Goal: Task Accomplishment & Management: Use online tool/utility

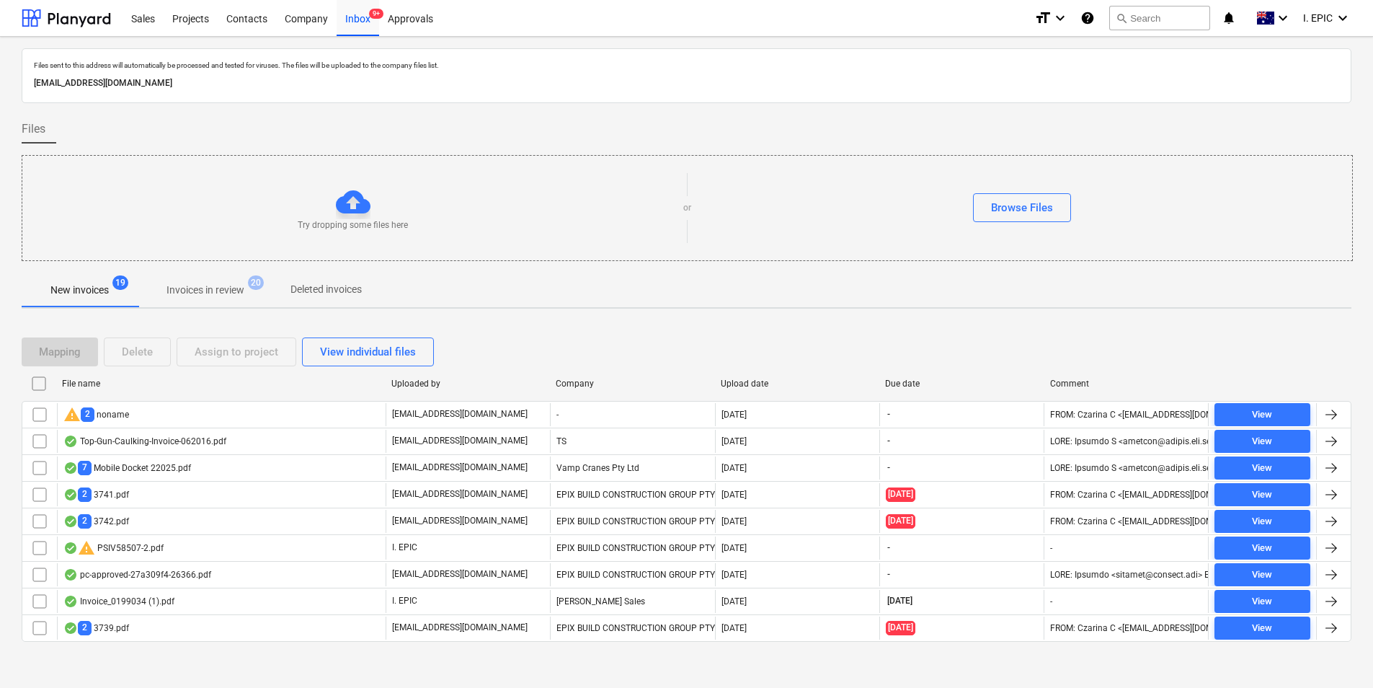
scroll to position [6, 0]
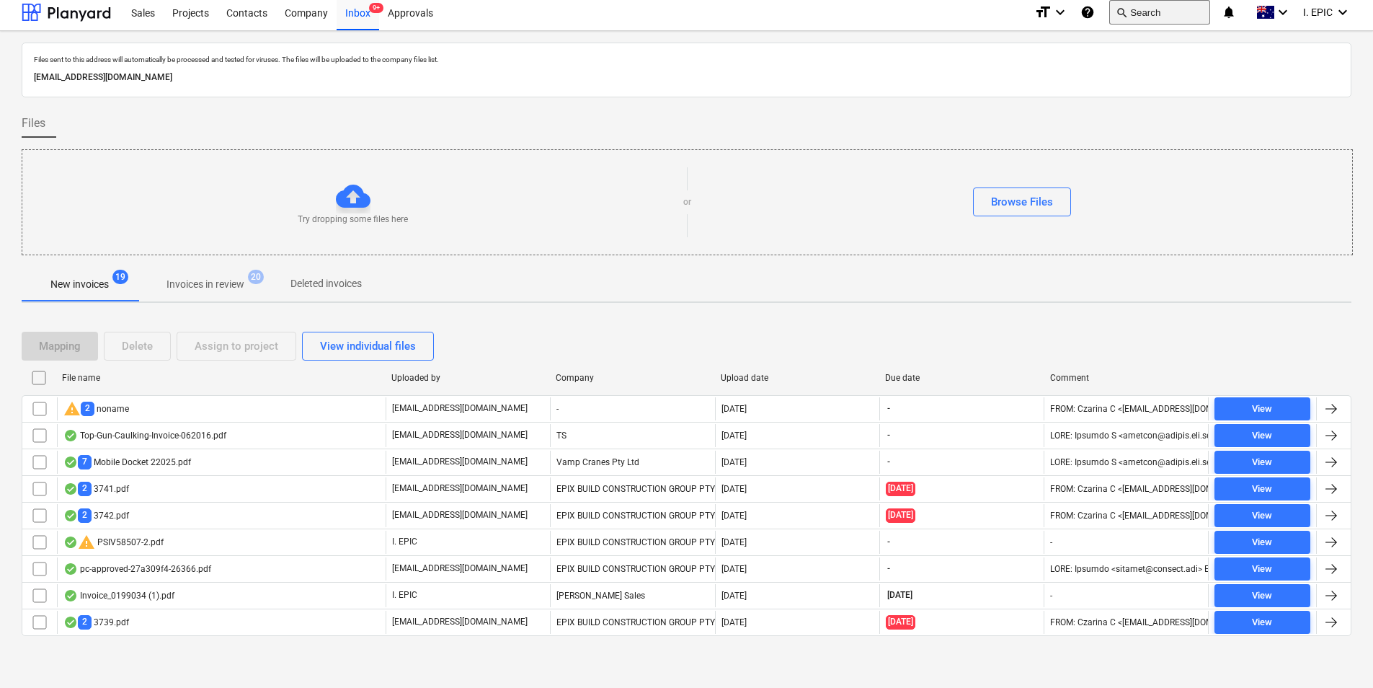
click at [1150, 19] on button "search Search" at bounding box center [1159, 12] width 101 height 25
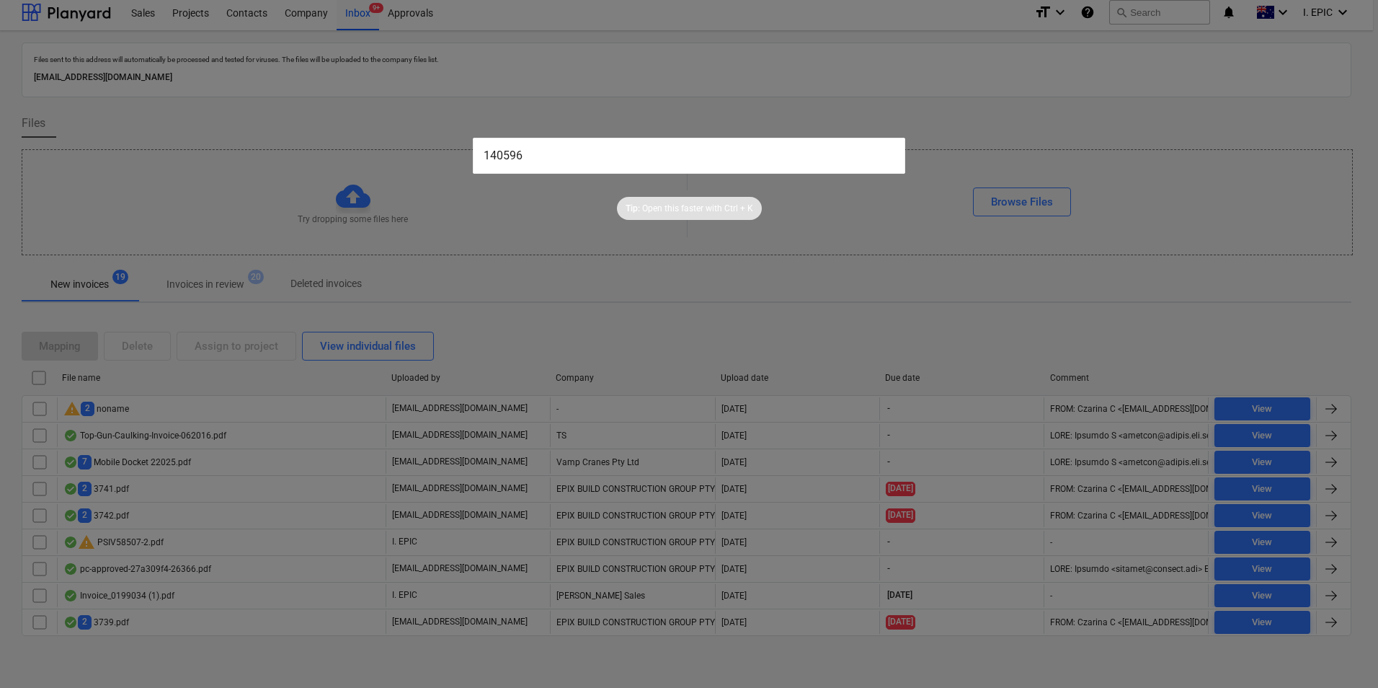
type input "140596"
click at [757, 154] on input "140596" at bounding box center [689, 156] width 433 height 36
click at [582, 162] on input "140596" at bounding box center [689, 156] width 433 height 36
click at [595, 263] on div at bounding box center [689, 344] width 1378 height 688
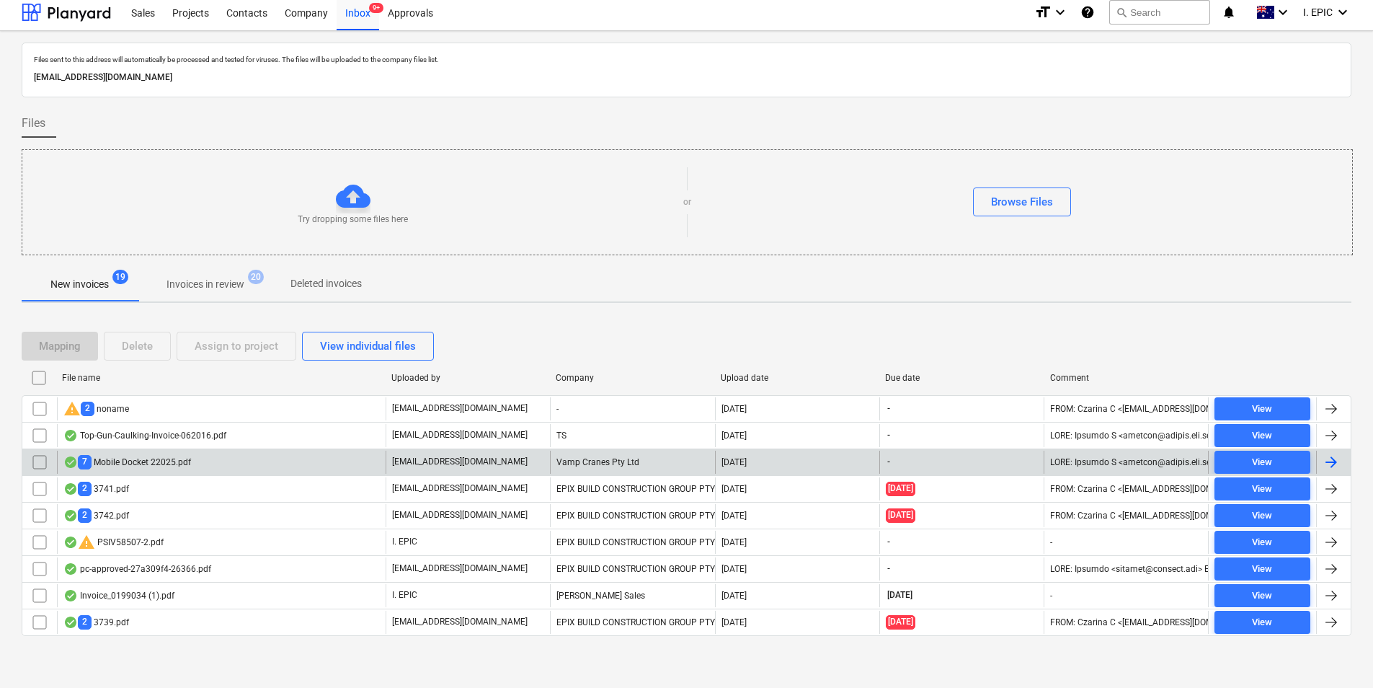
click at [234, 460] on div "7 Mobile Docket 22025.pdf" at bounding box center [221, 462] width 329 height 23
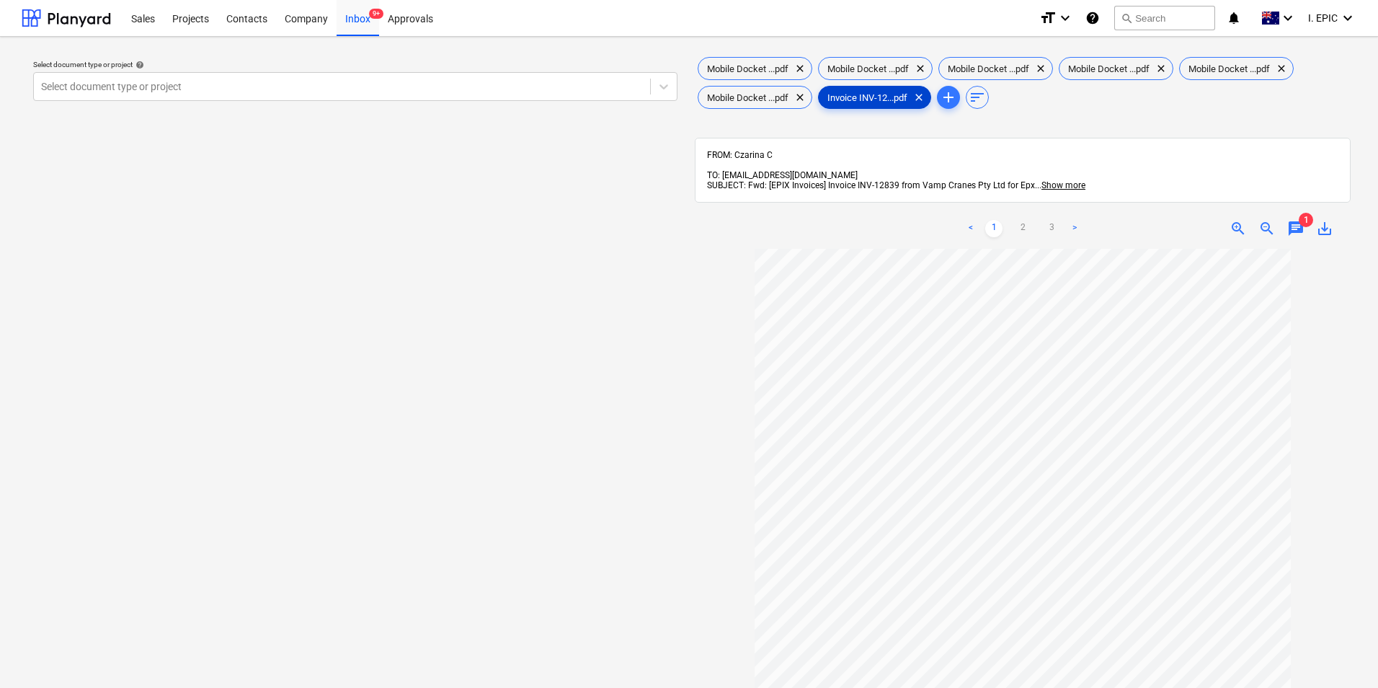
click at [859, 94] on span "Invoice INV-12...pdf" at bounding box center [867, 97] width 97 height 11
click at [352, 25] on div "Inbox 9+" at bounding box center [358, 17] width 43 height 37
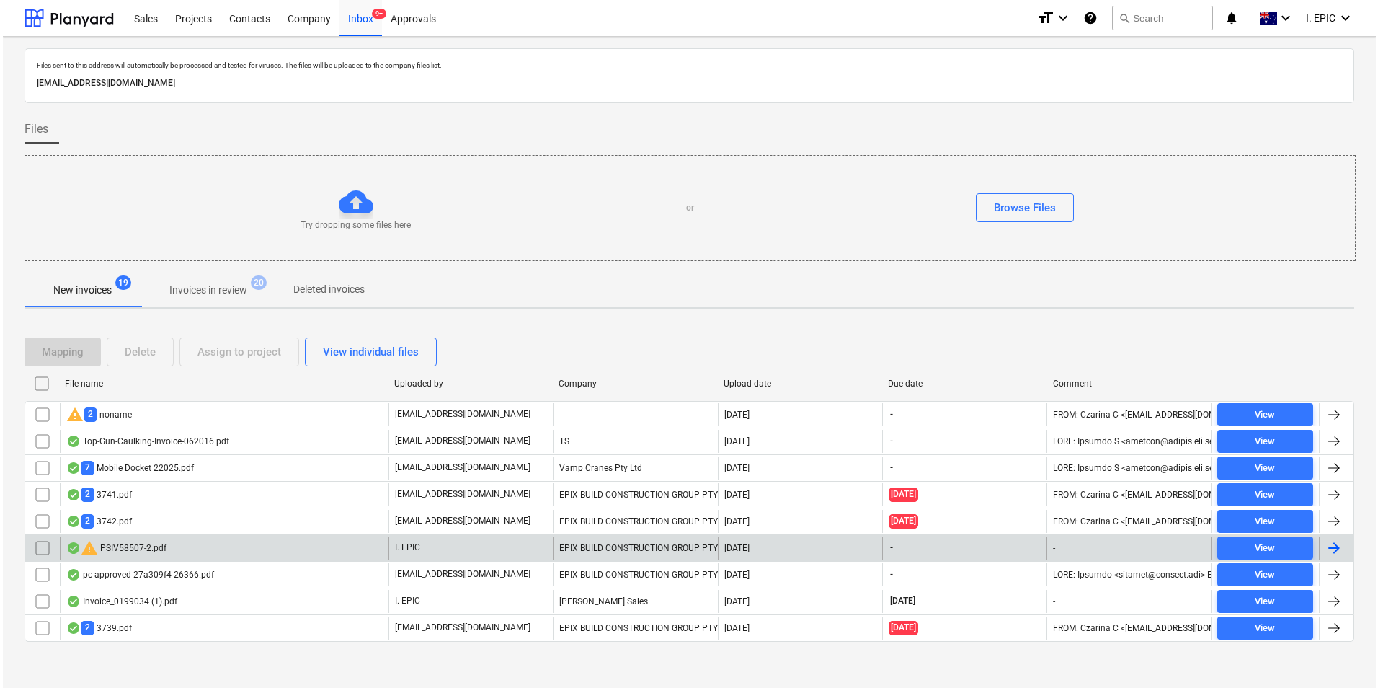
scroll to position [6, 0]
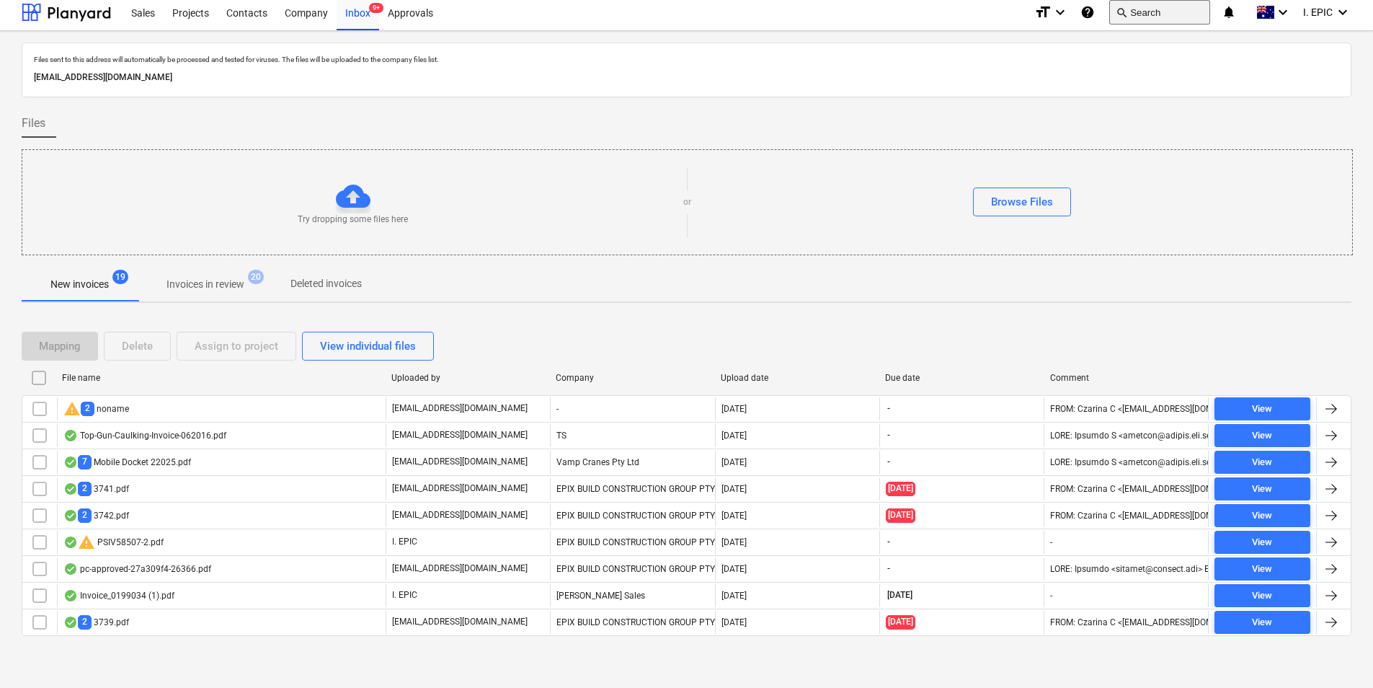
click at [1127, 12] on span "search" at bounding box center [1122, 12] width 12 height 12
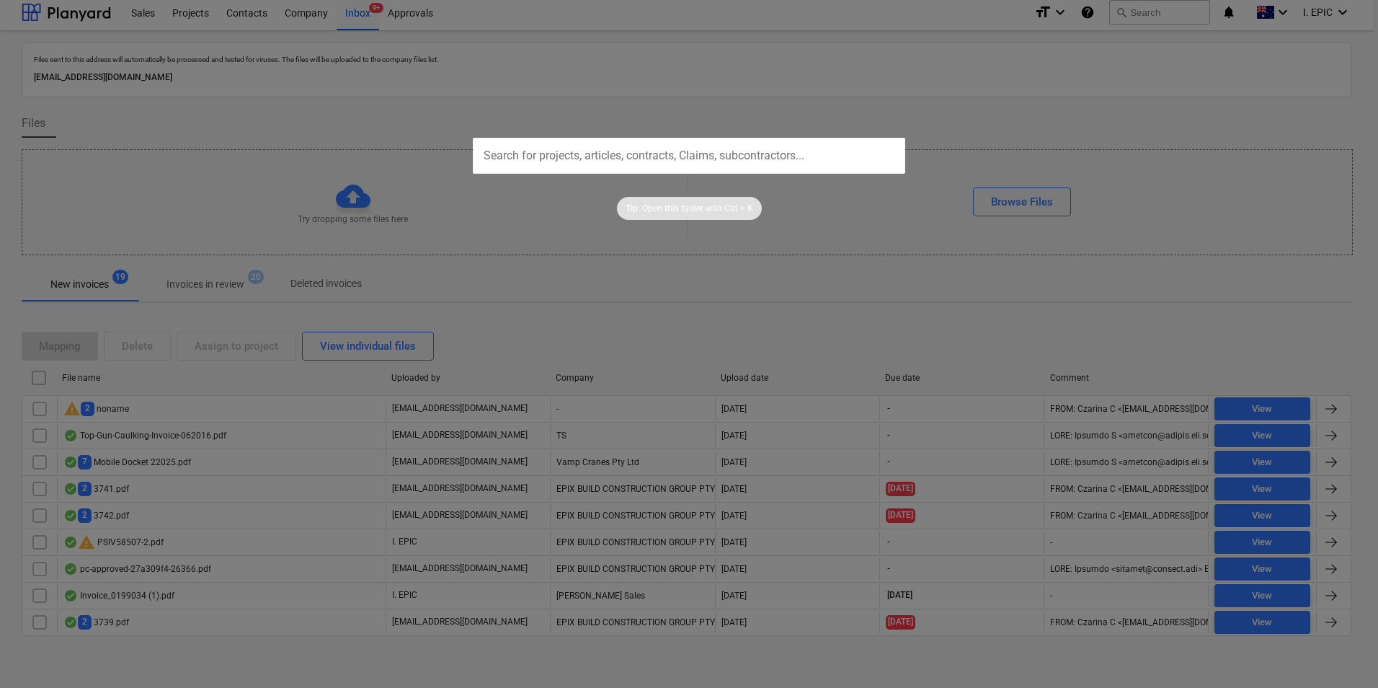
click at [712, 162] on input "text" at bounding box center [689, 156] width 433 height 36
click at [694, 210] on p "Open this faster with" at bounding box center [682, 209] width 80 height 12
click at [883, 213] on div "Tip: Open this faster with Ctrl + K" at bounding box center [689, 197] width 1378 height 46
click at [864, 197] on div "Tip: Open this faster with Ctrl + K" at bounding box center [689, 197] width 1378 height 46
drag, startPoint x: 600, startPoint y: 150, endPoint x: 418, endPoint y: 143, distance: 182.5
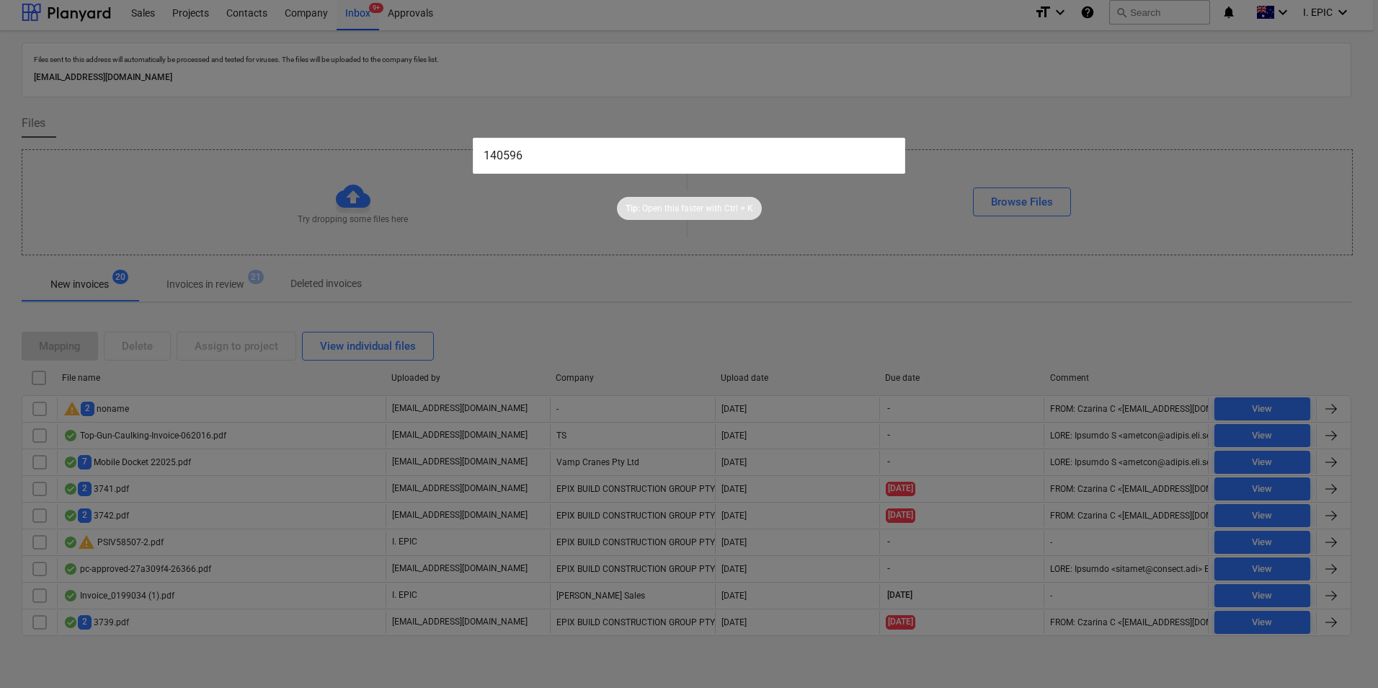
click at [418, 143] on div "140596 Tip: Open this faster with Ctrl + K" at bounding box center [689, 344] width 1378 height 688
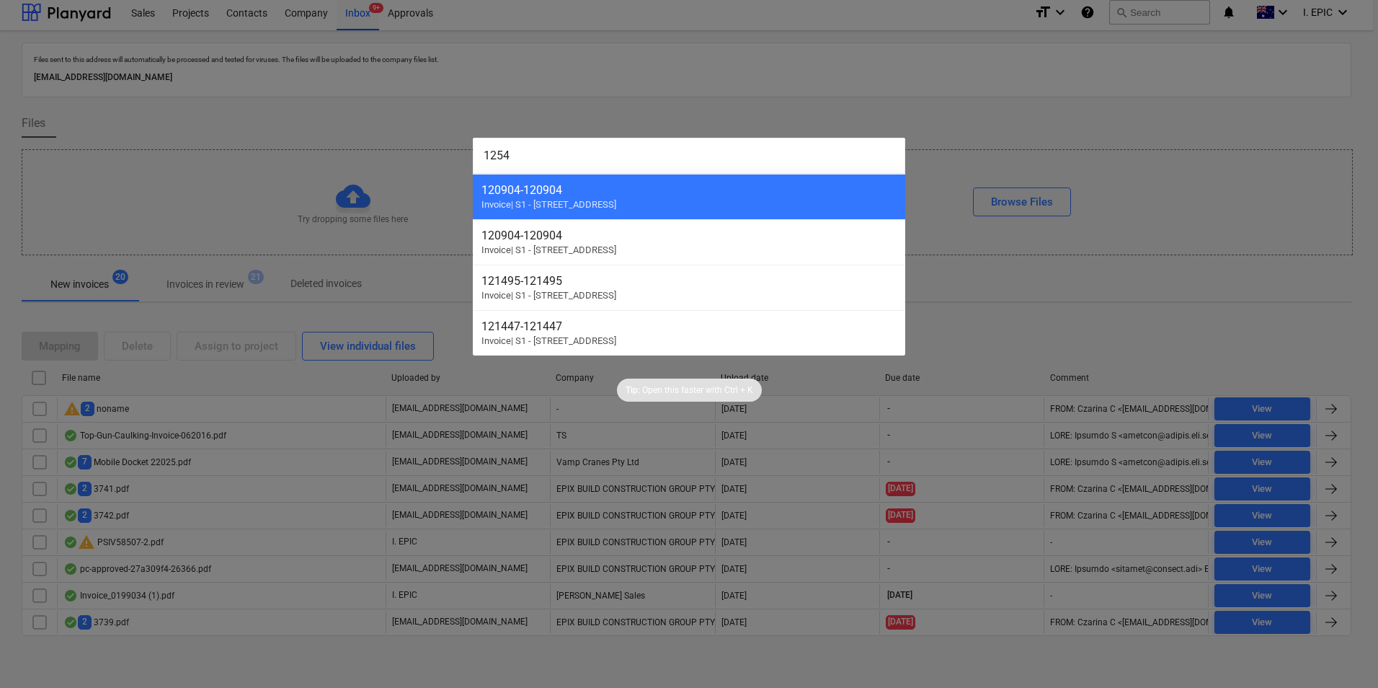
type input "12546"
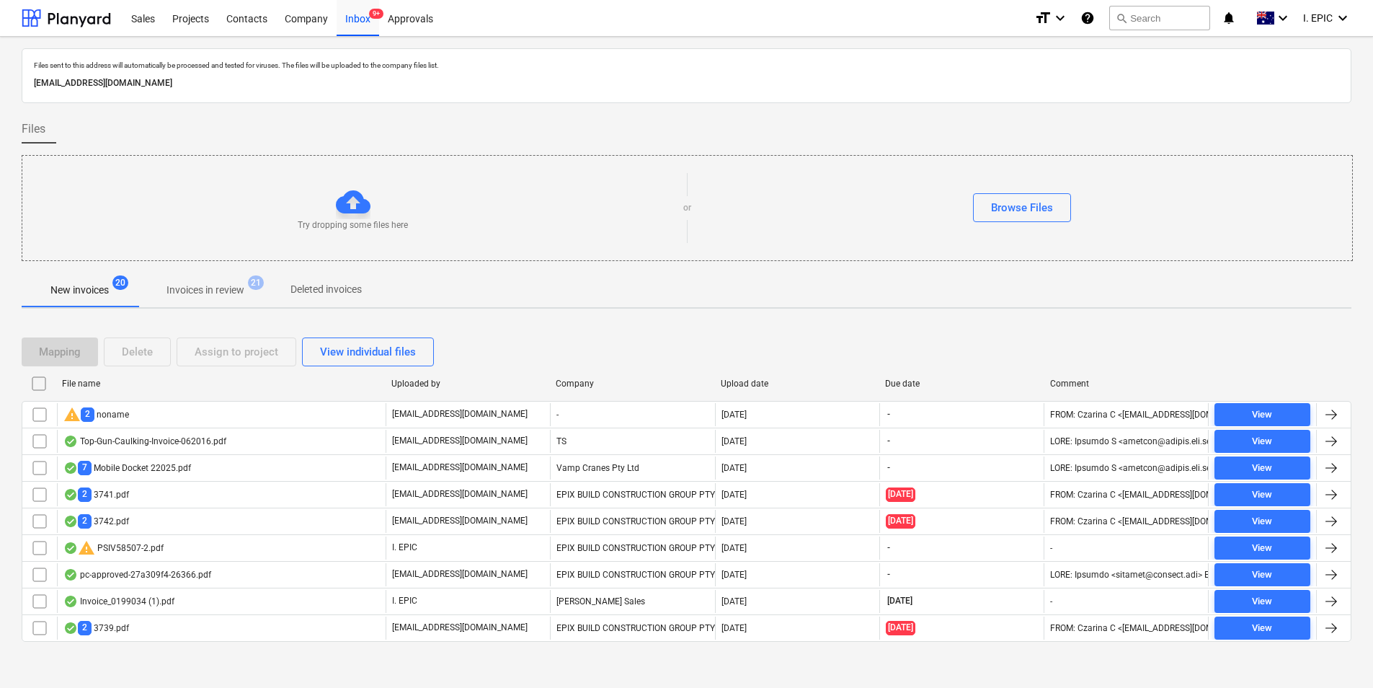
scroll to position [6, 0]
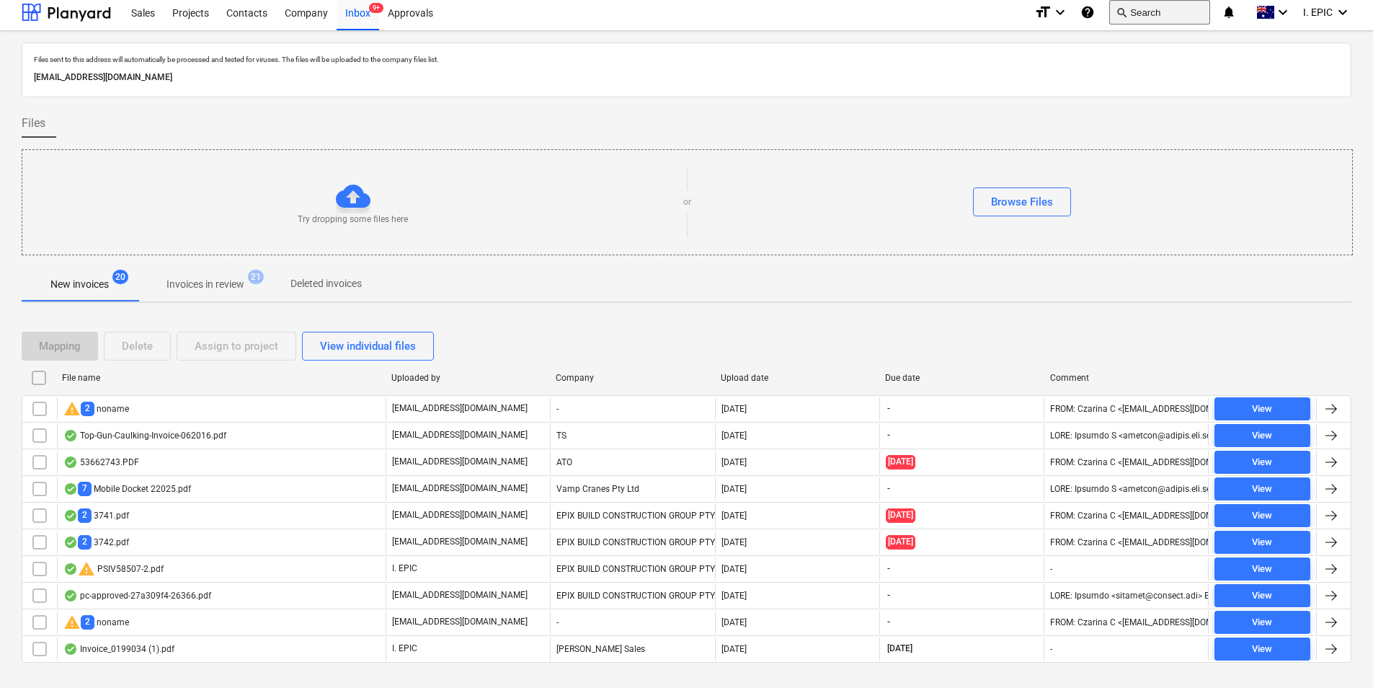
click at [1143, 14] on button "search Search" at bounding box center [1159, 12] width 101 height 25
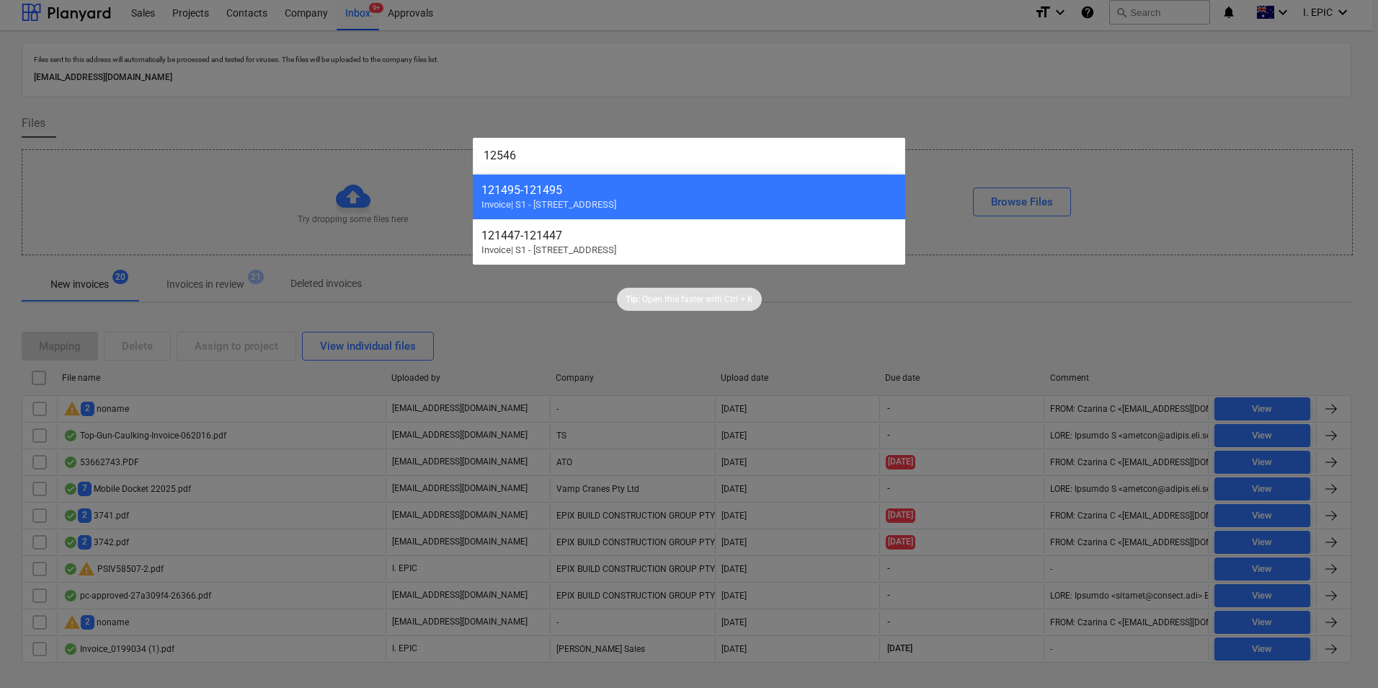
type input "12546"
click at [393, 83] on div at bounding box center [689, 344] width 1378 height 688
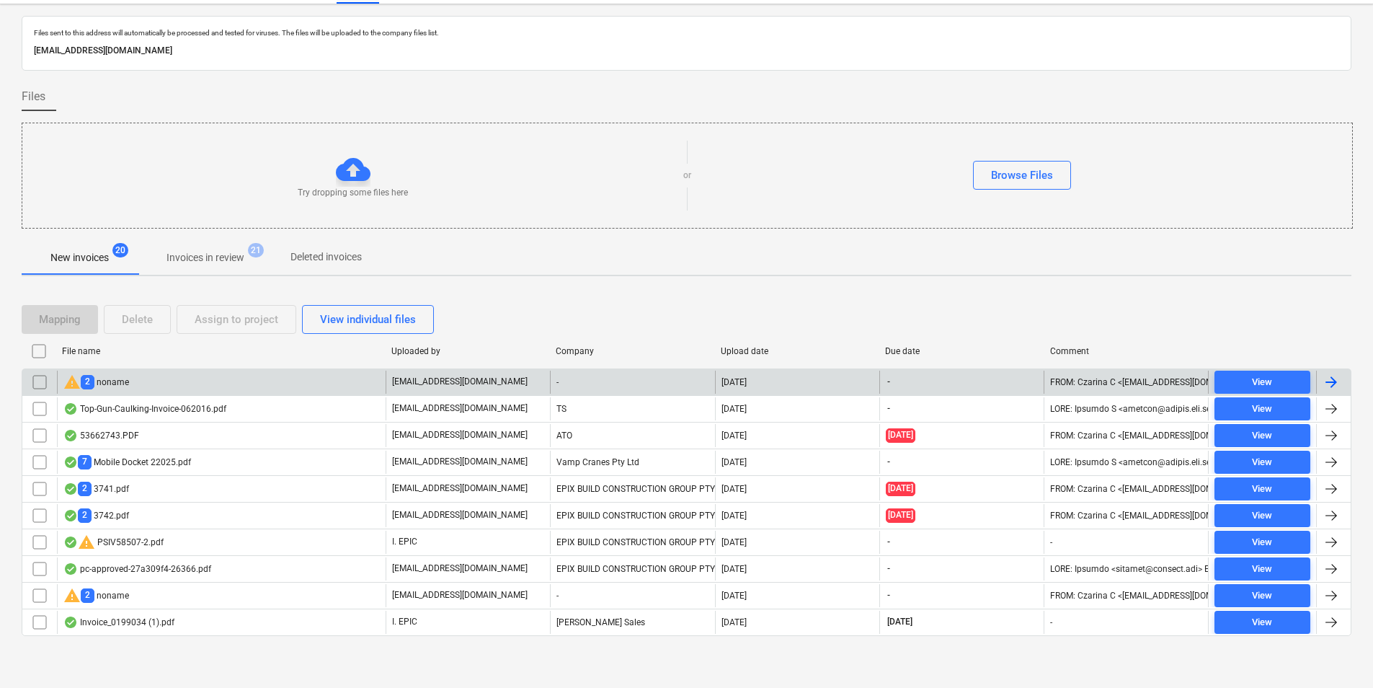
click at [298, 380] on div "warning 2 noname" at bounding box center [221, 382] width 329 height 23
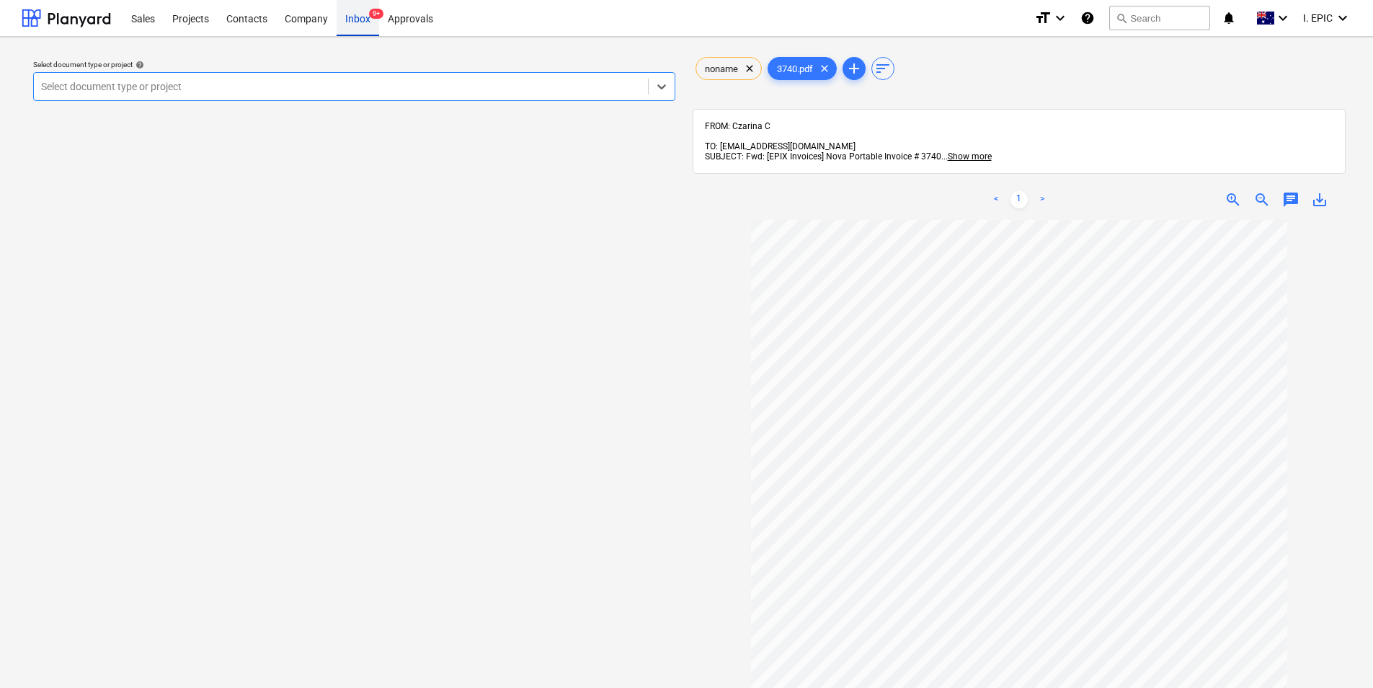
click at [360, 15] on div "Inbox 9+" at bounding box center [358, 17] width 43 height 37
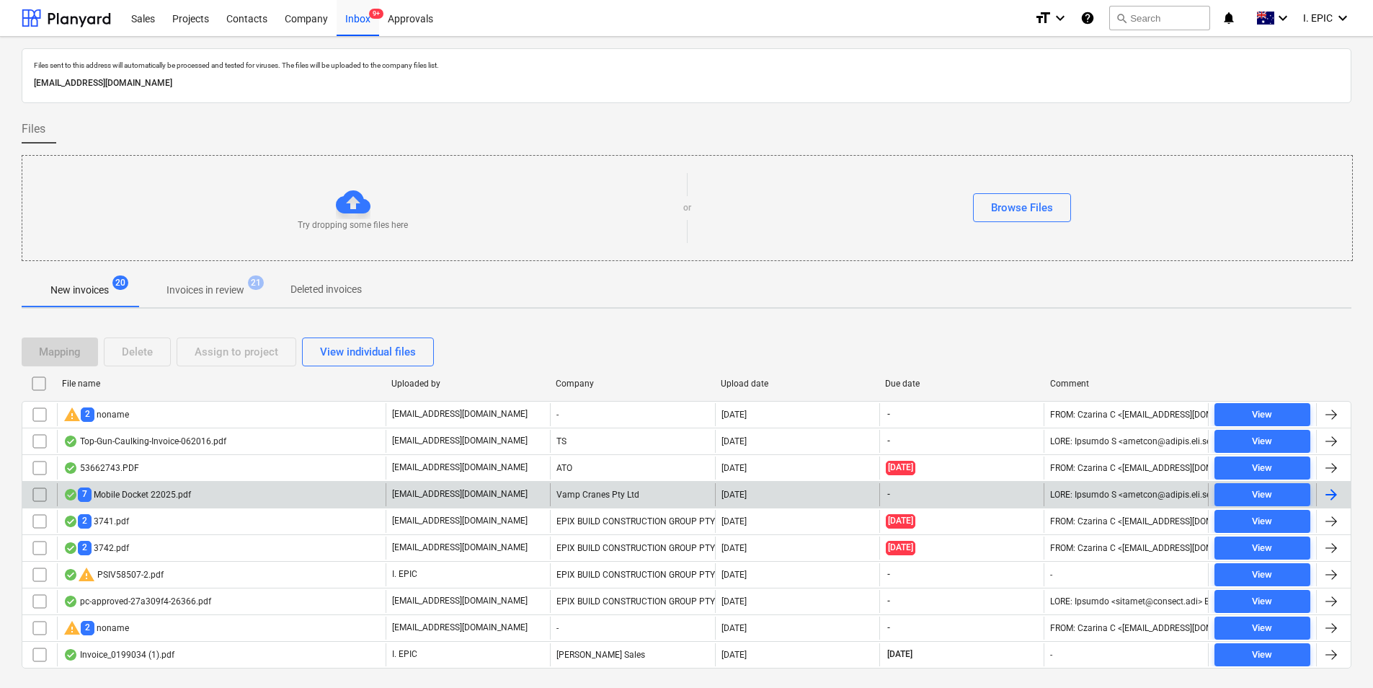
click at [205, 489] on div "7 Mobile Docket 22025.pdf" at bounding box center [221, 494] width 329 height 23
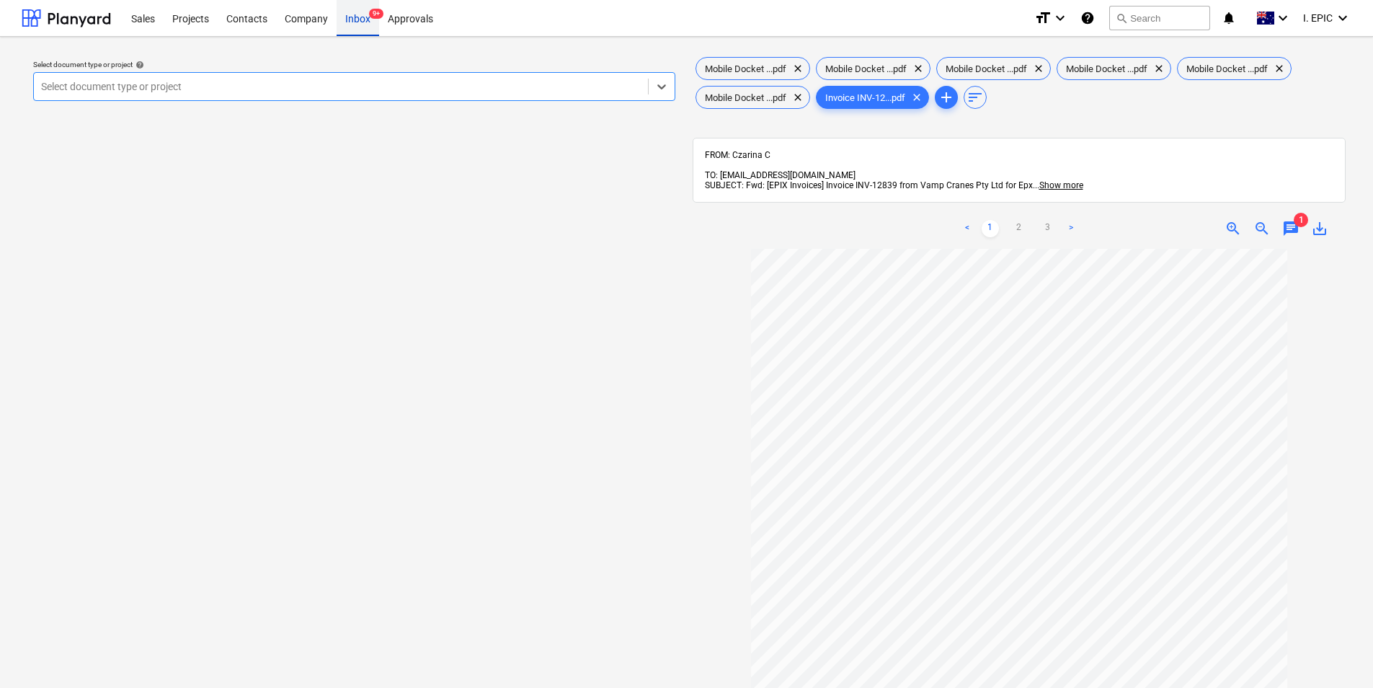
click at [353, 22] on div "Inbox 9+" at bounding box center [358, 17] width 43 height 37
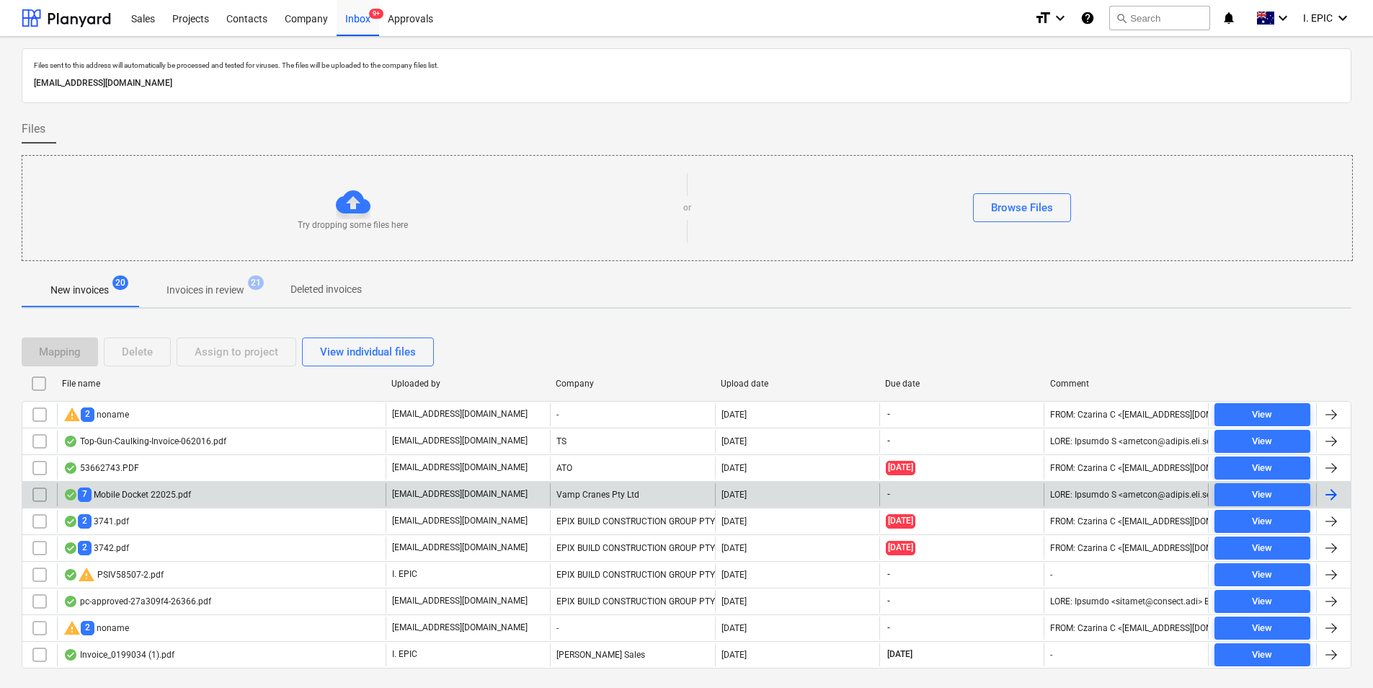
click at [227, 487] on div "7 Mobile Docket 22025.pdf" at bounding box center [221, 494] width 329 height 23
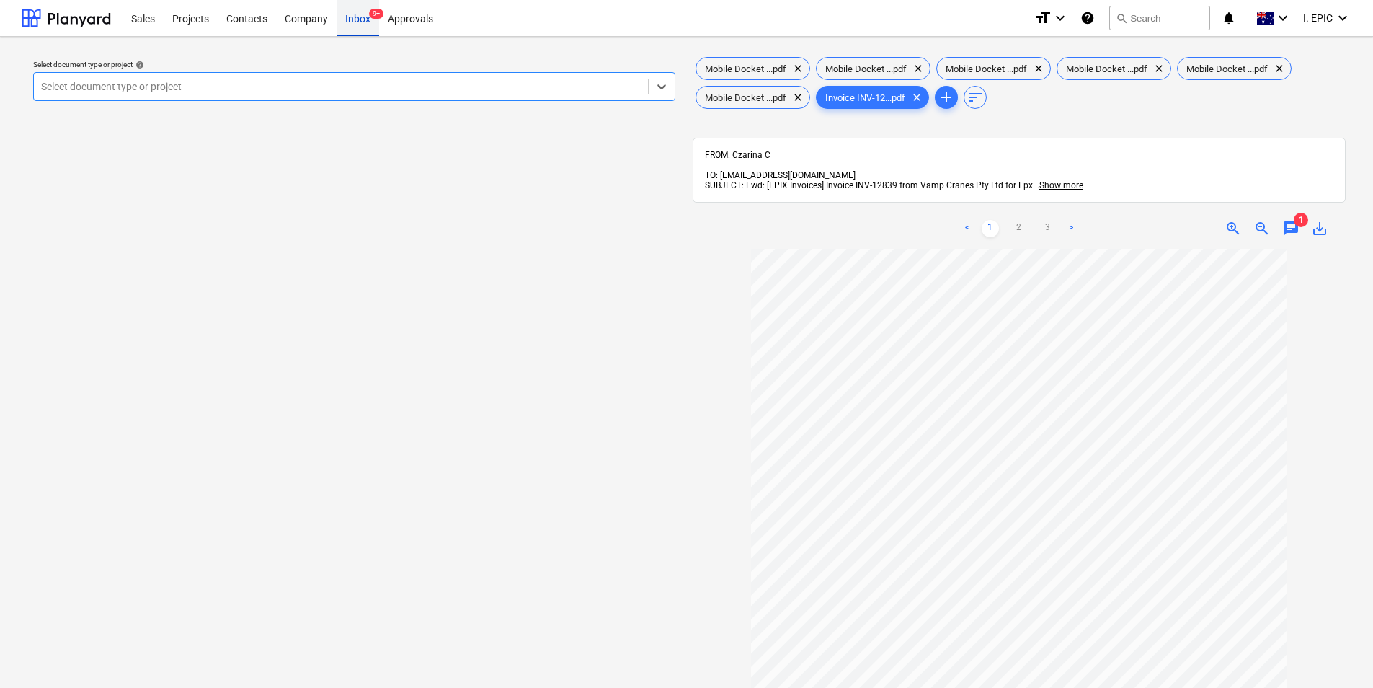
click at [363, 14] on div "Inbox 9+" at bounding box center [358, 17] width 43 height 37
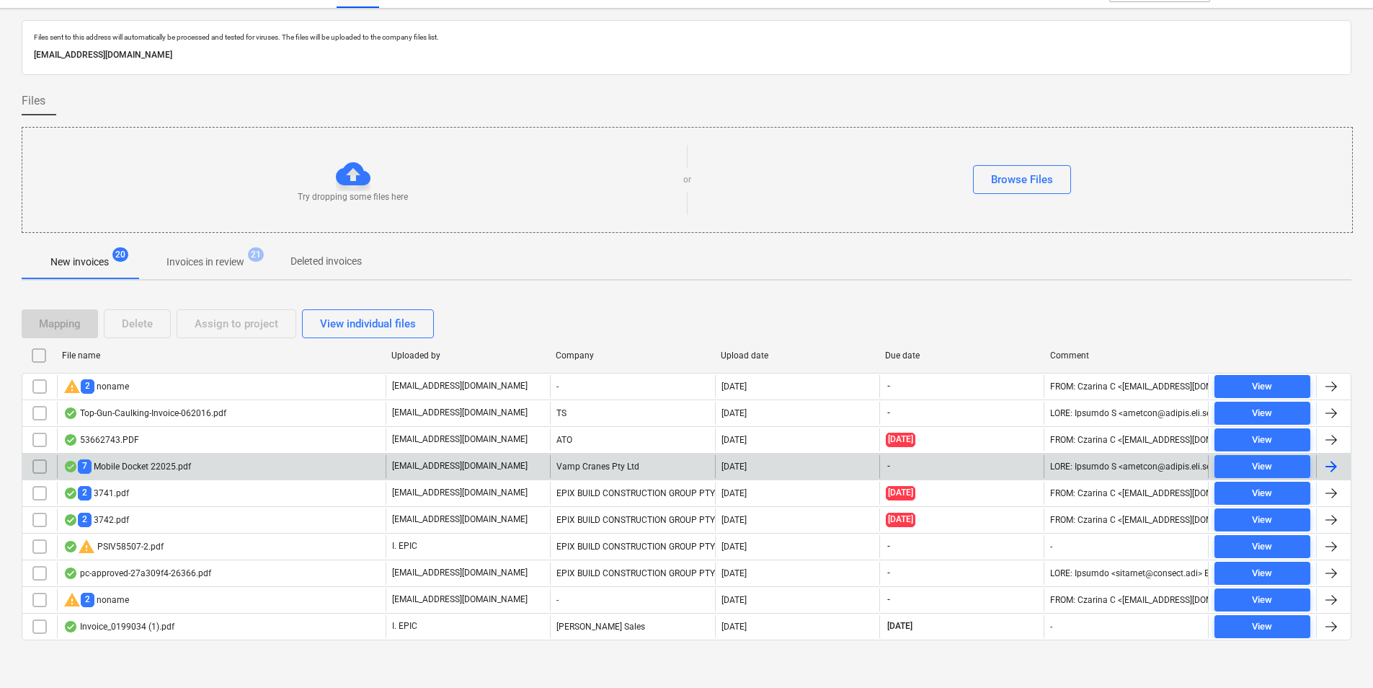
scroll to position [32, 0]
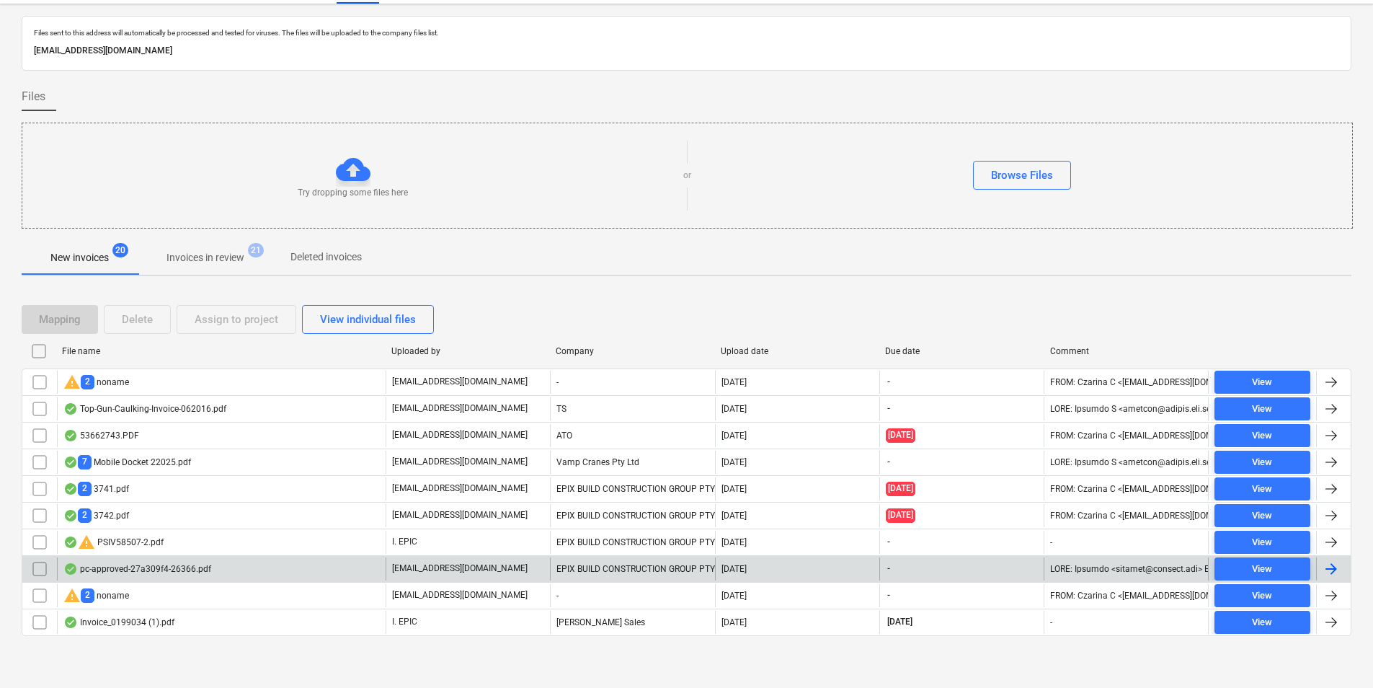
click at [229, 566] on div "pc-approved-27a309f4-26366.pdf" at bounding box center [221, 568] width 329 height 23
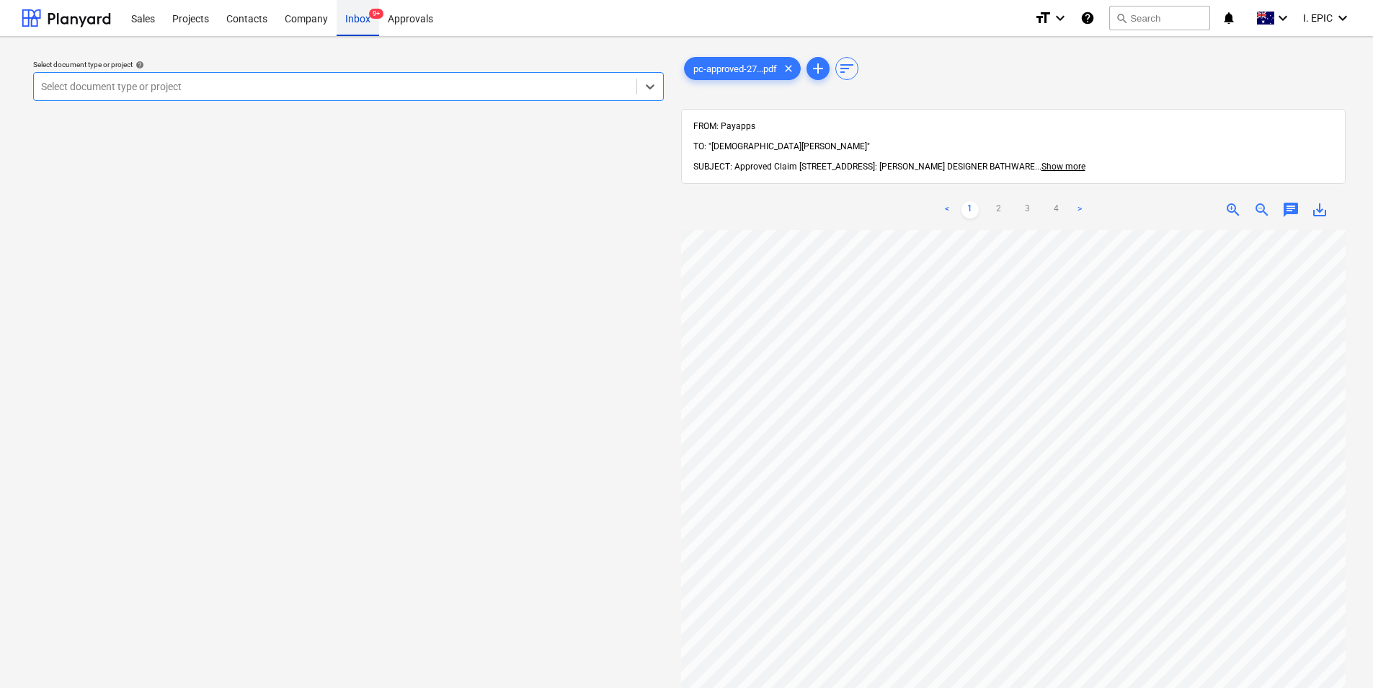
click at [371, 22] on div "Inbox 9+" at bounding box center [358, 17] width 43 height 37
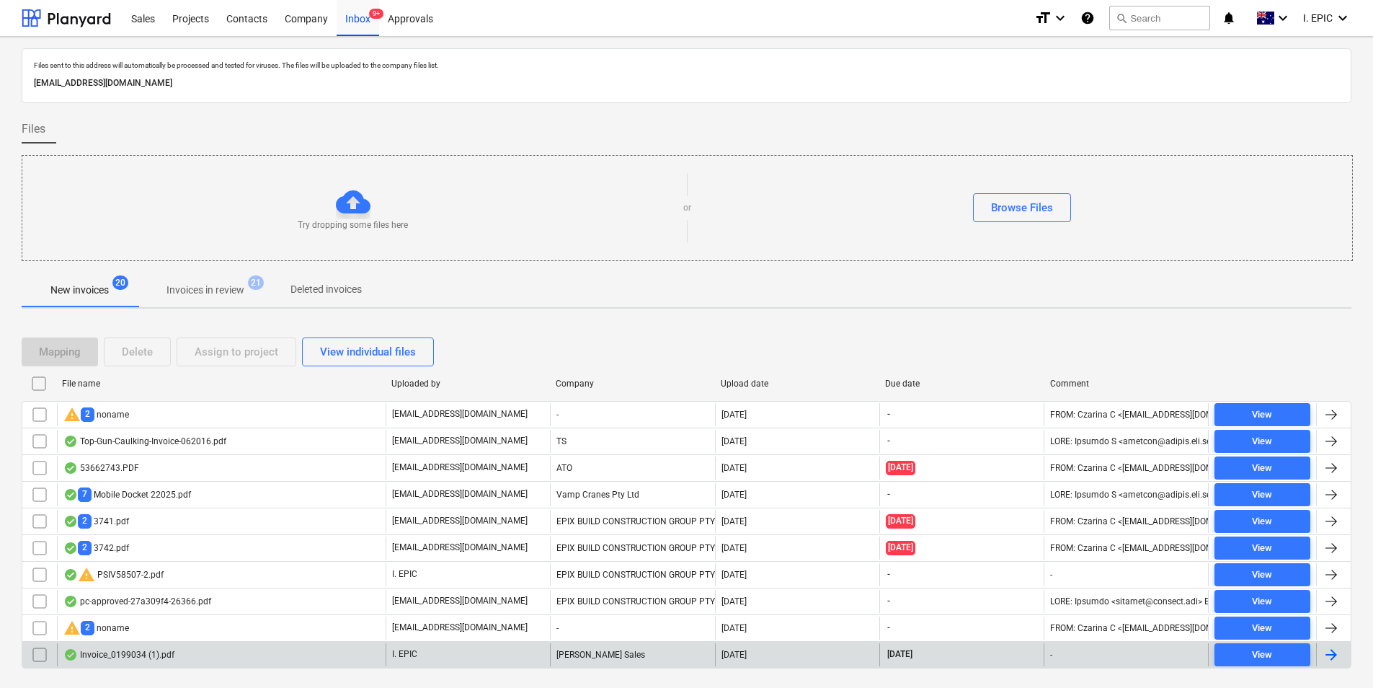
click at [186, 652] on div "Invoice_0199034 (1).pdf" at bounding box center [221, 654] width 329 height 23
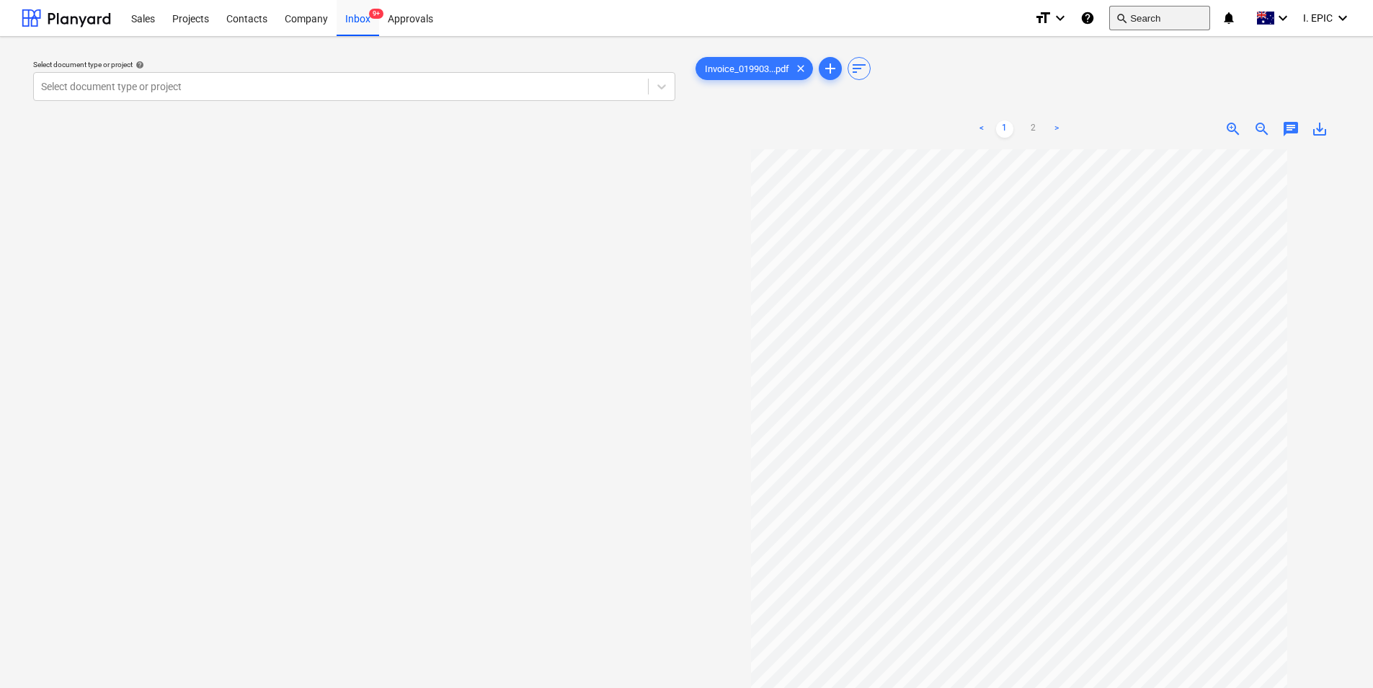
click at [1137, 13] on button "search Search" at bounding box center [1159, 18] width 101 height 25
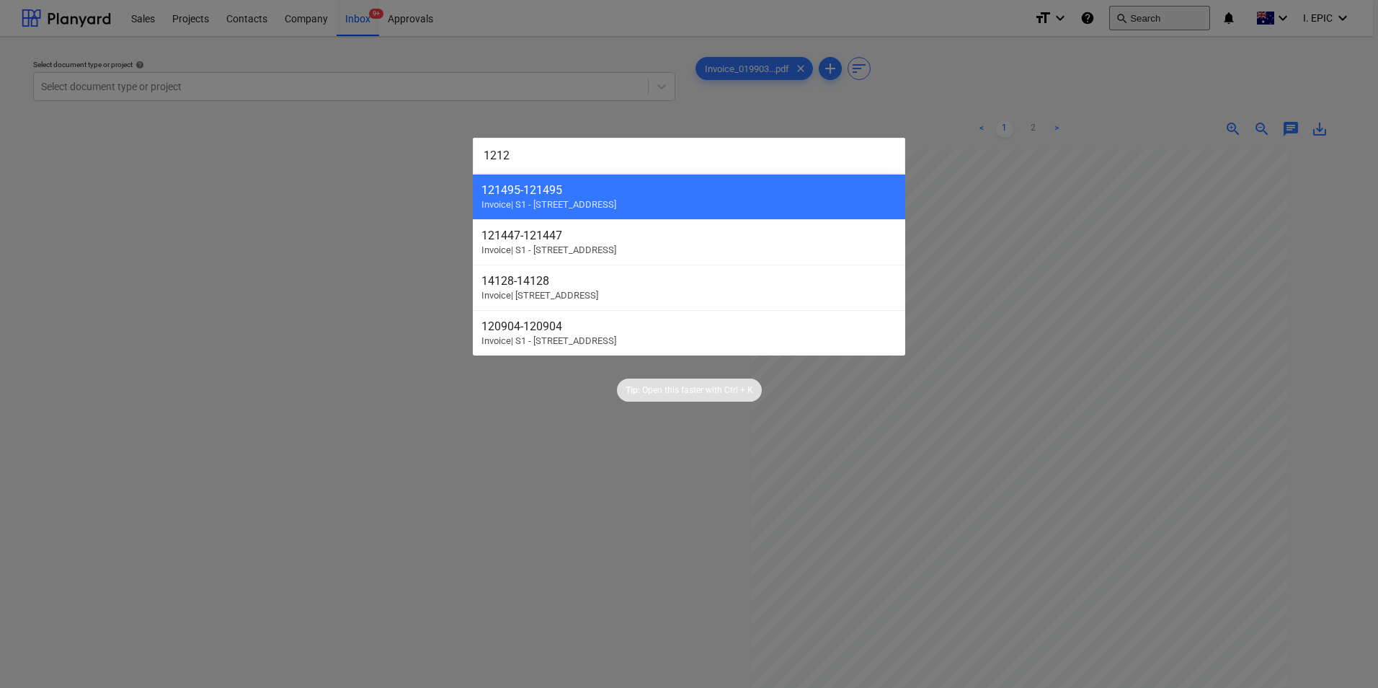
type input "12124"
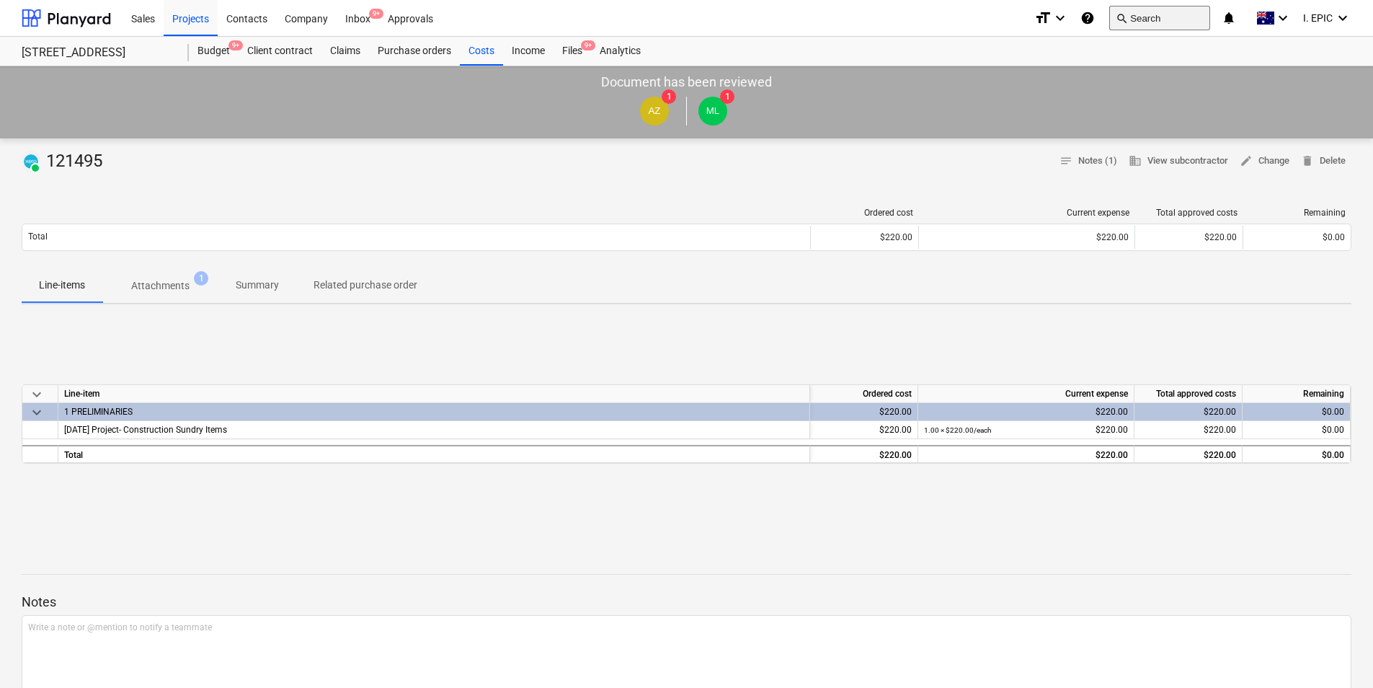
click at [1155, 15] on button "search Search" at bounding box center [1159, 18] width 101 height 25
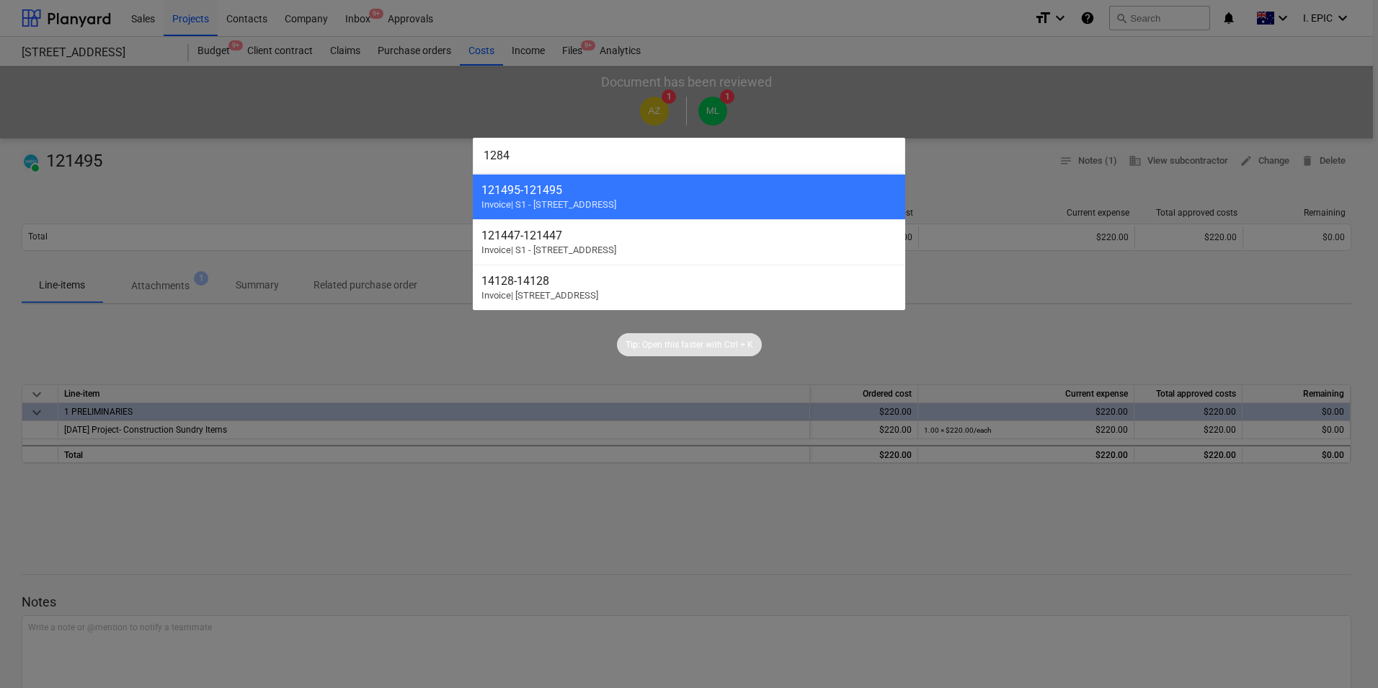
type input "12845"
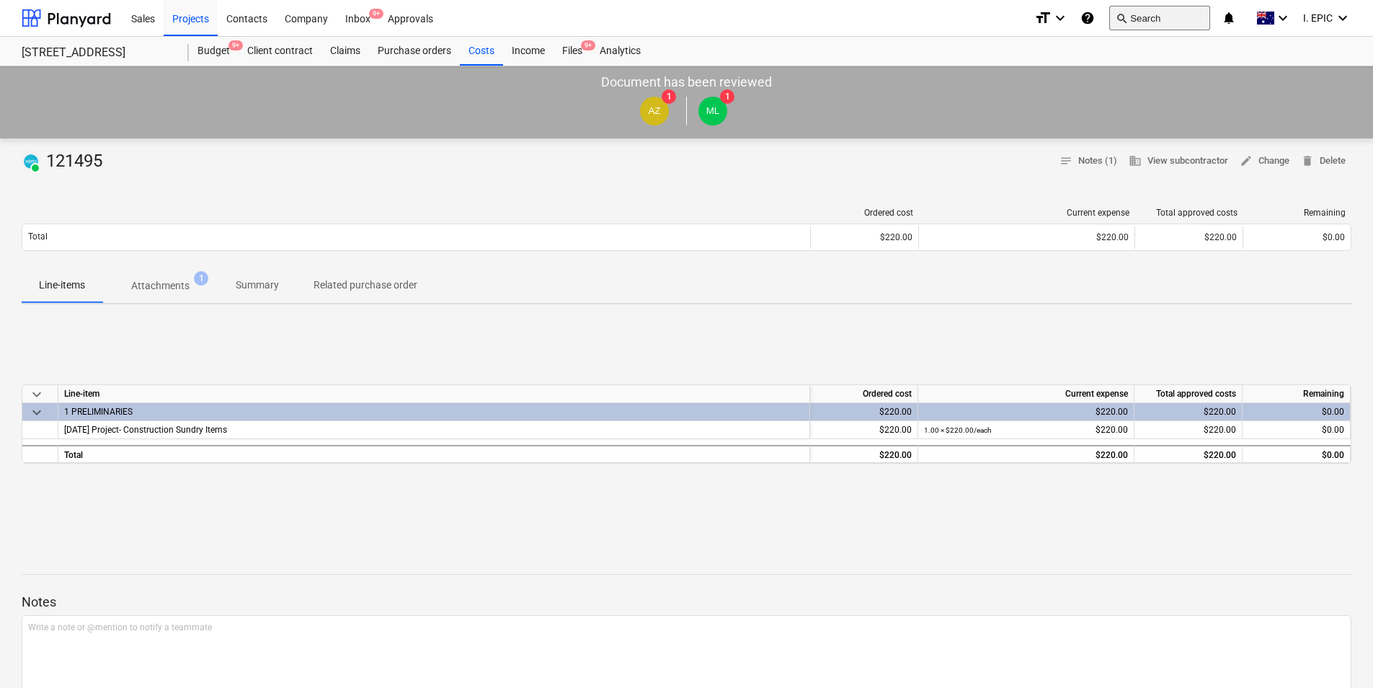
click at [1137, 12] on button "search Search" at bounding box center [1159, 18] width 101 height 25
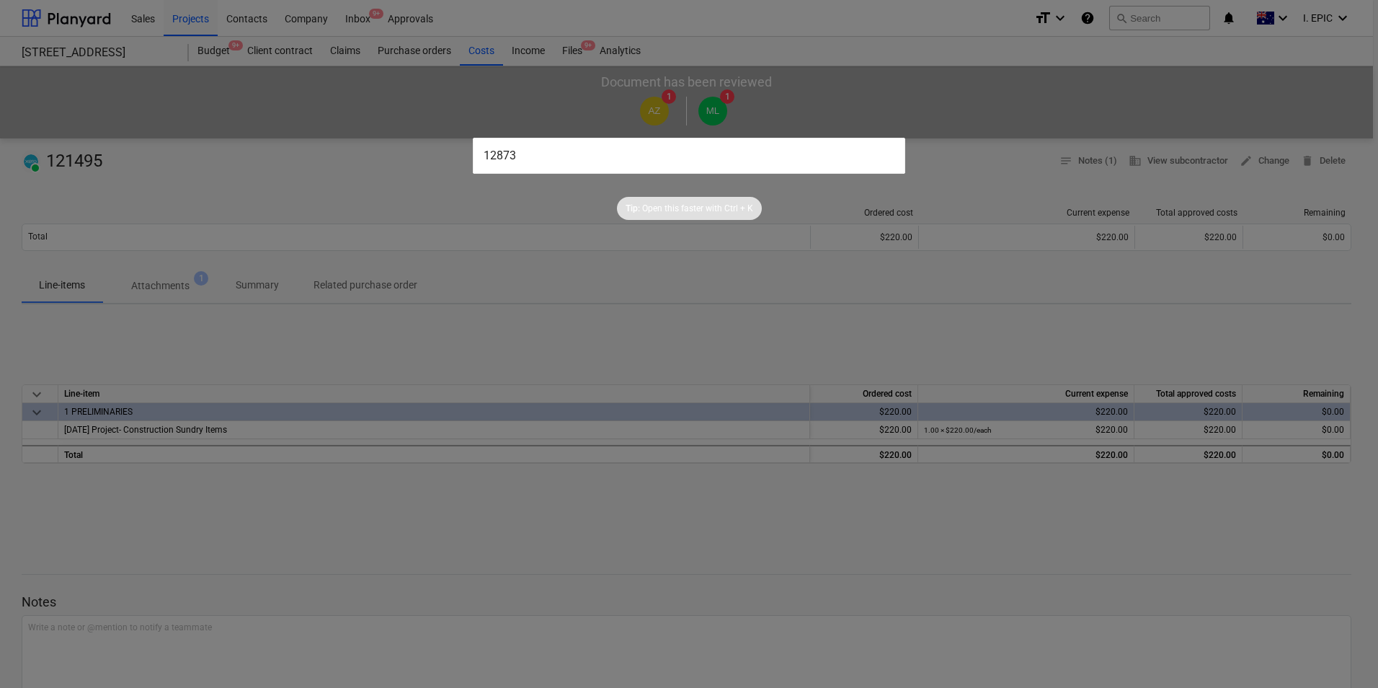
click at [784, 156] on input "12873" at bounding box center [689, 156] width 433 height 36
type input "12873"
drag, startPoint x: 1068, startPoint y: 48, endPoint x: 1004, endPoint y: 27, distance: 67.5
click at [1068, 48] on div at bounding box center [689, 344] width 1378 height 688
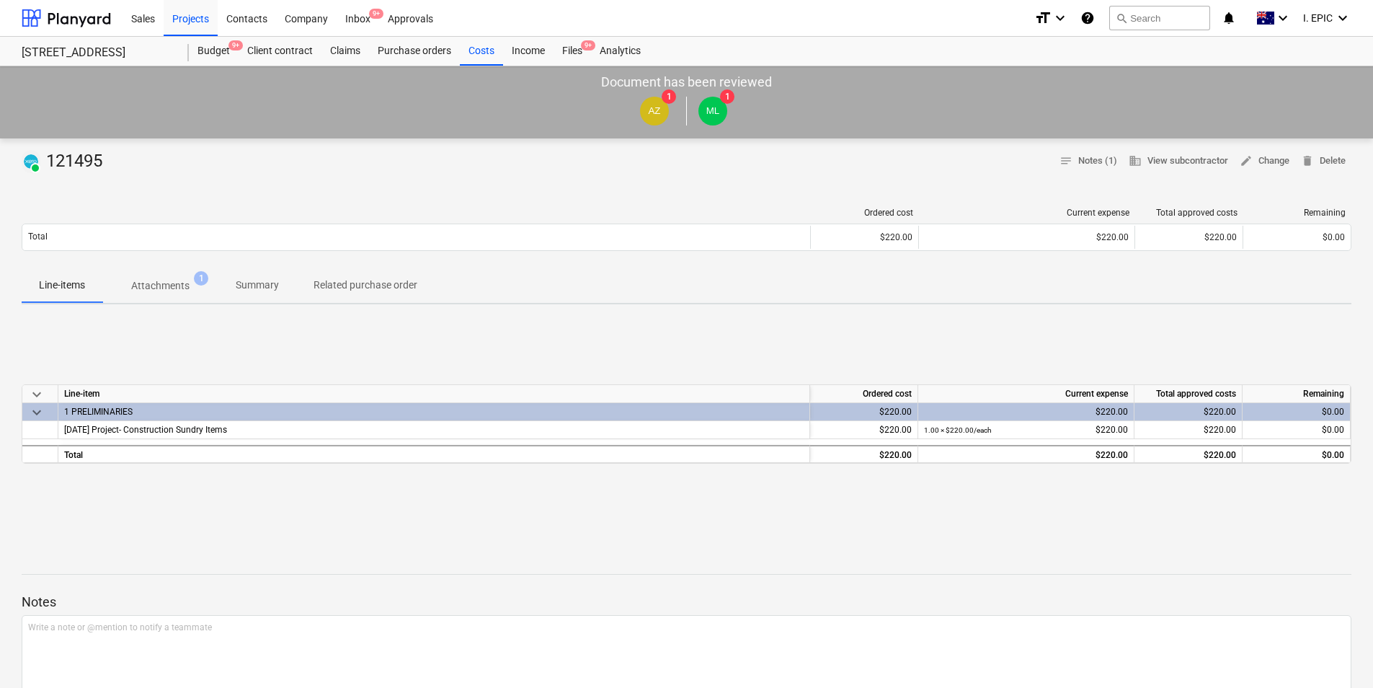
click at [946, 8] on div "Sales Projects Contacts Company Inbox 9+ Approvals" at bounding box center [573, 18] width 900 height 36
click at [413, 53] on div "Purchase orders" at bounding box center [414, 51] width 91 height 29
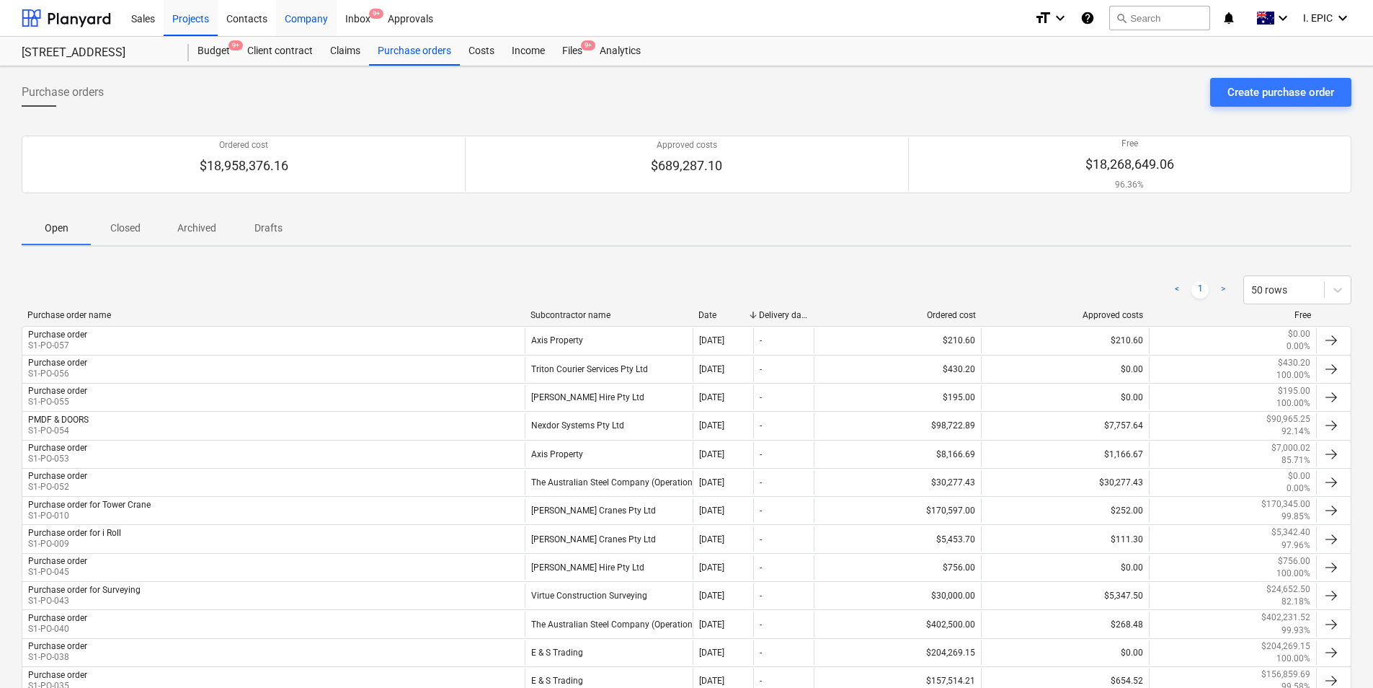
click at [293, 27] on div "Company" at bounding box center [306, 17] width 61 height 37
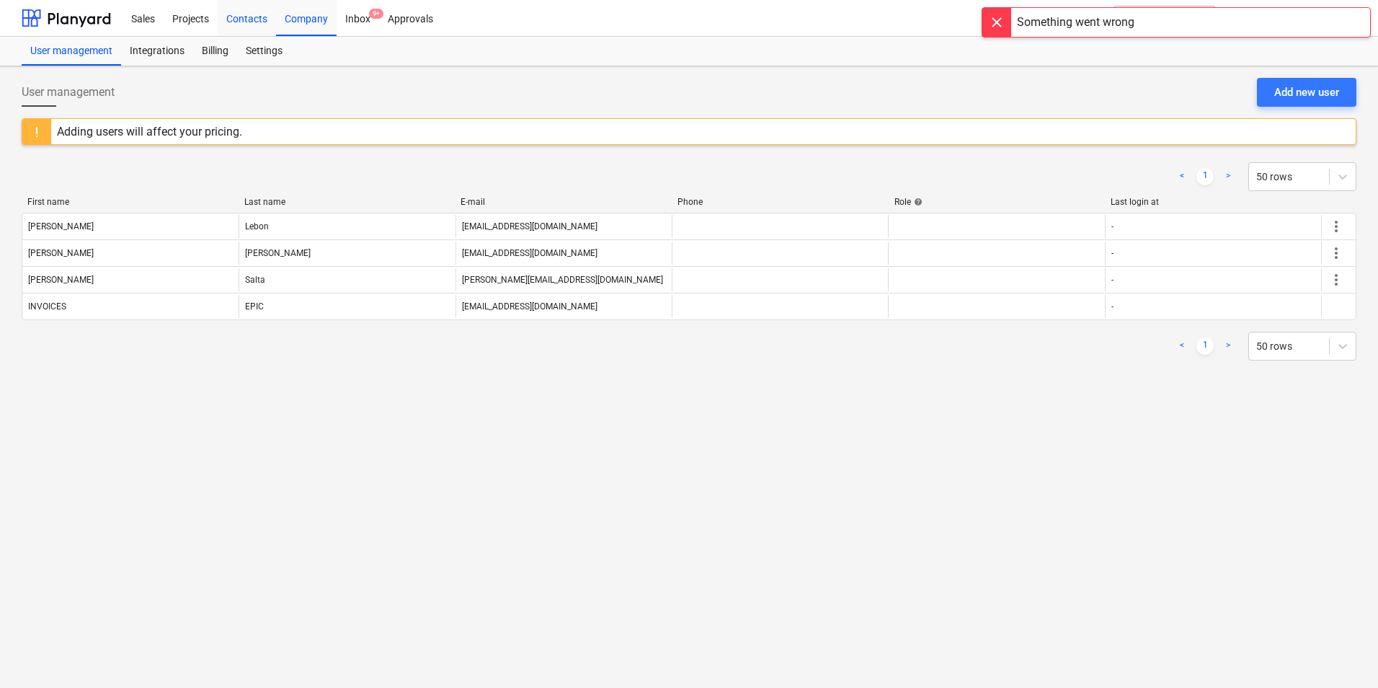
click at [249, 27] on div "Contacts" at bounding box center [247, 17] width 58 height 37
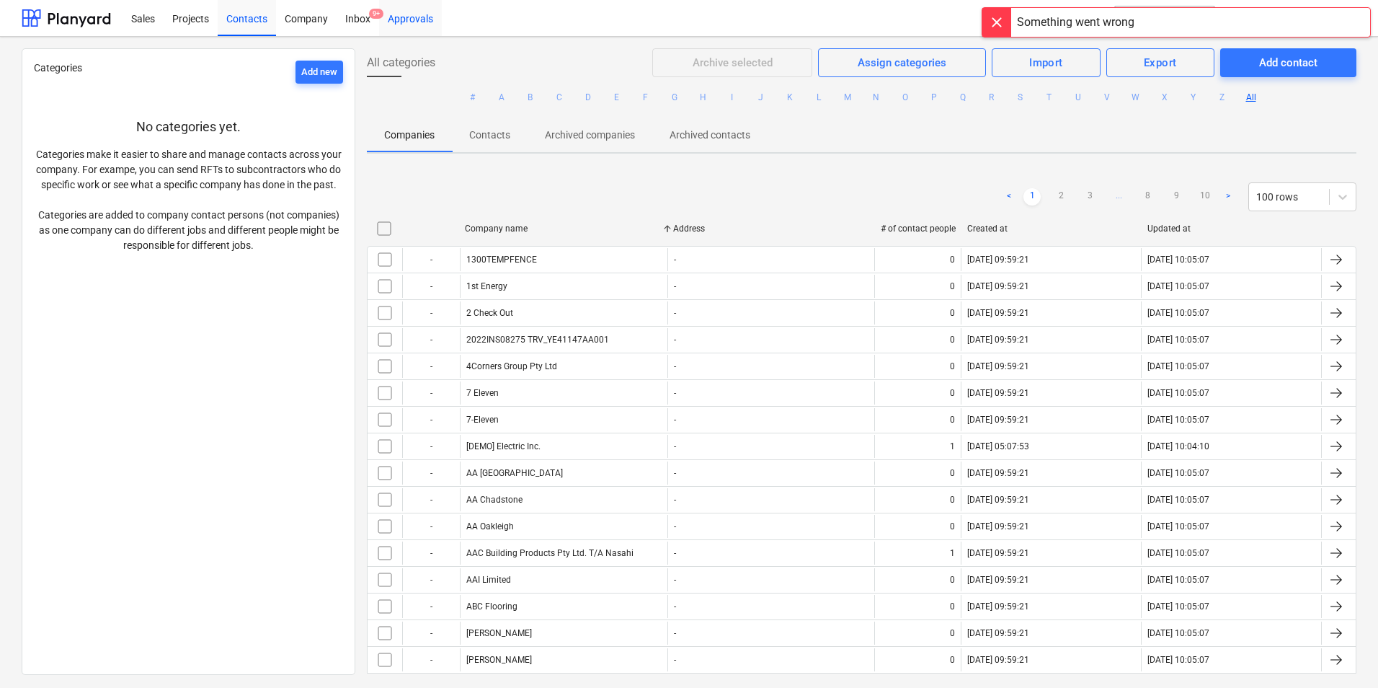
click at [391, 22] on div "Approvals" at bounding box center [410, 17] width 63 height 37
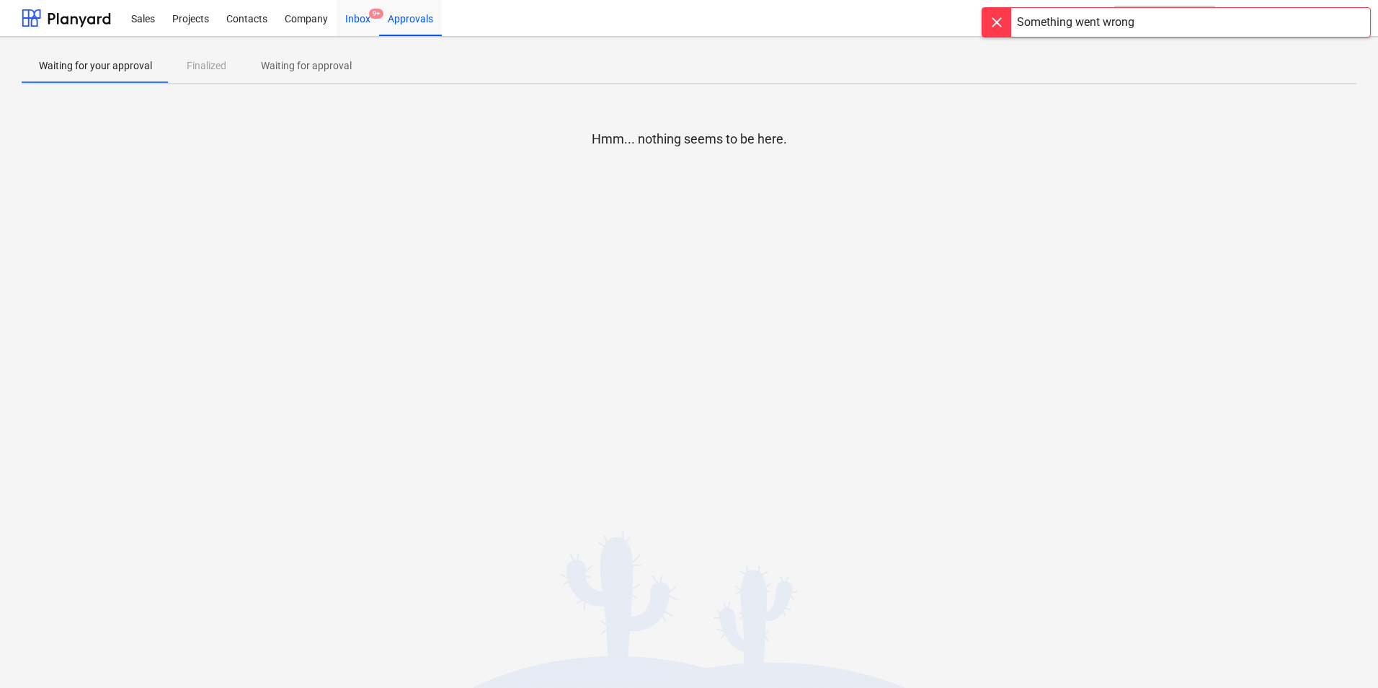
click at [371, 19] on div "Inbox 9+" at bounding box center [358, 17] width 43 height 37
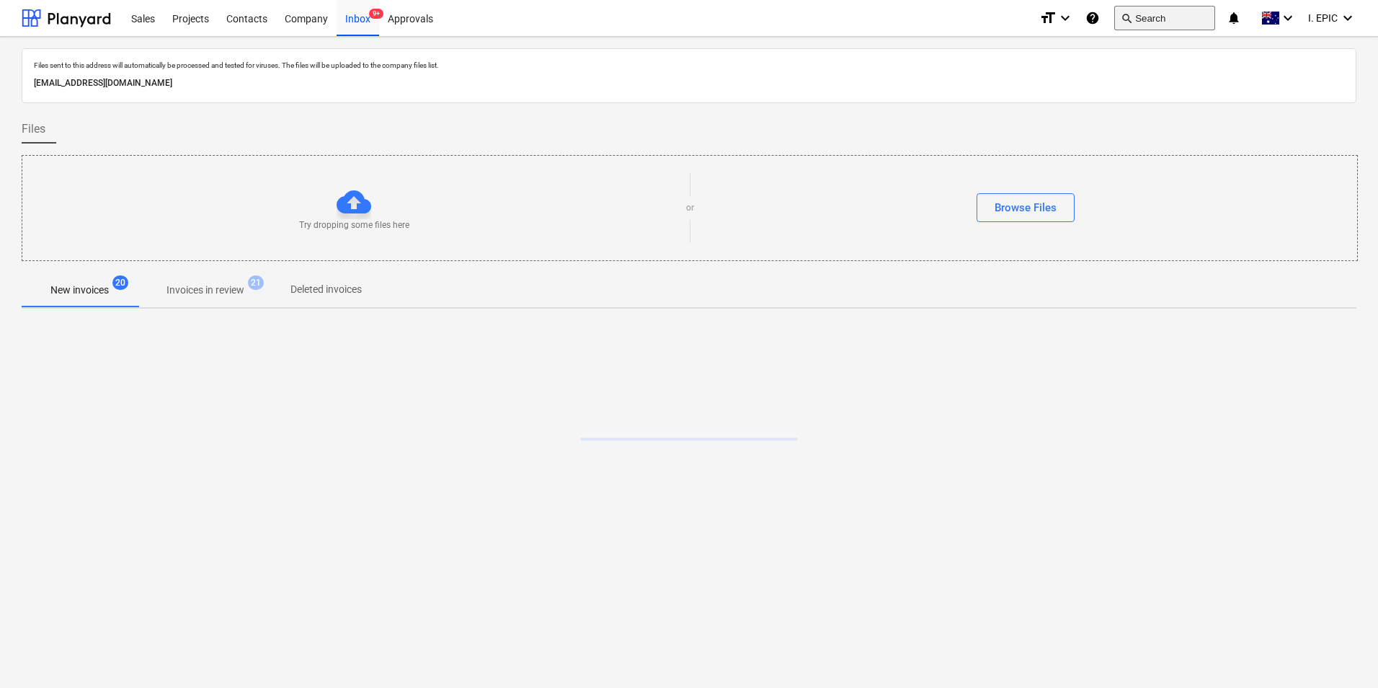
click at [1166, 12] on button "search Search" at bounding box center [1164, 18] width 101 height 25
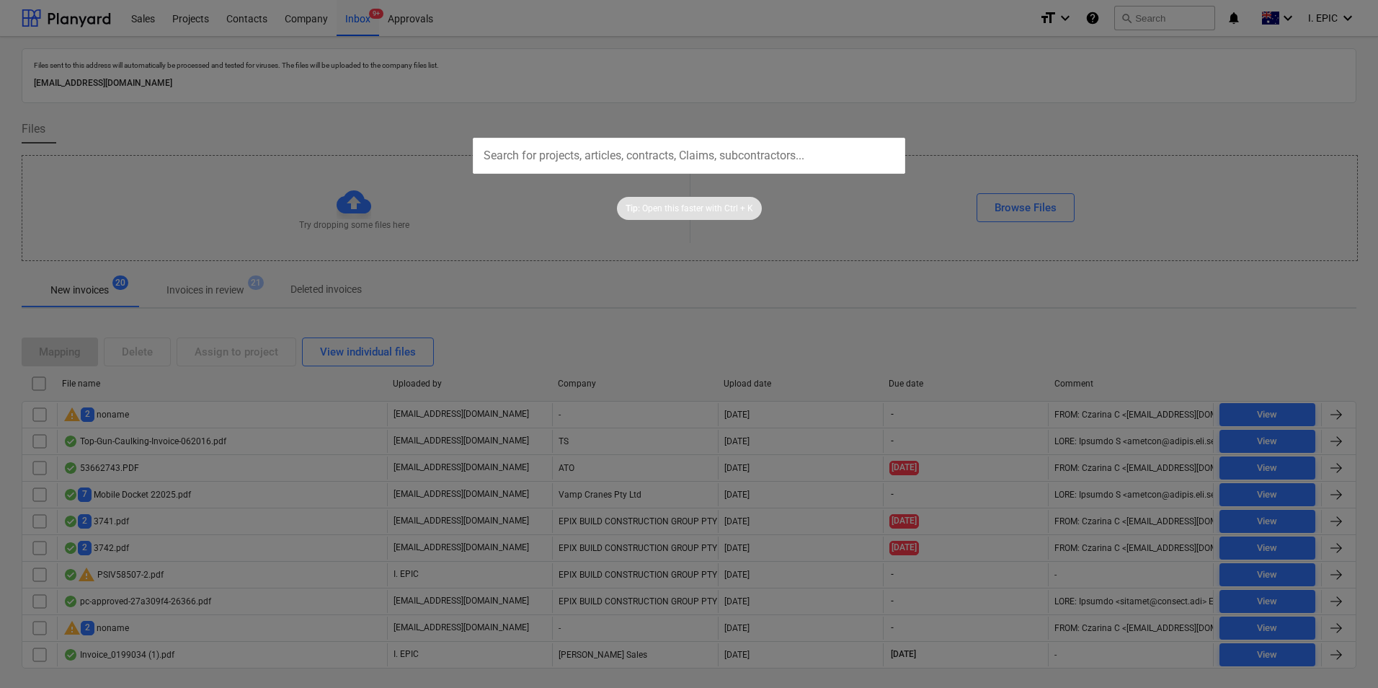
click at [1166, 14] on div at bounding box center [689, 344] width 1378 height 688
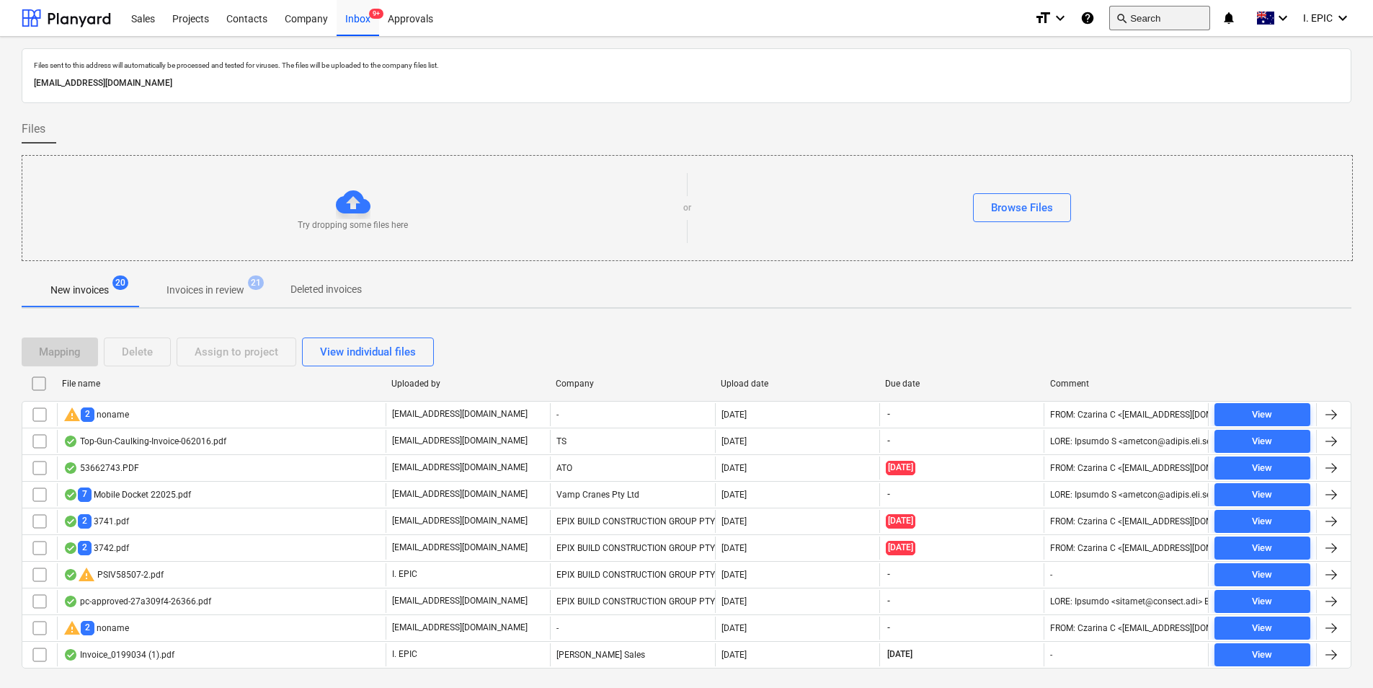
click at [1158, 17] on button "search Search" at bounding box center [1159, 18] width 101 height 25
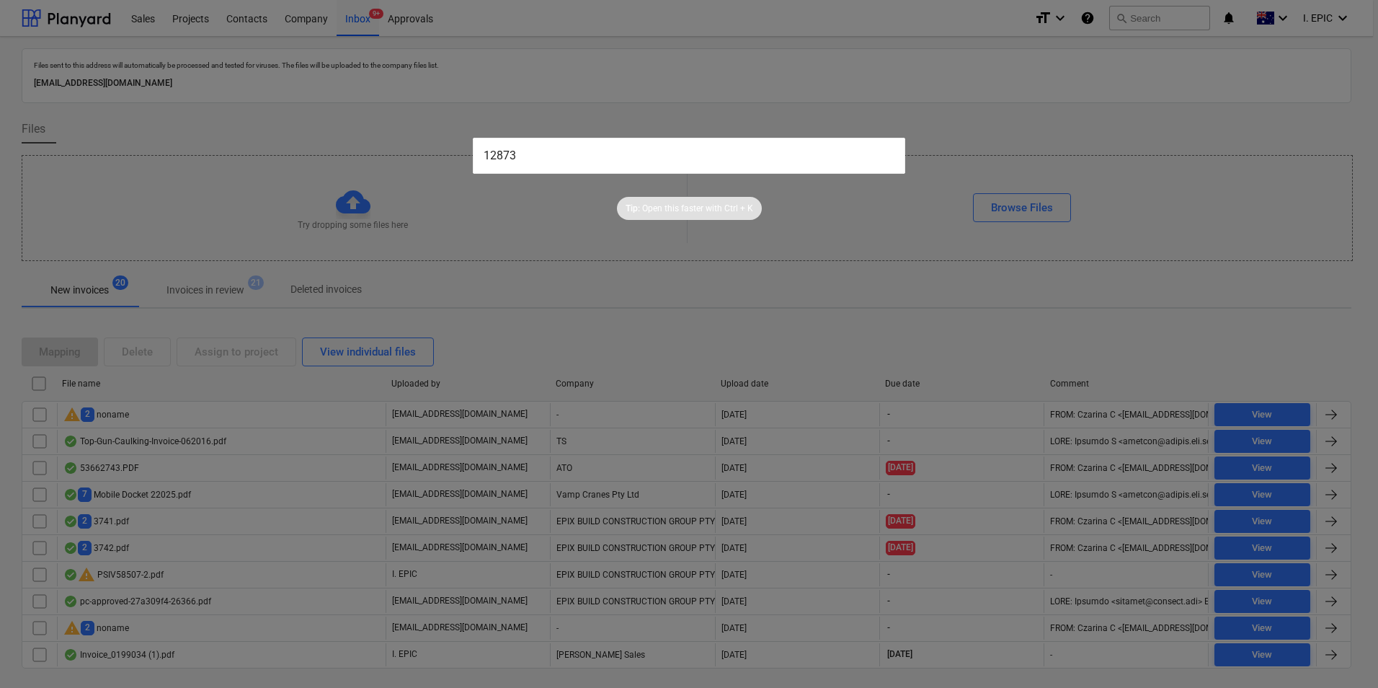
type input "12873"
click at [729, 154] on input "12873" at bounding box center [689, 156] width 433 height 36
click at [476, 278] on div at bounding box center [689, 344] width 1378 height 688
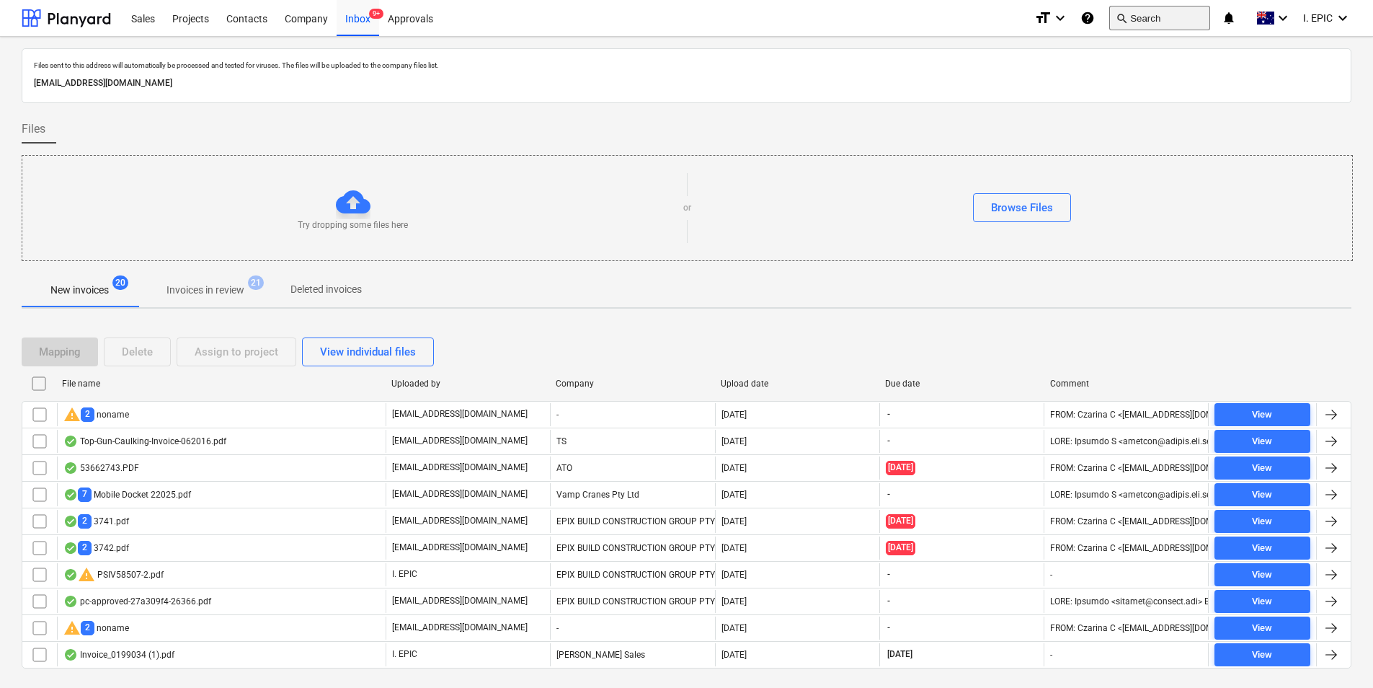
click at [1148, 11] on button "search Search" at bounding box center [1159, 18] width 101 height 25
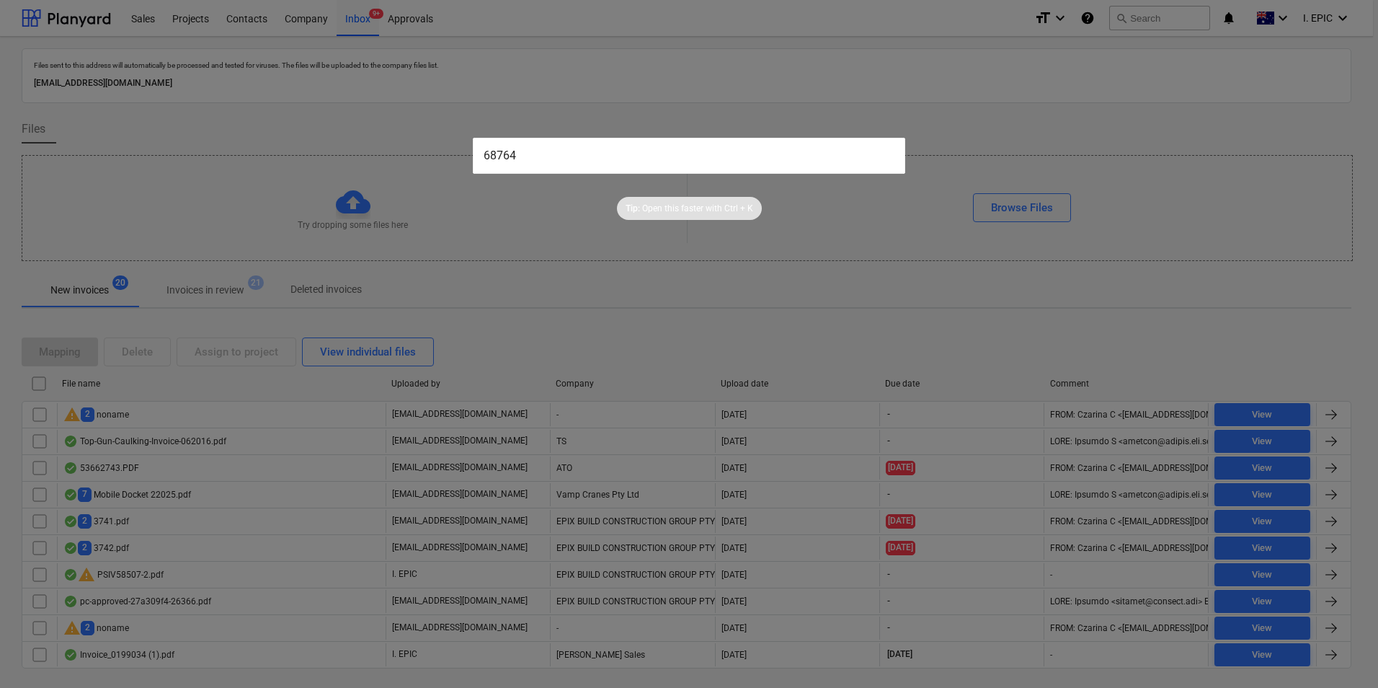
type input "68764"
click at [605, 163] on input "68764" at bounding box center [689, 156] width 433 height 36
click at [791, 133] on div at bounding box center [689, 344] width 1378 height 688
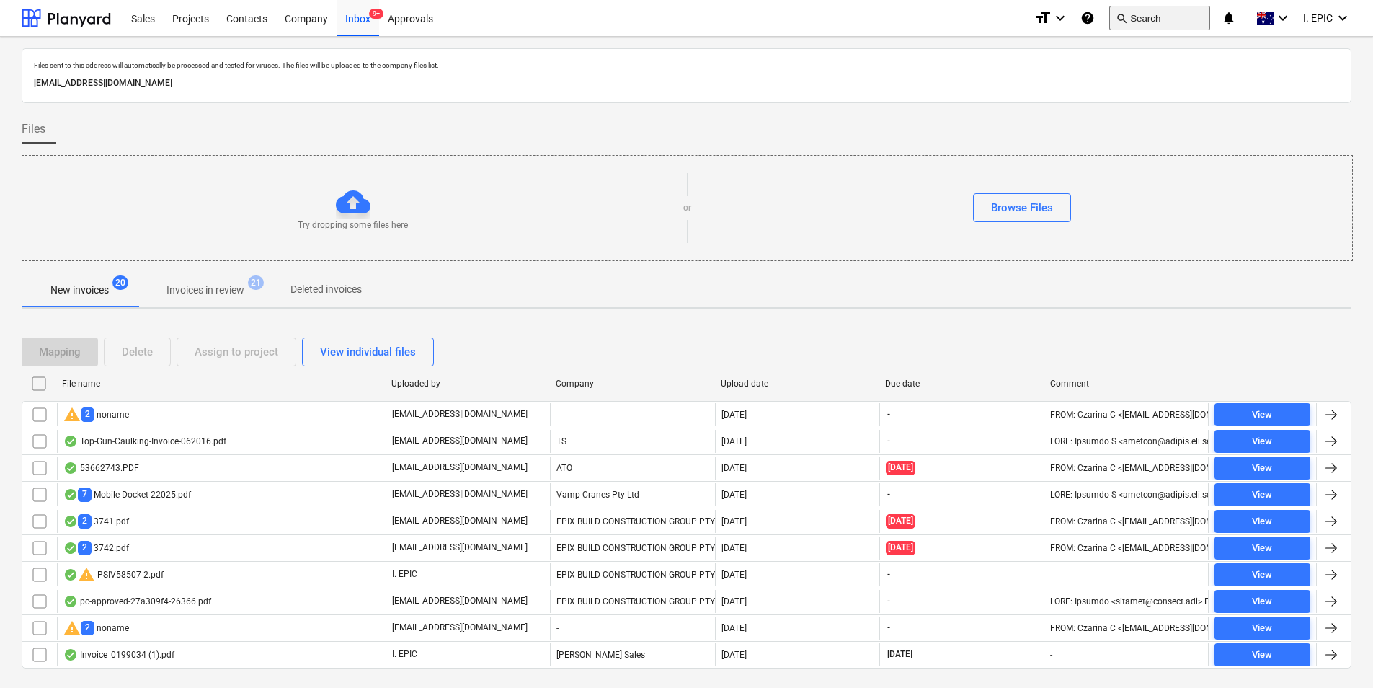
click at [1135, 25] on button "search Search" at bounding box center [1159, 18] width 101 height 25
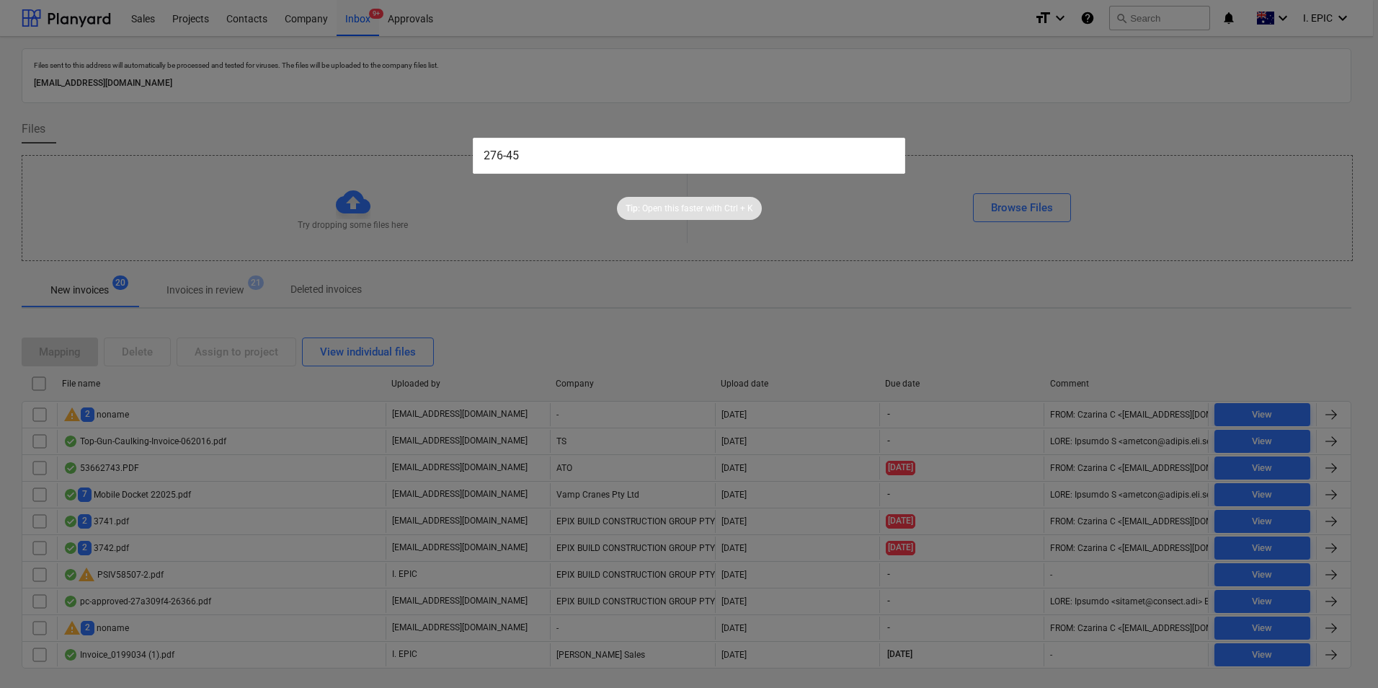
drag, startPoint x: 677, startPoint y: 145, endPoint x: 459, endPoint y: 150, distance: 217.8
click at [459, 150] on div "276-45 Tip: Open this faster with Ctrl + K" at bounding box center [689, 344] width 1378 height 688
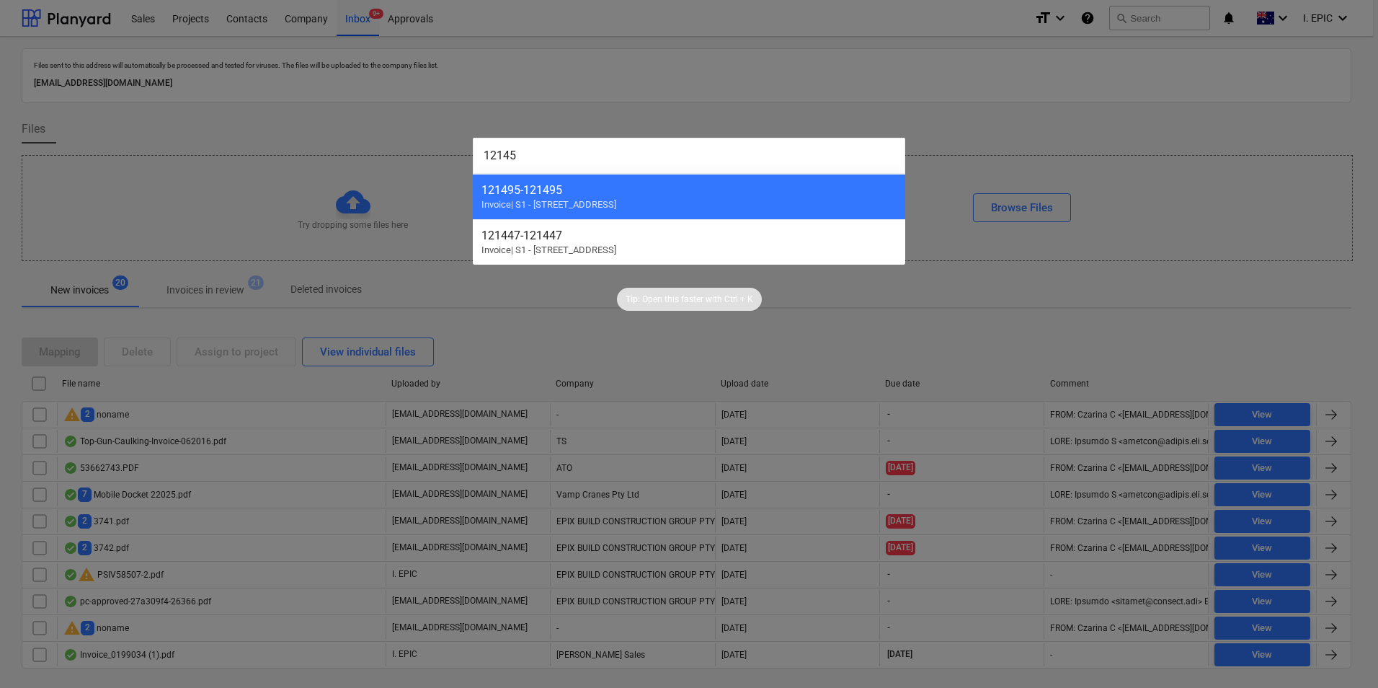
type input "121457"
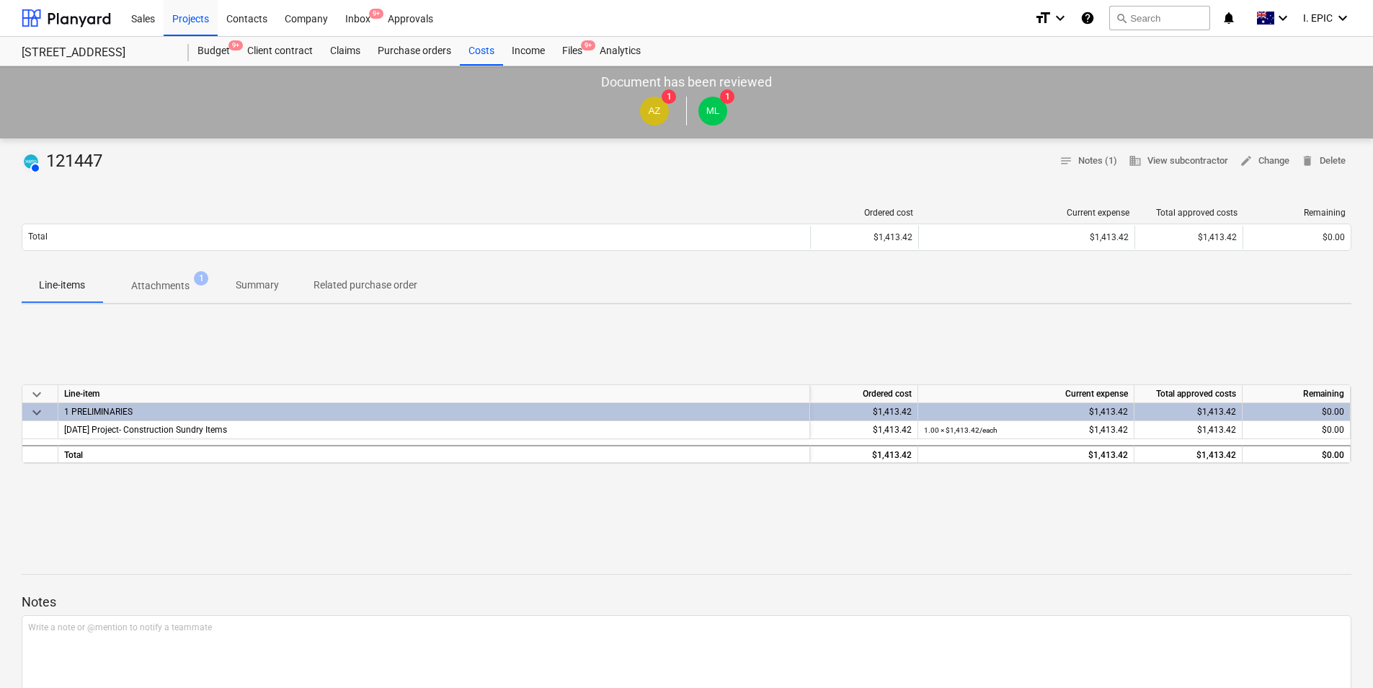
click at [150, 296] on span "Attachments 1" at bounding box center [160, 285] width 116 height 26
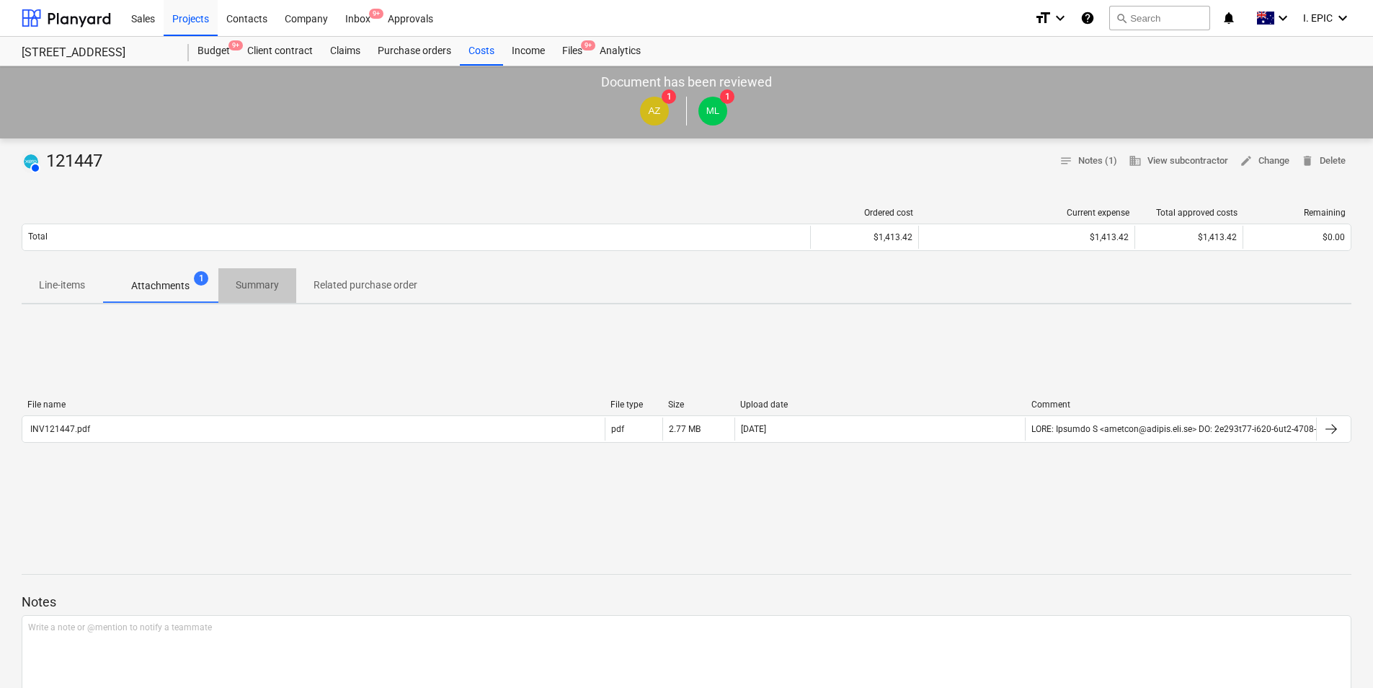
click at [238, 280] on p "Summary" at bounding box center [257, 285] width 43 height 15
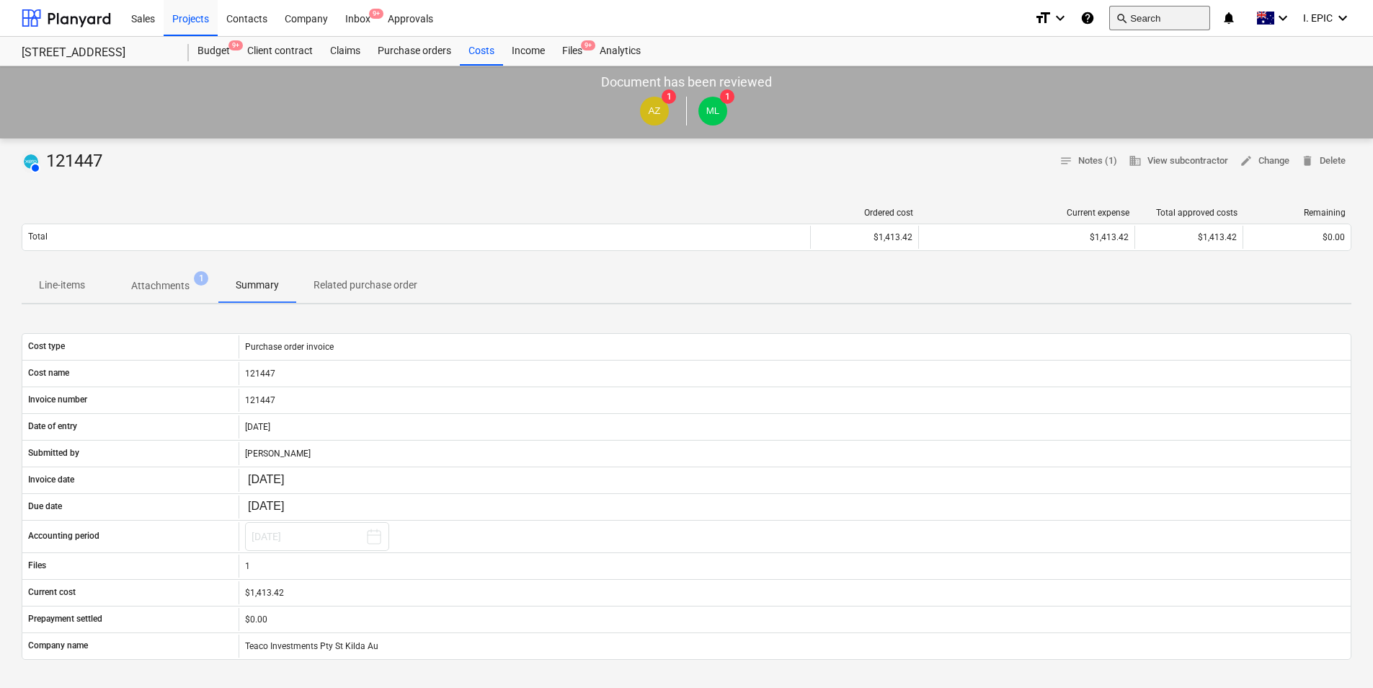
click at [1153, 12] on button "search Search" at bounding box center [1159, 18] width 101 height 25
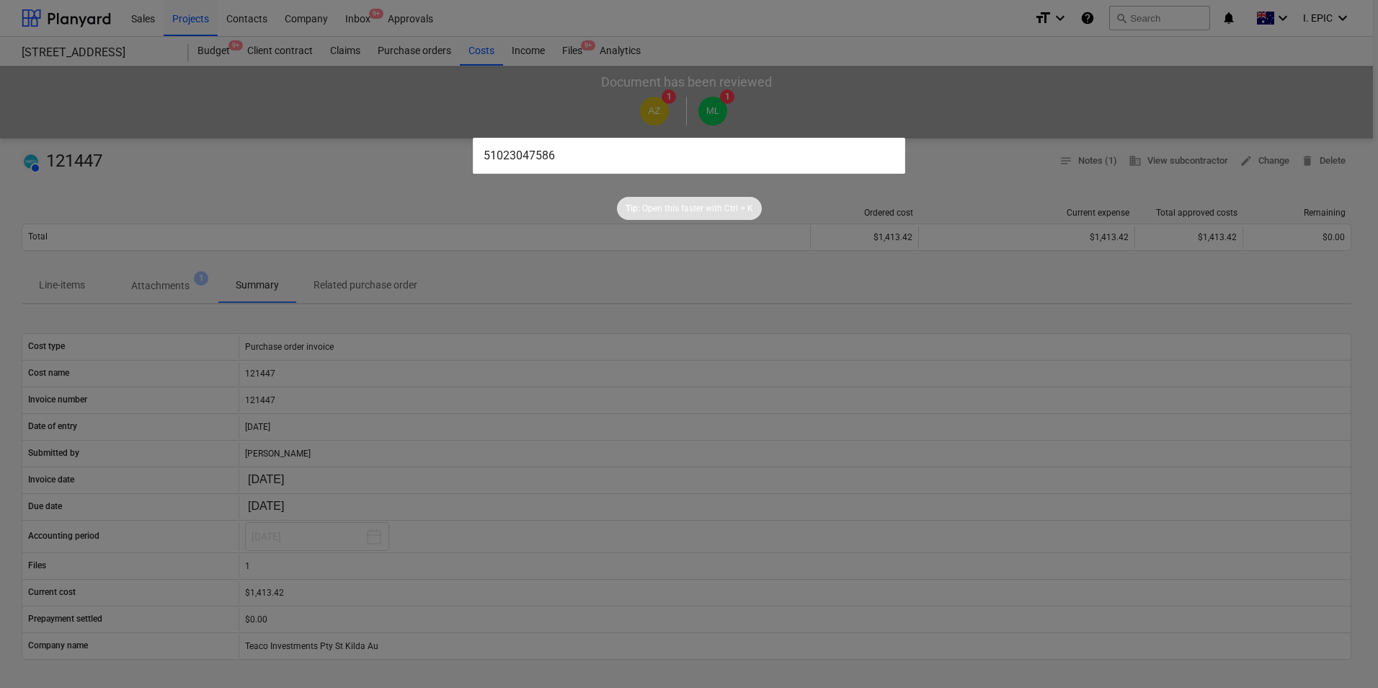
click at [718, 156] on input "51023047586" at bounding box center [689, 156] width 433 height 36
drag, startPoint x: 706, startPoint y: 167, endPoint x: 458, endPoint y: 171, distance: 248.0
click at [459, 161] on div "51023047586 Tip: Open this faster with Ctrl + K" at bounding box center [689, 344] width 1378 height 688
drag, startPoint x: 615, startPoint y: 156, endPoint x: 407, endPoint y: 169, distance: 208.0
click at [407, 159] on div "159835 Tip: Open this faster with Ctrl + K" at bounding box center [689, 344] width 1378 height 688
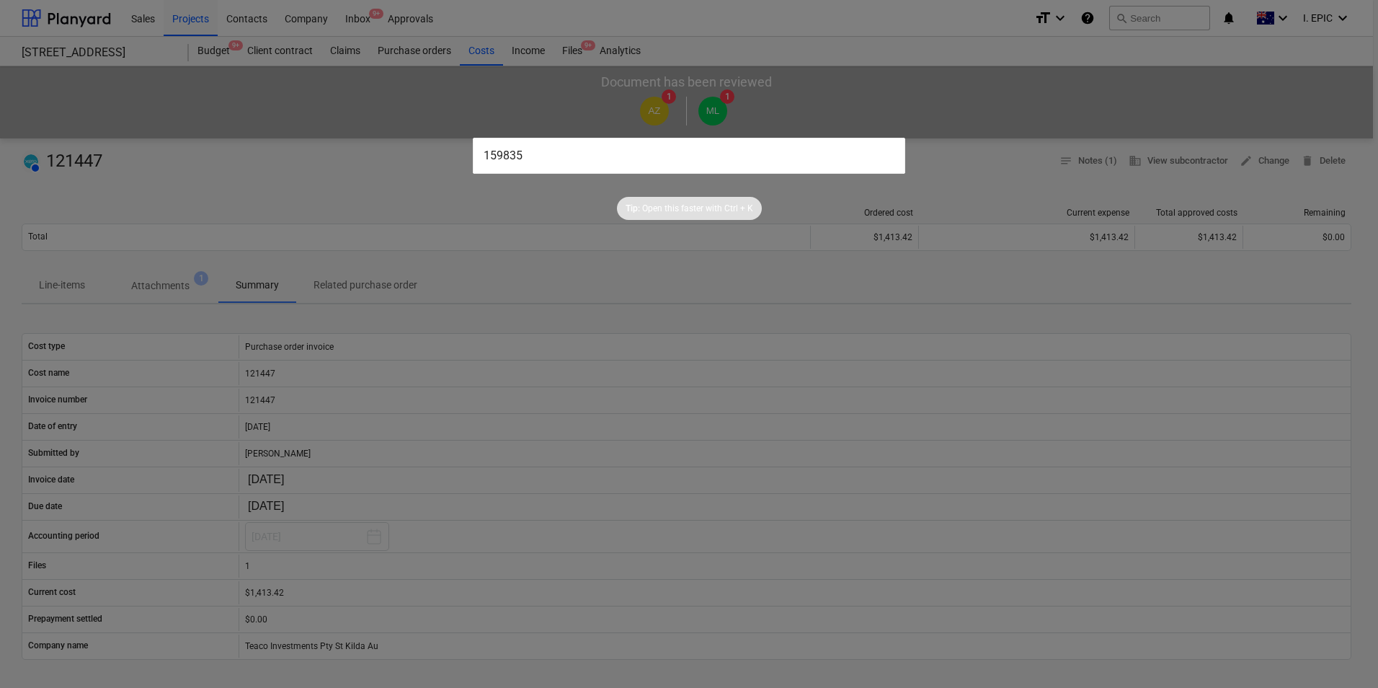
paste input "6526972"
type input "6526972"
click at [861, 87] on div at bounding box center [689, 344] width 1378 height 688
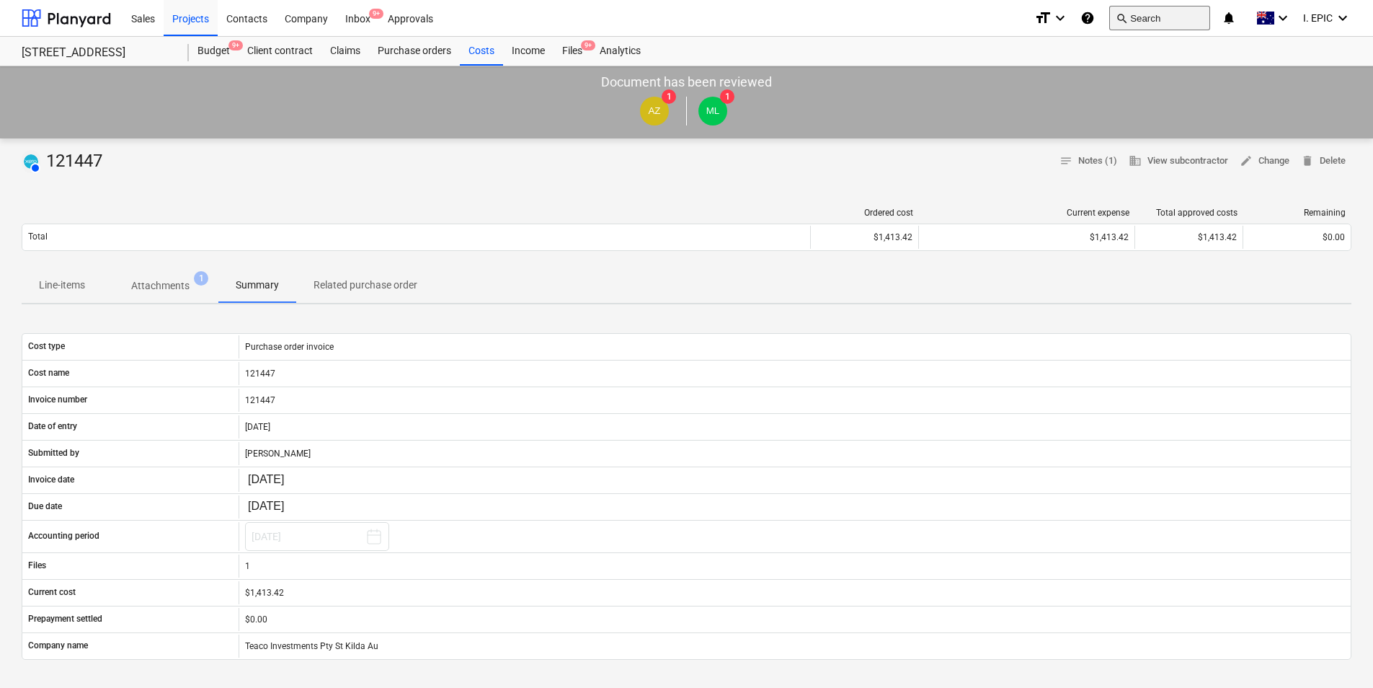
click at [1146, 14] on button "search Search" at bounding box center [1159, 18] width 101 height 25
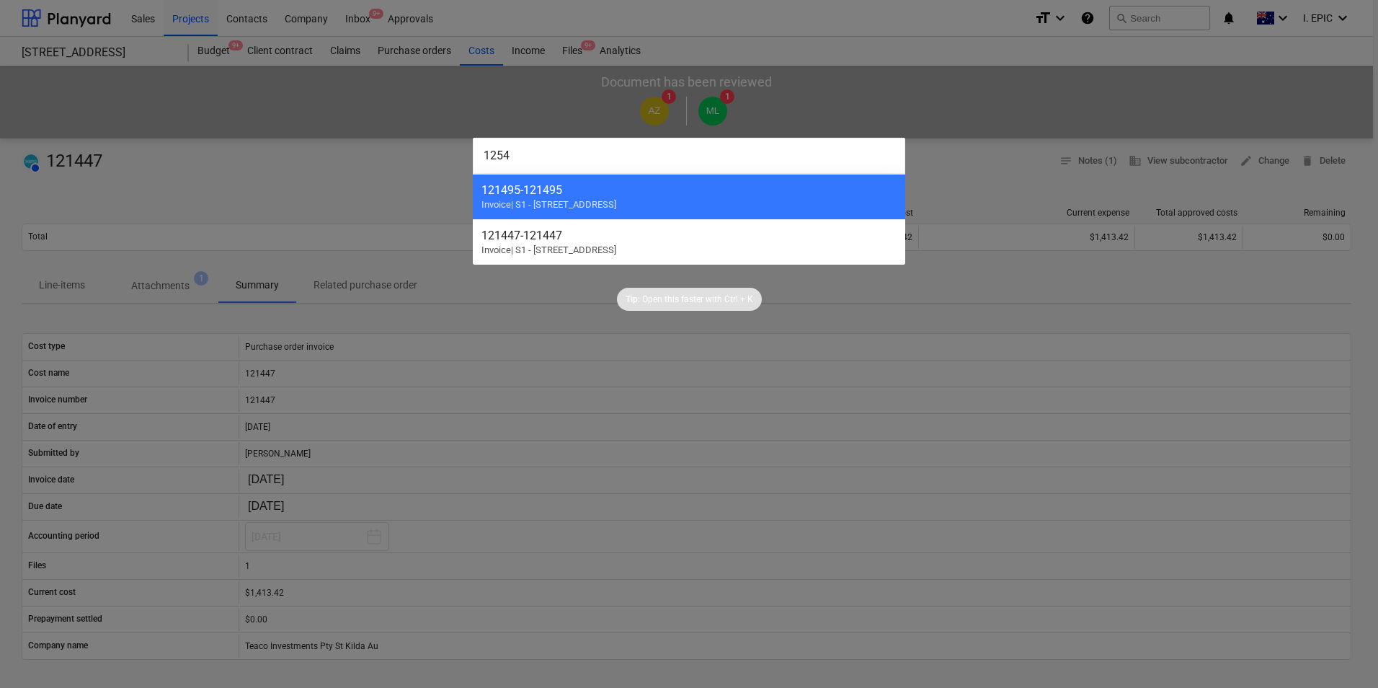
type input "12546"
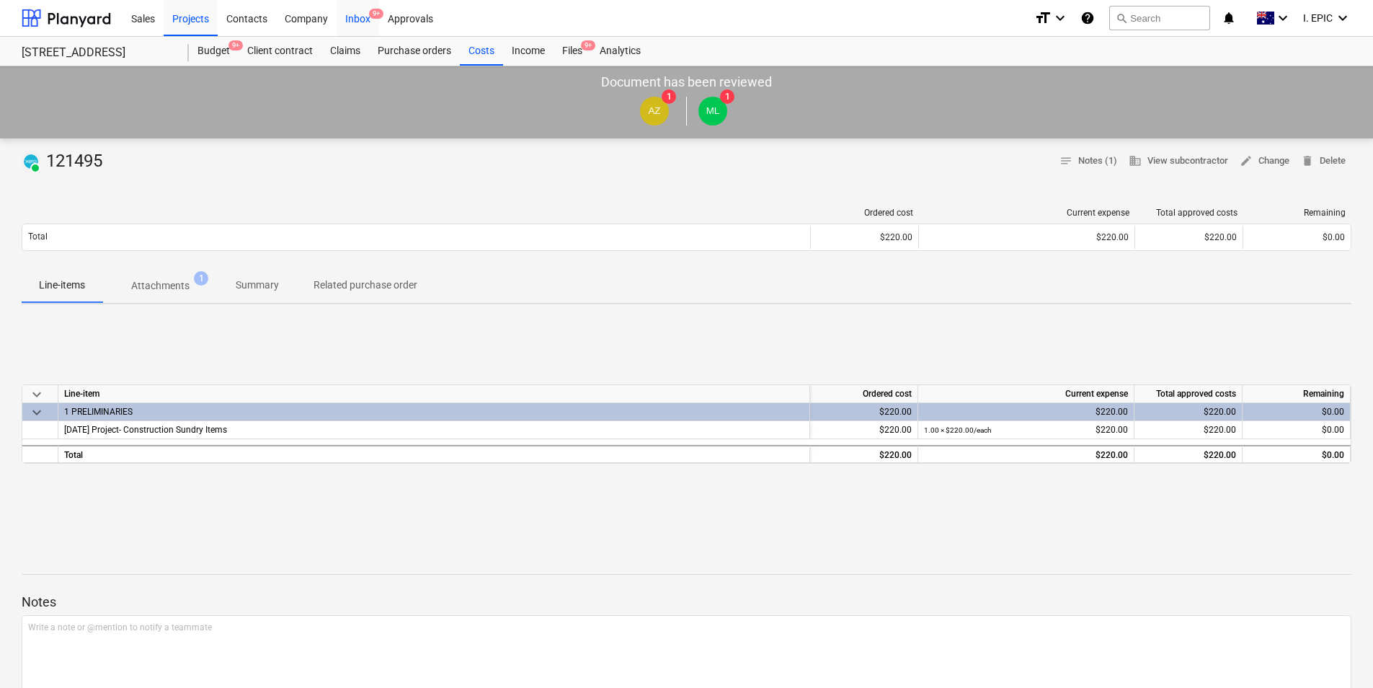
click at [357, 25] on div "Inbox 9+" at bounding box center [358, 17] width 43 height 37
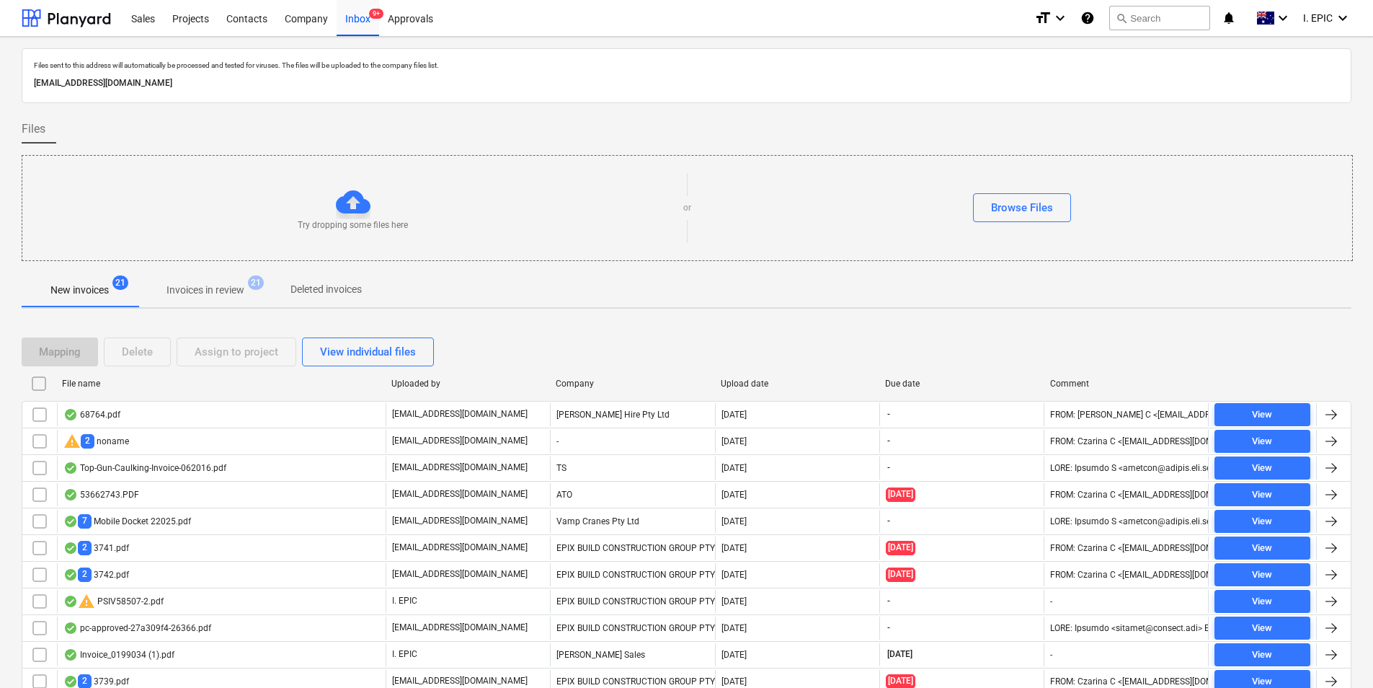
click at [229, 296] on p "Invoices in review" at bounding box center [206, 290] width 78 height 15
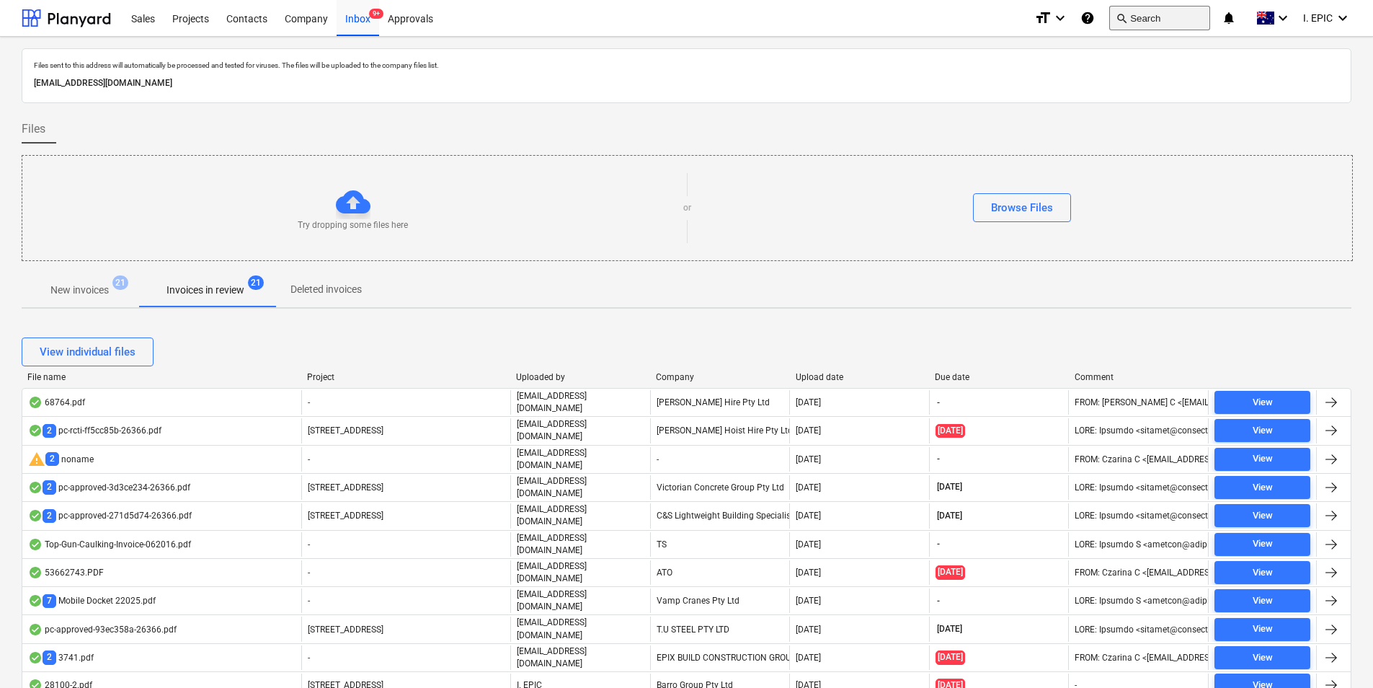
click at [1122, 22] on span "search" at bounding box center [1122, 18] width 12 height 12
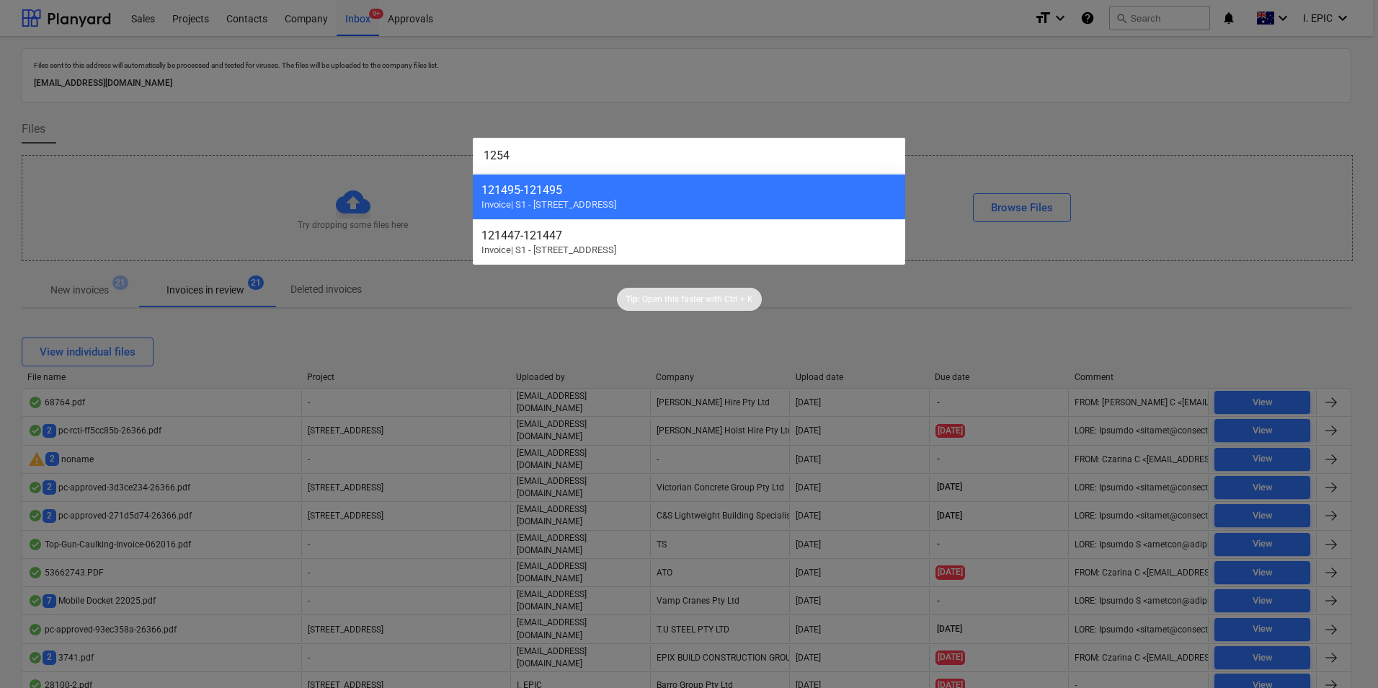
type input "12546"
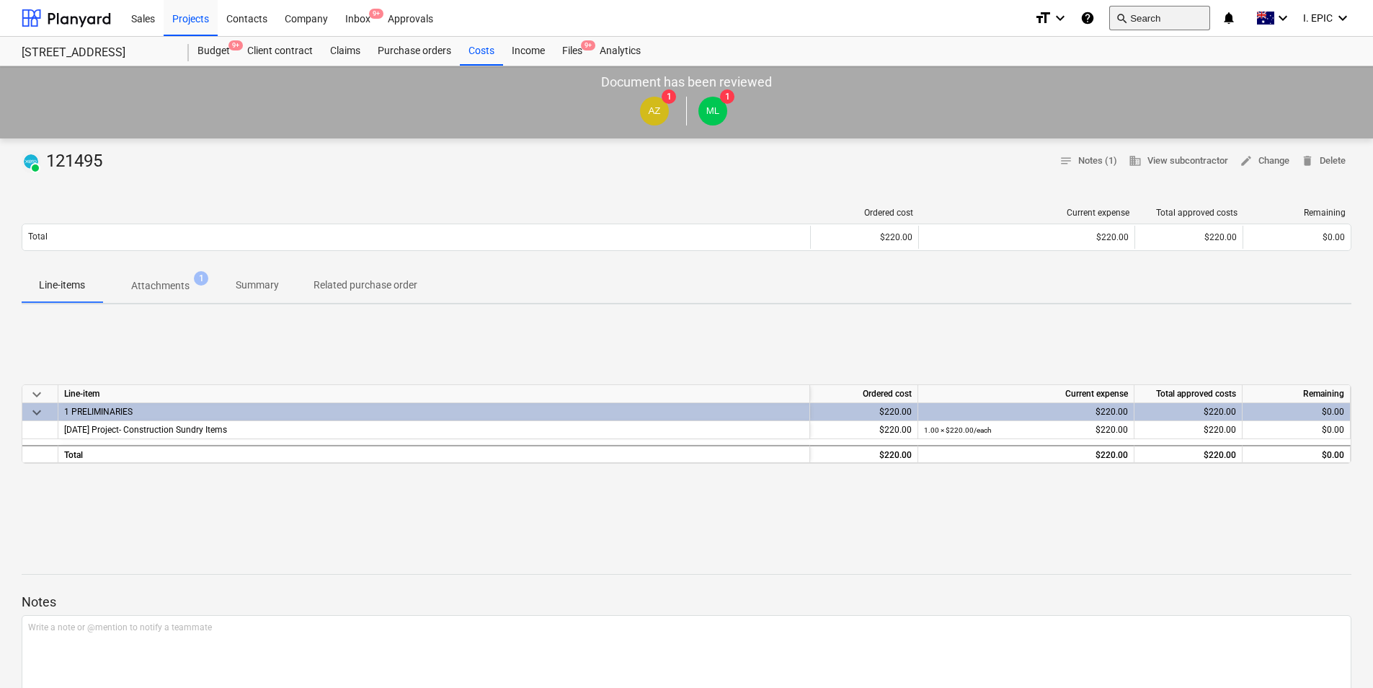
click at [1161, 17] on button "search Search" at bounding box center [1159, 18] width 101 height 25
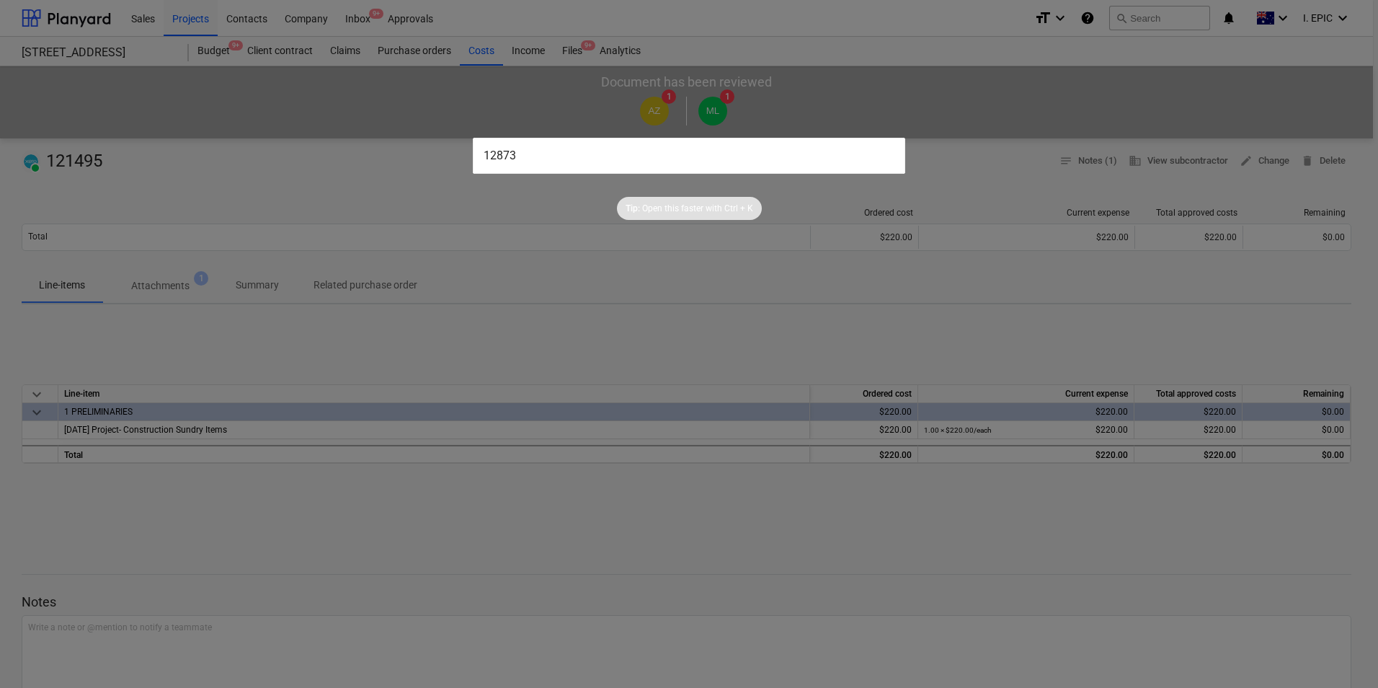
type input "12873"
click at [846, 146] on input "12873" at bounding box center [689, 156] width 433 height 36
click at [799, 446] on div at bounding box center [689, 344] width 1378 height 688
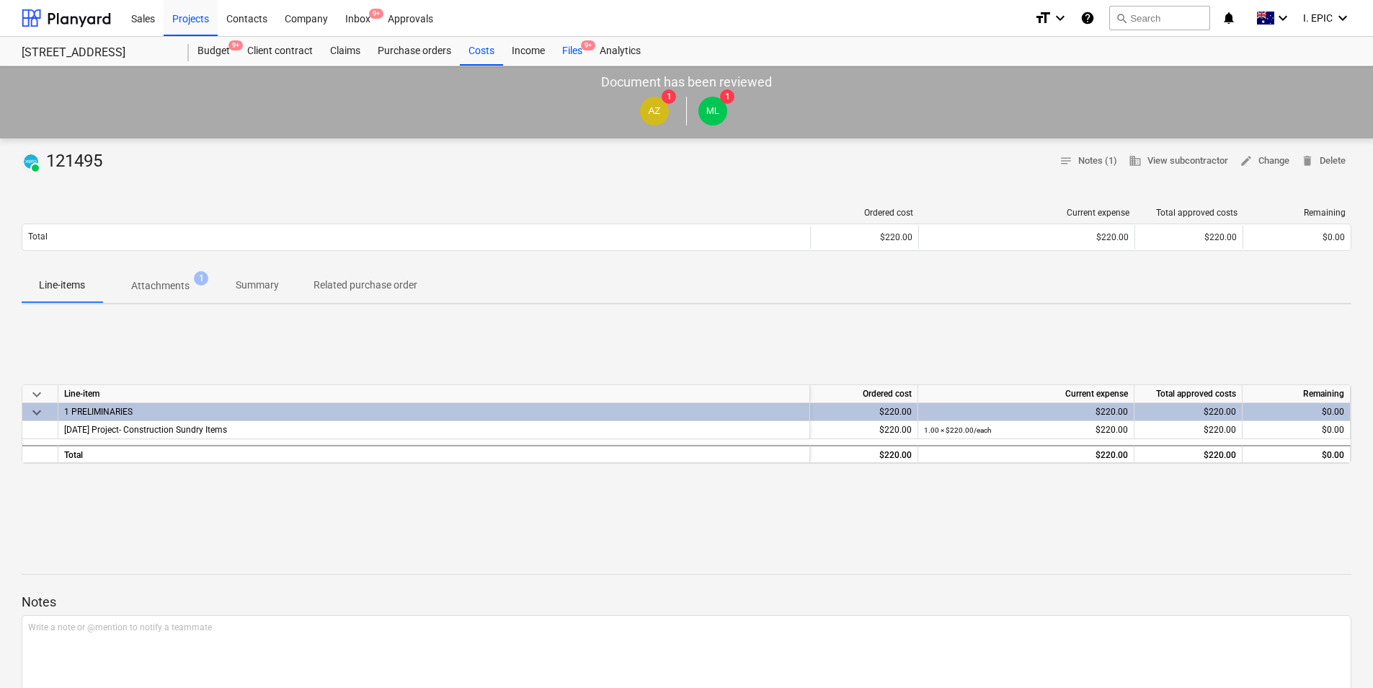
click at [582, 47] on span "9+" at bounding box center [588, 45] width 14 height 10
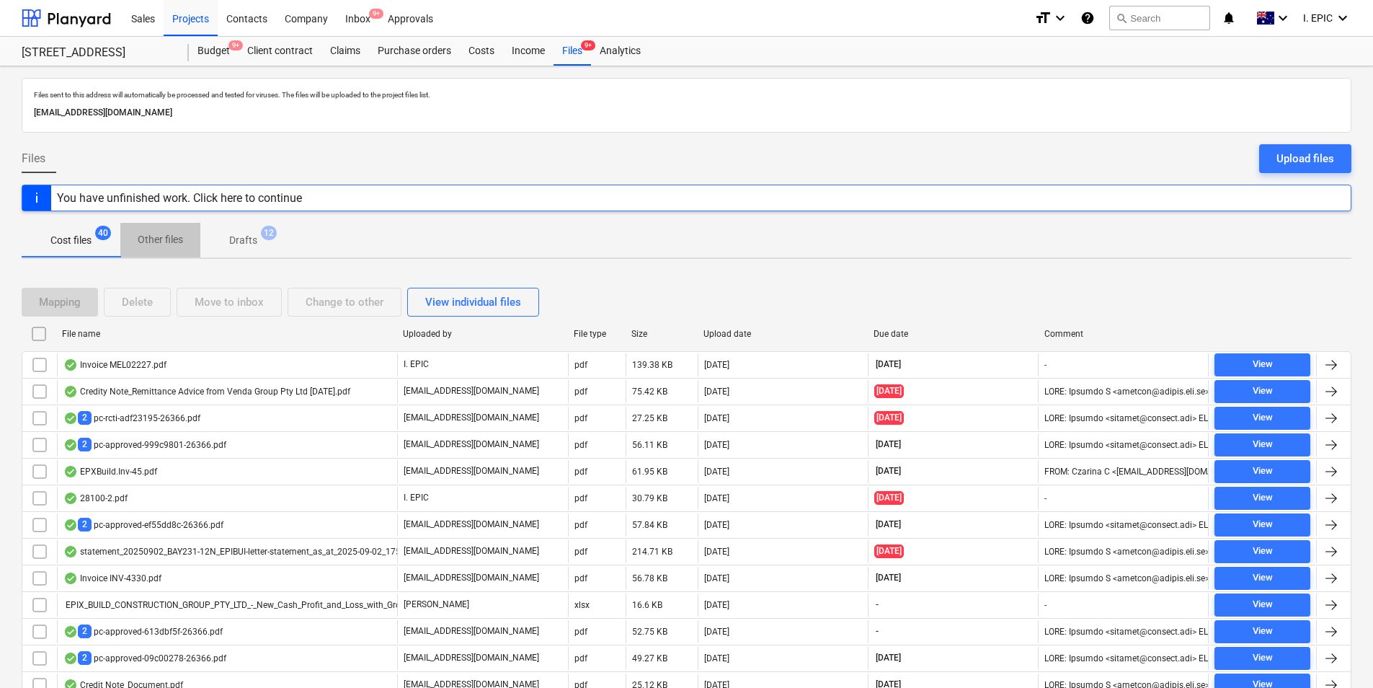
click at [152, 239] on p "Other files" at bounding box center [160, 239] width 45 height 15
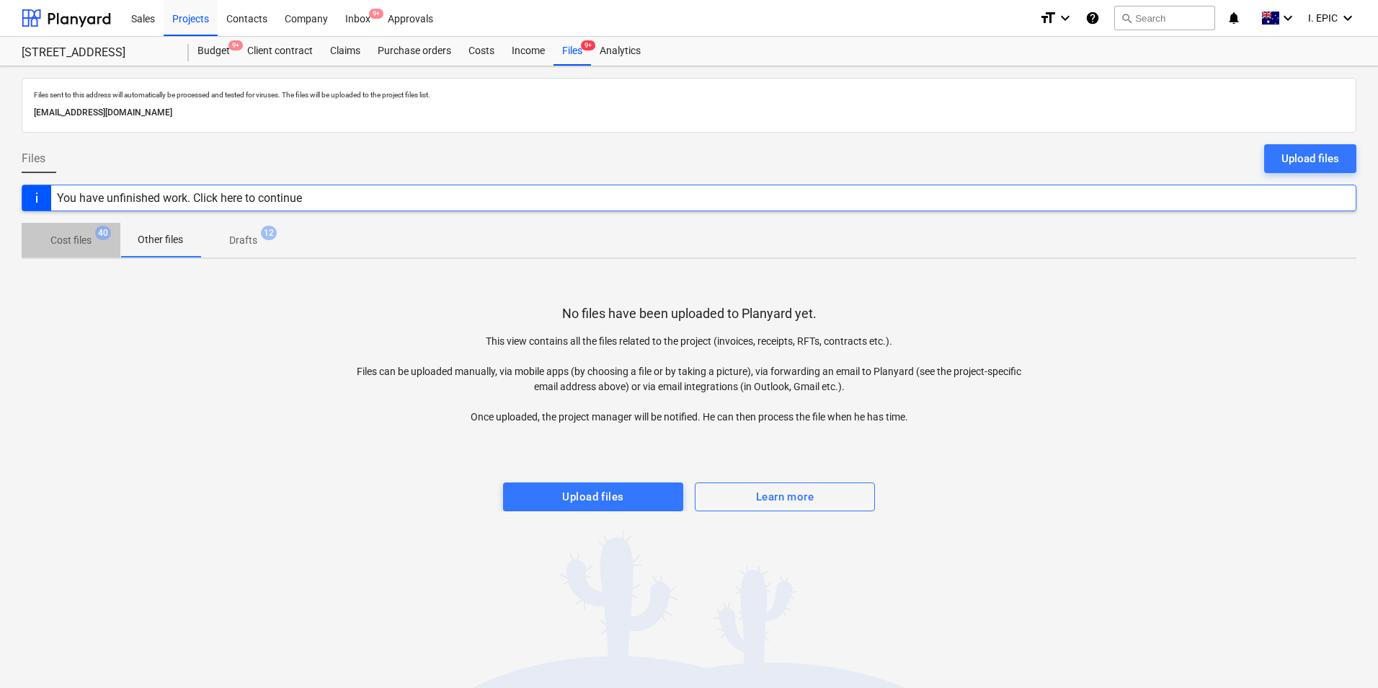
click at [89, 240] on p "Cost files" at bounding box center [70, 240] width 41 height 15
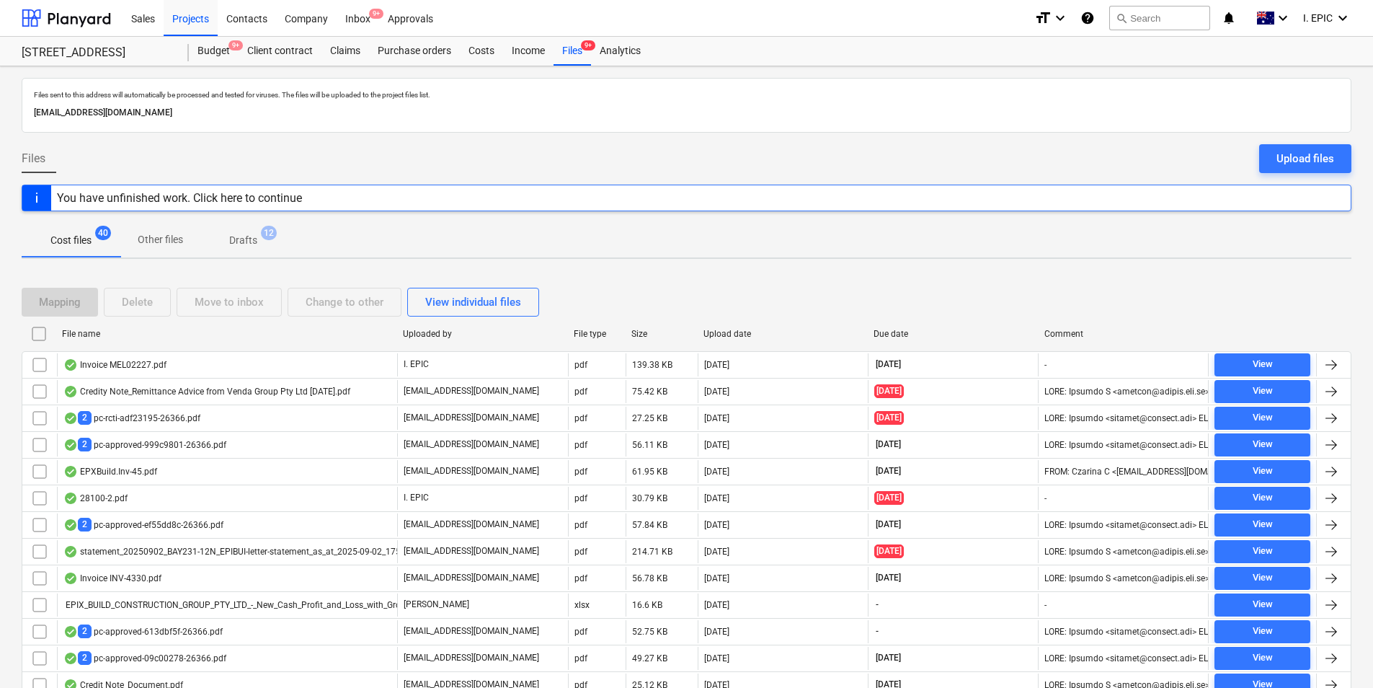
click at [159, 234] on p "Other files" at bounding box center [160, 239] width 45 height 15
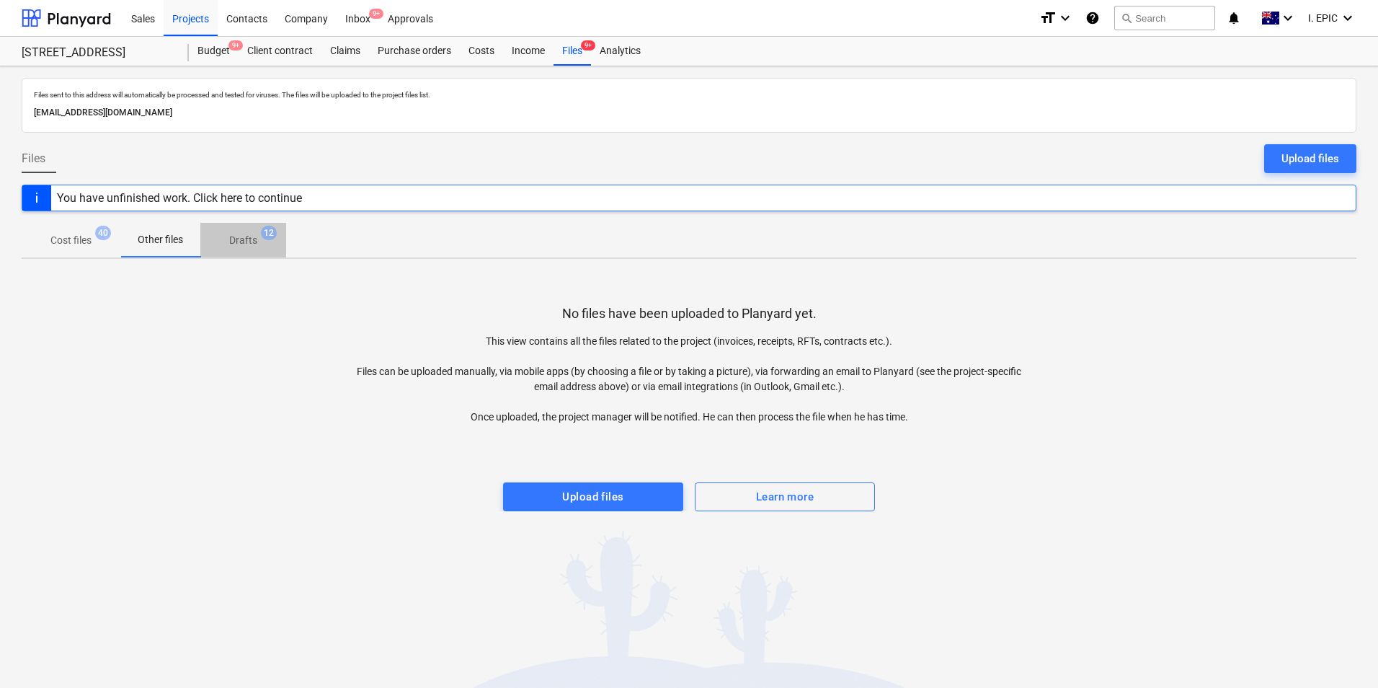
click at [252, 243] on p "Drafts" at bounding box center [243, 240] width 28 height 15
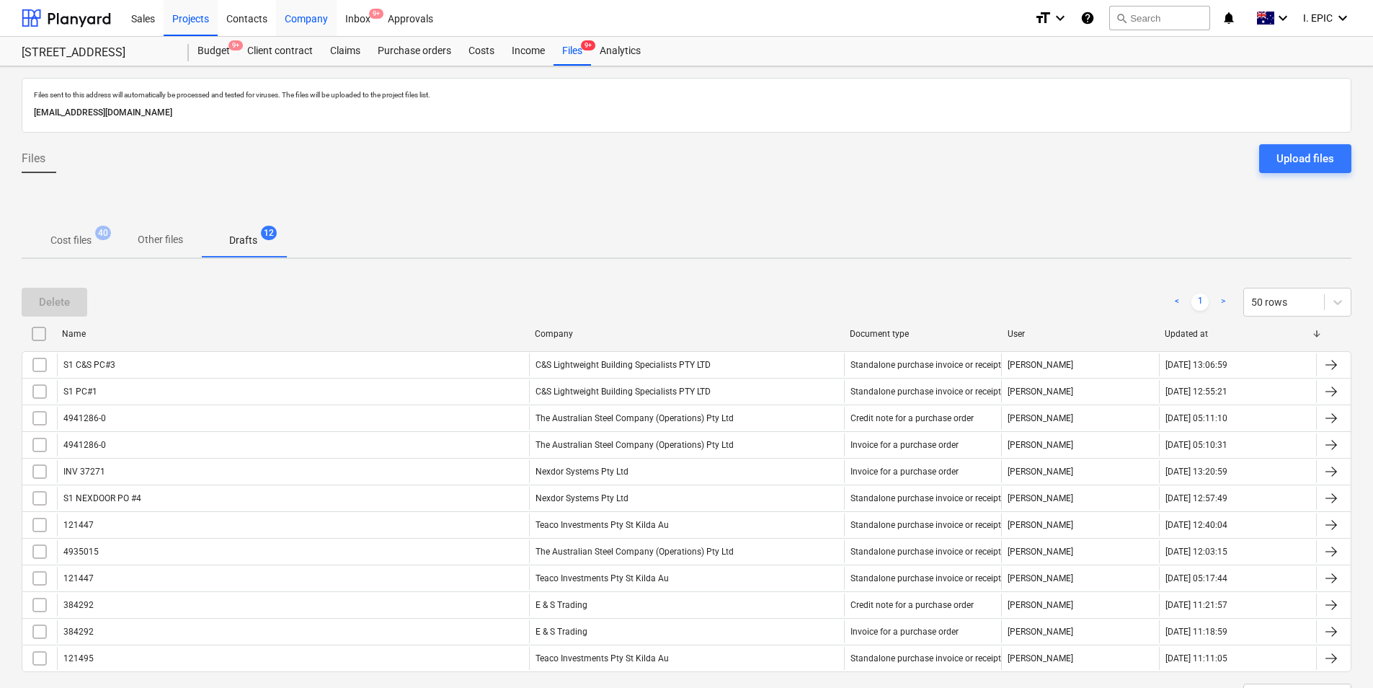
click at [308, 22] on div "Company" at bounding box center [306, 17] width 61 height 37
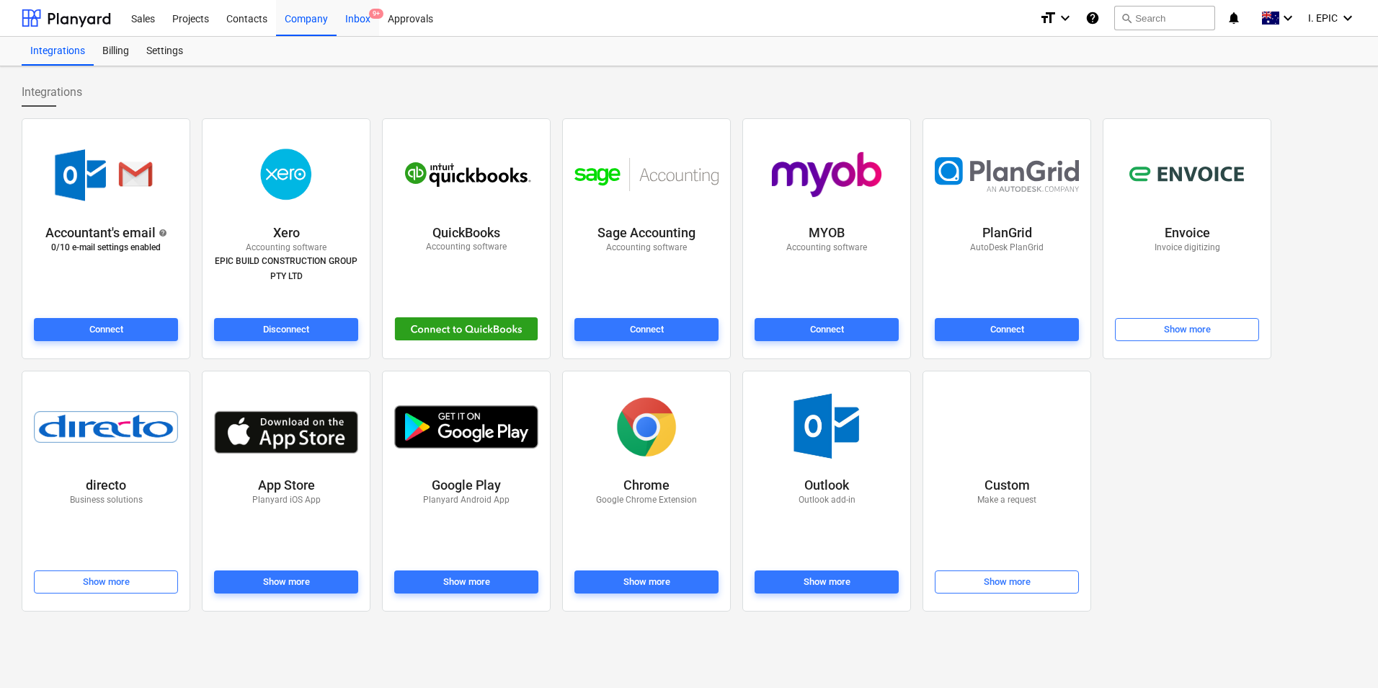
click at [370, 25] on div "Inbox 9+" at bounding box center [358, 17] width 43 height 37
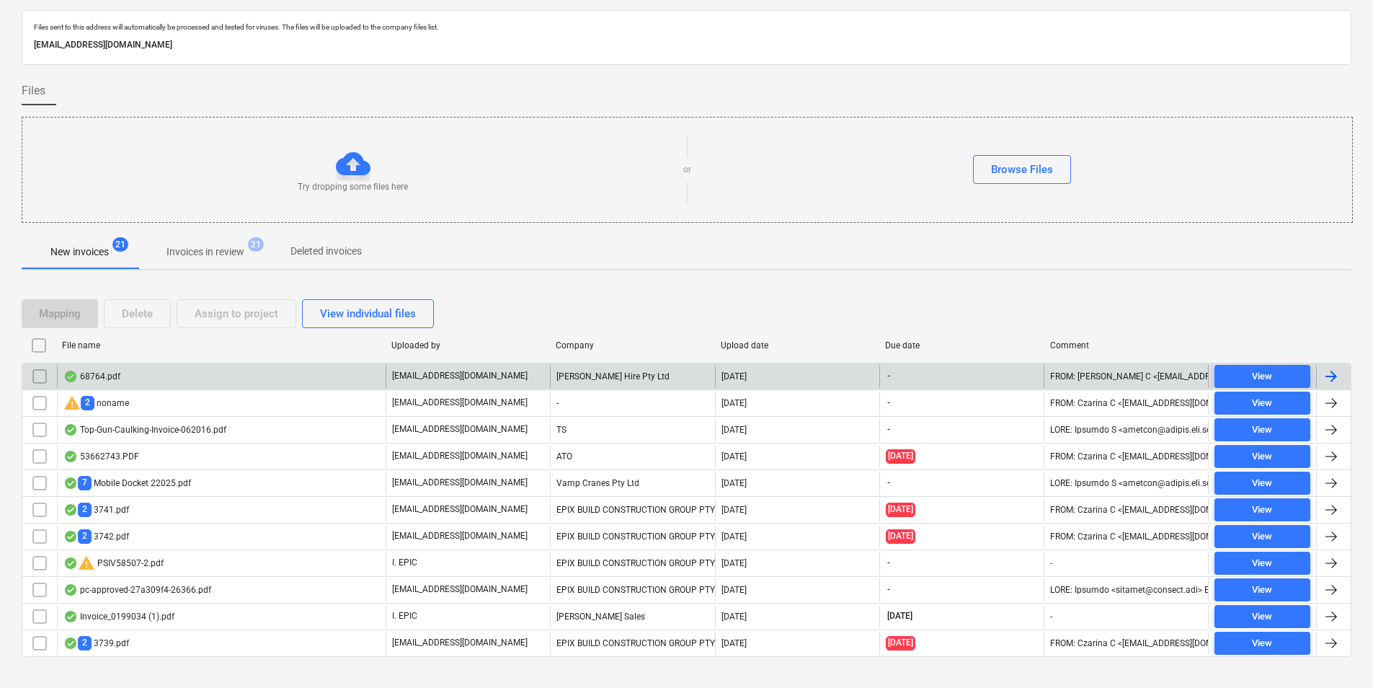
scroll to position [59, 0]
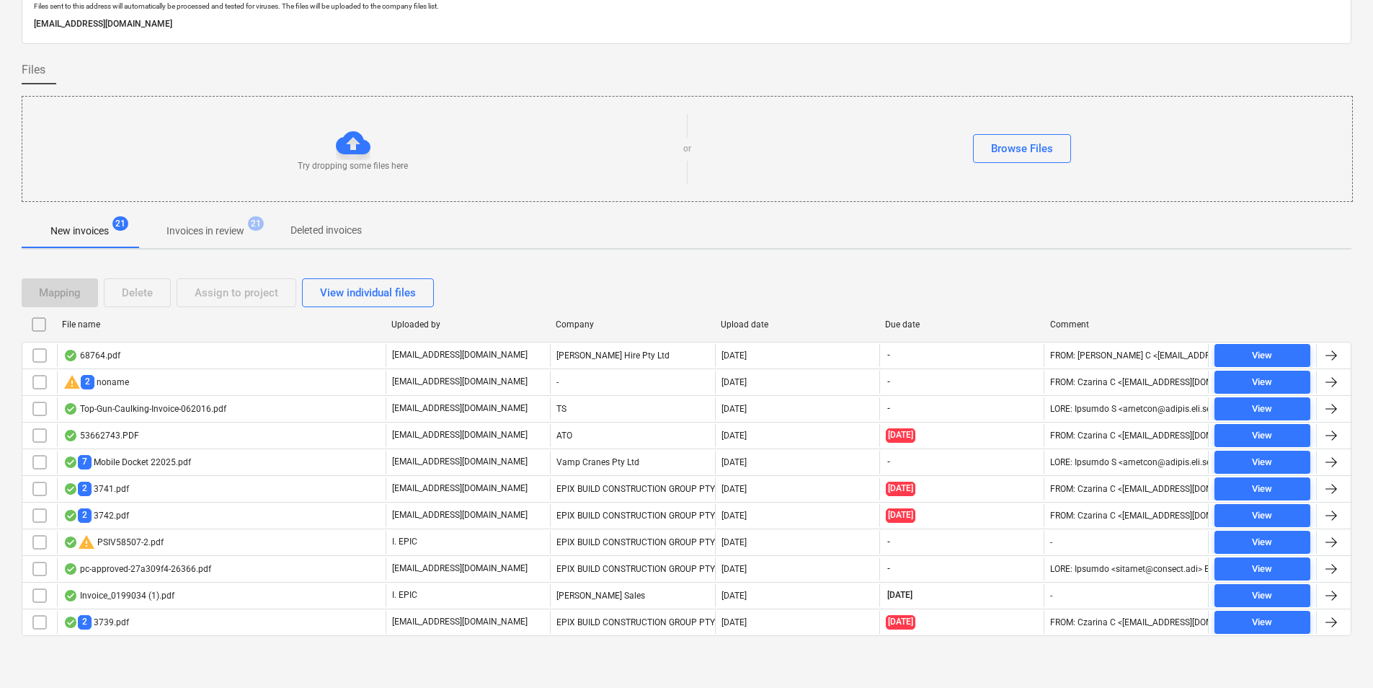
click at [223, 226] on p "Invoices in review" at bounding box center [206, 230] width 78 height 15
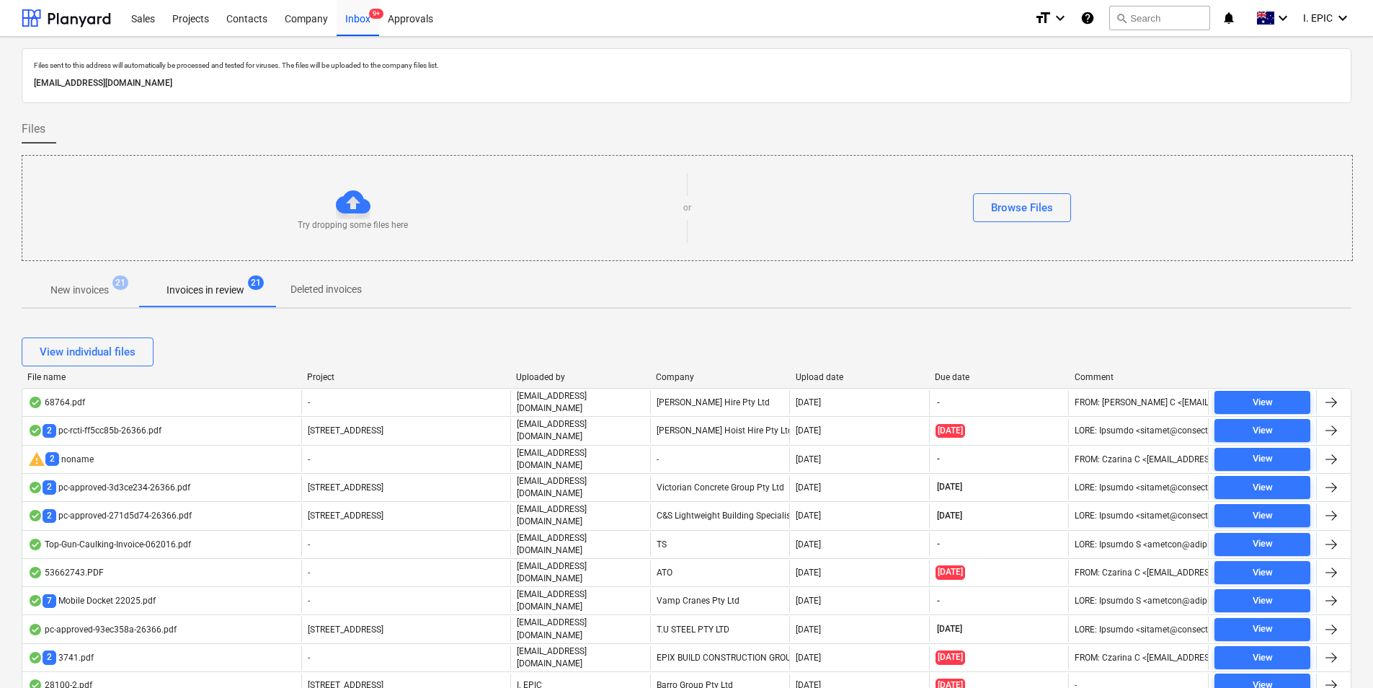
click at [99, 291] on p "New invoices" at bounding box center [79, 290] width 58 height 15
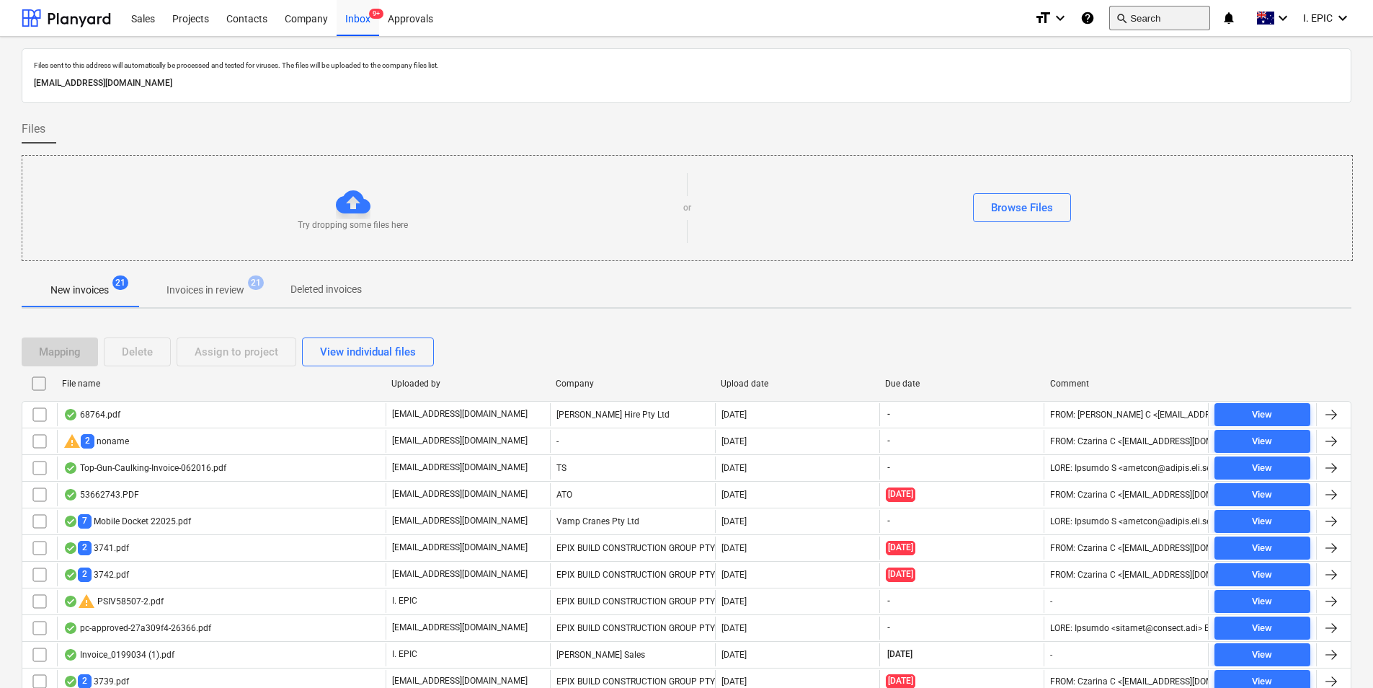
click at [1139, 27] on button "search Search" at bounding box center [1159, 18] width 101 height 25
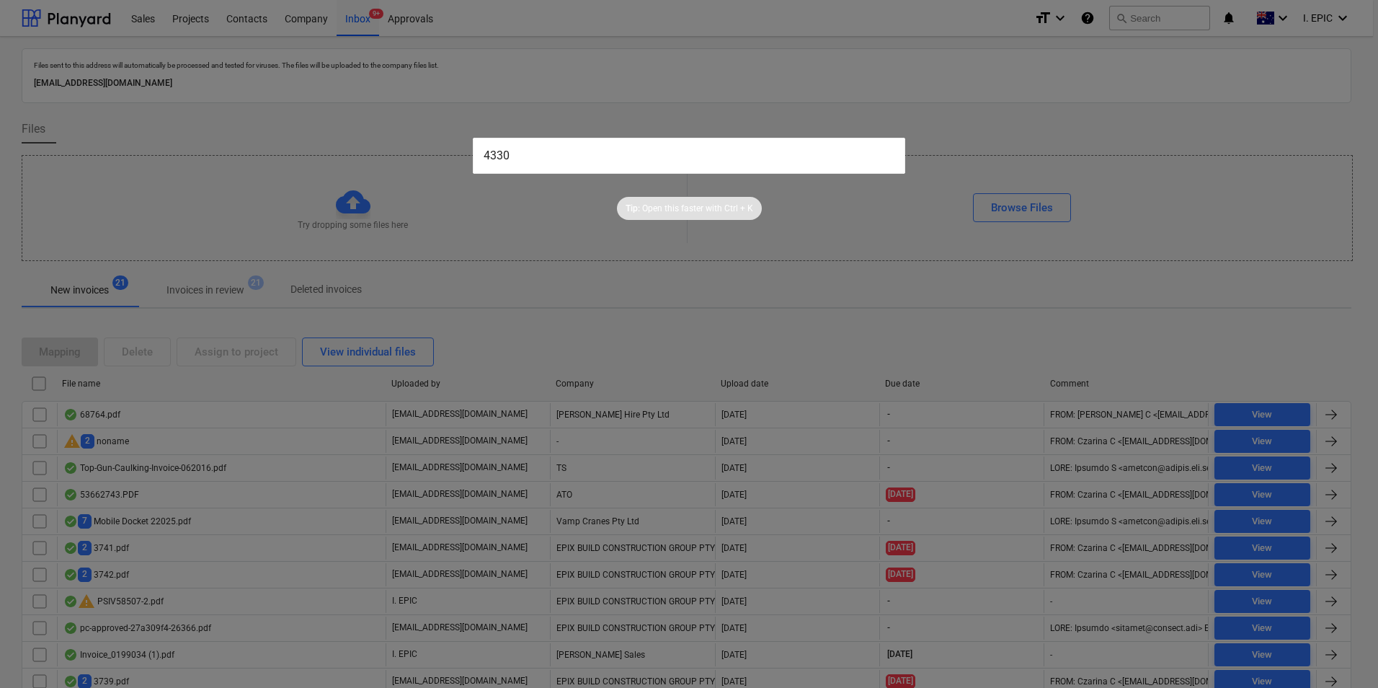
type input "4330"
click at [318, 161] on div at bounding box center [689, 344] width 1378 height 688
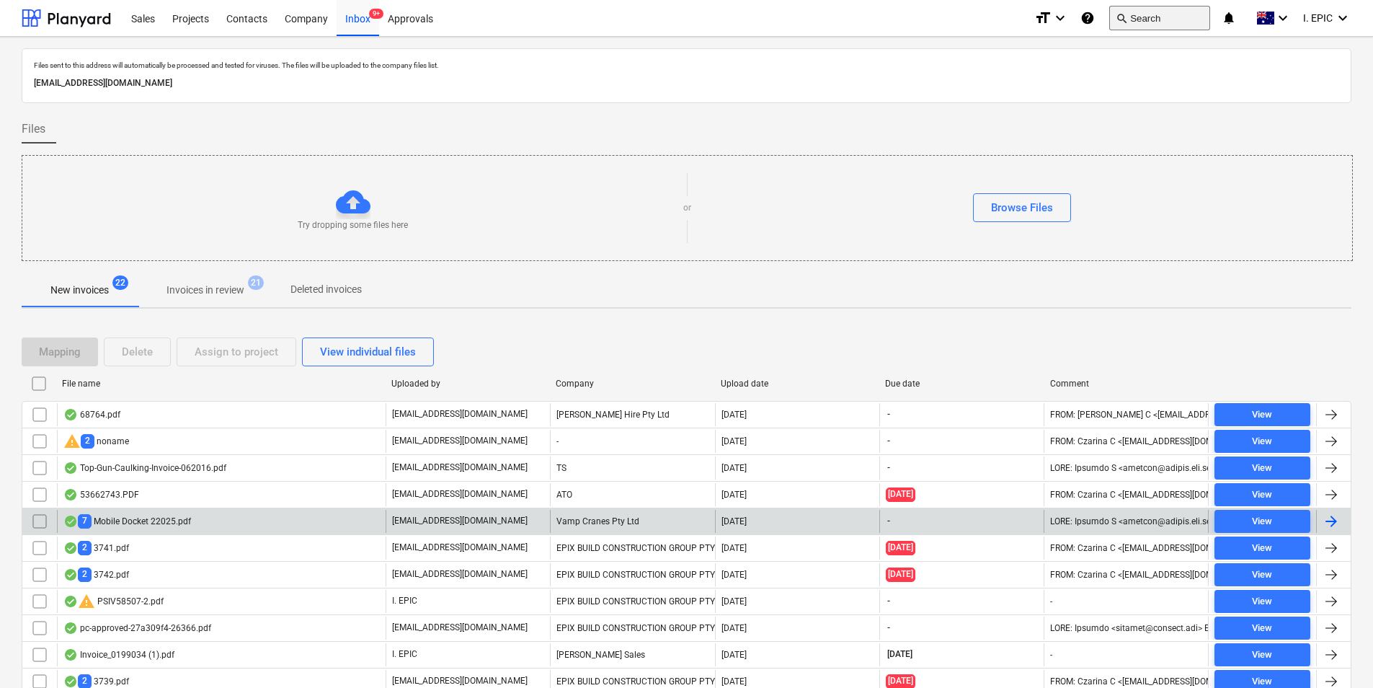
click at [1137, 22] on button "search Search" at bounding box center [1159, 18] width 101 height 25
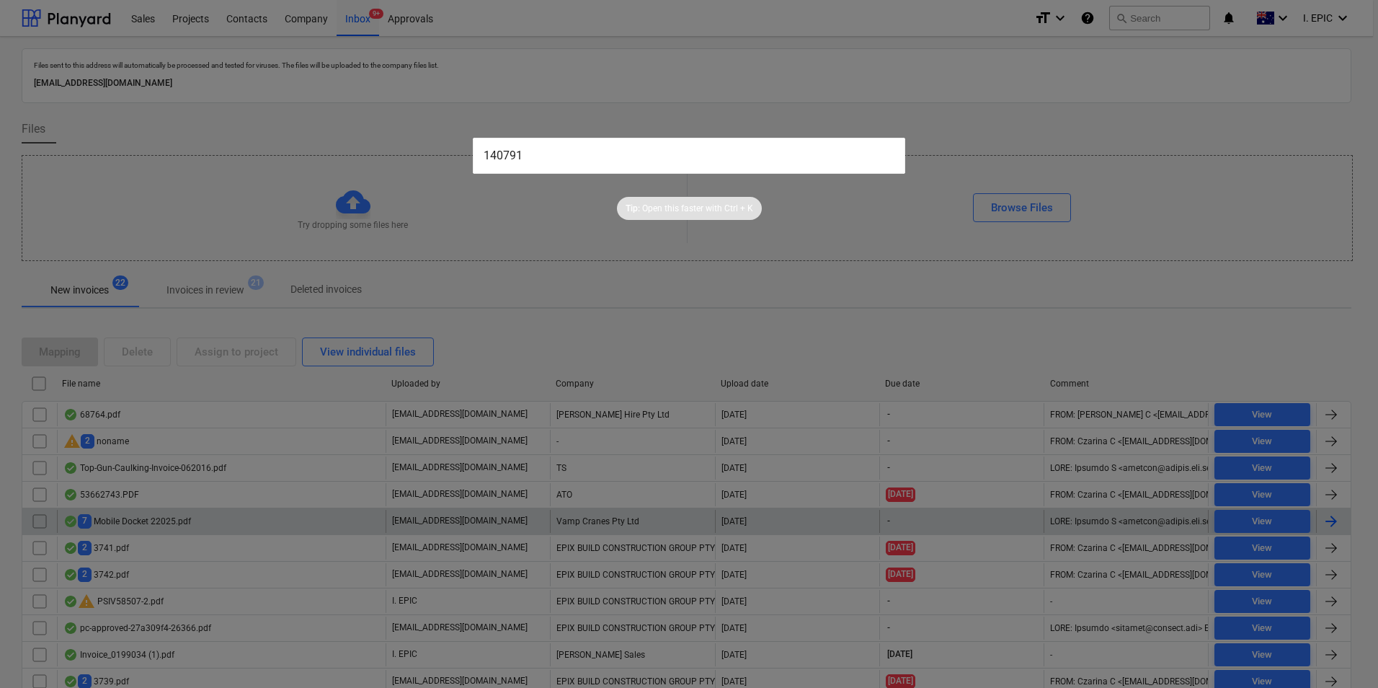
type input "140791"
click at [469, 174] on div "Tip: Open this faster with Ctrl + K" at bounding box center [689, 197] width 1378 height 46
click at [889, 144] on input "140791" at bounding box center [689, 156] width 433 height 36
click at [931, 164] on div at bounding box center [689, 344] width 1378 height 688
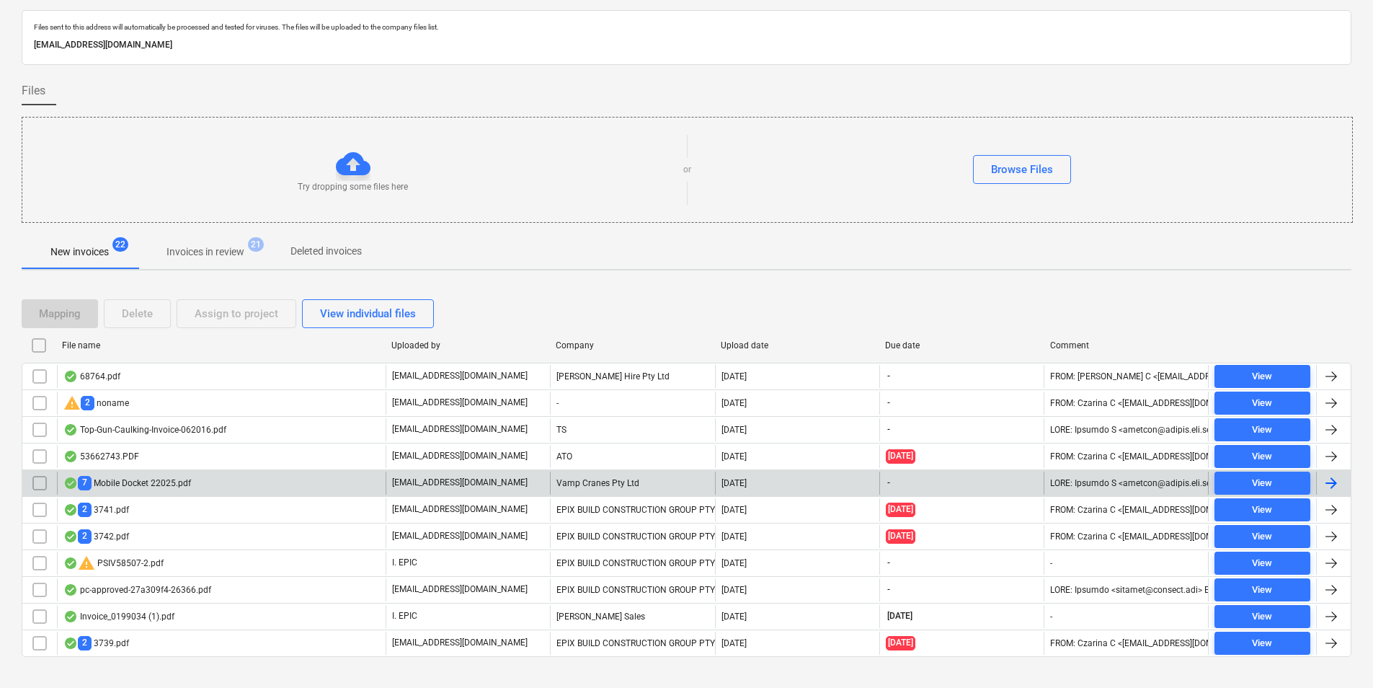
scroll to position [59, 0]
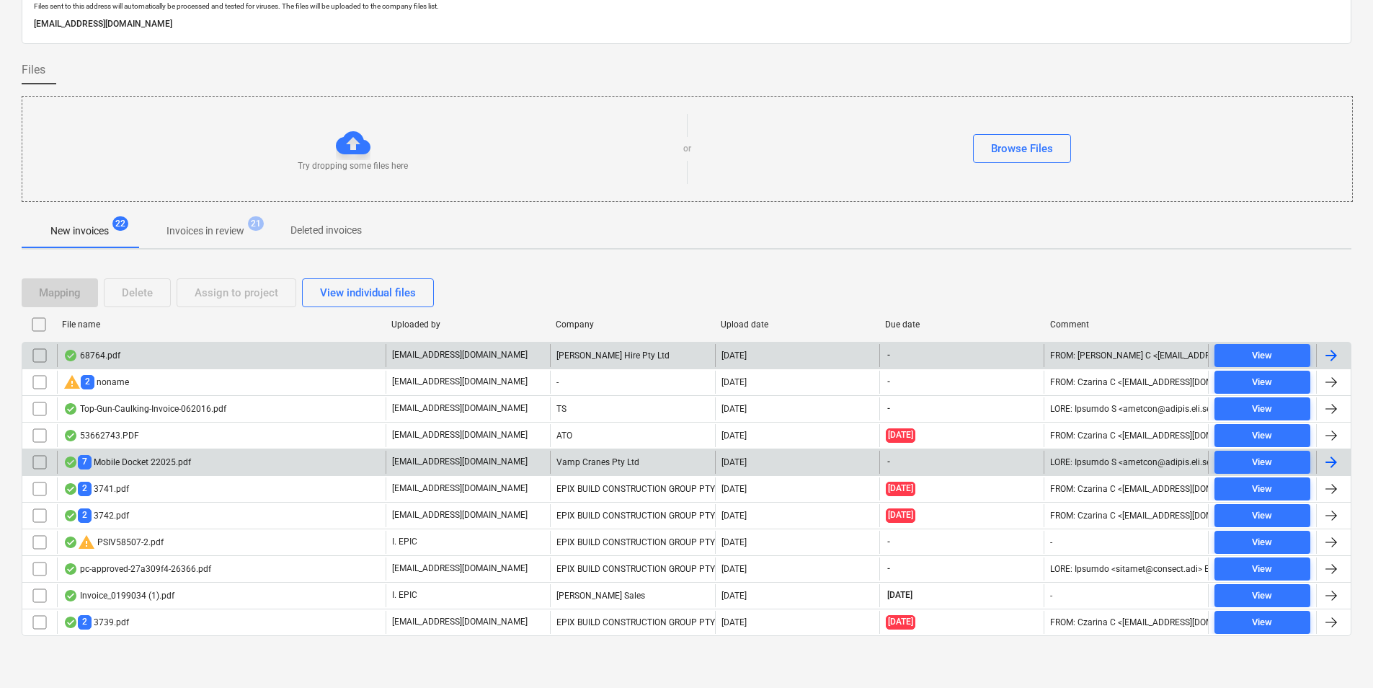
click at [259, 352] on div "68764.pdf" at bounding box center [221, 355] width 329 height 23
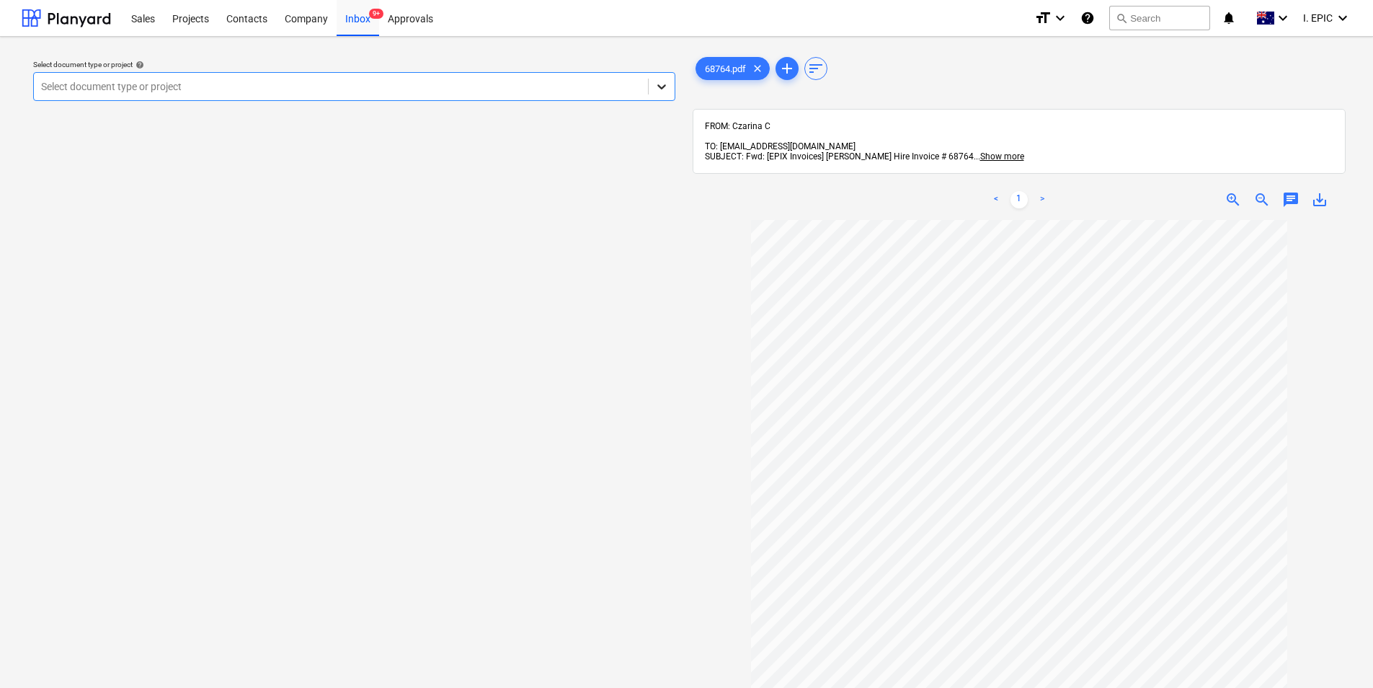
click at [664, 89] on icon at bounding box center [662, 86] width 14 height 14
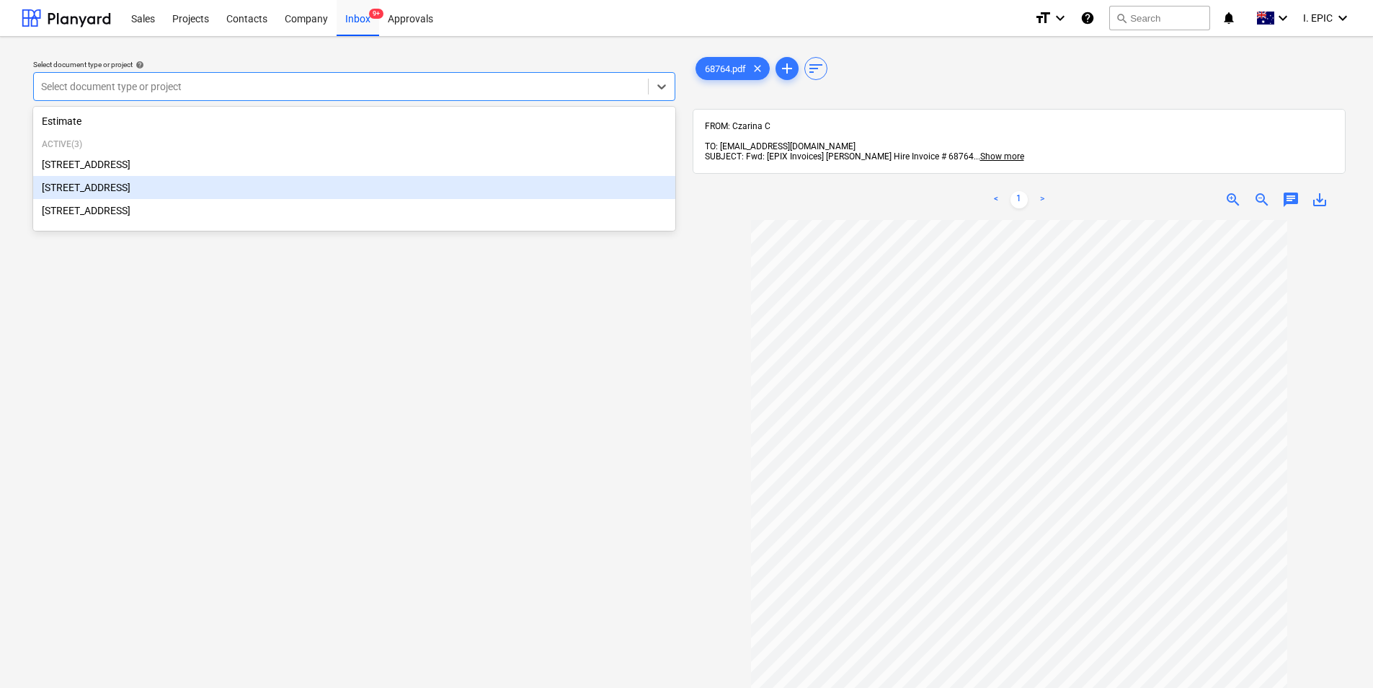
click at [265, 186] on div "[STREET_ADDRESS]" at bounding box center [354, 187] width 642 height 23
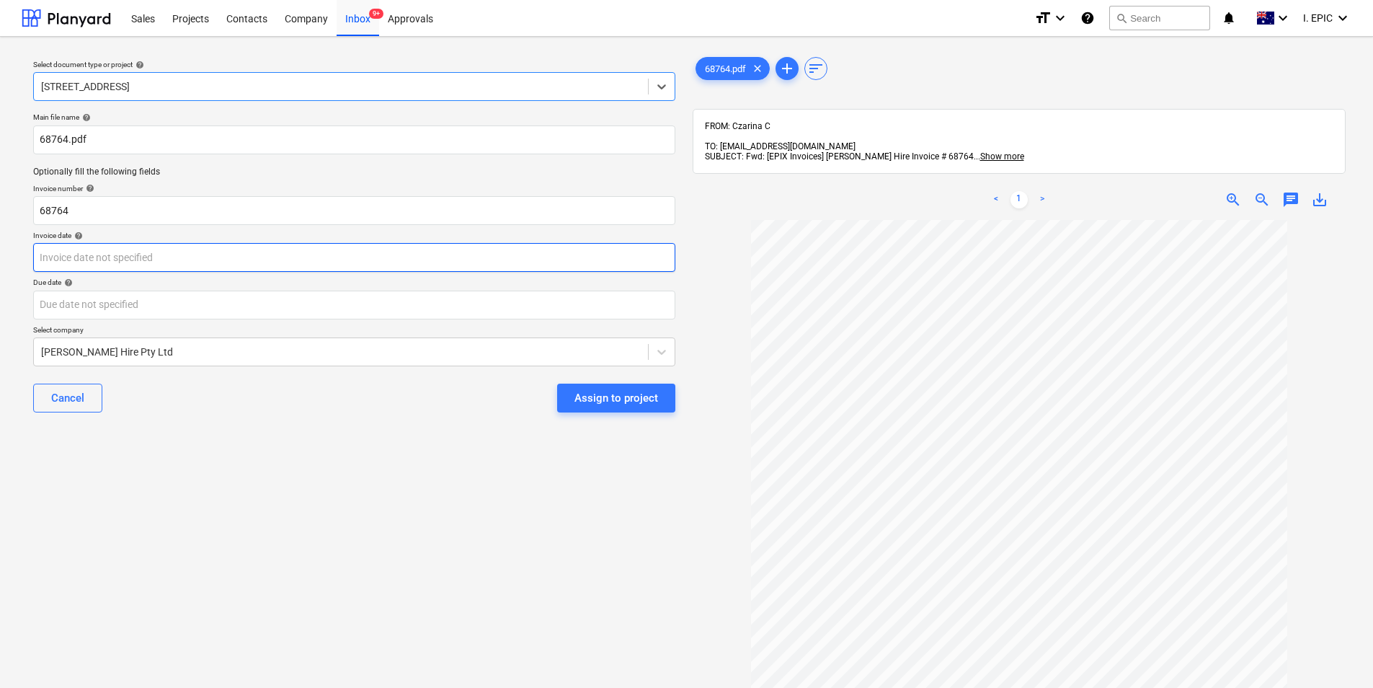
click at [244, 266] on body "Sales Projects Contacts Company Inbox 9+ Approvals format_size keyboard_arrow_d…" at bounding box center [686, 344] width 1373 height 688
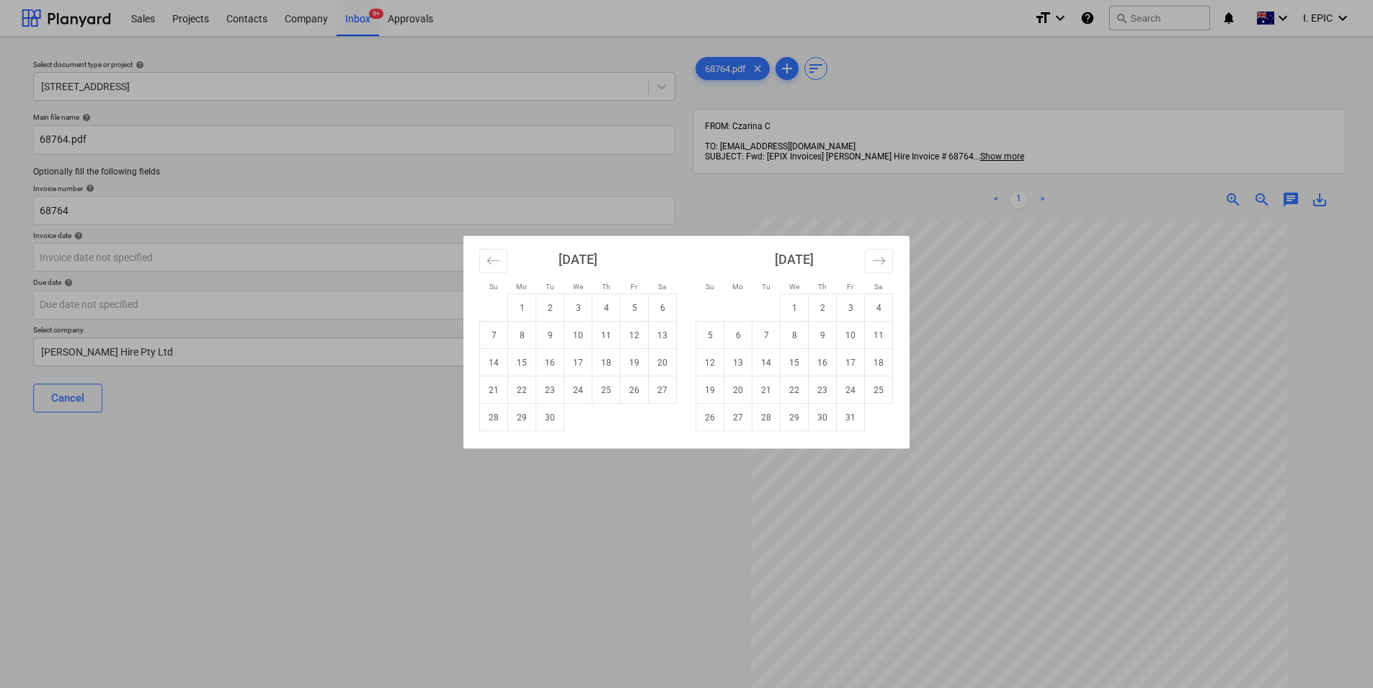
click at [412, 462] on div "Su Mo Tu We Th Fr Sa Su Mo Tu We Th Fr Sa [DATE] 1 2 3 4 5 6 7 8 9 10 11 12 13 …" at bounding box center [686, 344] width 1373 height 688
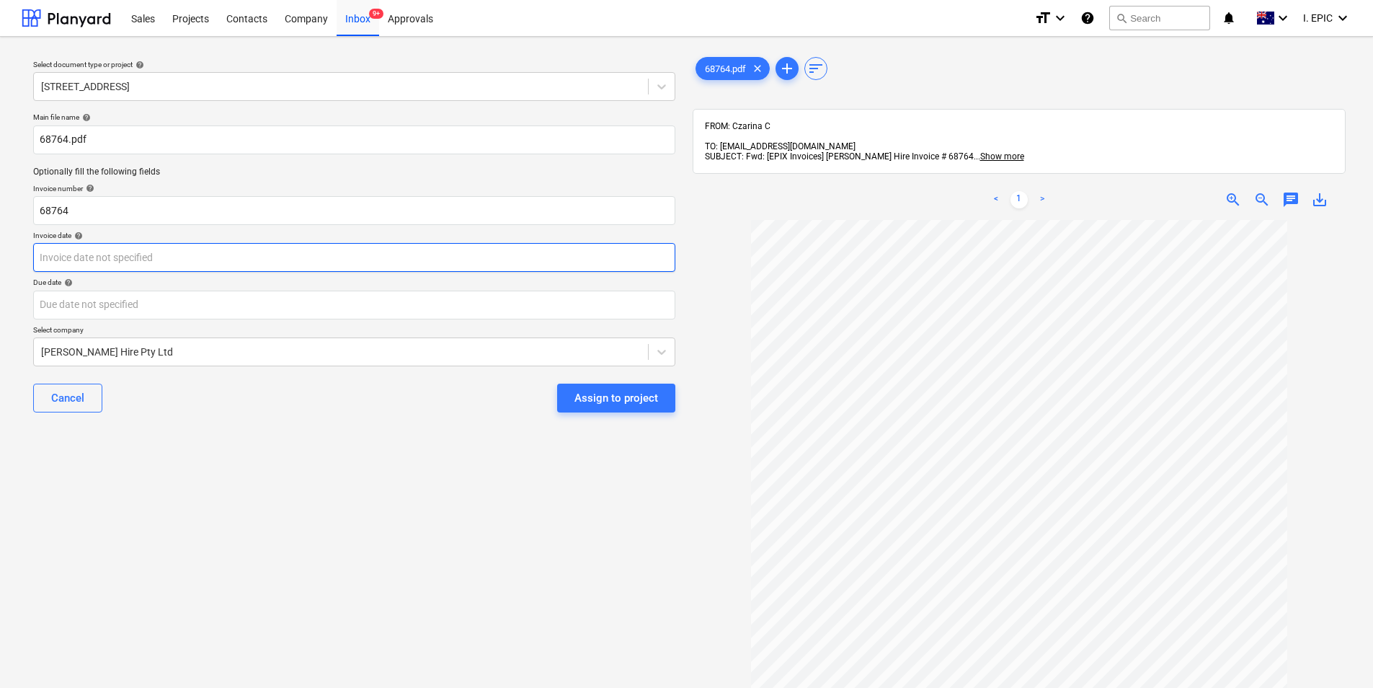
click at [261, 256] on body "Sales Projects Contacts Company Inbox 9+ Approvals format_size keyboard_arrow_d…" at bounding box center [686, 344] width 1373 height 688
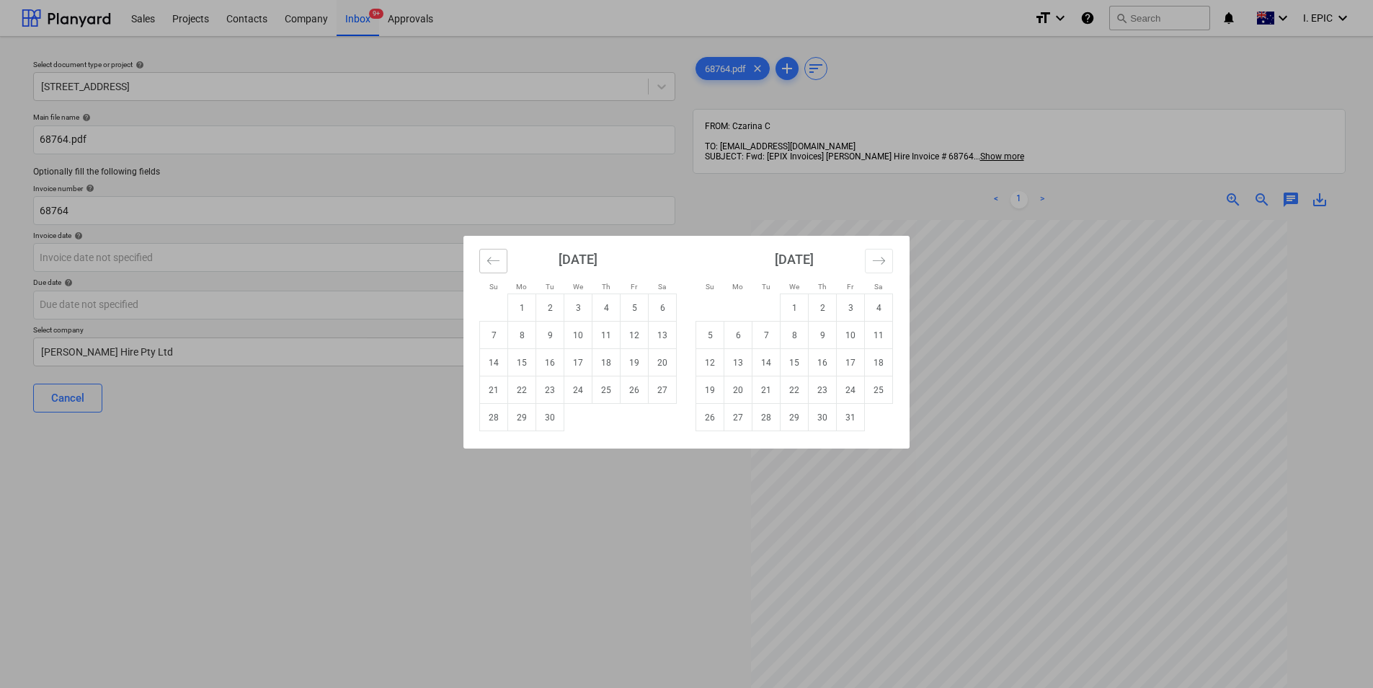
click at [489, 265] on icon "Move backward to switch to the previous month." at bounding box center [494, 261] width 14 height 14
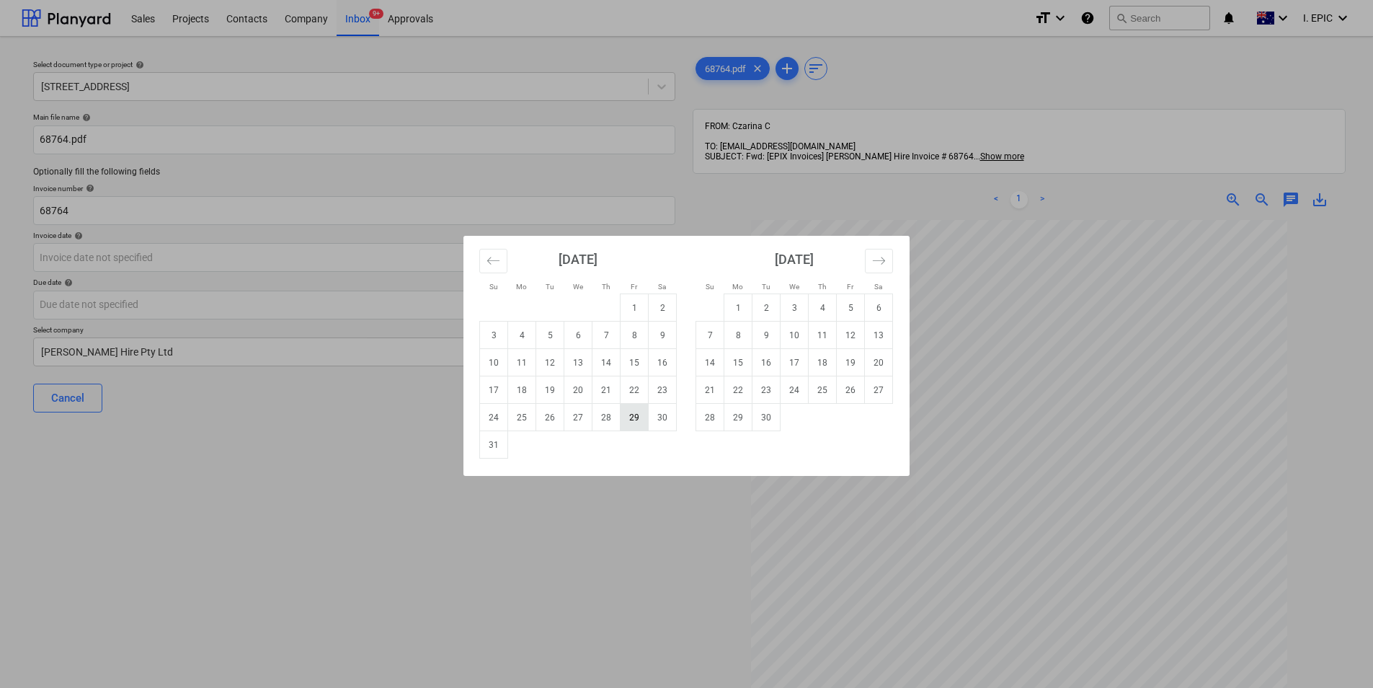
click at [634, 425] on td "29" at bounding box center [635, 417] width 28 height 27
type input "[DATE]"
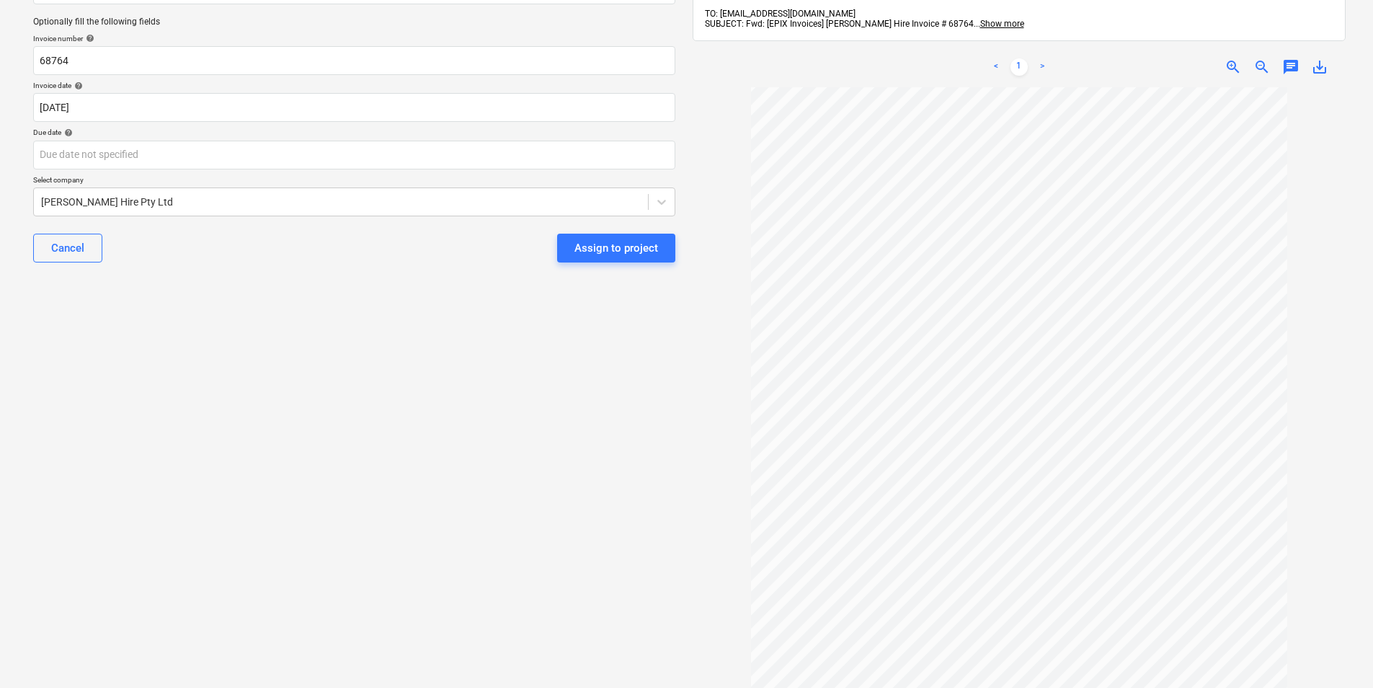
scroll to position [115, 0]
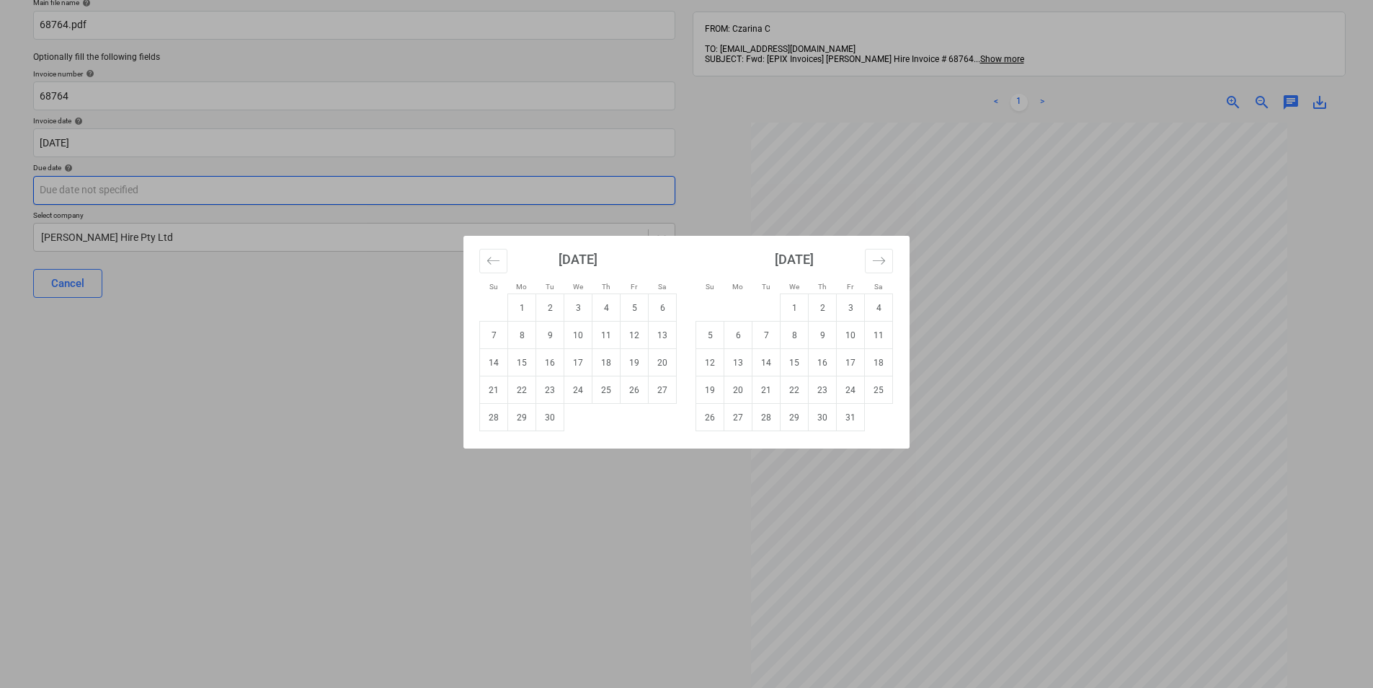
click at [209, 200] on body "Sales Projects Contacts Company Inbox 9+ Approvals format_size keyboard_arrow_d…" at bounding box center [686, 229] width 1373 height 688
click at [557, 419] on td "30" at bounding box center [550, 417] width 28 height 27
type input "[DATE]"
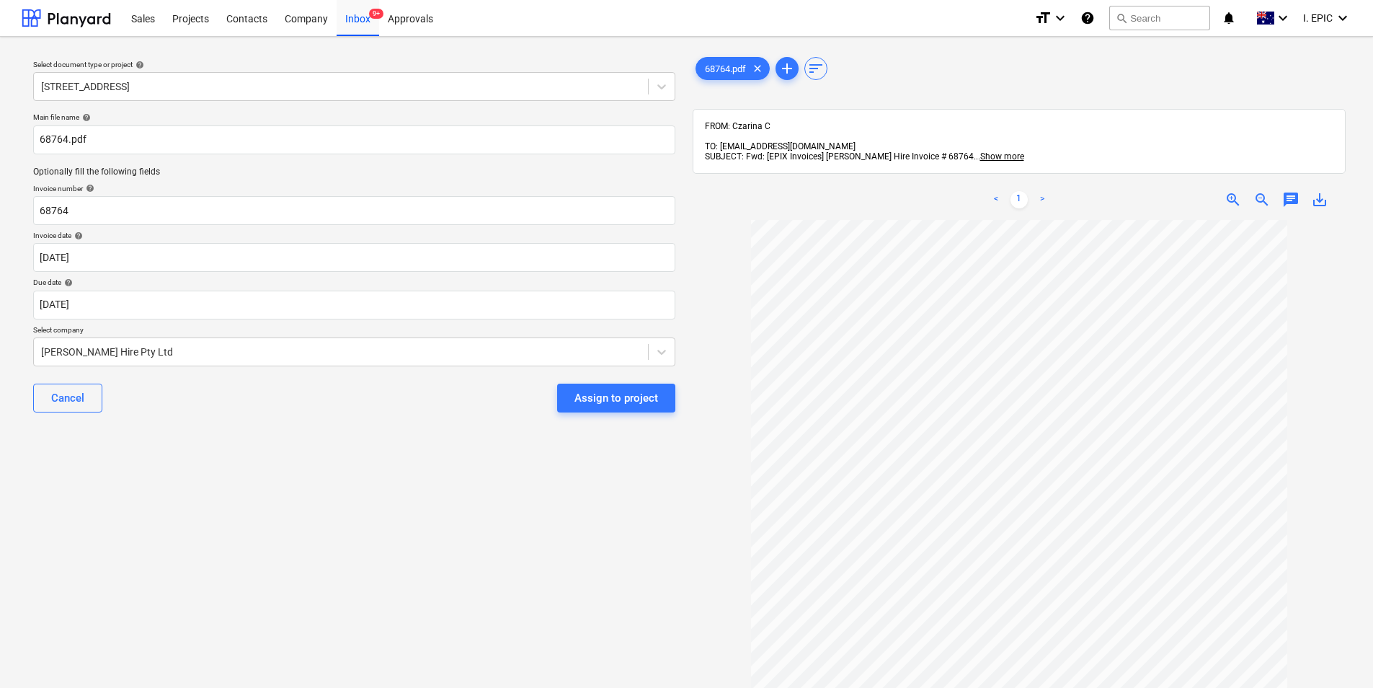
scroll to position [0, 0]
click at [591, 393] on div "Assign to project" at bounding box center [617, 398] width 84 height 19
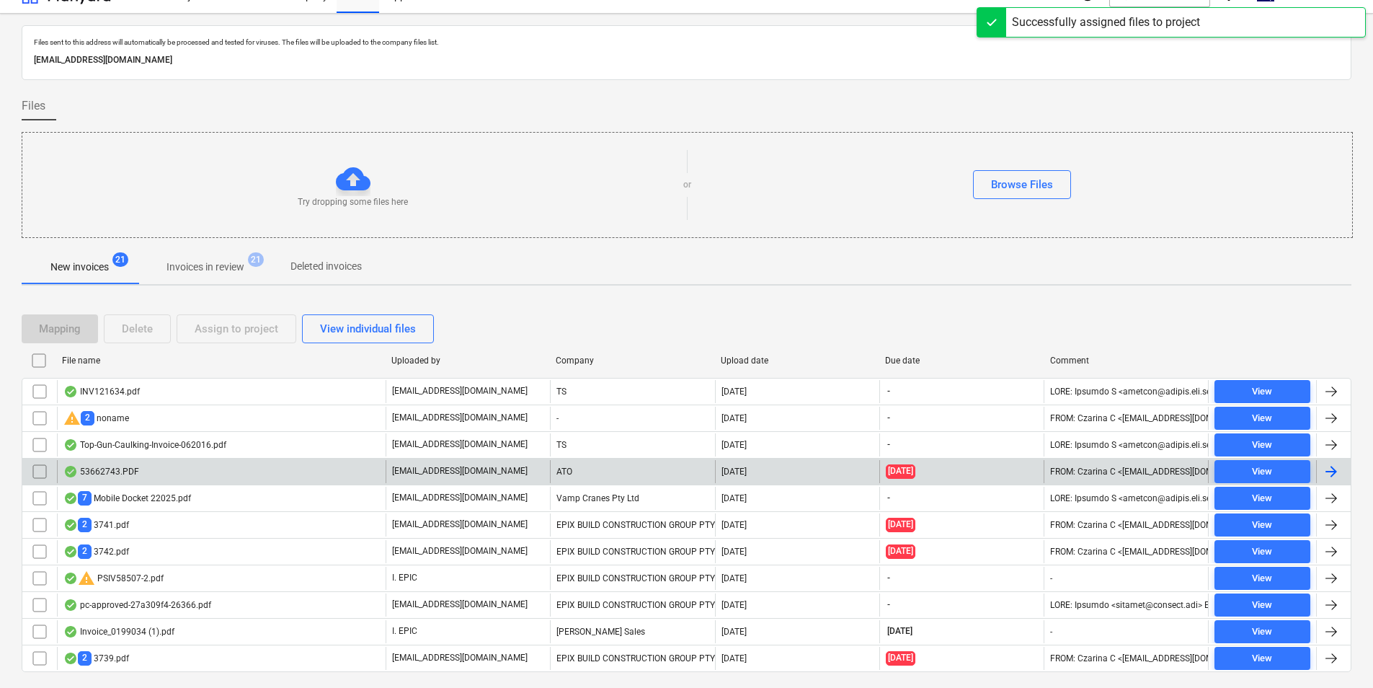
scroll to position [59, 0]
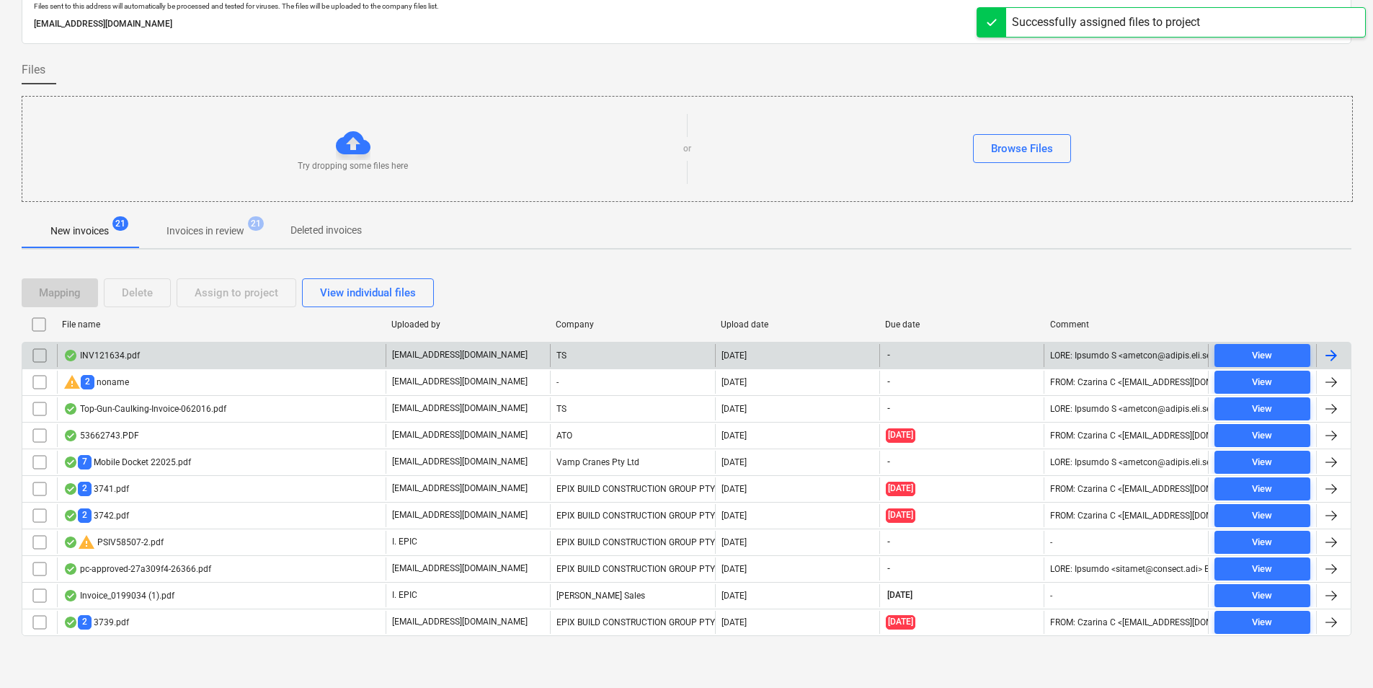
click at [338, 363] on div "INV121634.pdf" at bounding box center [221, 355] width 329 height 23
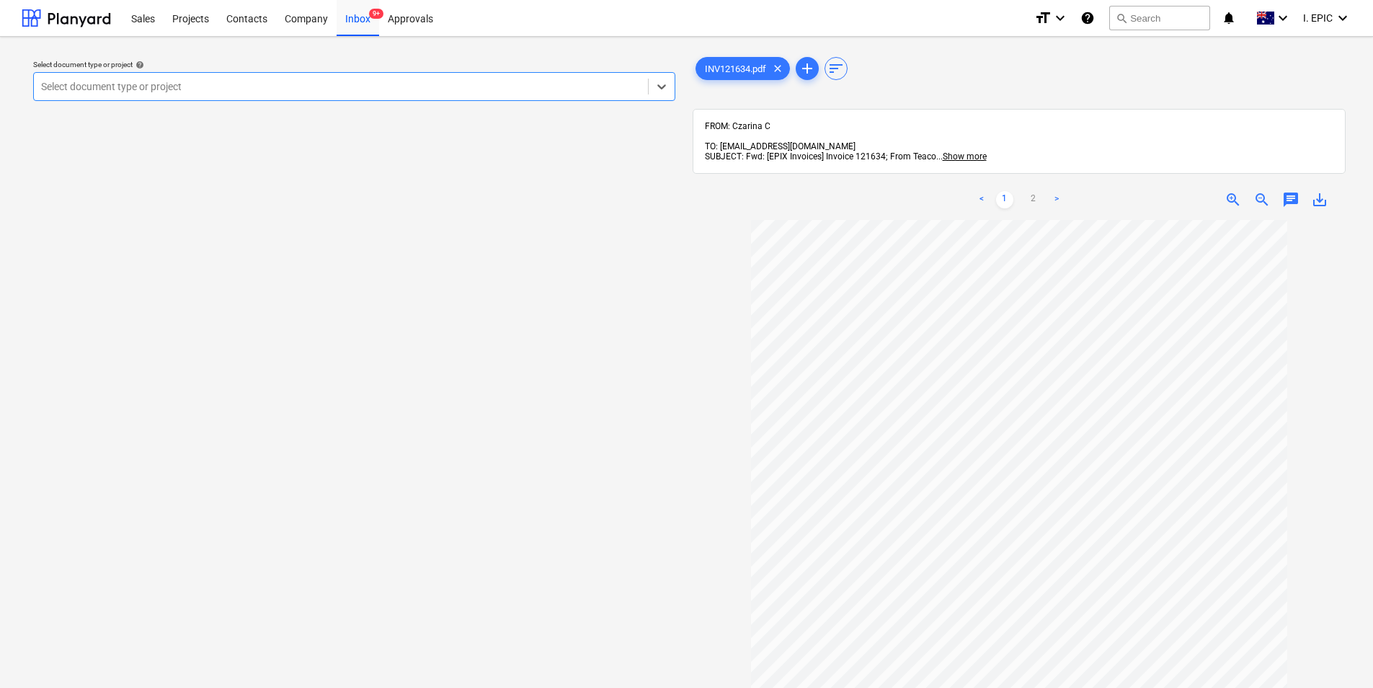
scroll to position [72, 0]
click at [1289, 191] on span "chat" at bounding box center [1290, 199] width 17 height 17
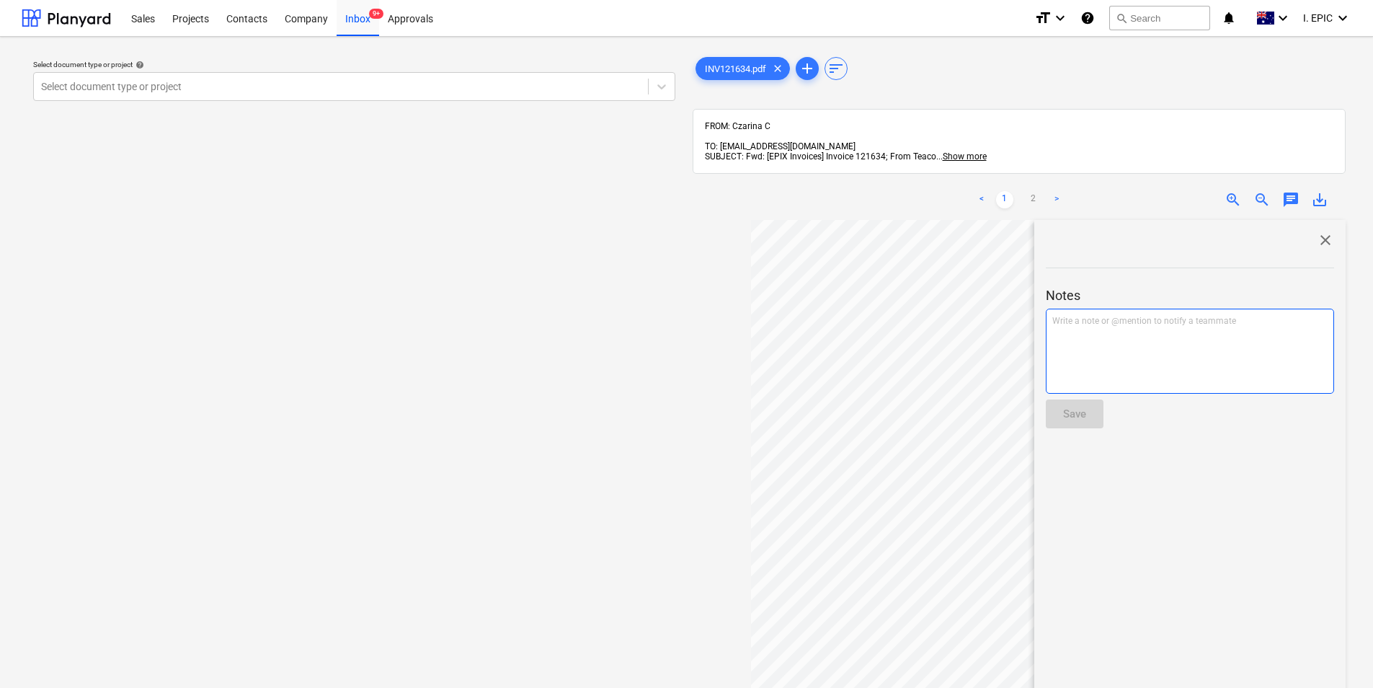
click at [1159, 342] on div "Write a note or @mention to notify a teammate [PERSON_NAME]" at bounding box center [1190, 351] width 288 height 85
click at [1074, 405] on div "Save" at bounding box center [1074, 413] width 23 height 19
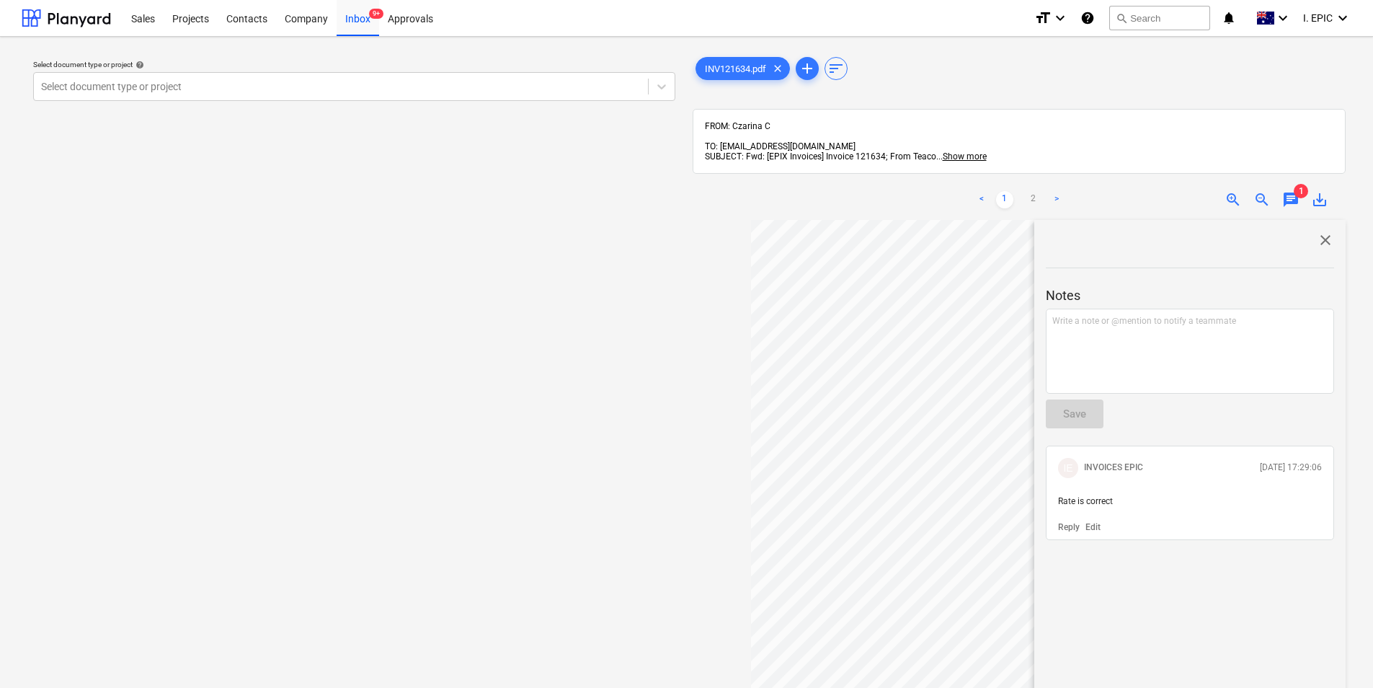
click at [1319, 235] on span "close" at bounding box center [1325, 239] width 17 height 17
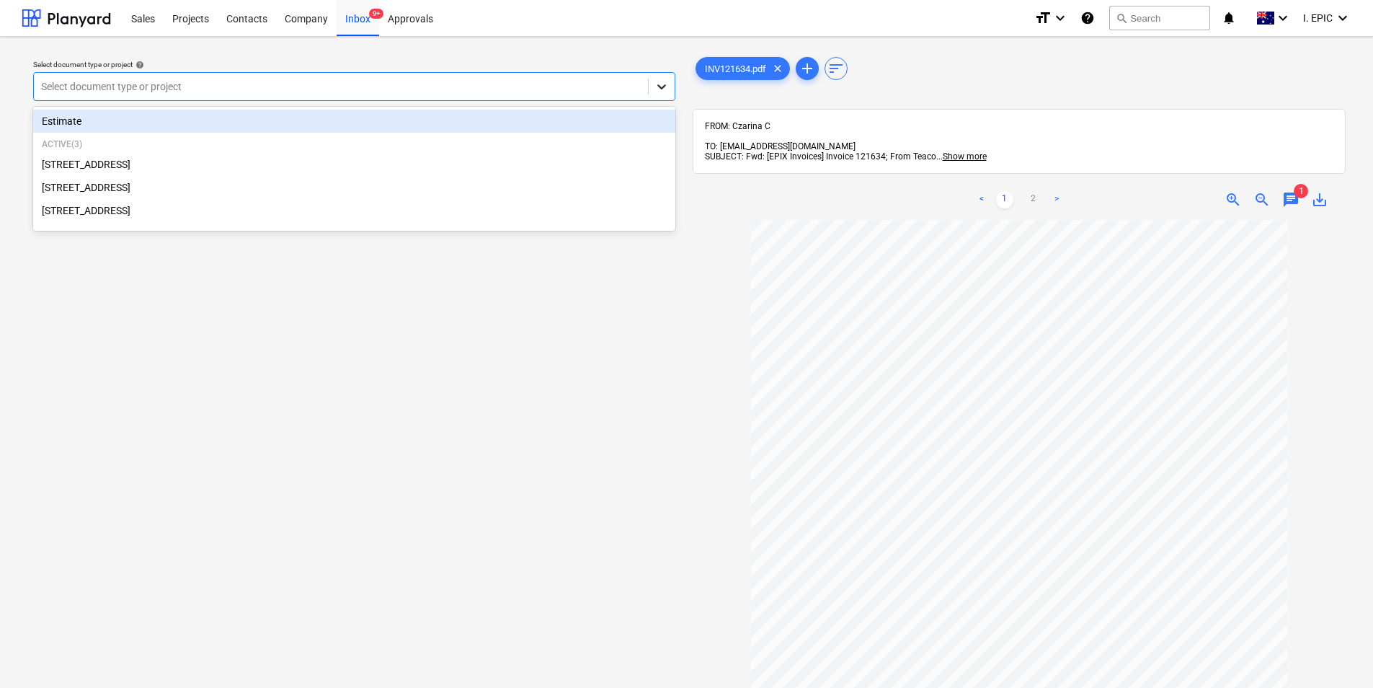
click at [661, 86] on icon at bounding box center [662, 86] width 14 height 14
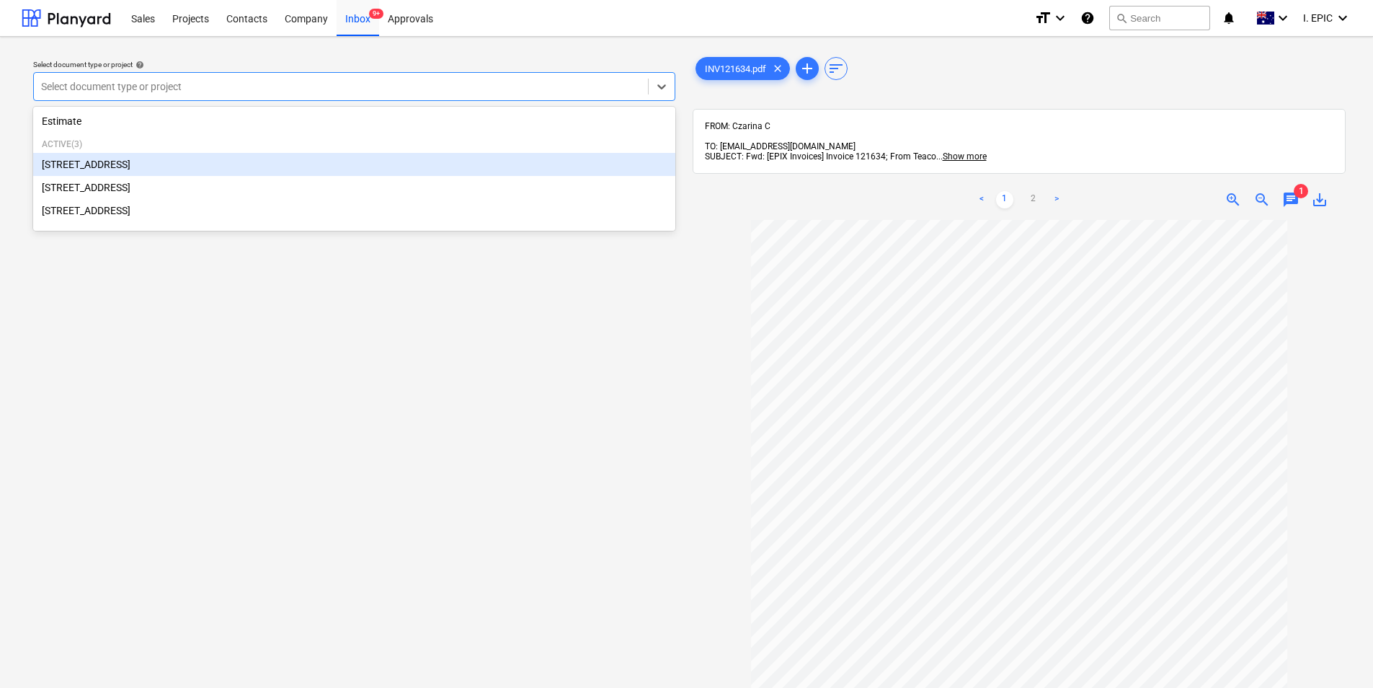
click at [288, 167] on div "[STREET_ADDRESS]" at bounding box center [354, 164] width 642 height 23
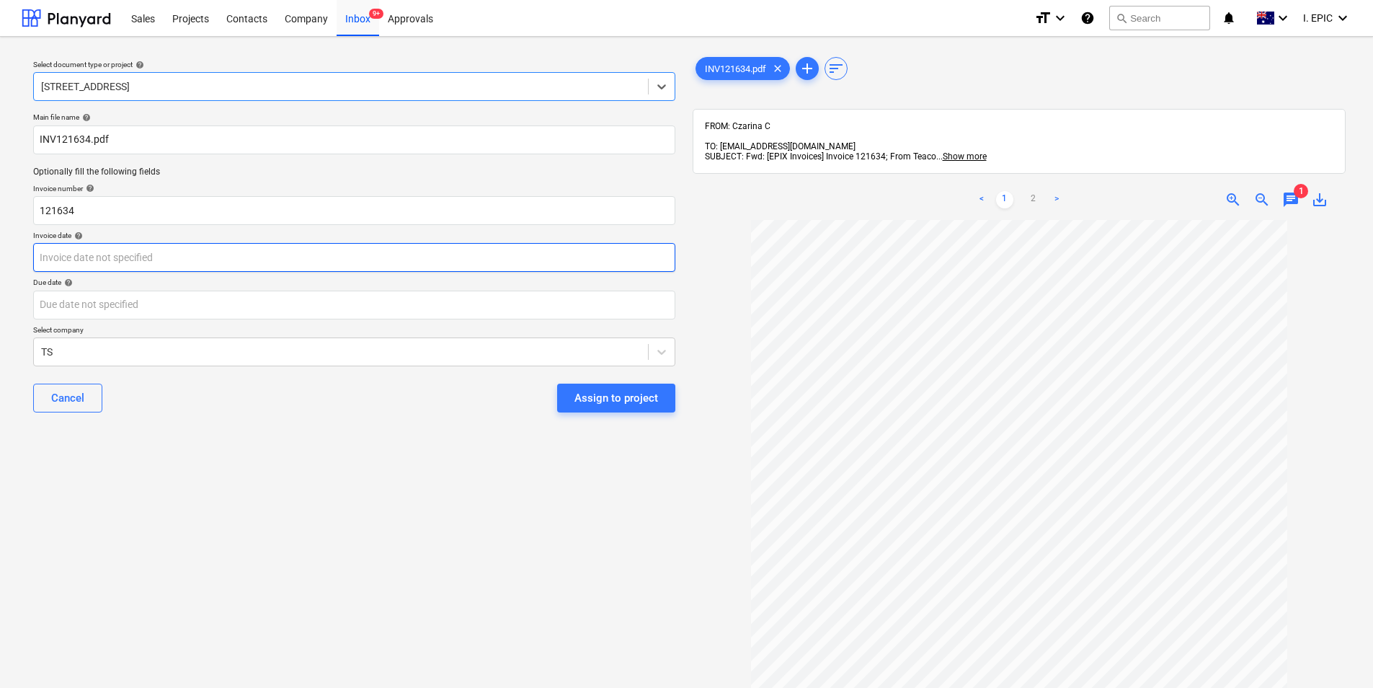
click at [220, 260] on body "Sales Projects Contacts Company Inbox 9+ Approvals format_size keyboard_arrow_d…" at bounding box center [686, 344] width 1373 height 688
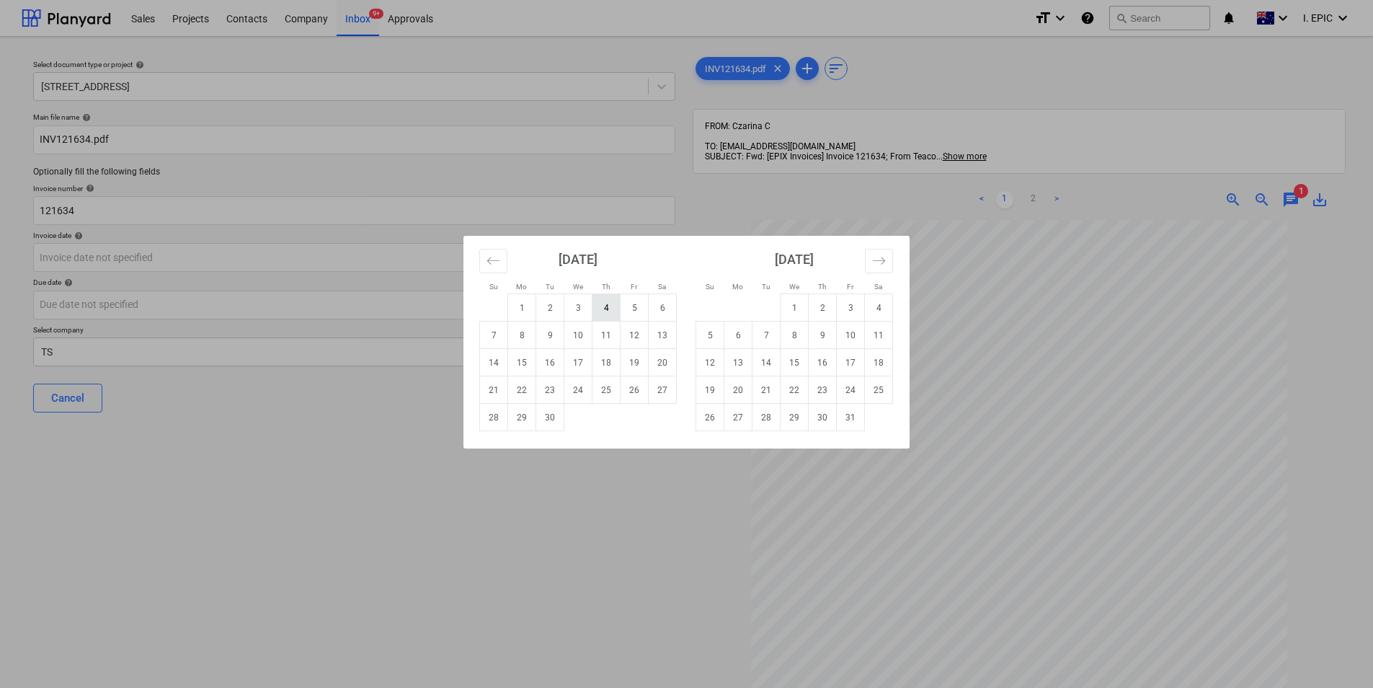
click at [600, 311] on td "4" at bounding box center [607, 307] width 28 height 27
type input "[DATE]"
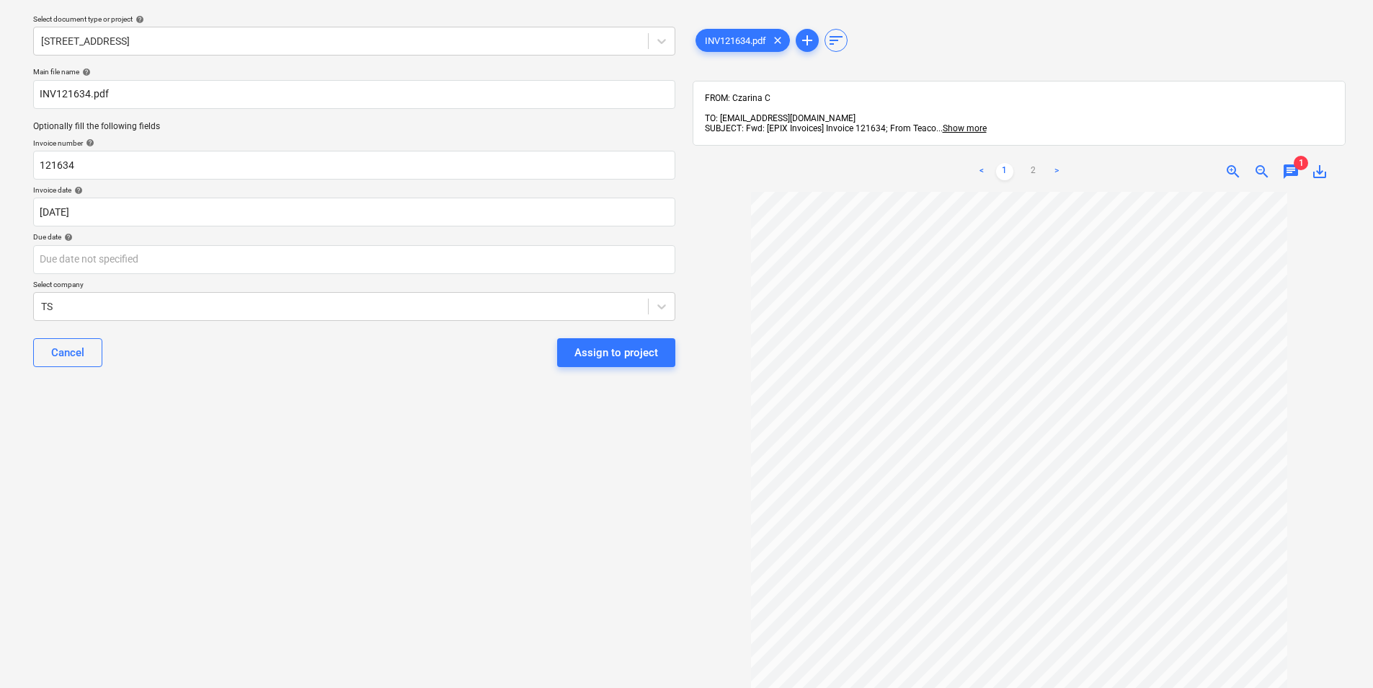
scroll to position [43, 0]
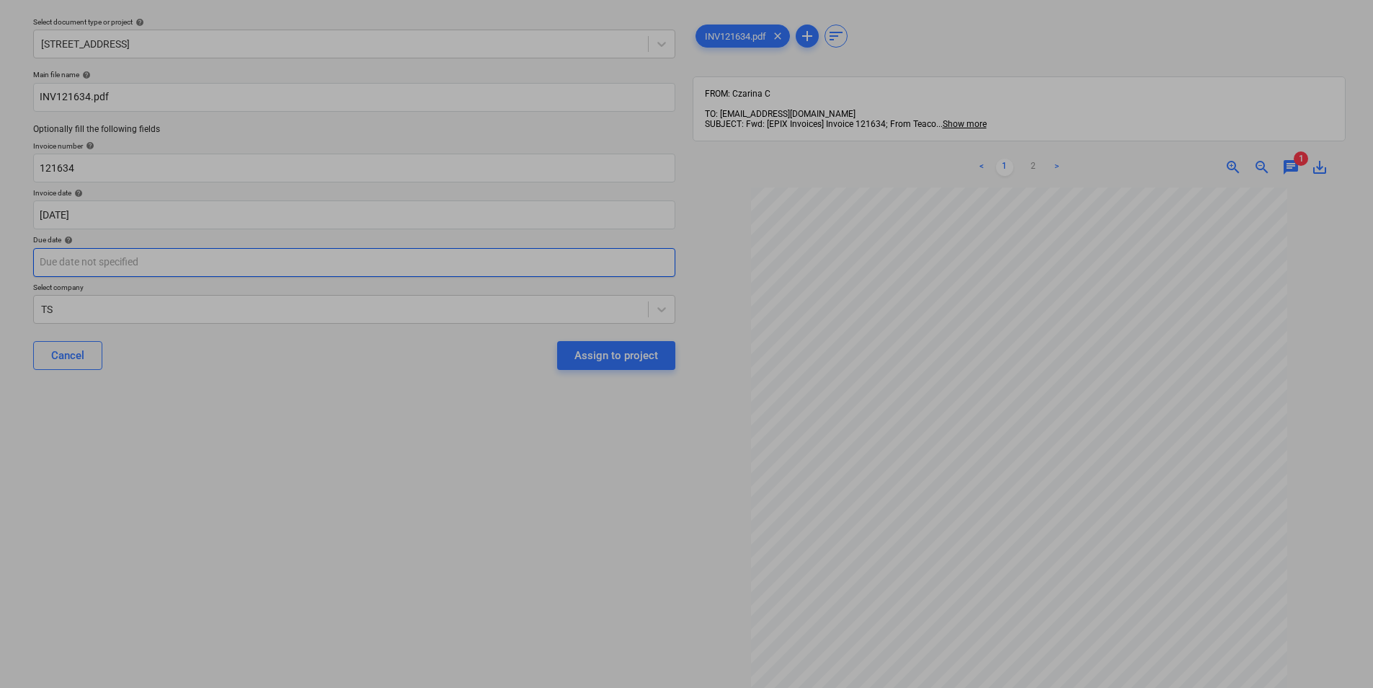
click at [266, 260] on body "Sales Projects Contacts Company Inbox 9+ Approvals format_size keyboard_arrow_d…" at bounding box center [686, 301] width 1373 height 688
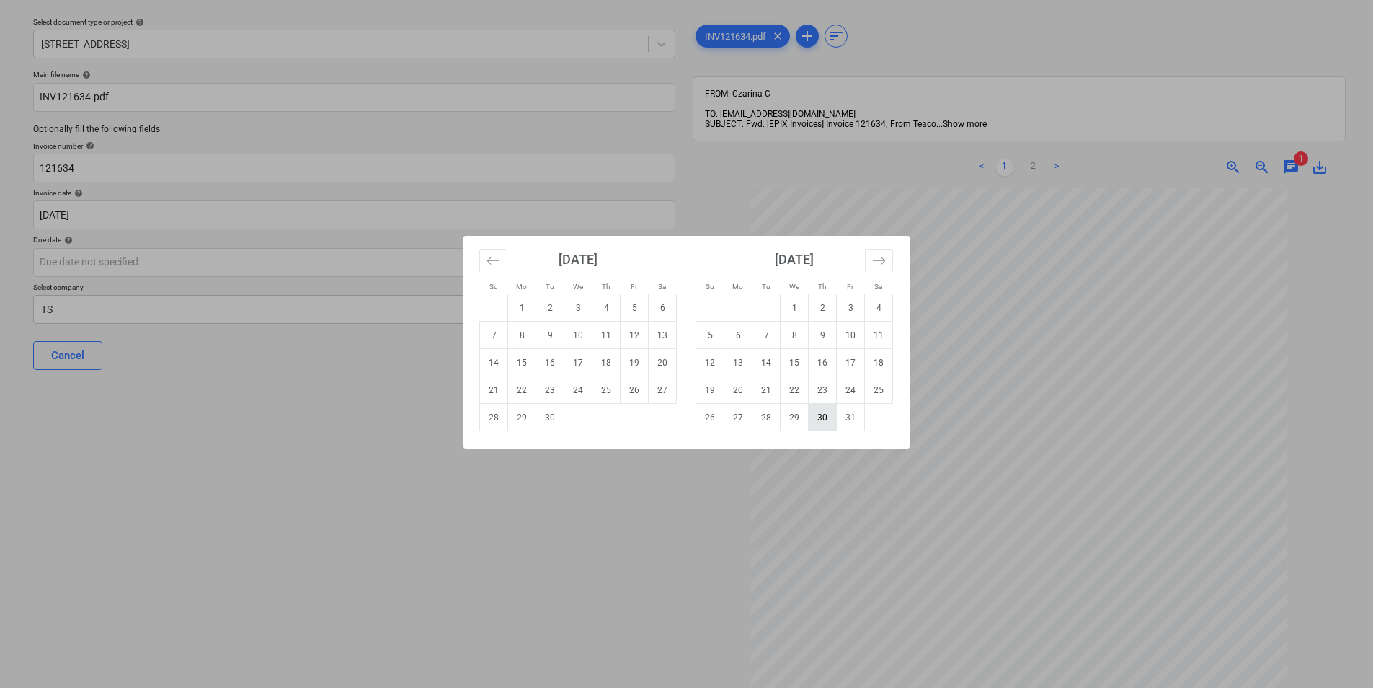
click at [826, 416] on td "30" at bounding box center [823, 417] width 28 height 27
type input "[DATE]"
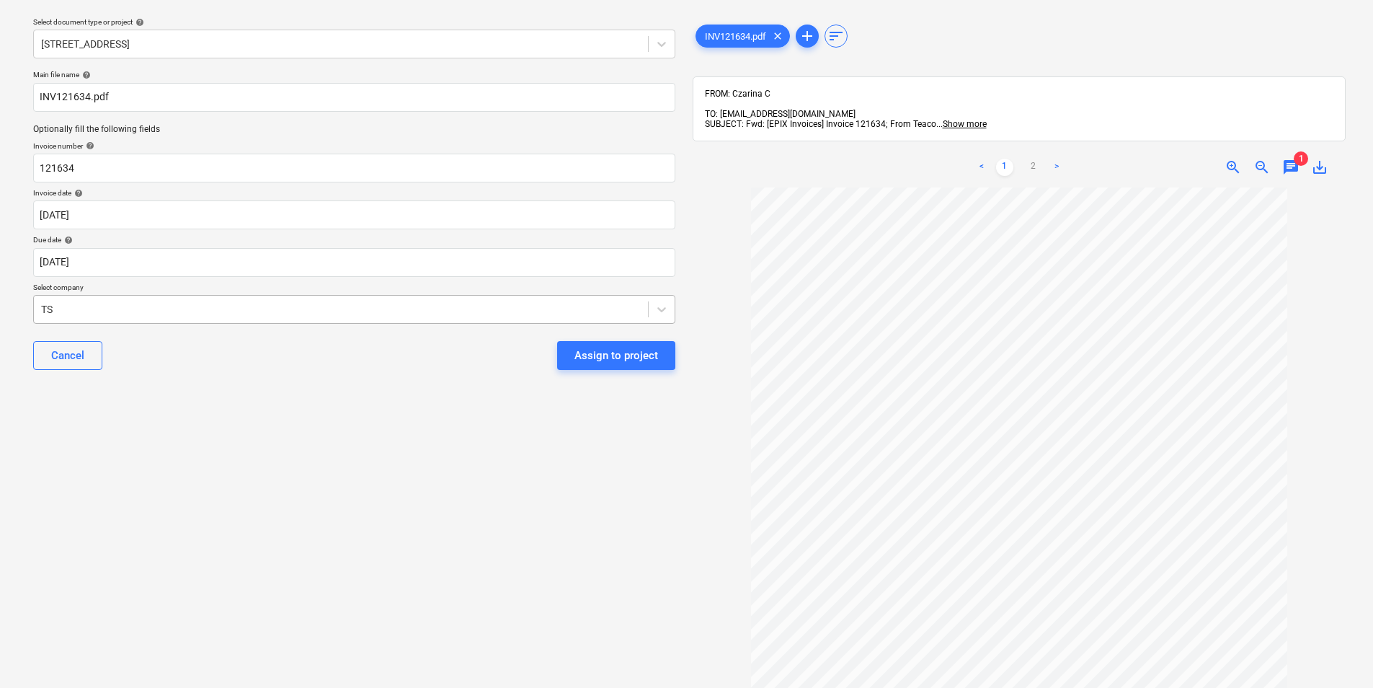
click at [359, 302] on div at bounding box center [341, 309] width 600 height 14
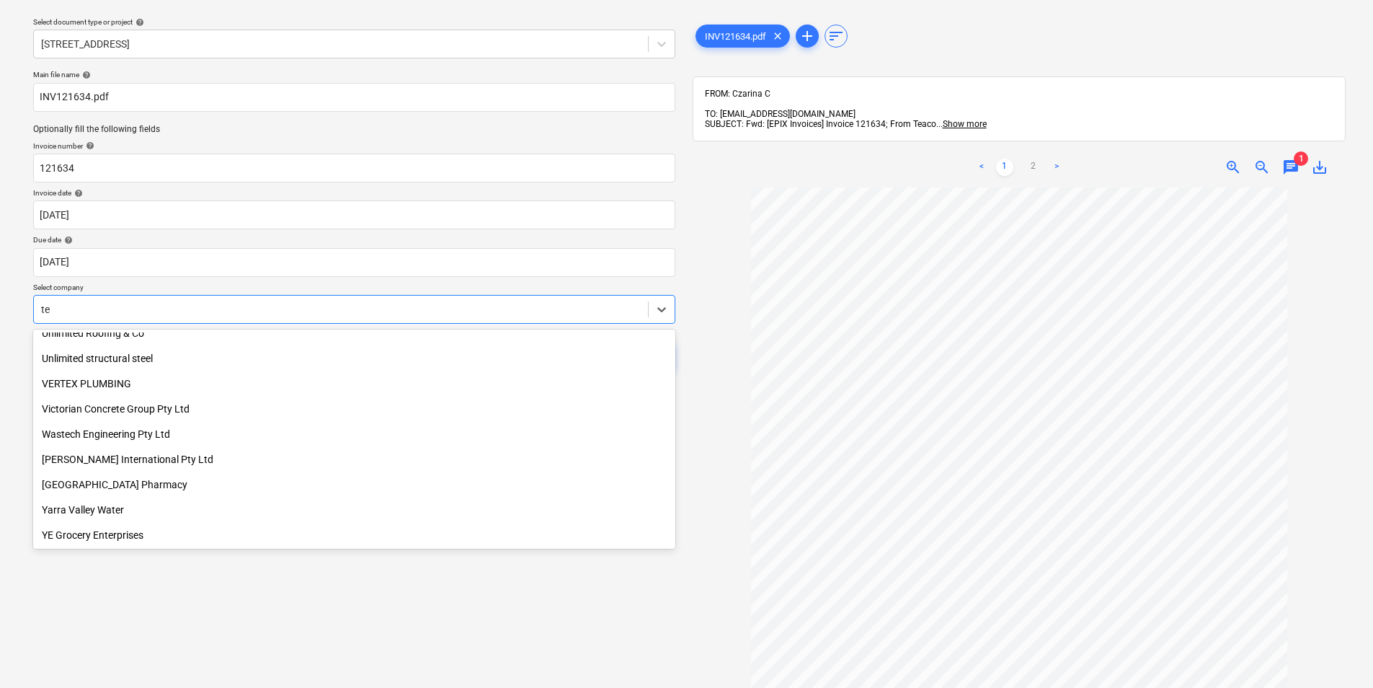
scroll to position [4048, 0]
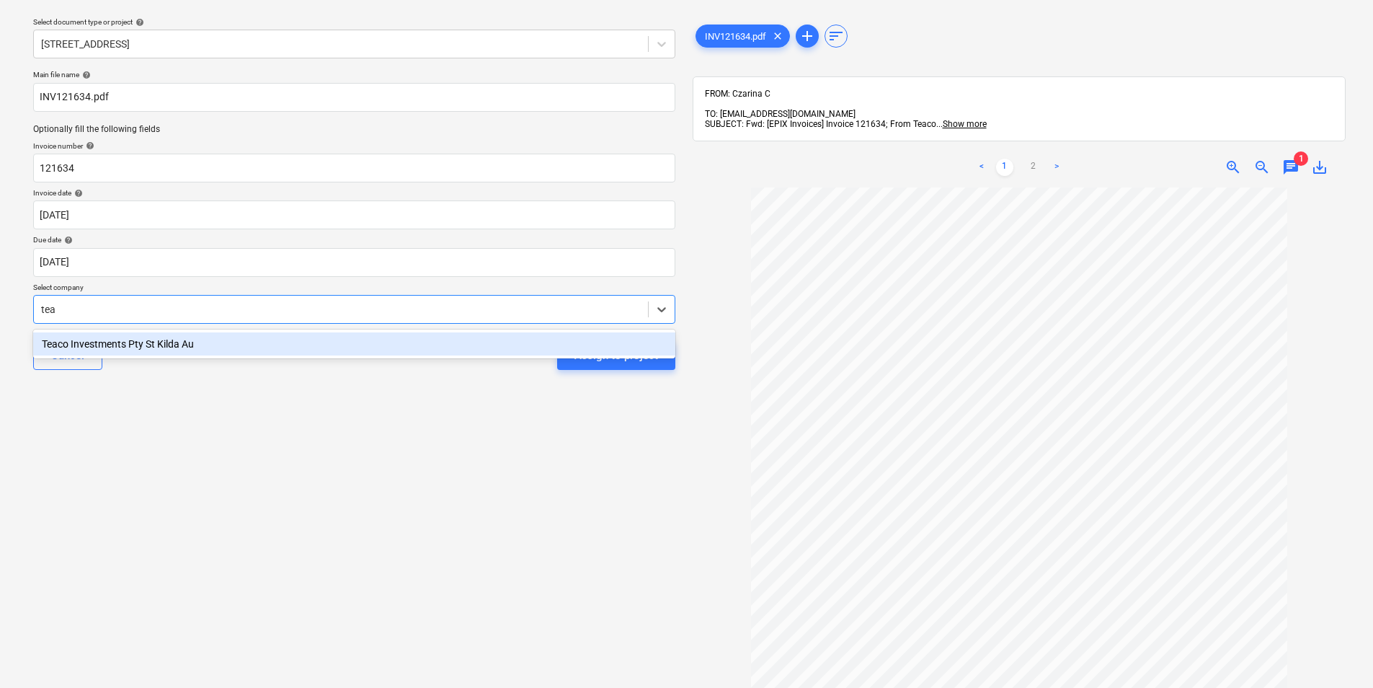
type input "teac"
click at [358, 338] on div "Teaco Investments Pty St Kilda Au" at bounding box center [354, 343] width 642 height 23
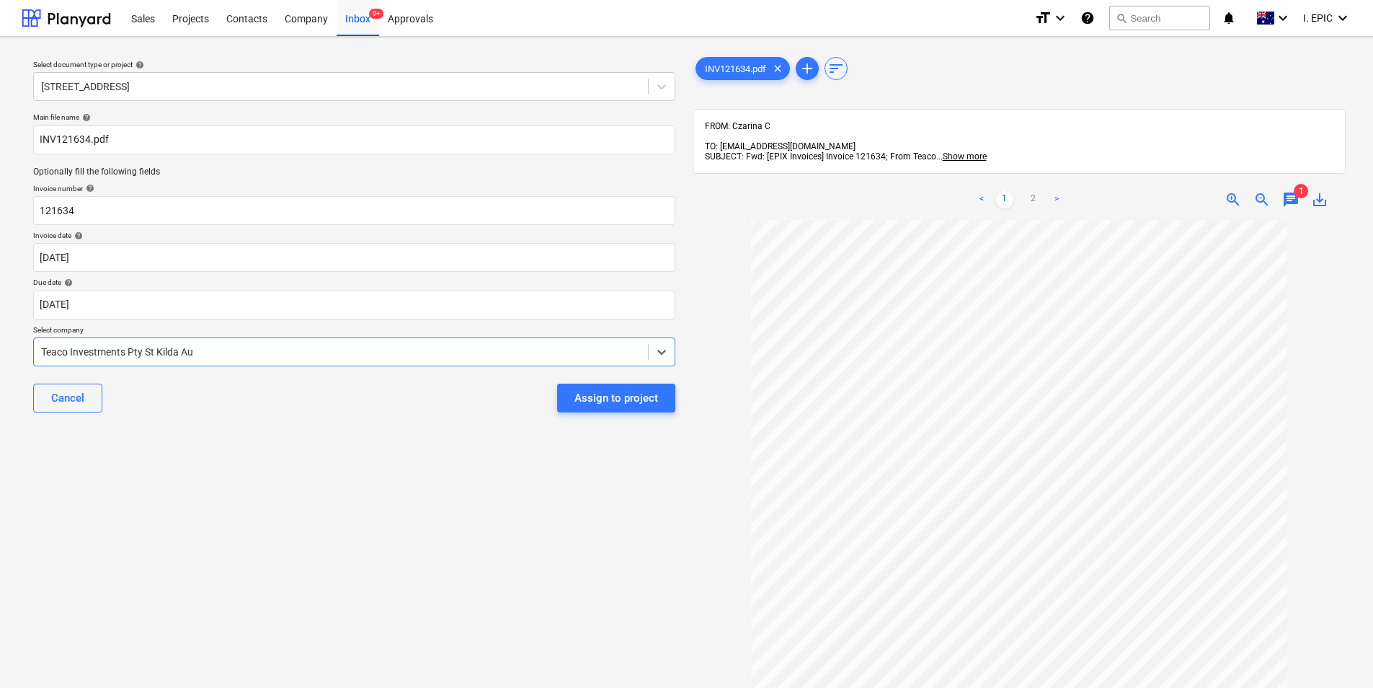
scroll to position [187, 0]
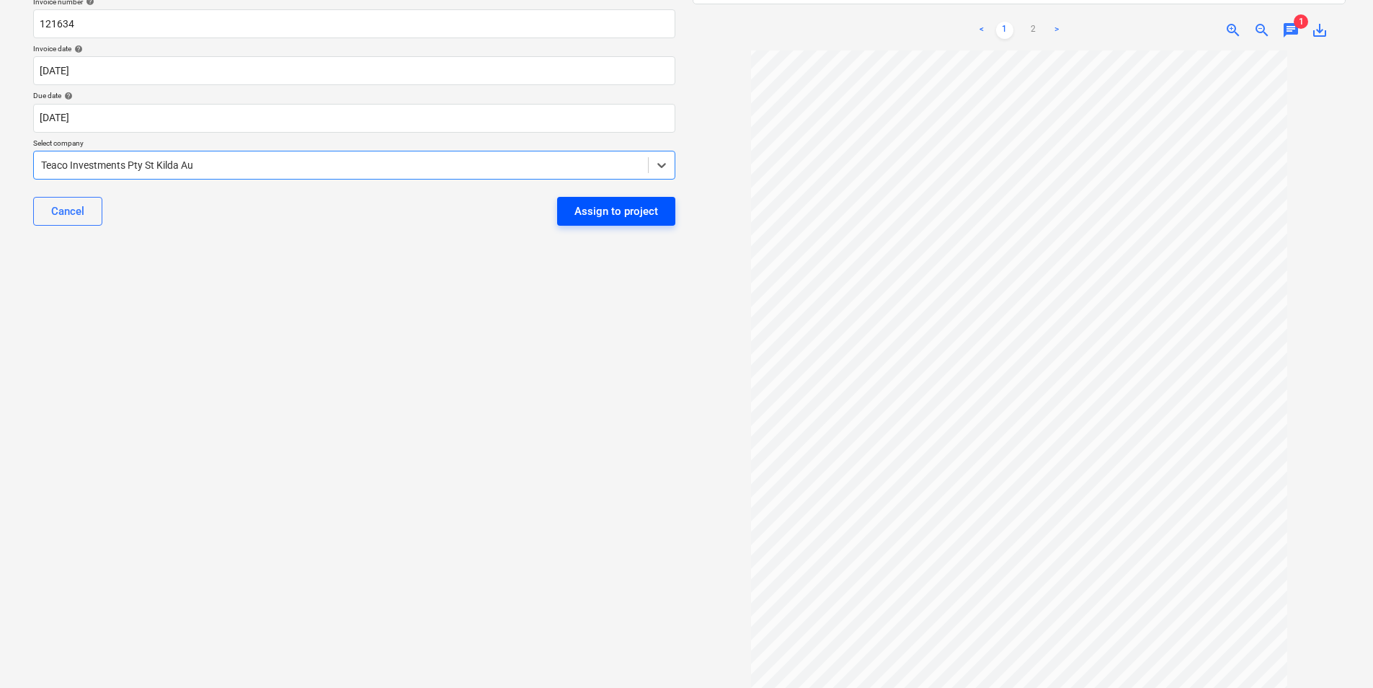
click at [586, 218] on div "Assign to project" at bounding box center [617, 211] width 84 height 19
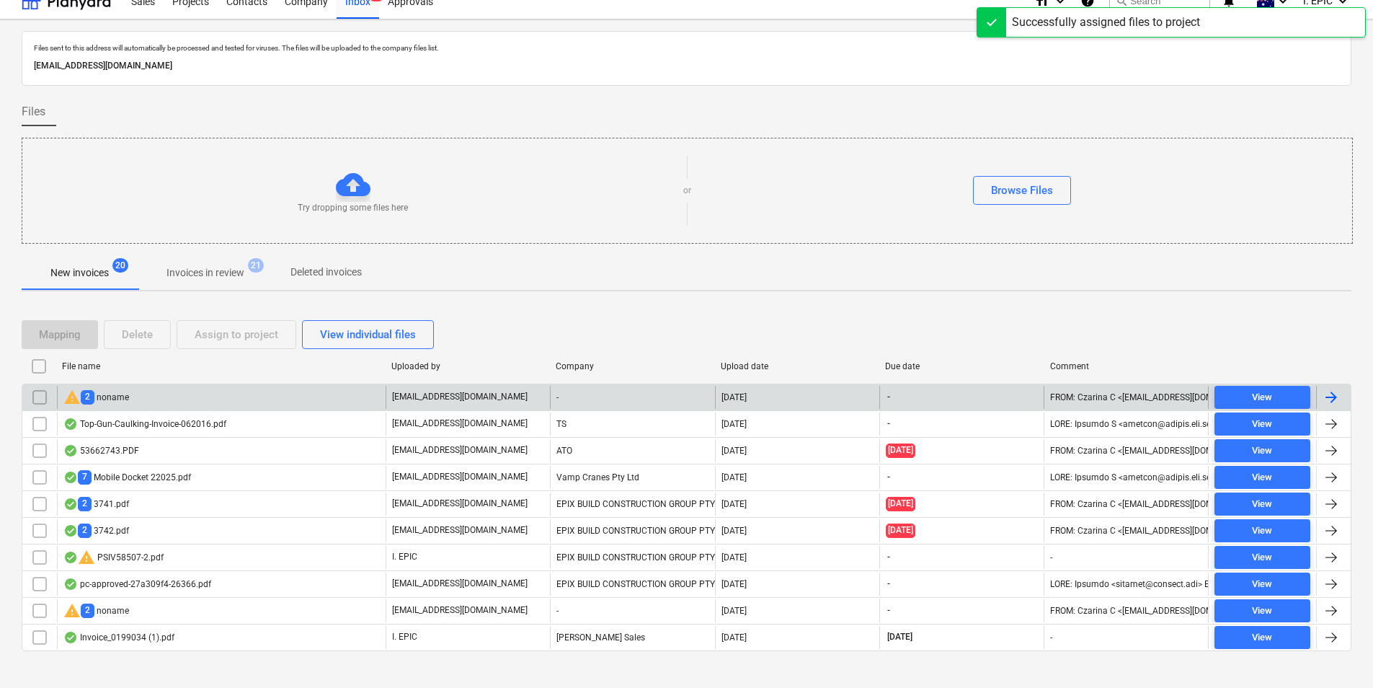
scroll to position [32, 0]
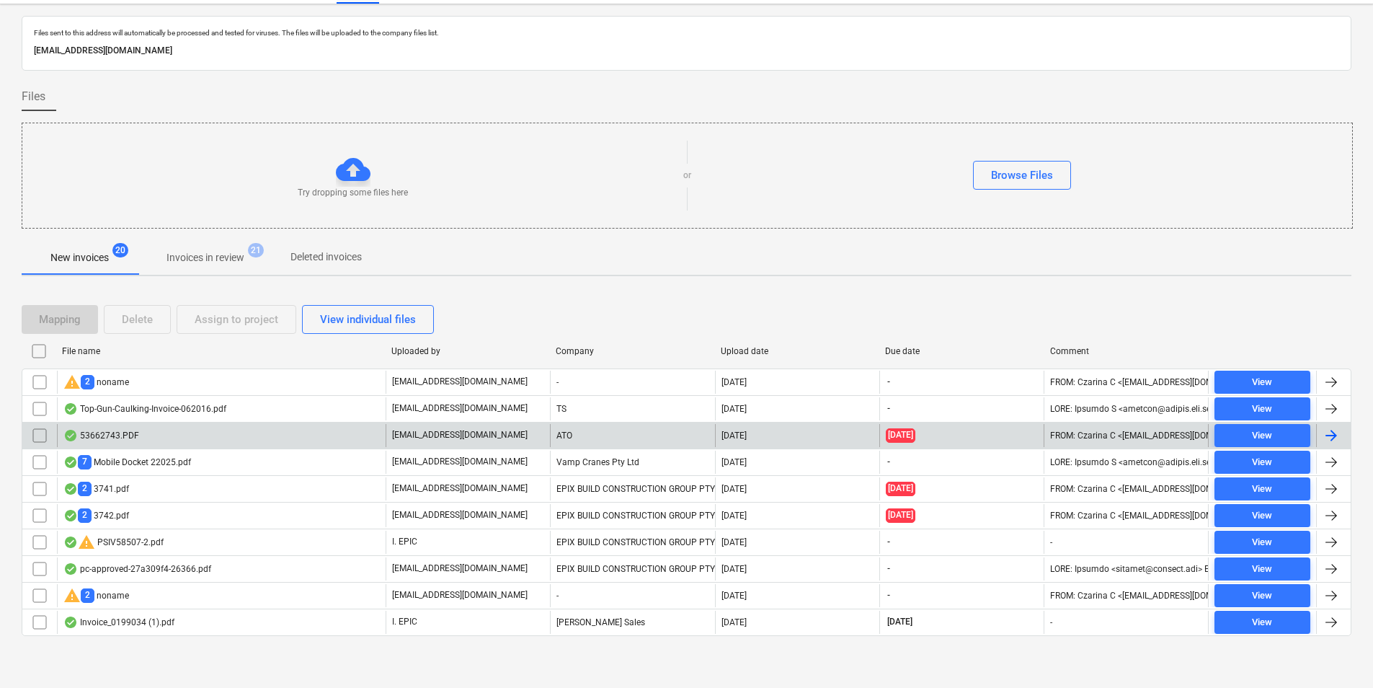
click at [234, 439] on div "53662743.PDF" at bounding box center [221, 435] width 329 height 23
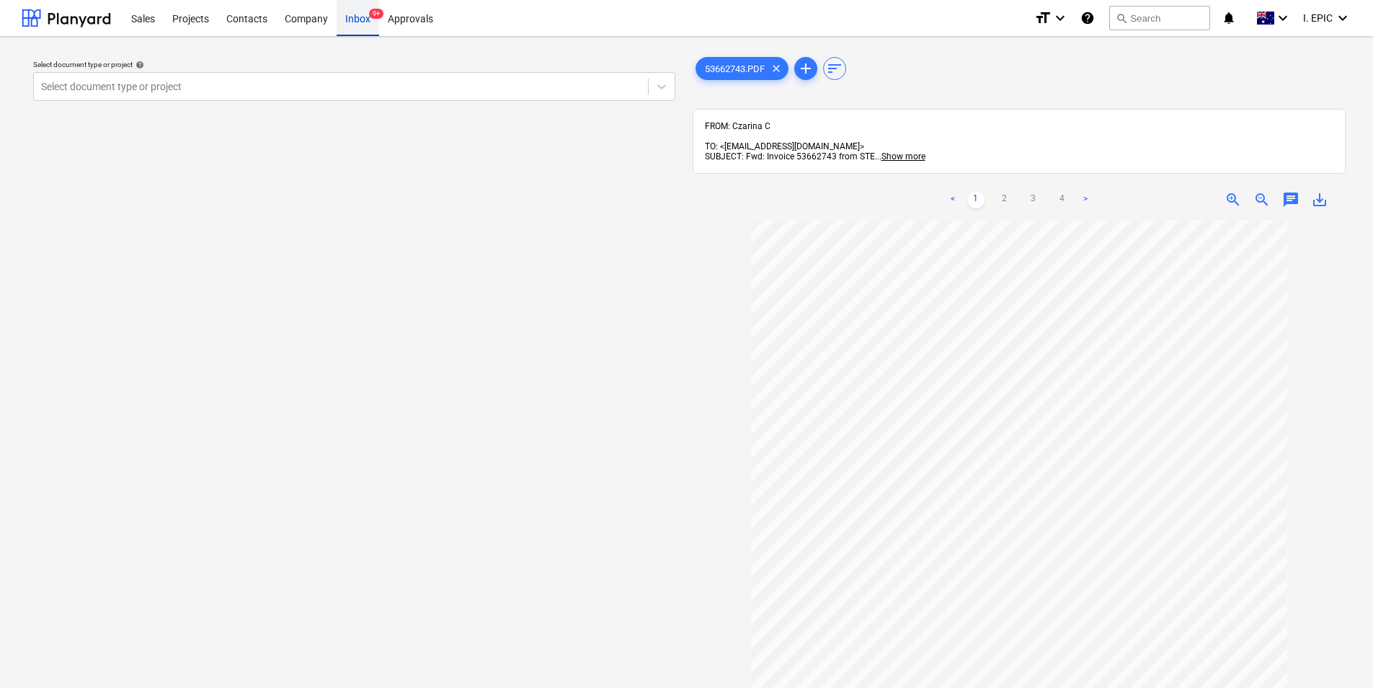
click at [359, 21] on div "Inbox 9+" at bounding box center [358, 17] width 43 height 37
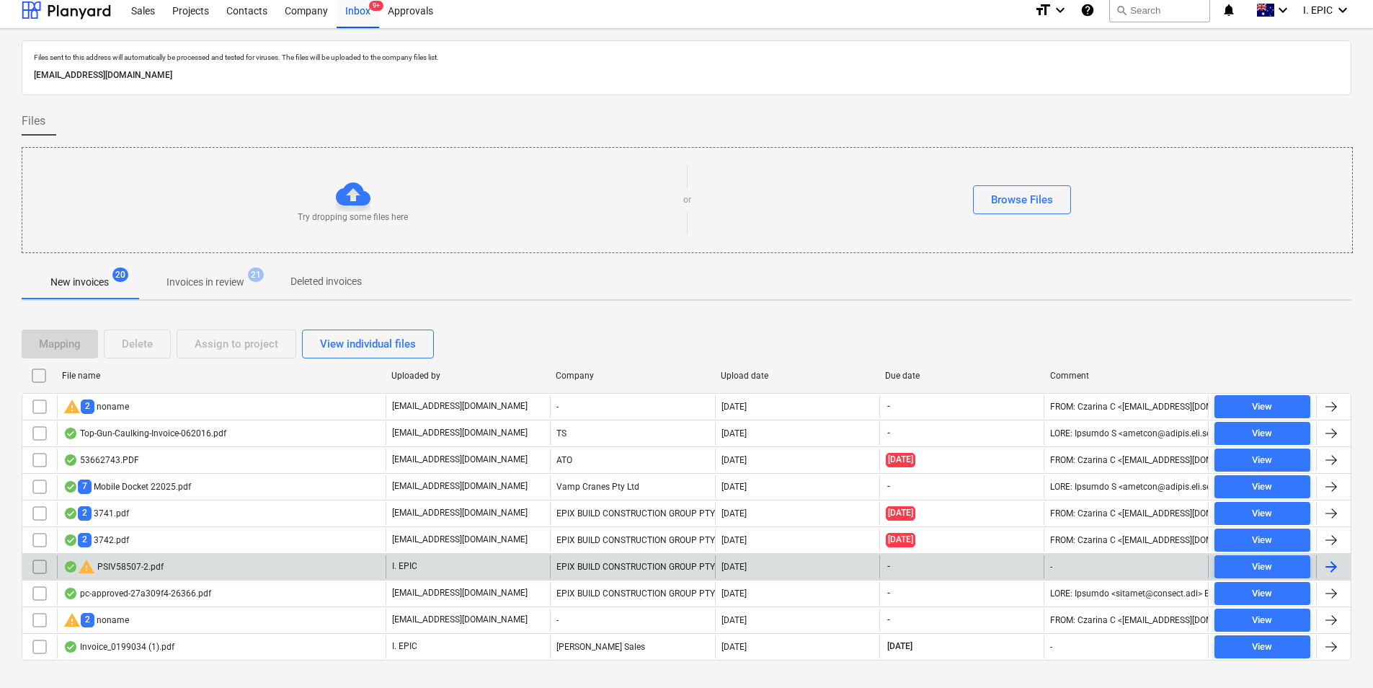
scroll to position [32, 0]
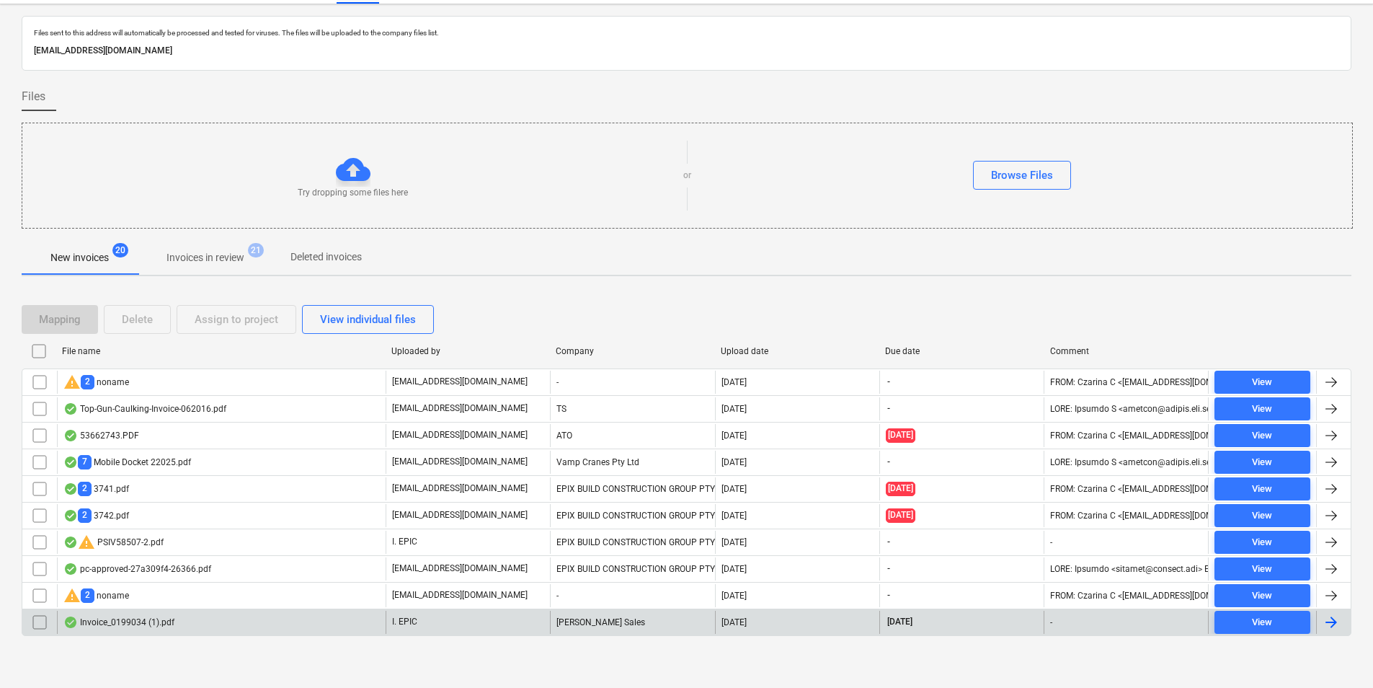
click at [224, 609] on div "Invoice_0199034 (1).pdf I. EPIC [PERSON_NAME] Sales [DATE] [DATE] - View" at bounding box center [687, 621] width 1330 height 27
click at [267, 616] on div "Invoice_0199034 (1).pdf" at bounding box center [221, 622] width 329 height 23
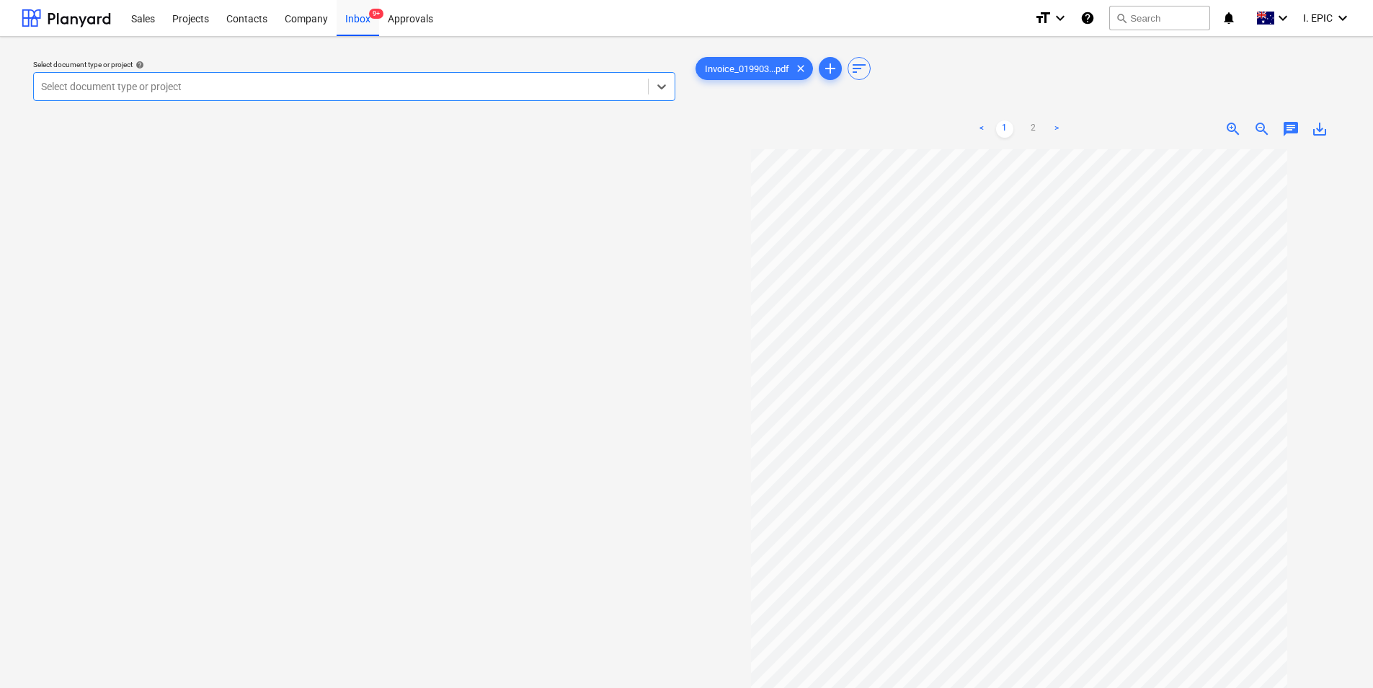
click at [1055, 130] on link ">" at bounding box center [1056, 128] width 17 height 17
click at [1295, 130] on span "chat" at bounding box center [1290, 128] width 17 height 17
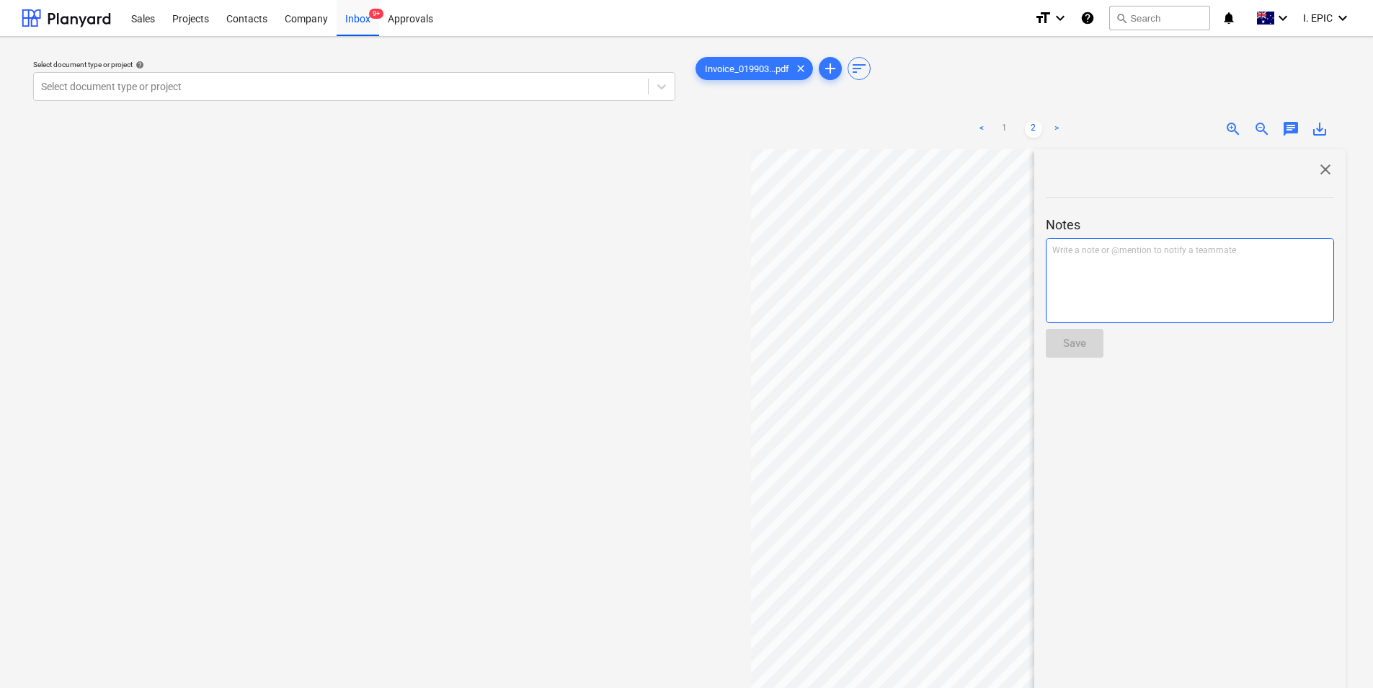
click at [1124, 249] on p "Write a note or @mention to notify a teammate [PERSON_NAME]" at bounding box center [1189, 250] width 275 height 12
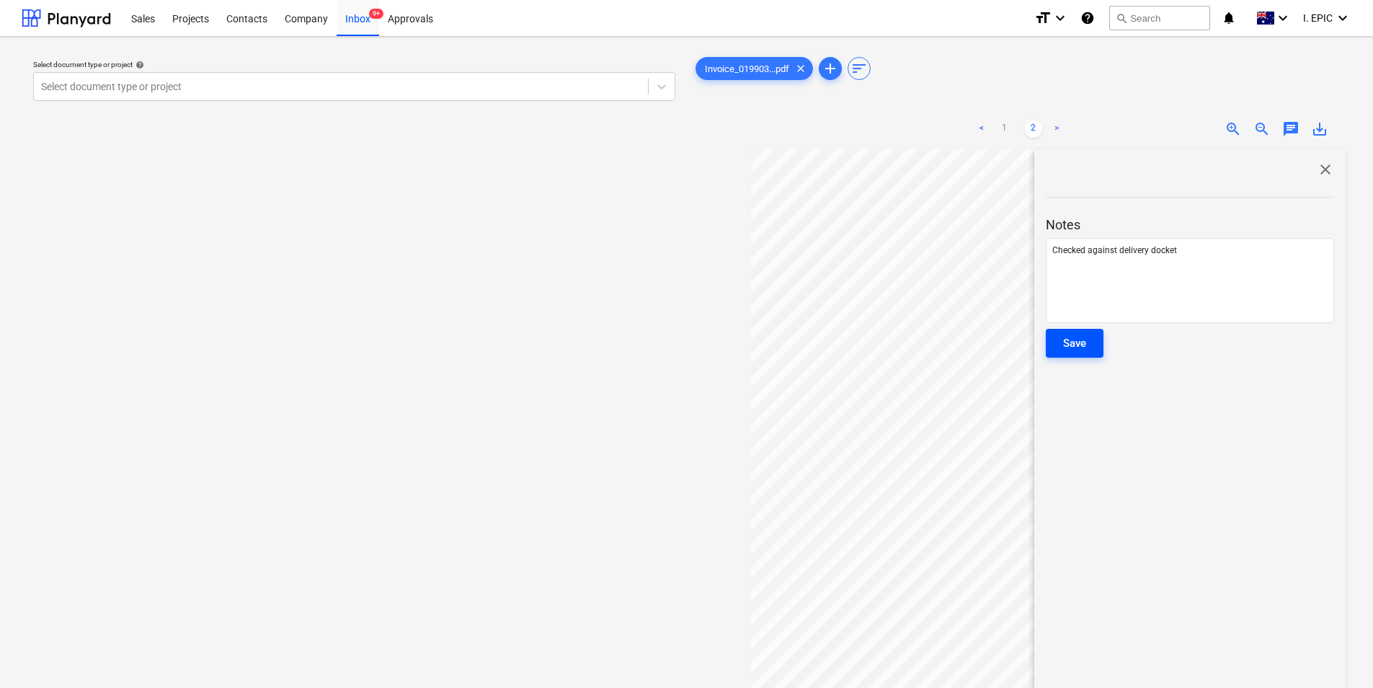
click at [1093, 365] on div at bounding box center [1190, 364] width 288 height 12
click at [1093, 340] on button "Save" at bounding box center [1075, 343] width 58 height 29
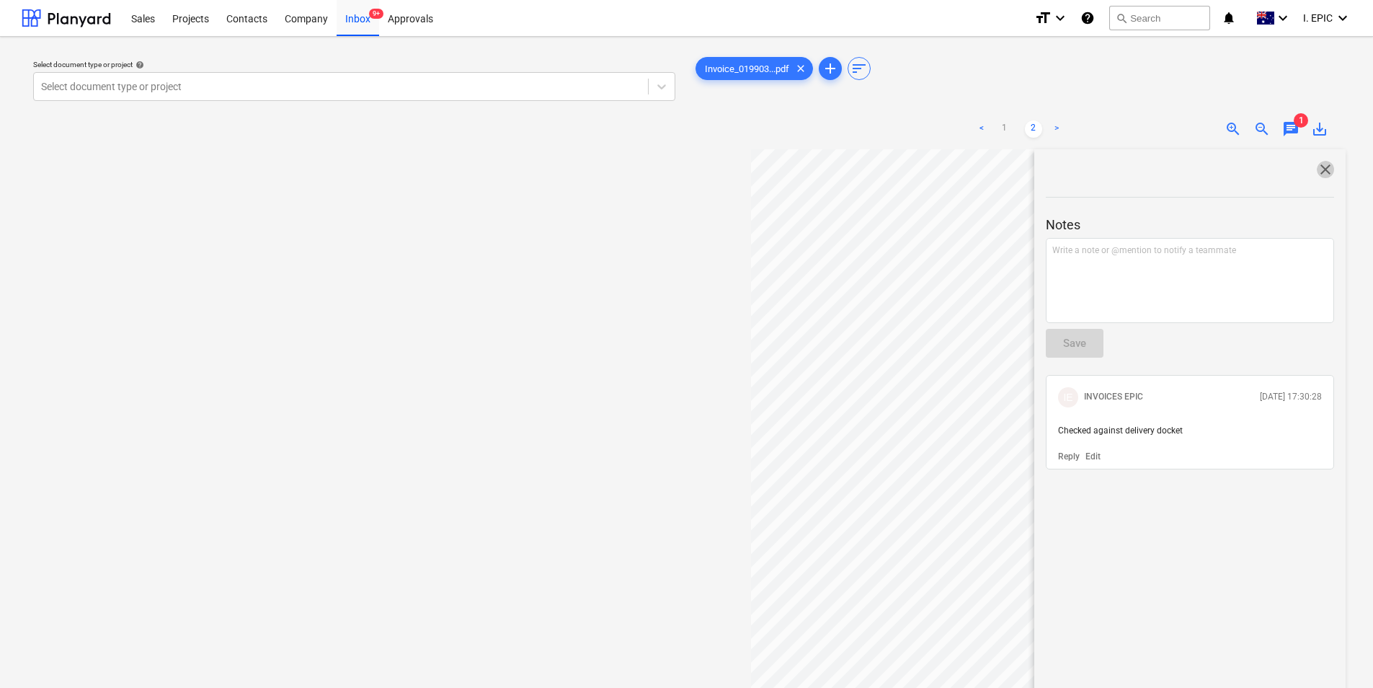
click at [1323, 169] on span "close" at bounding box center [1325, 169] width 17 height 17
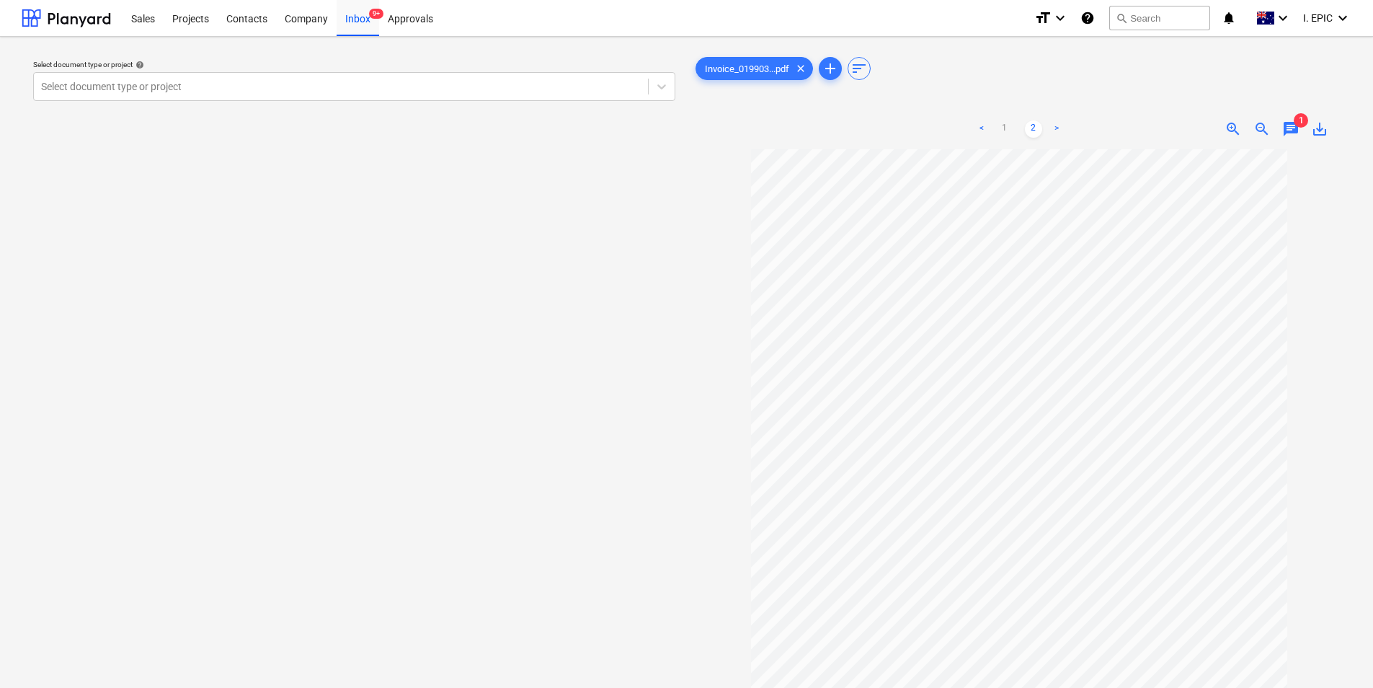
click at [984, 129] on link "<" at bounding box center [981, 128] width 17 height 17
click at [366, 20] on div "Inbox 9+" at bounding box center [358, 17] width 43 height 37
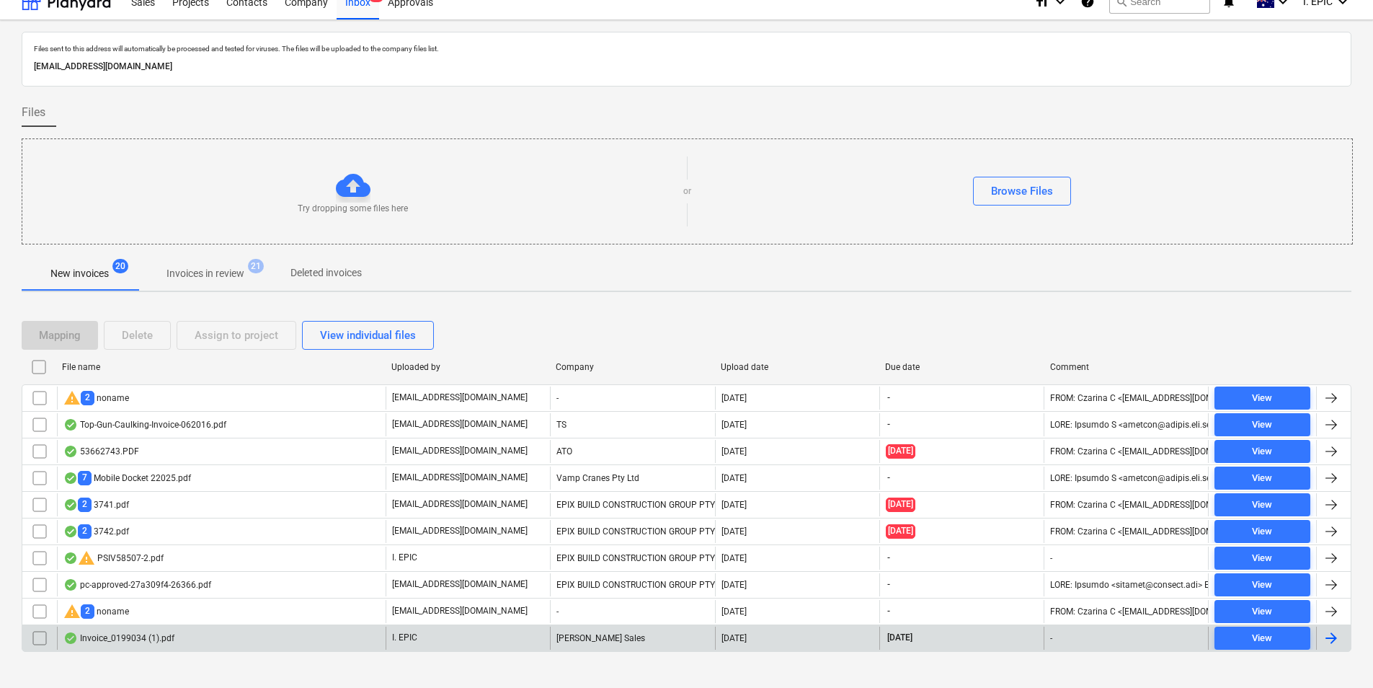
scroll to position [32, 0]
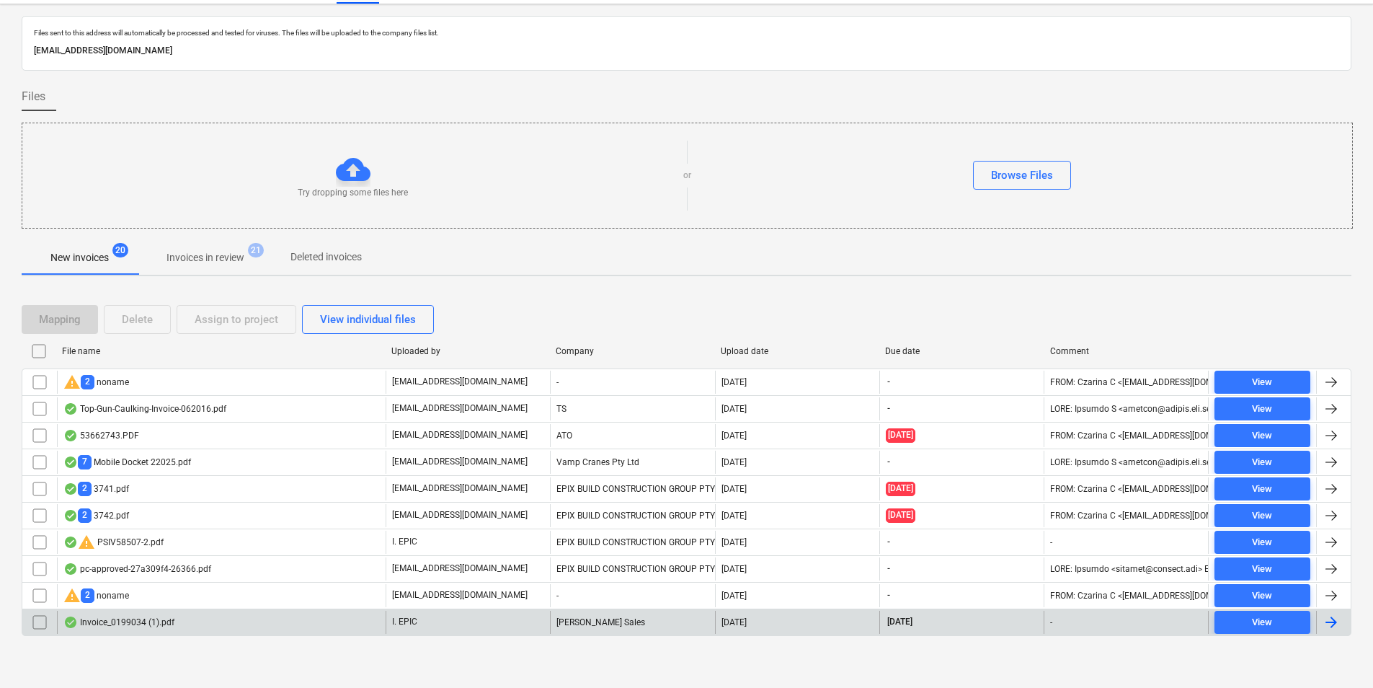
click at [190, 624] on div "Invoice_0199034 (1).pdf" at bounding box center [221, 622] width 329 height 23
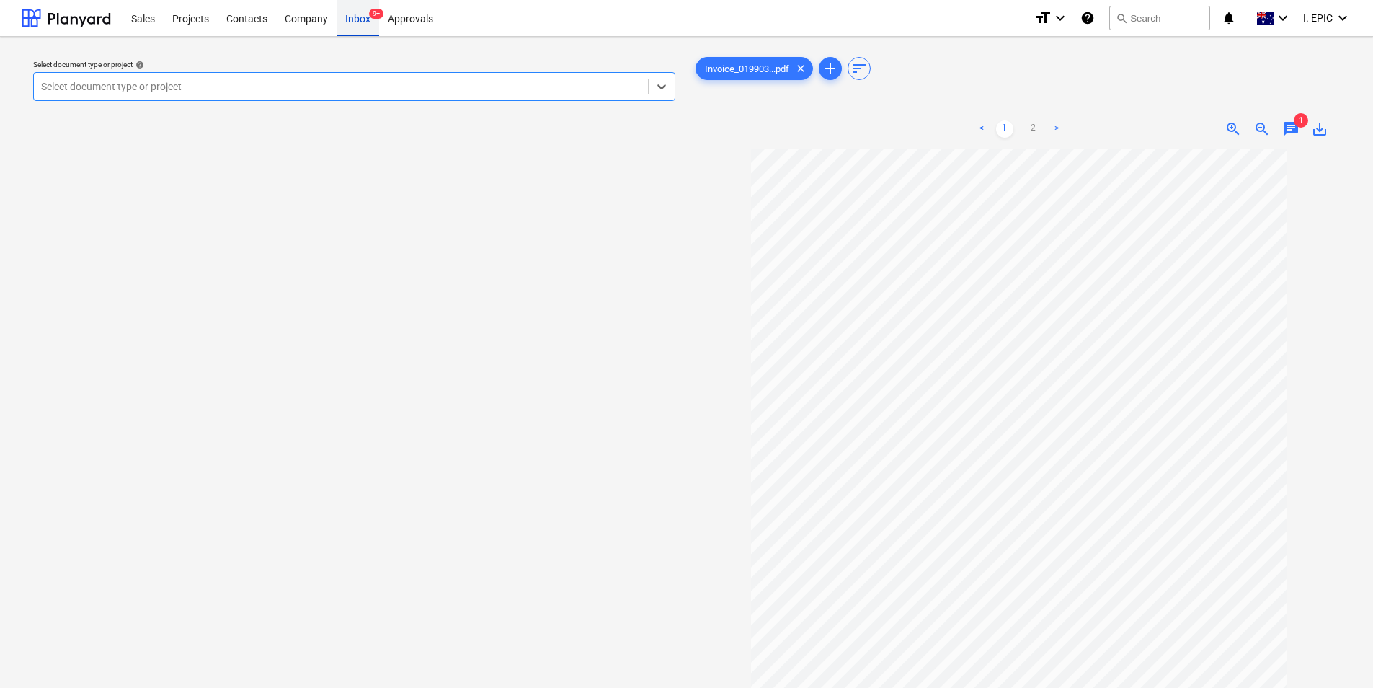
click at [367, 17] on div "Inbox 9+" at bounding box center [358, 17] width 43 height 37
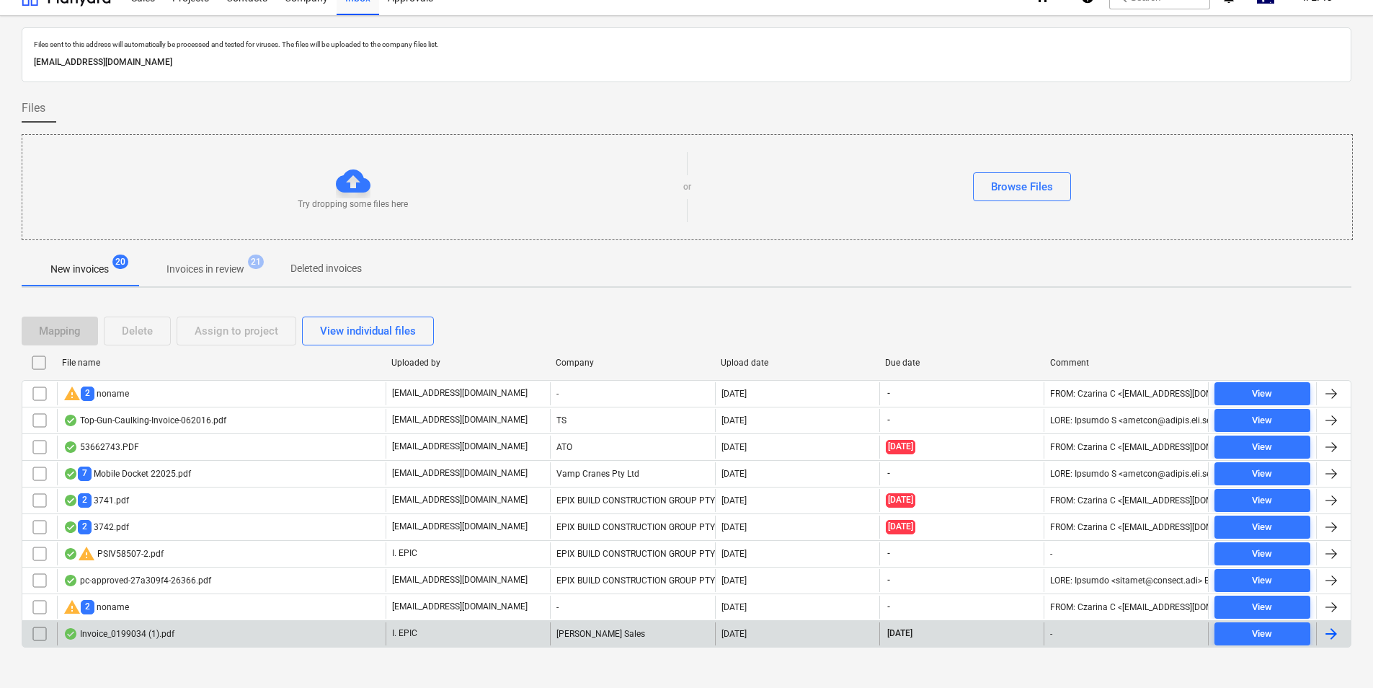
scroll to position [32, 0]
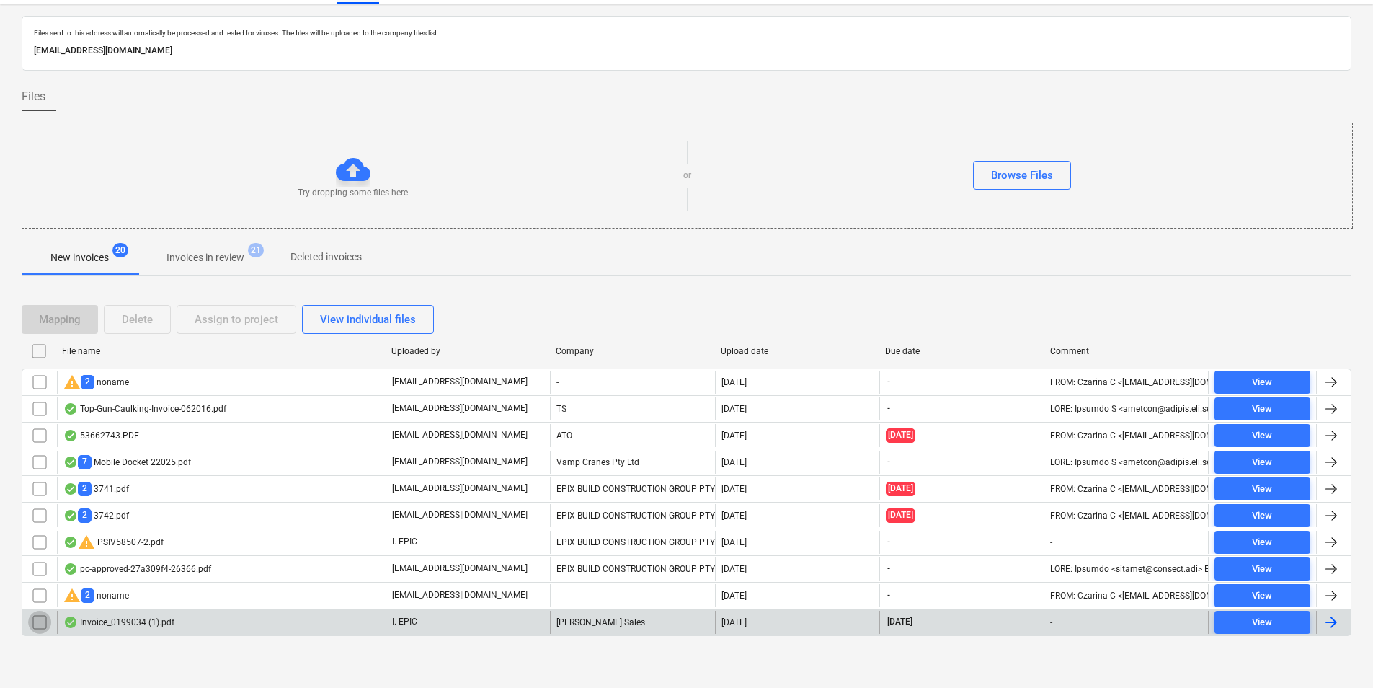
click at [34, 625] on input "checkbox" at bounding box center [39, 622] width 23 height 23
click at [139, 312] on div "Delete" at bounding box center [137, 319] width 31 height 19
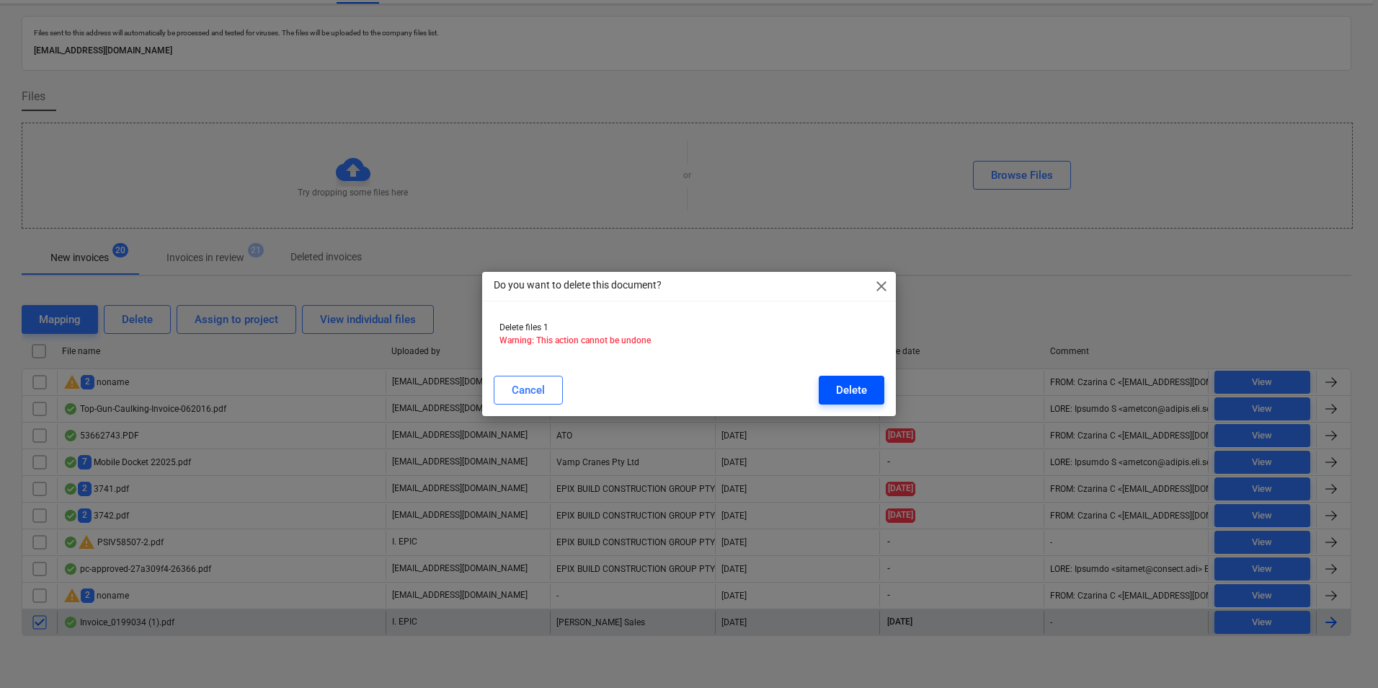
click at [841, 389] on div "Delete" at bounding box center [851, 390] width 31 height 19
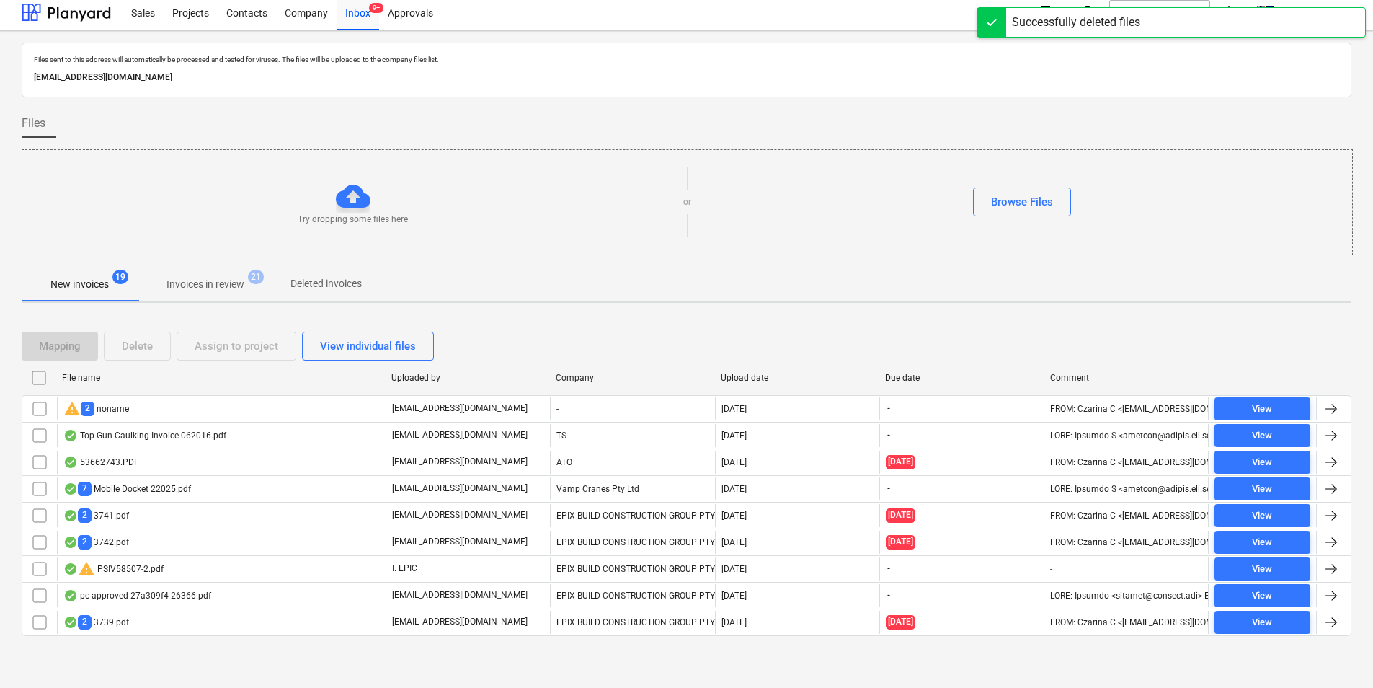
scroll to position [6, 0]
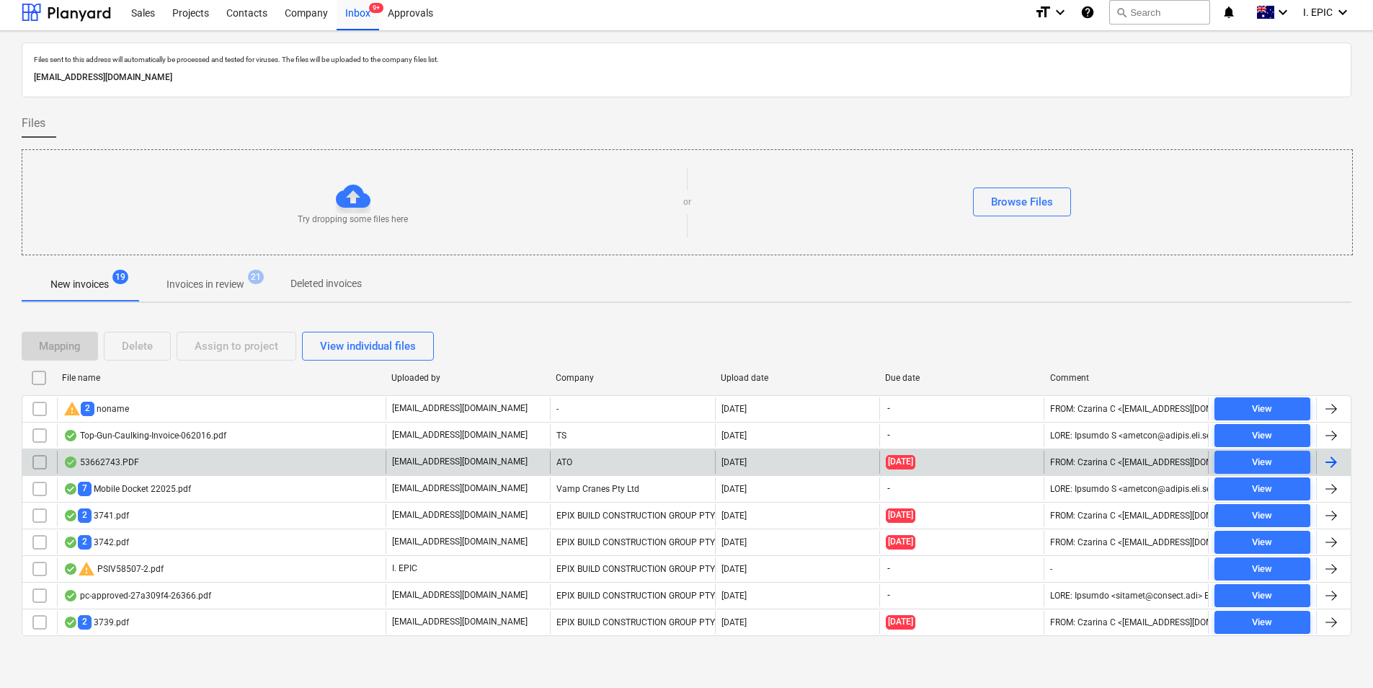
click at [241, 455] on div "53662743.PDF" at bounding box center [221, 462] width 329 height 23
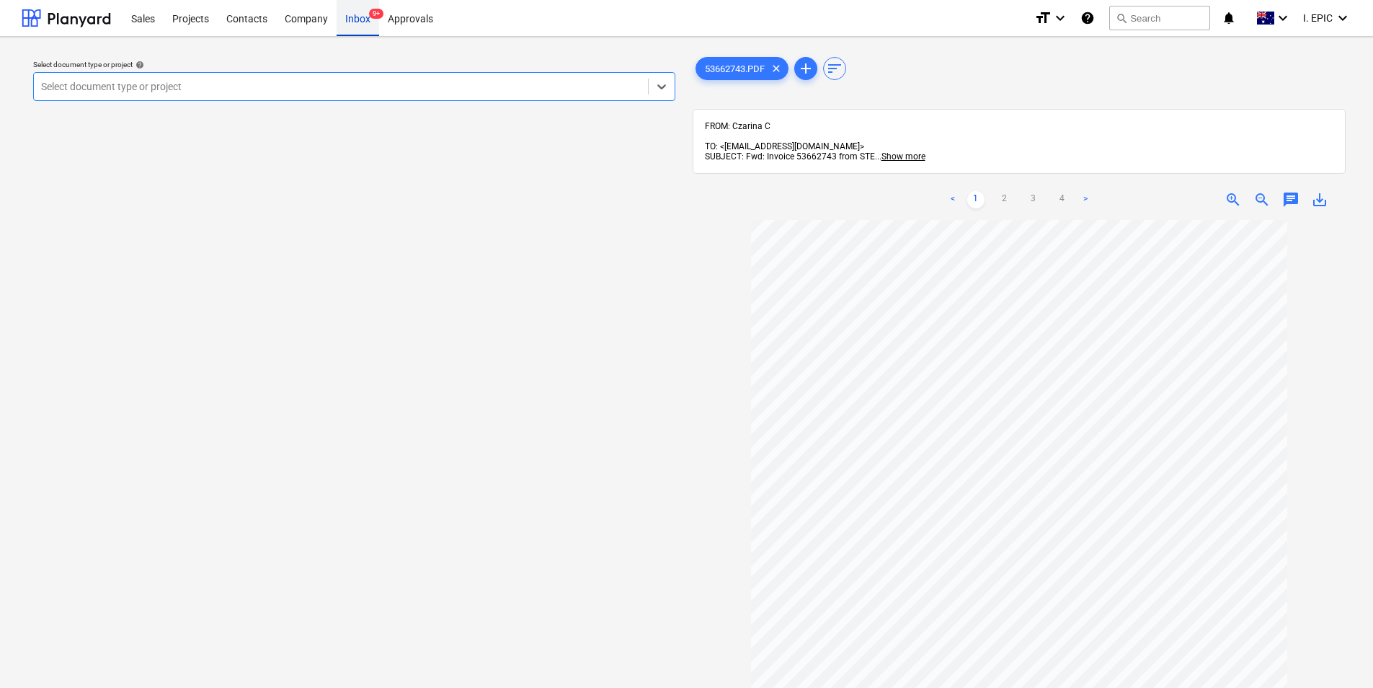
drag, startPoint x: 346, startPoint y: 17, endPoint x: 358, endPoint y: 24, distance: 13.9
click at [346, 17] on div "Inbox 9+" at bounding box center [358, 17] width 43 height 37
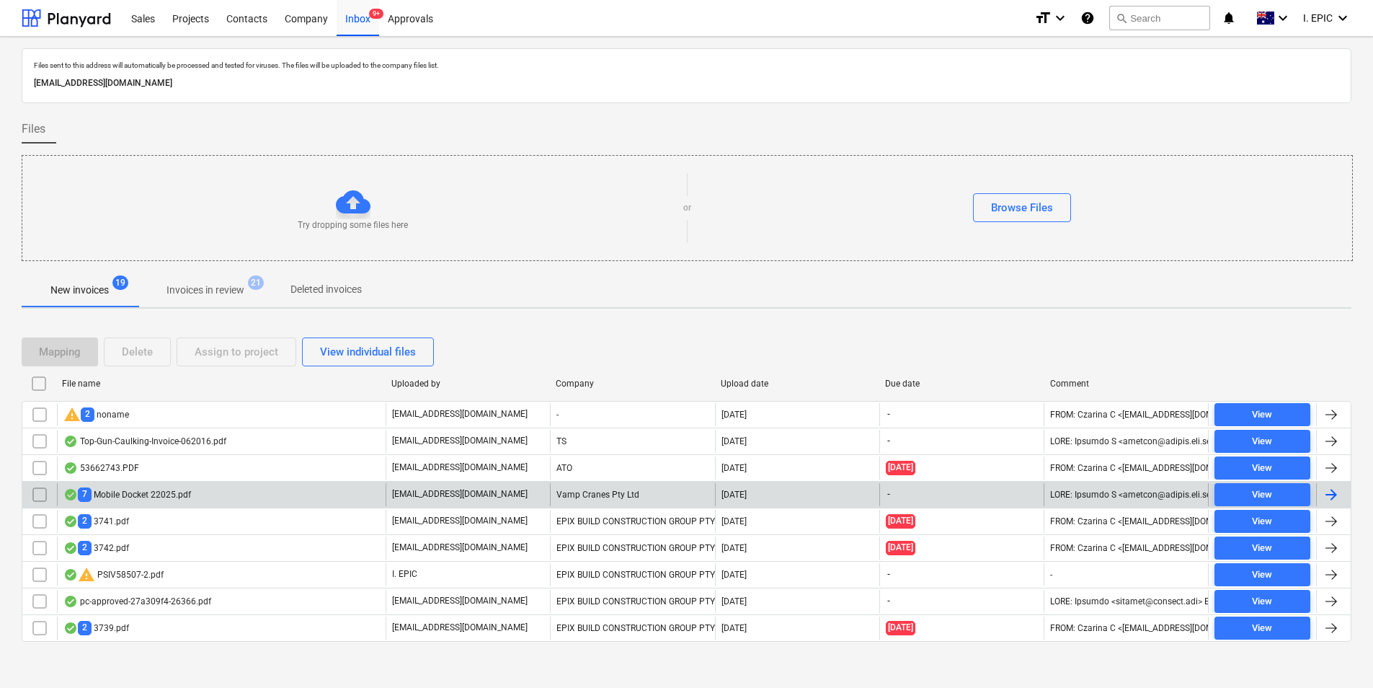
click at [230, 484] on div "7 Mobile Docket 22025.pdf" at bounding box center [221, 494] width 329 height 23
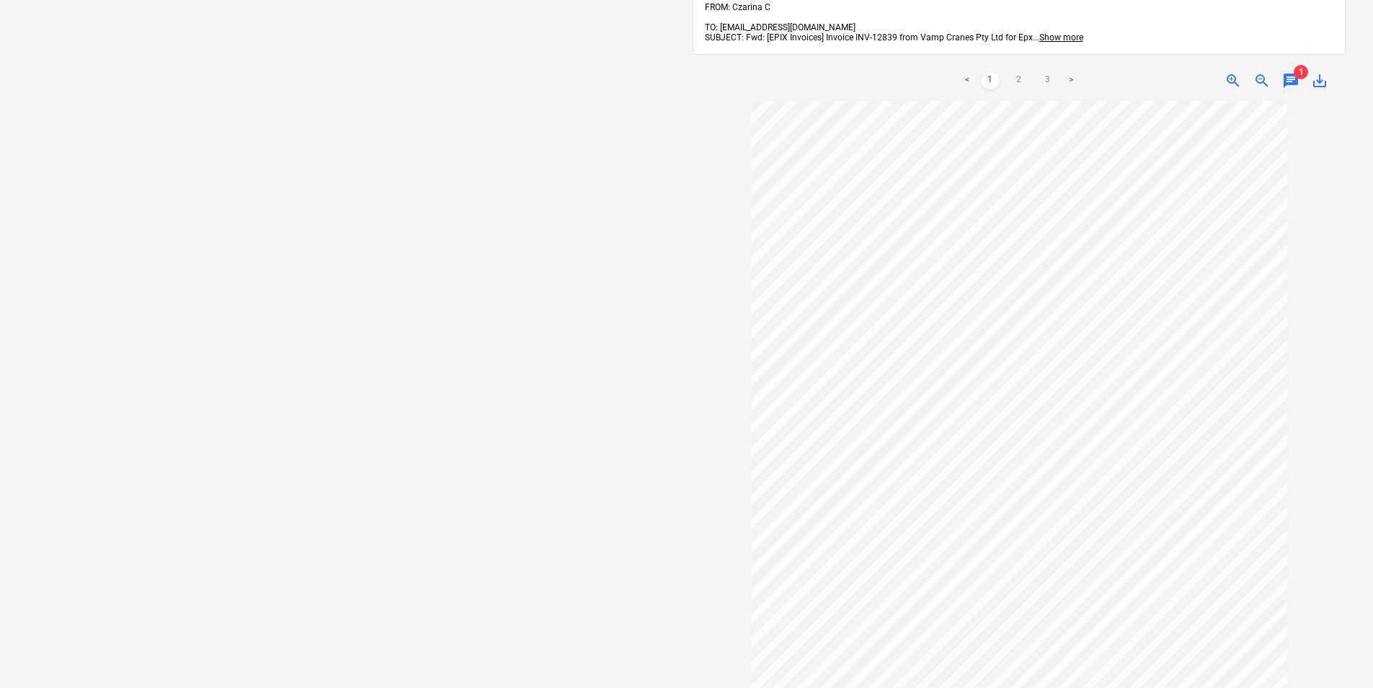
scroll to position [143, 0]
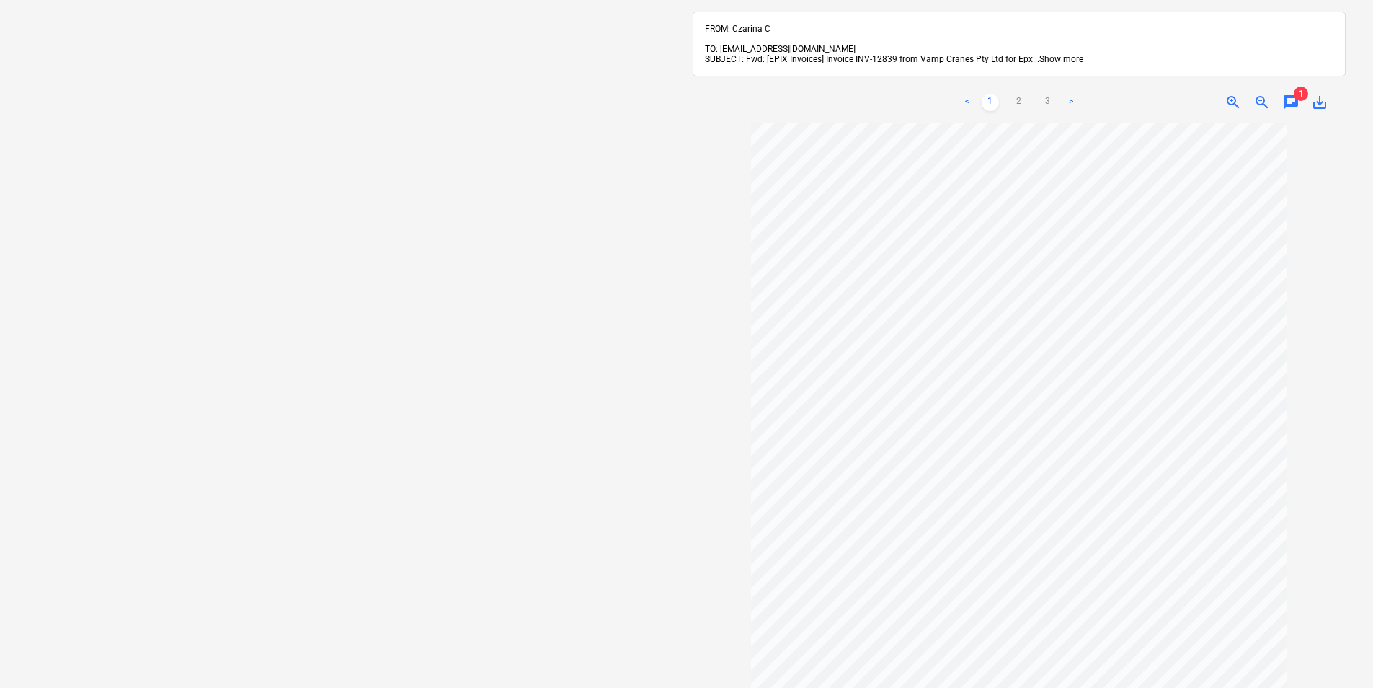
click at [1292, 94] on span "chat" at bounding box center [1290, 102] width 17 height 17
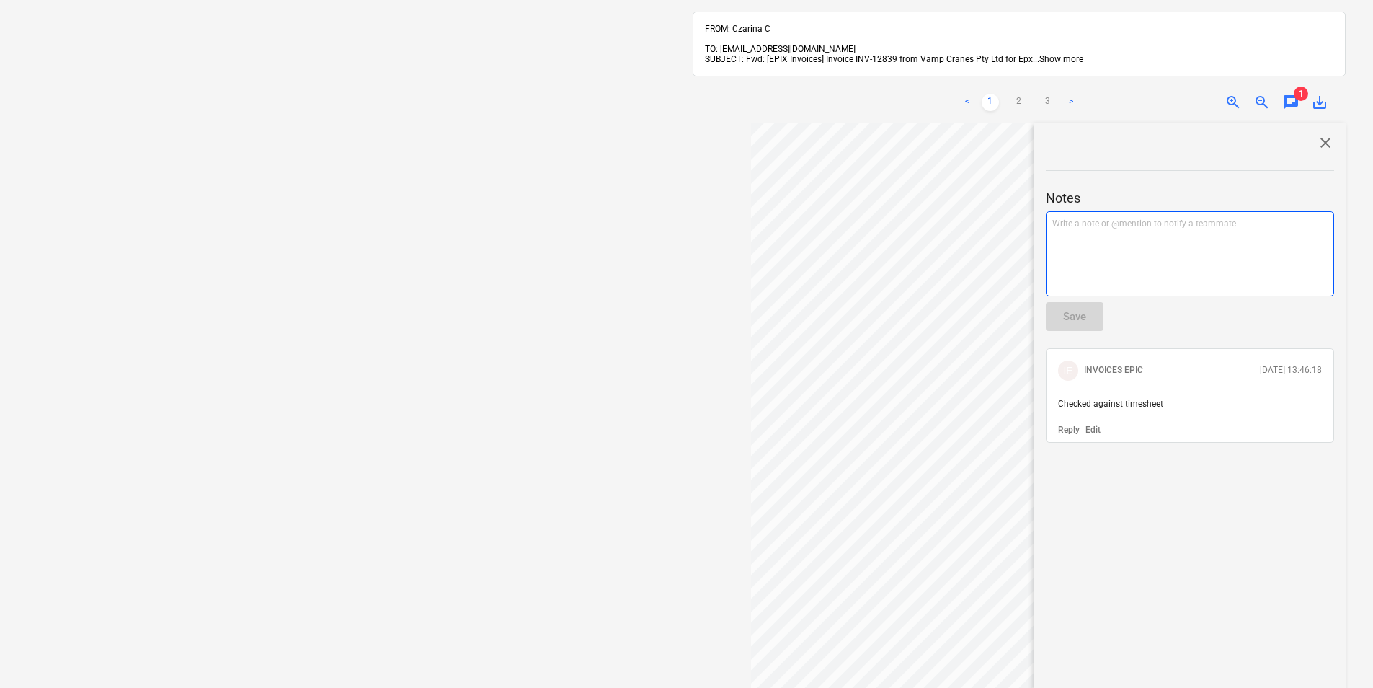
click at [1178, 234] on div "Write a note or @mention to notify a teammate [PERSON_NAME]" at bounding box center [1190, 253] width 288 height 85
click at [1090, 304] on button "Save" at bounding box center [1075, 316] width 58 height 29
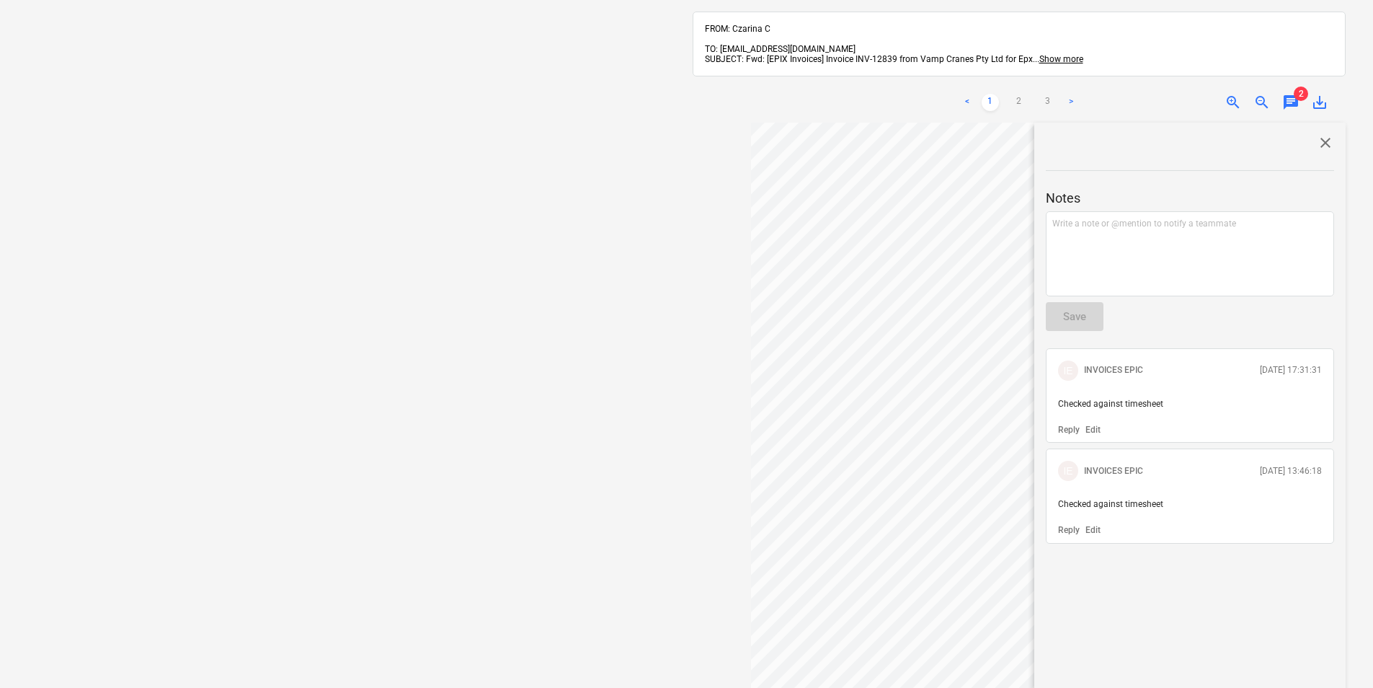
click at [1317, 134] on span "close" at bounding box center [1325, 142] width 17 height 17
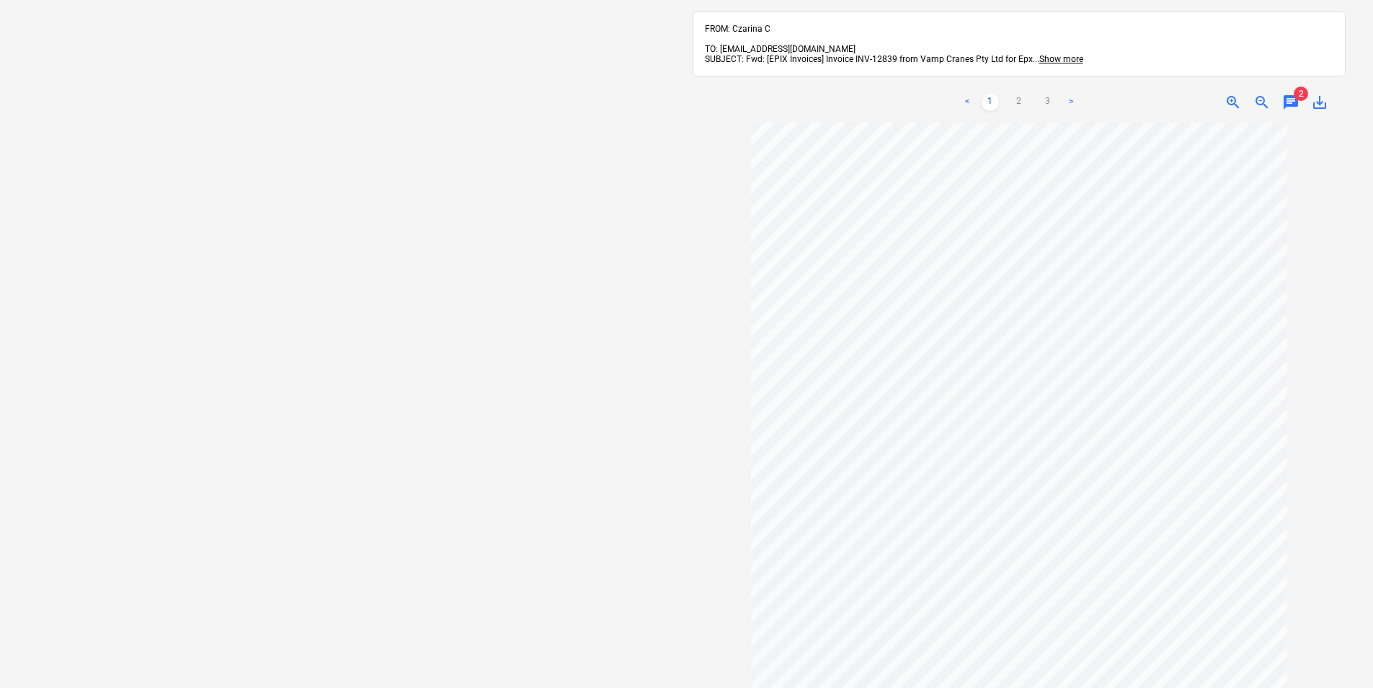
click at [1299, 87] on span "2" at bounding box center [1301, 94] width 14 height 14
click at [1294, 95] on span "chat" at bounding box center [1290, 102] width 17 height 17
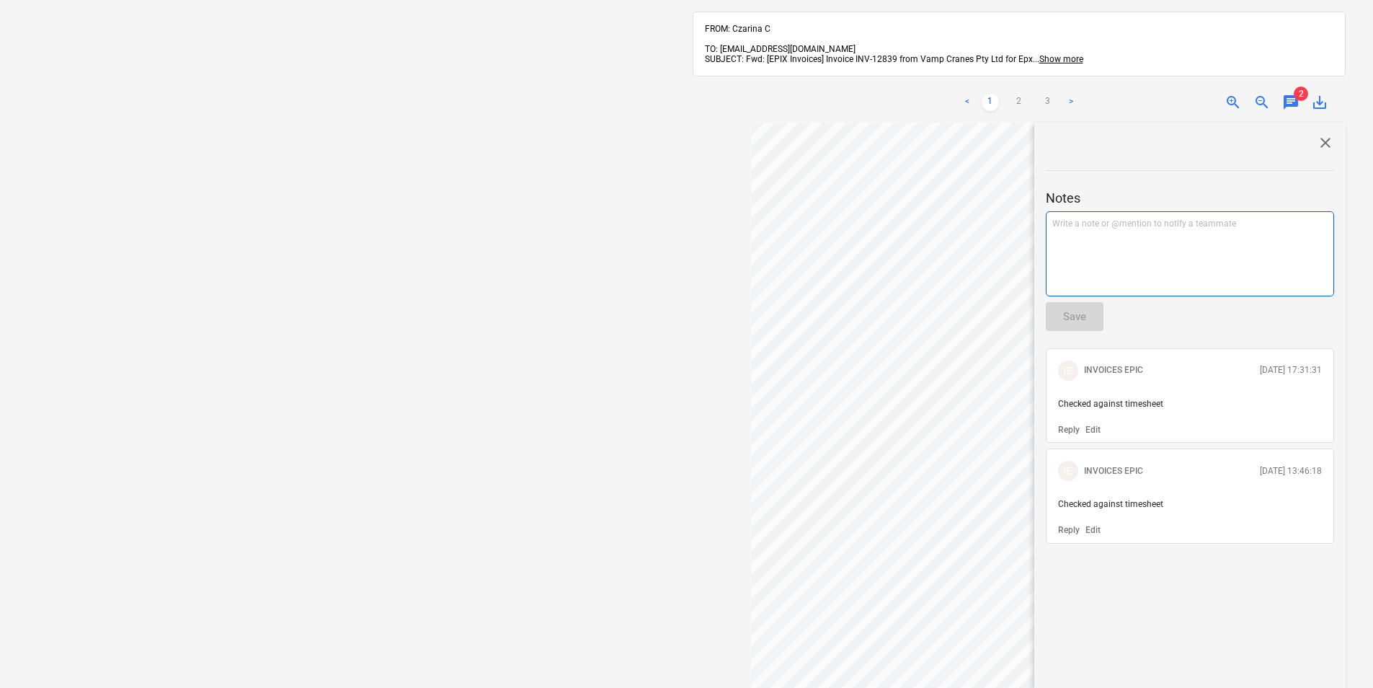
click at [1136, 251] on div "Write a note or @mention to notify a teammate [PERSON_NAME]" at bounding box center [1190, 253] width 288 height 85
click at [1069, 307] on div "Save" at bounding box center [1074, 316] width 23 height 19
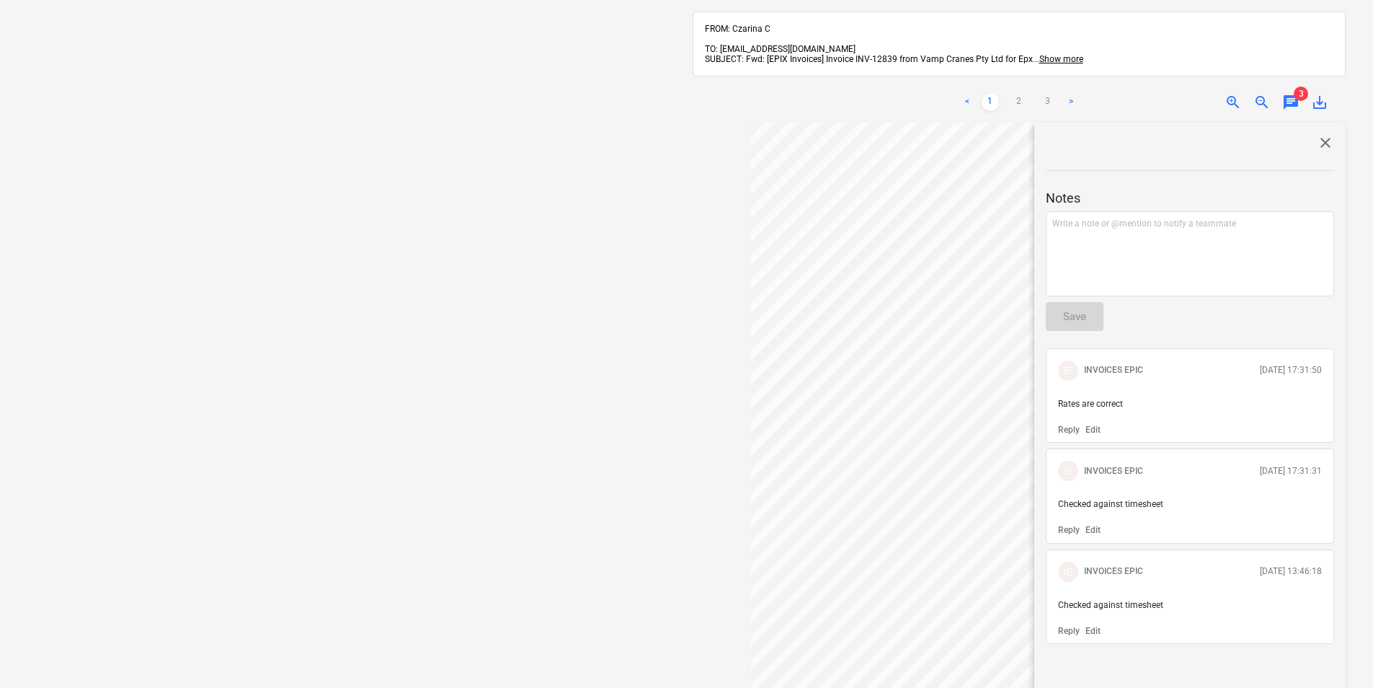
click at [1326, 134] on span "close" at bounding box center [1325, 142] width 17 height 17
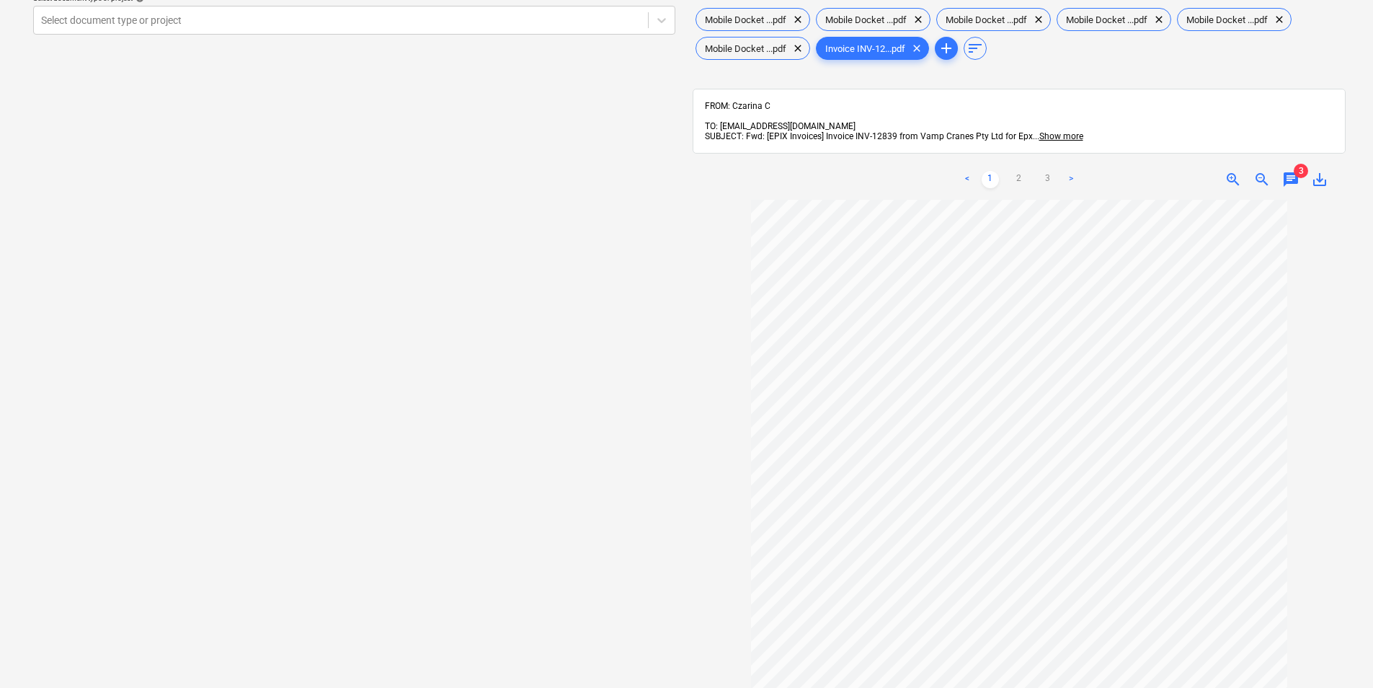
scroll to position [0, 0]
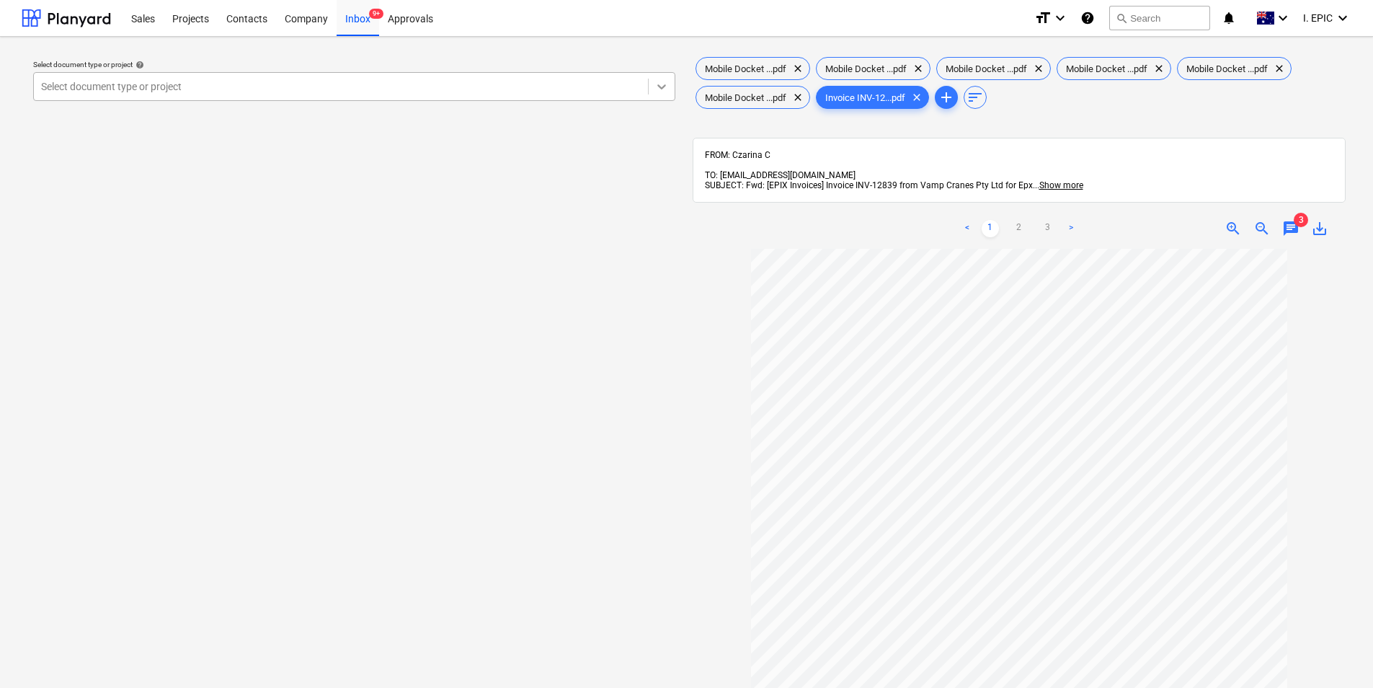
click at [660, 79] on div at bounding box center [662, 87] width 26 height 26
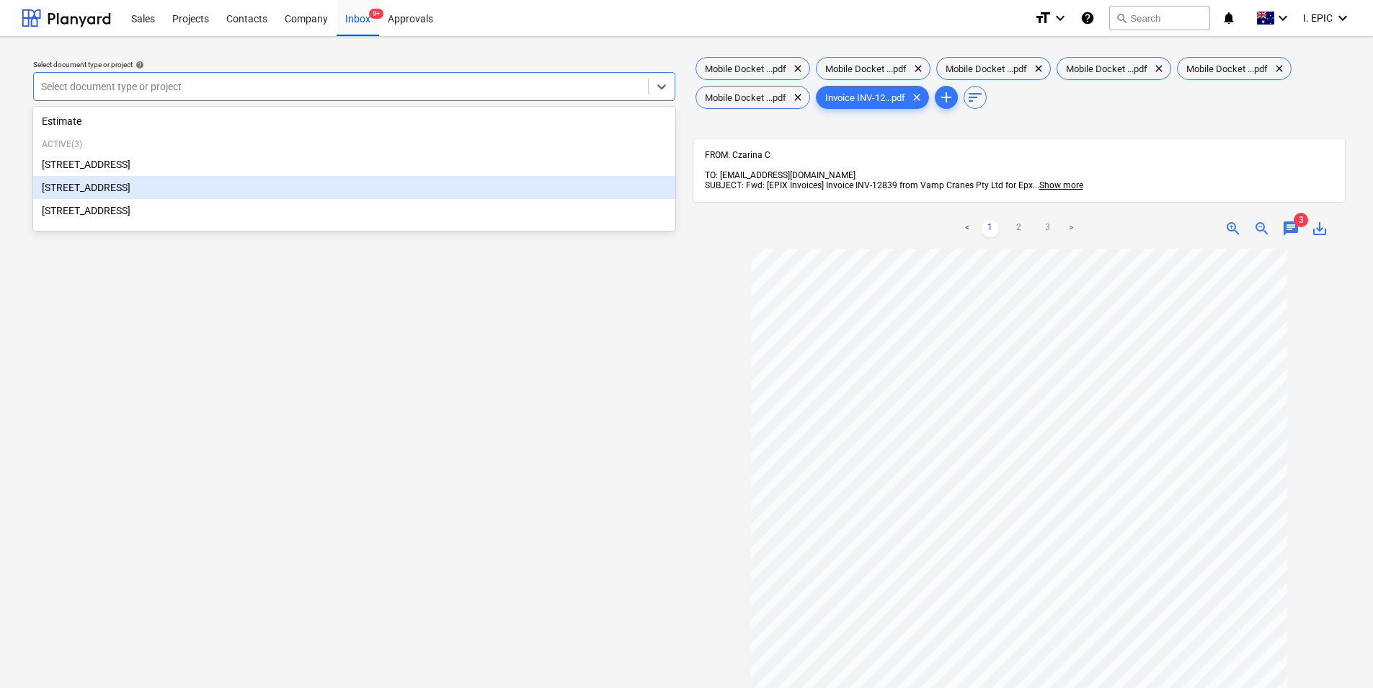
click at [358, 184] on div "[STREET_ADDRESS]" at bounding box center [354, 187] width 642 height 23
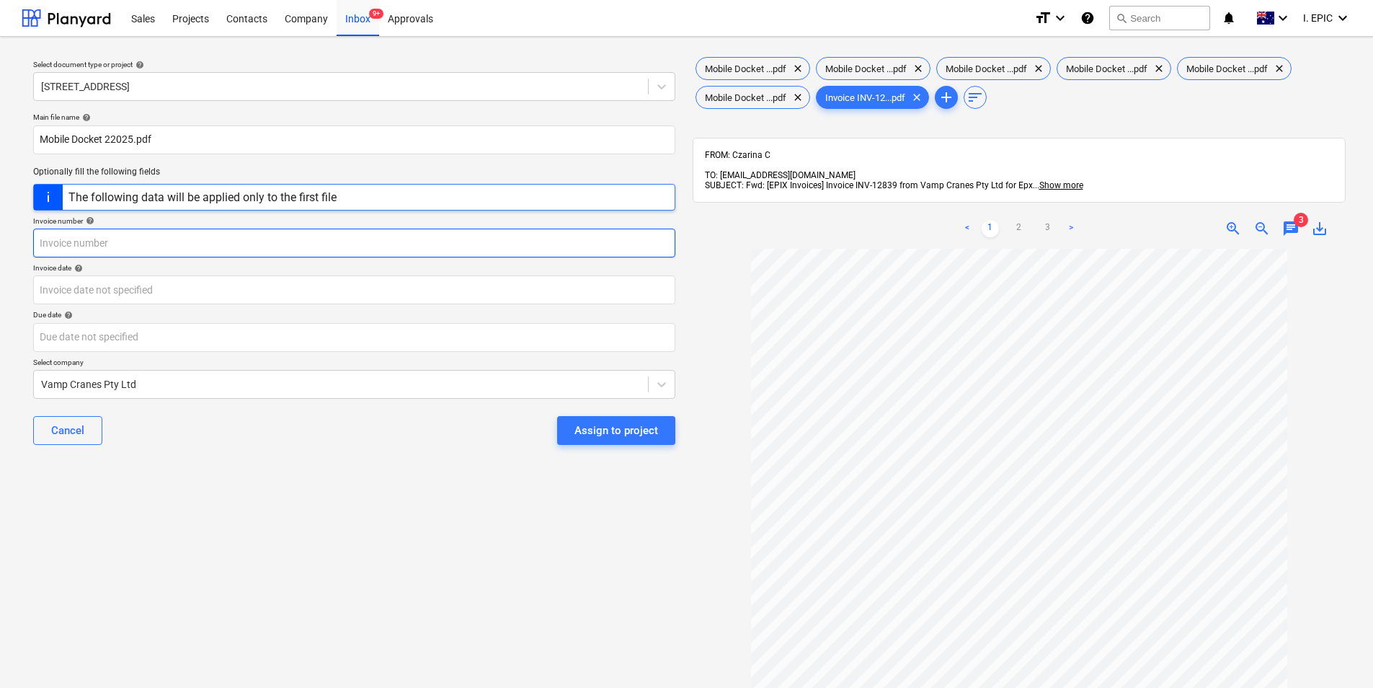
click at [266, 246] on input "text" at bounding box center [354, 243] width 642 height 29
type input "INV-12839"
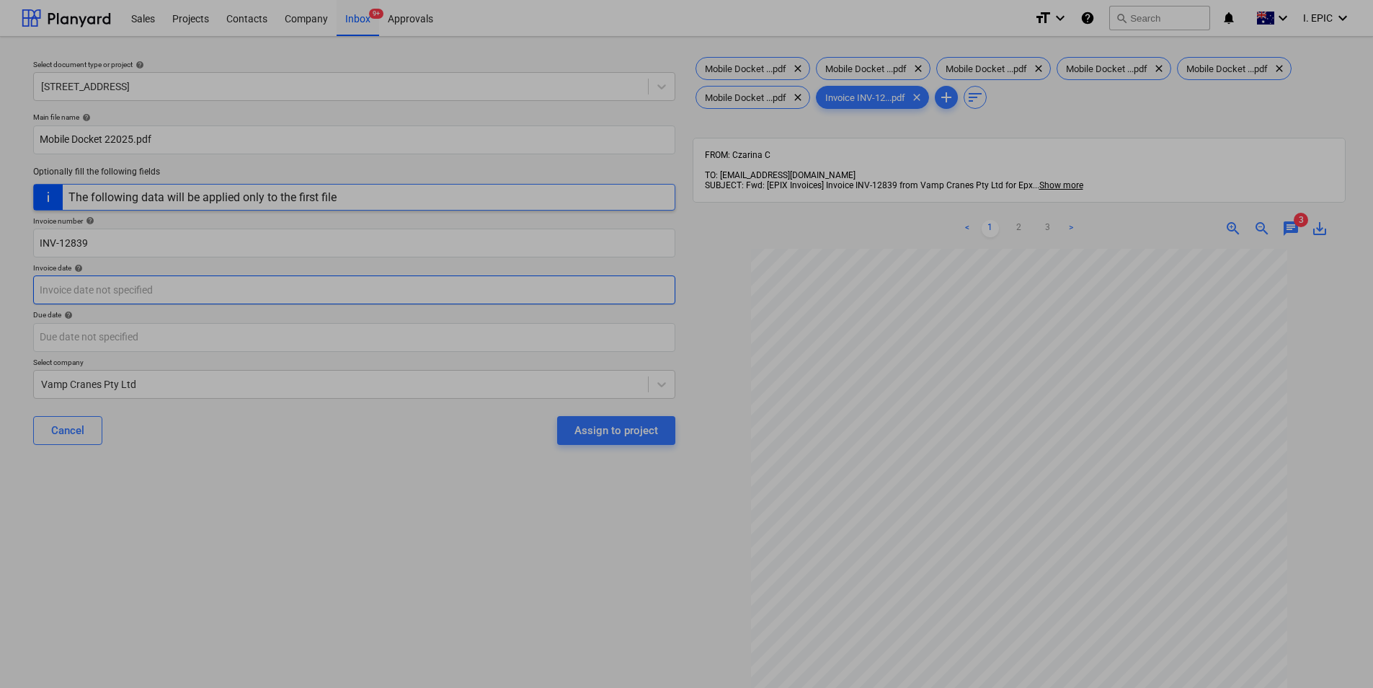
drag, startPoint x: 327, startPoint y: 296, endPoint x: 327, endPoint y: 306, distance: 10.1
click at [327, 306] on body "Sales Projects Contacts Company Inbox 9+ Approvals format_size keyboard_arrow_d…" at bounding box center [686, 344] width 1373 height 688
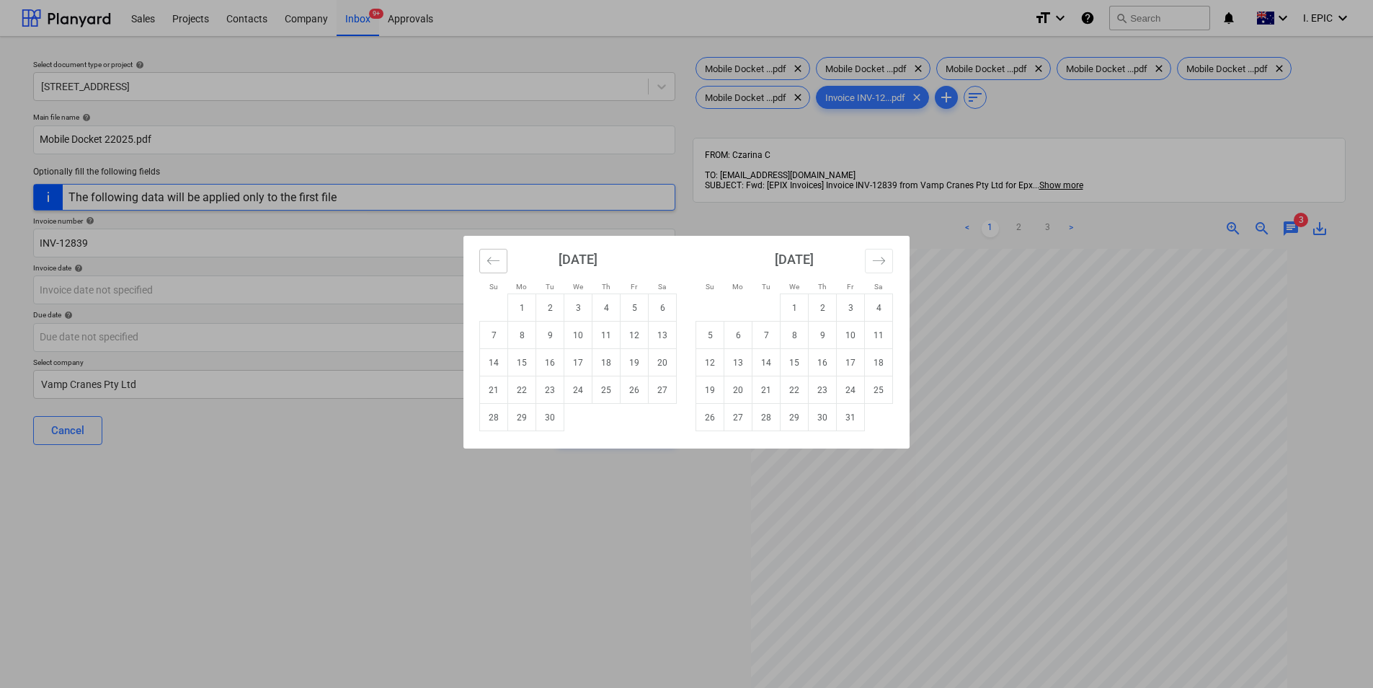
click at [492, 269] on button "Move backward to switch to the previous month." at bounding box center [493, 261] width 28 height 25
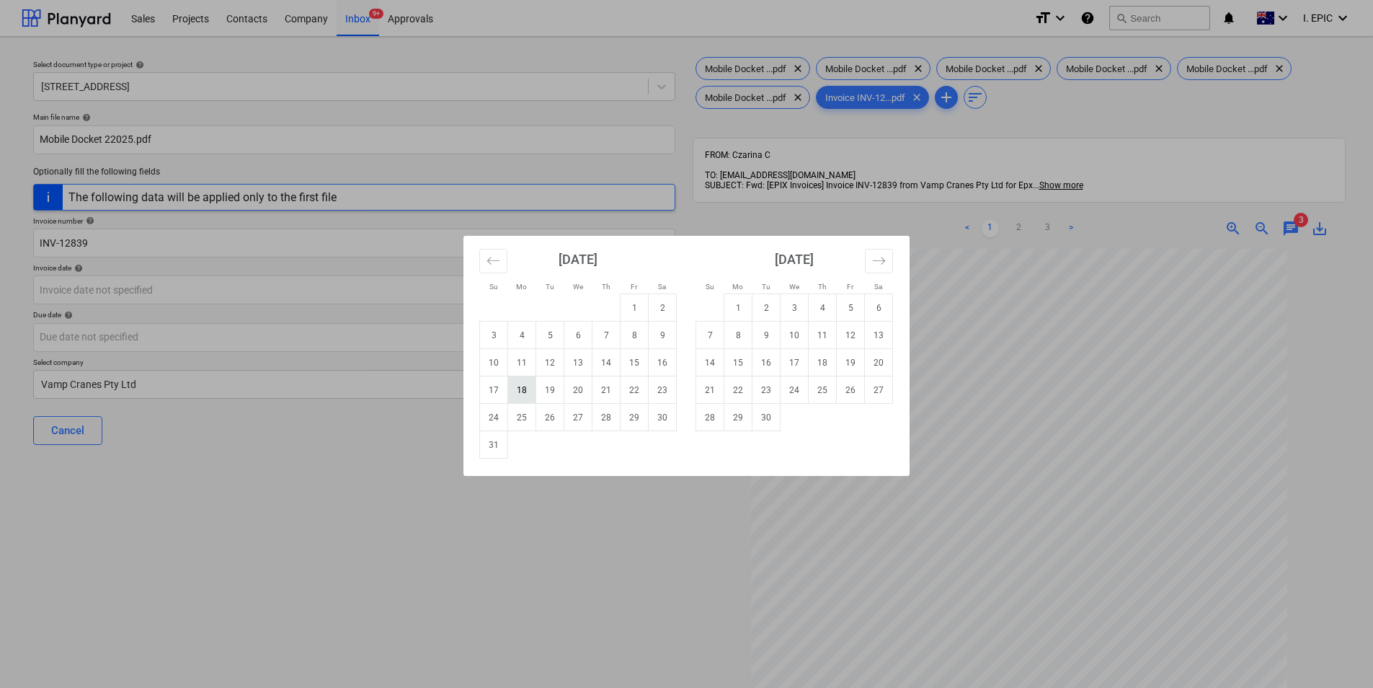
click at [532, 383] on td "18" at bounding box center [522, 389] width 28 height 27
type input "[DATE]"
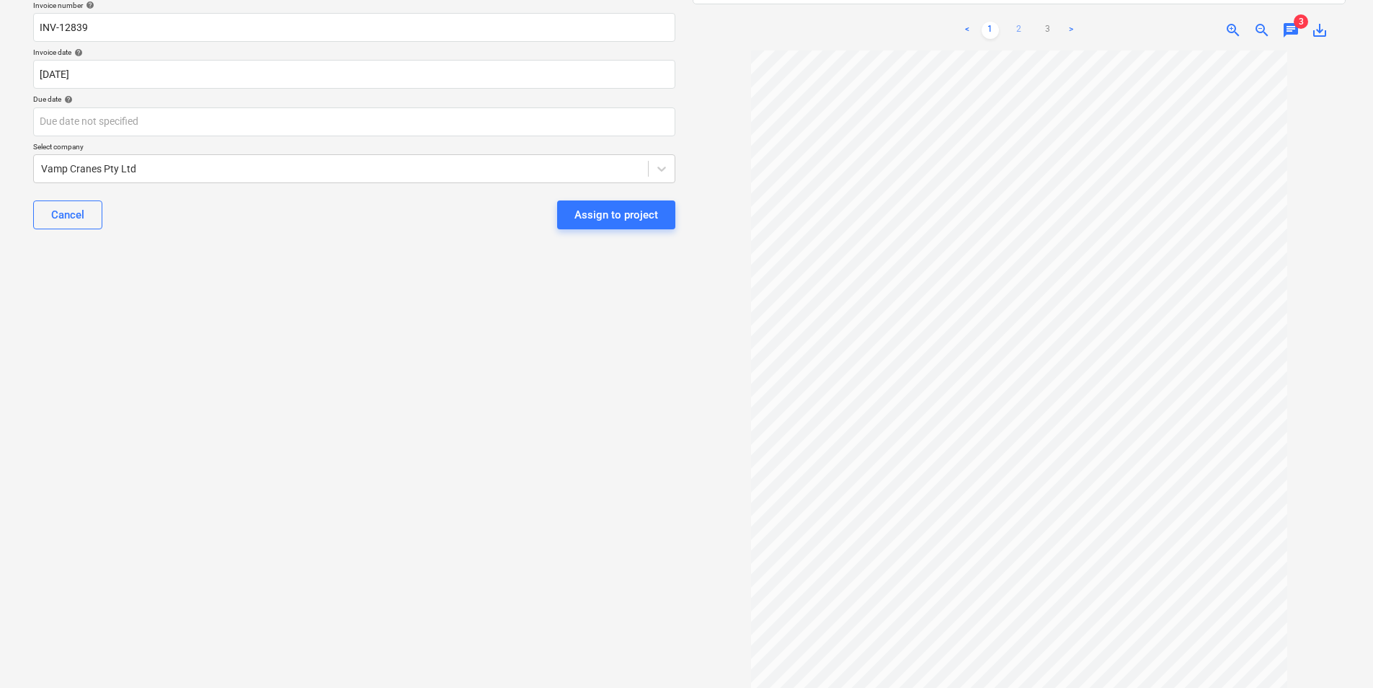
click at [1014, 22] on link "2" at bounding box center [1019, 30] width 17 height 17
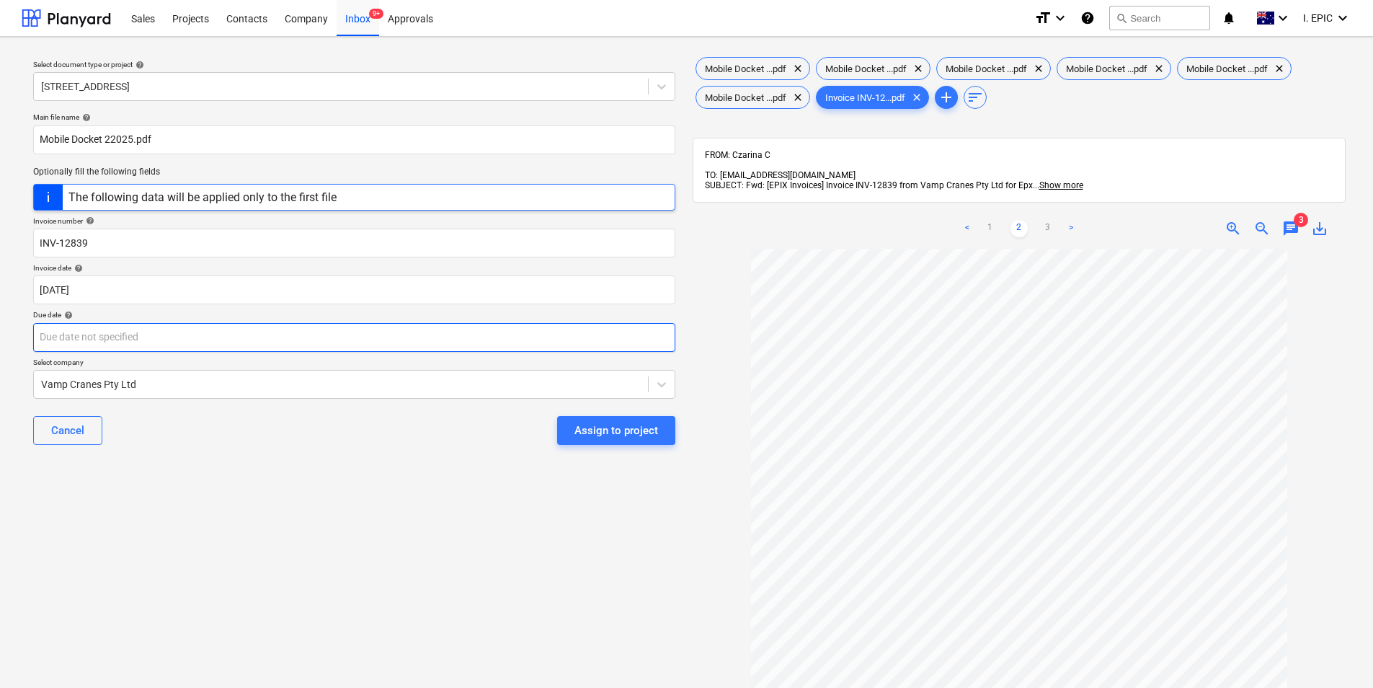
click at [121, 337] on body "Sales Projects Contacts Company Inbox 9+ Approvals format_size keyboard_arrow_d…" at bounding box center [686, 344] width 1373 height 688
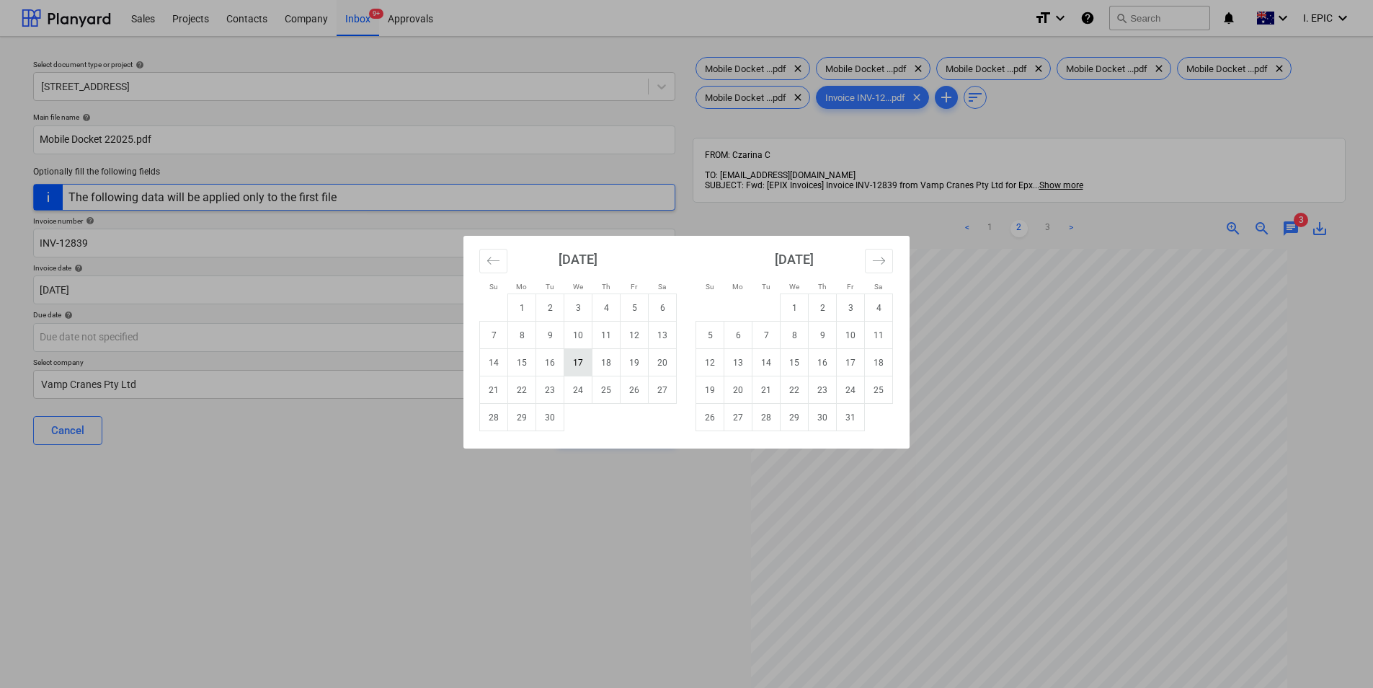
click at [575, 356] on td "17" at bounding box center [578, 362] width 28 height 27
type input "[DATE]"
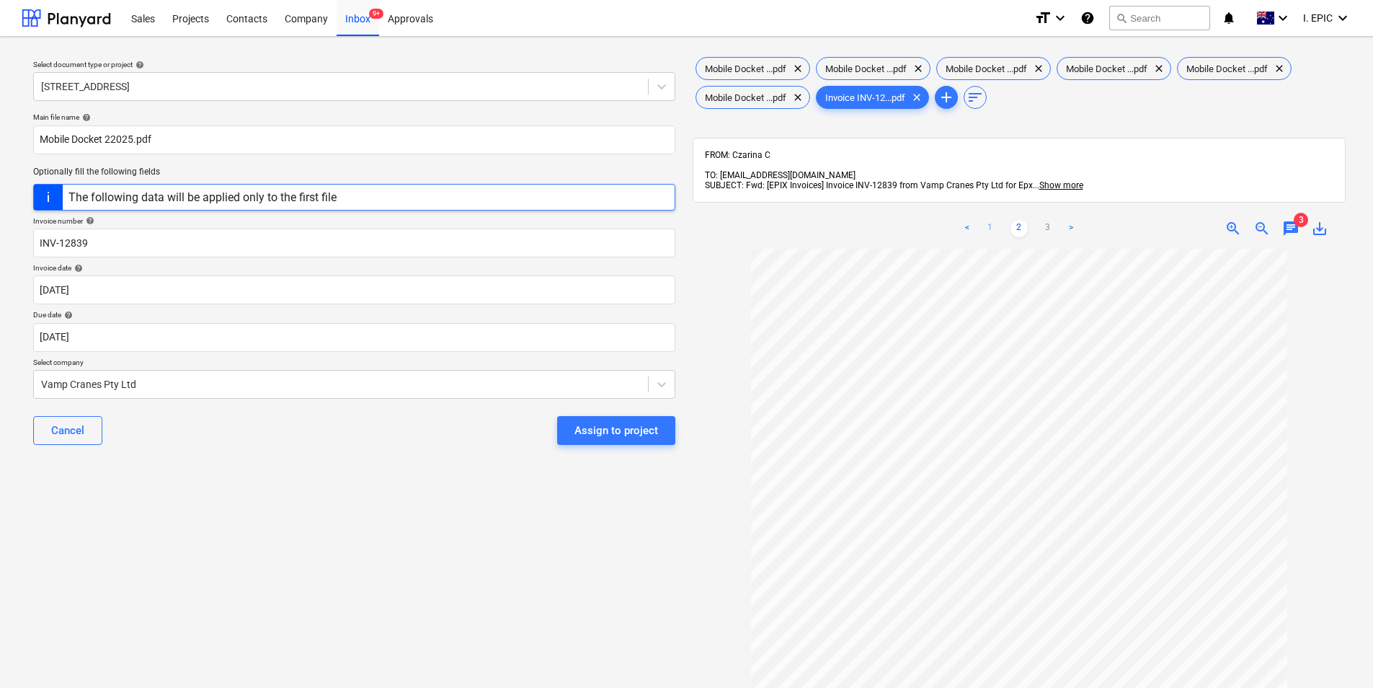
click at [989, 220] on link "1" at bounding box center [990, 228] width 17 height 17
click at [605, 430] on div "Assign to project" at bounding box center [617, 430] width 84 height 19
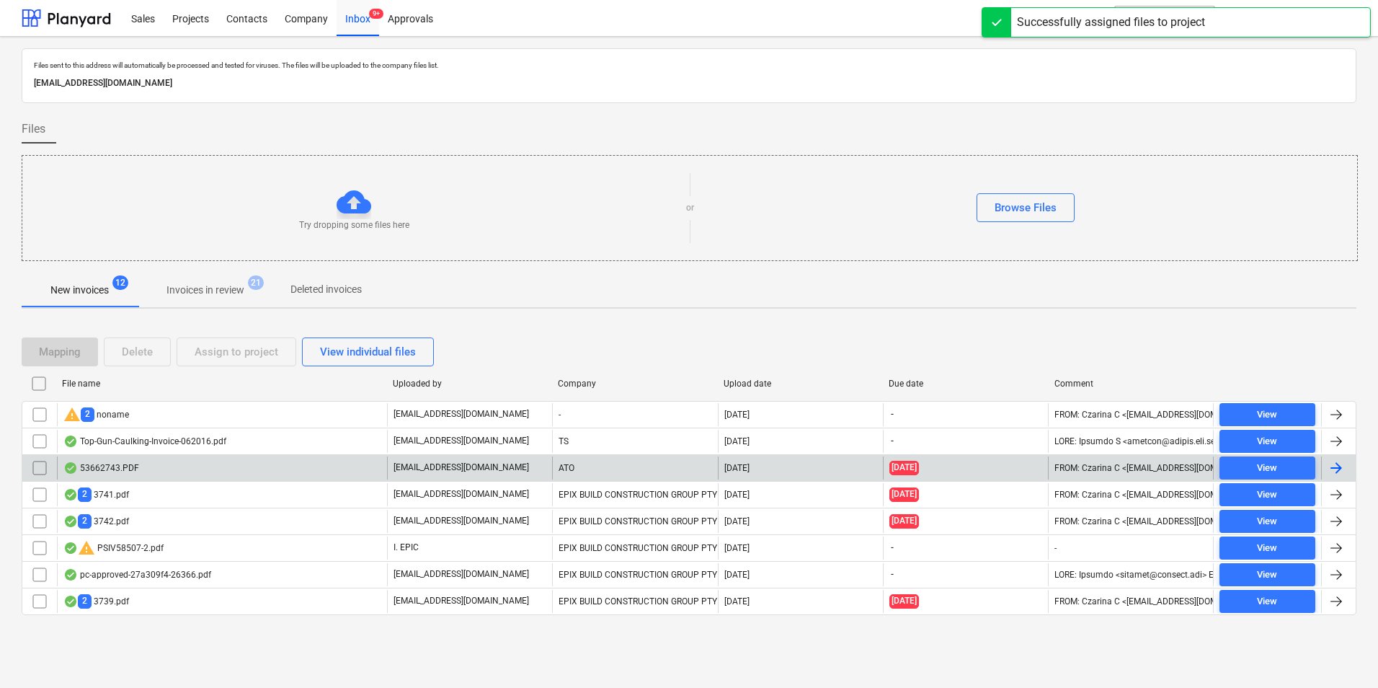
click at [162, 466] on div "53662743.PDF" at bounding box center [222, 467] width 330 height 23
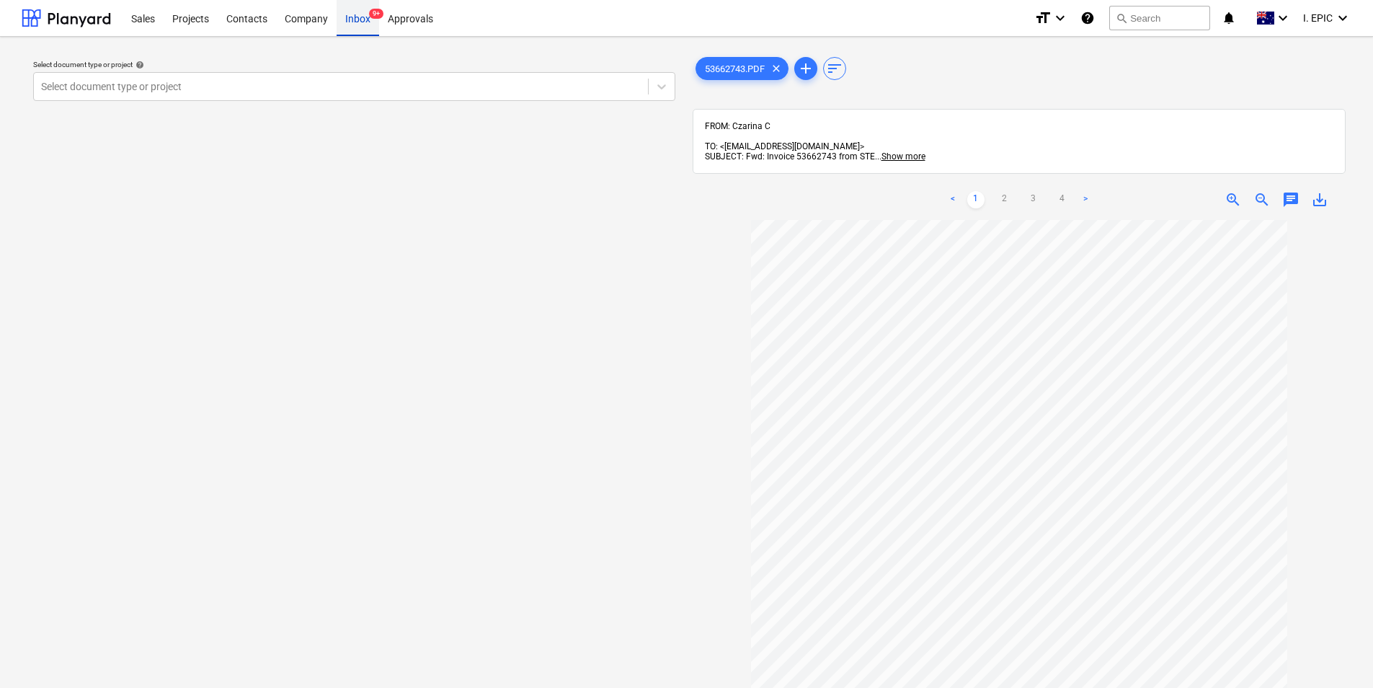
click at [345, 16] on div "Inbox 9+" at bounding box center [358, 17] width 43 height 37
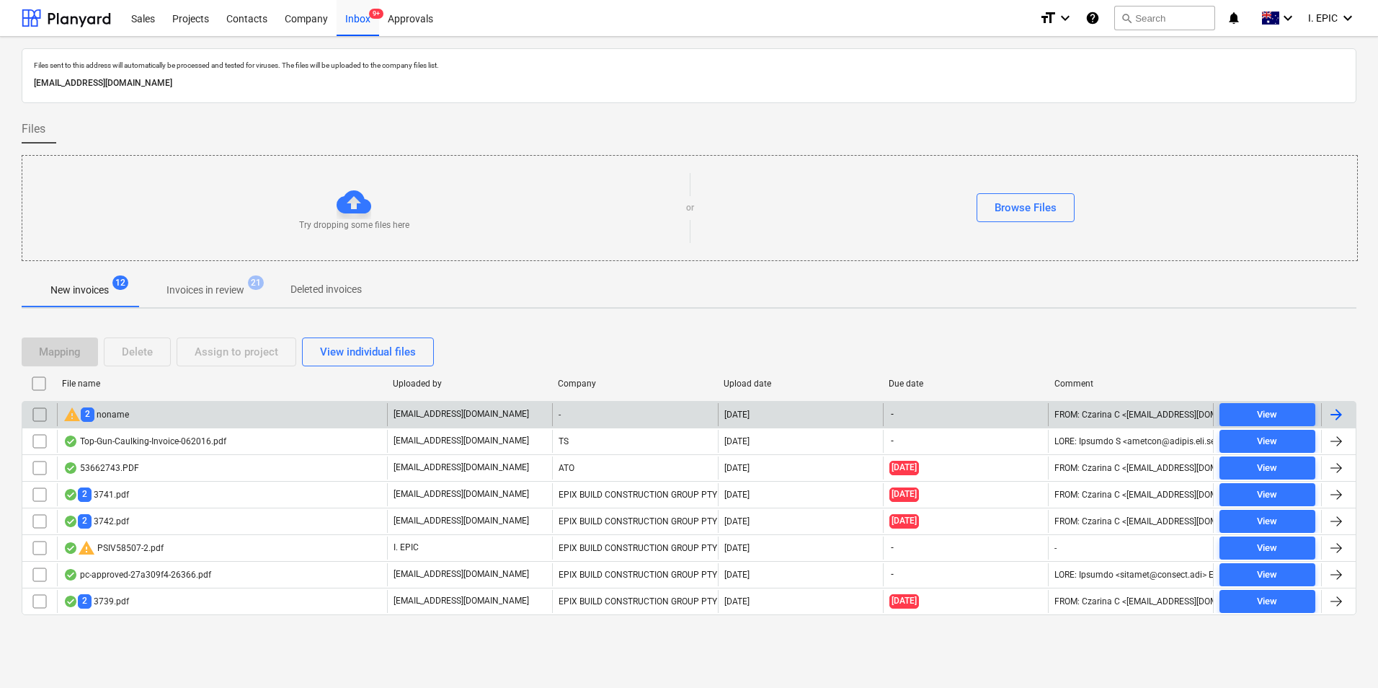
click at [163, 409] on div "warning 2 noname" at bounding box center [222, 414] width 330 height 23
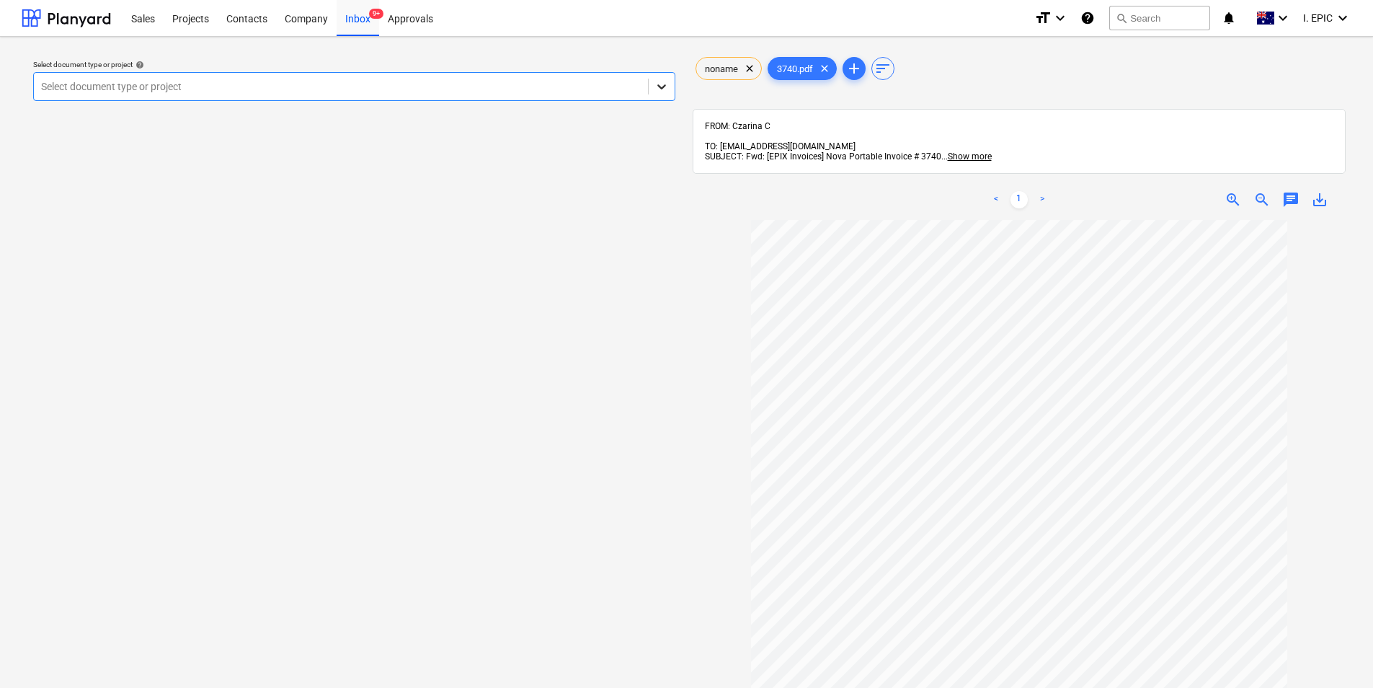
click at [657, 87] on icon at bounding box center [662, 86] width 14 height 14
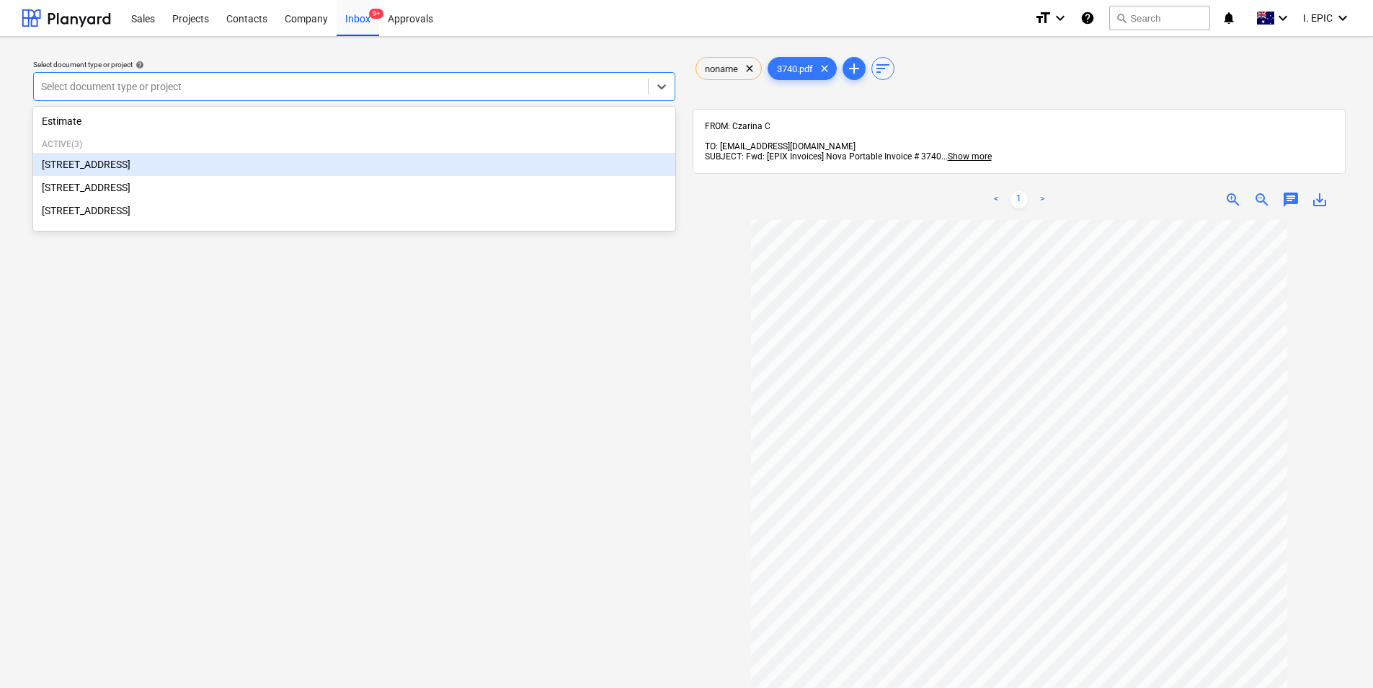
scroll to position [115, 0]
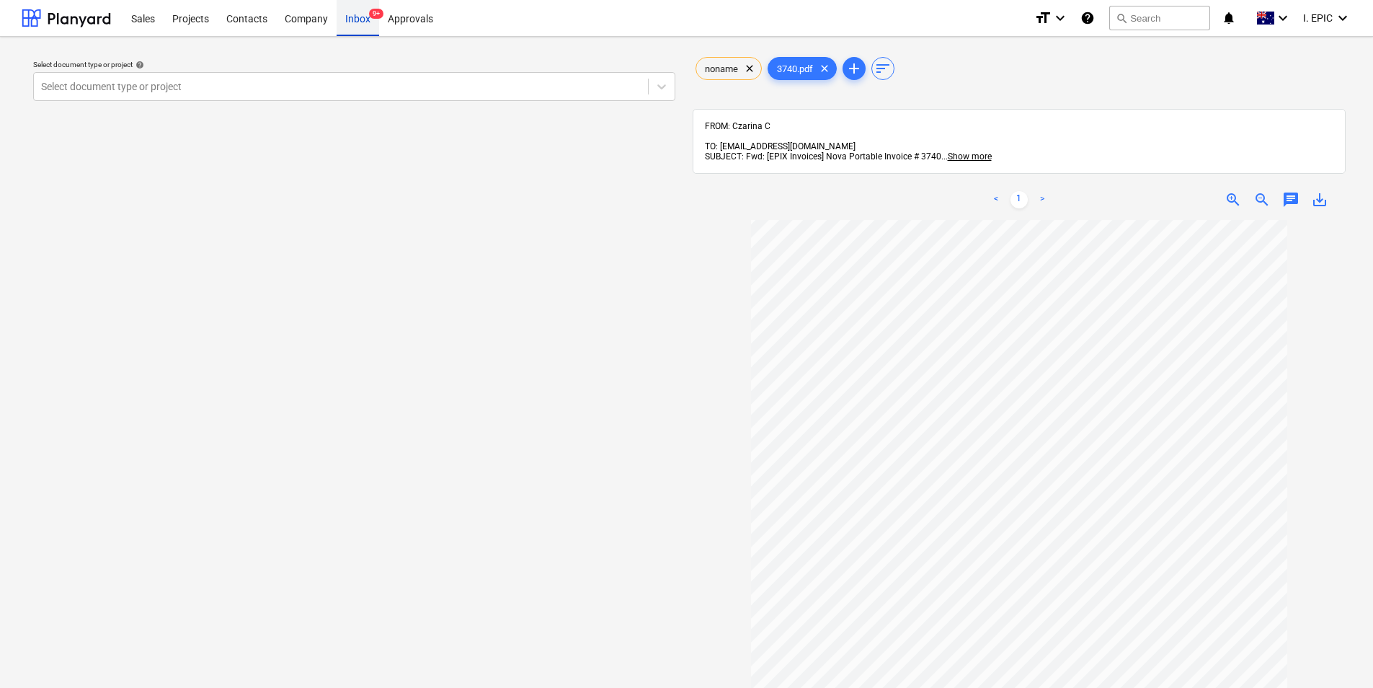
click at [368, 25] on div "Inbox 9+" at bounding box center [358, 17] width 43 height 37
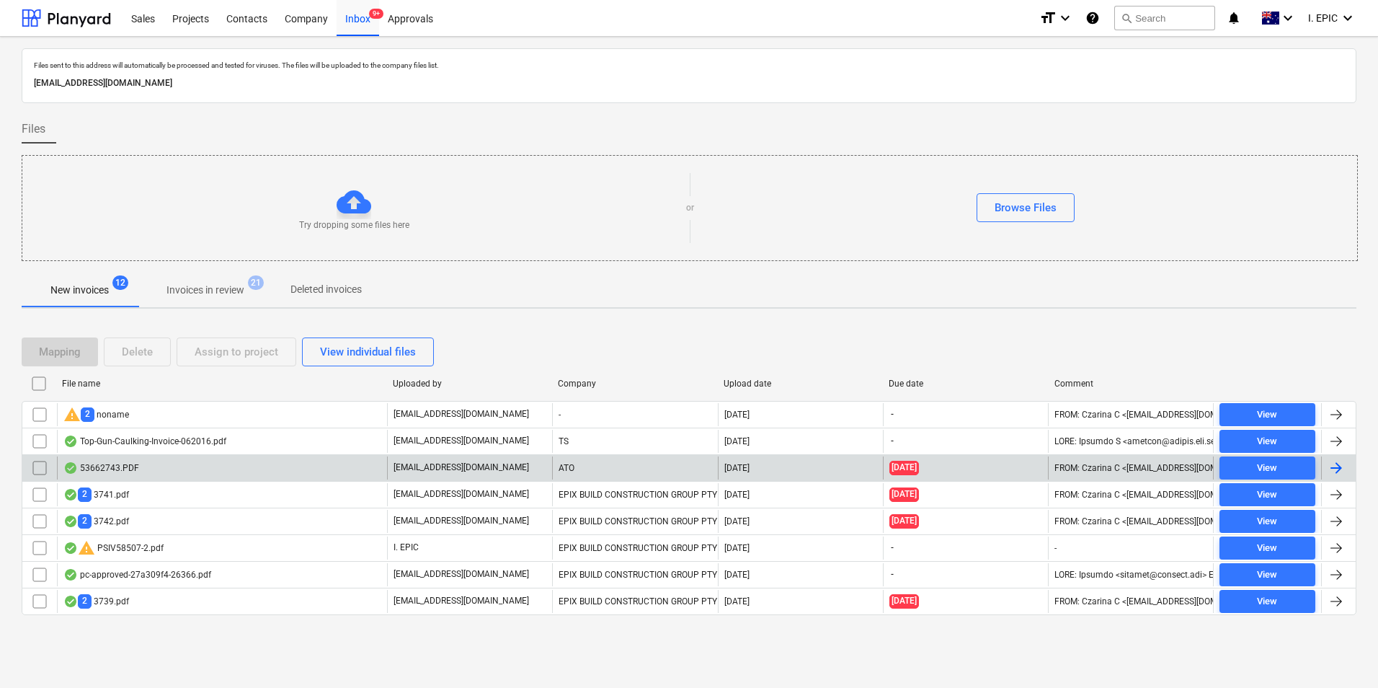
click at [199, 461] on div "53662743.PDF" at bounding box center [222, 467] width 330 height 23
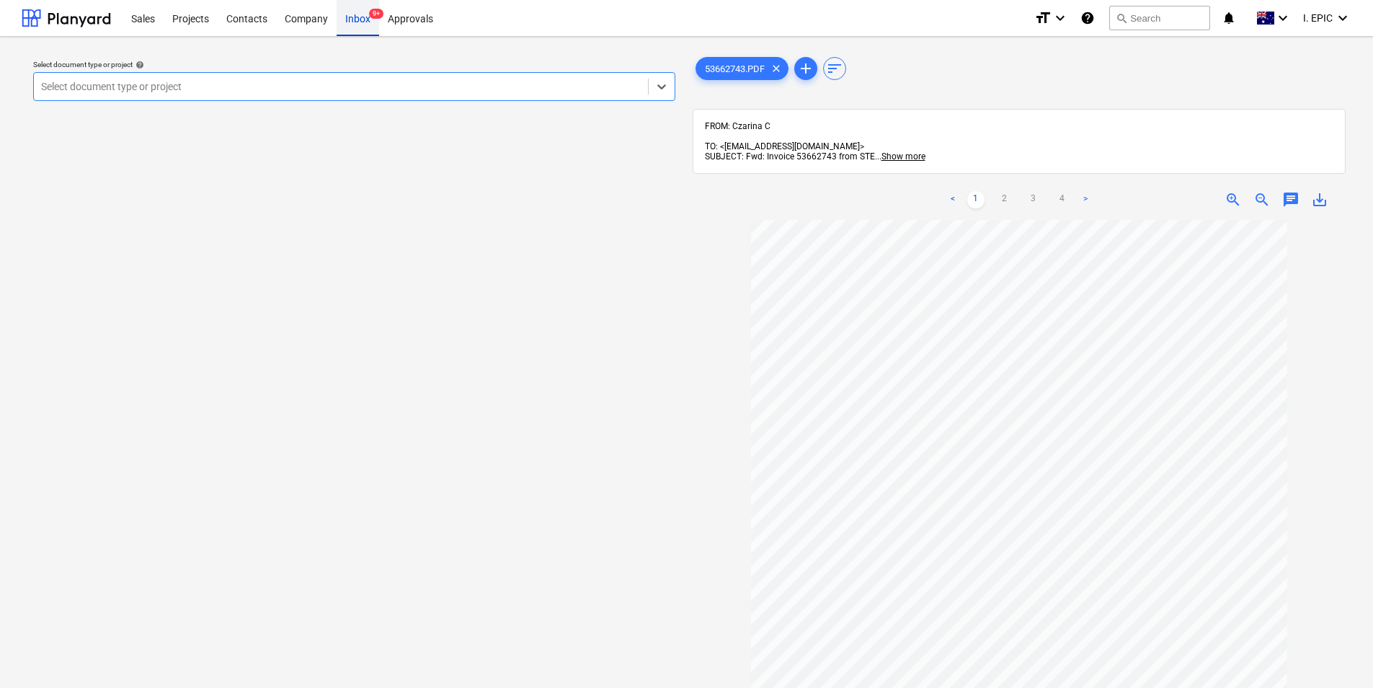
click at [347, 27] on div "Inbox 9+" at bounding box center [358, 17] width 43 height 37
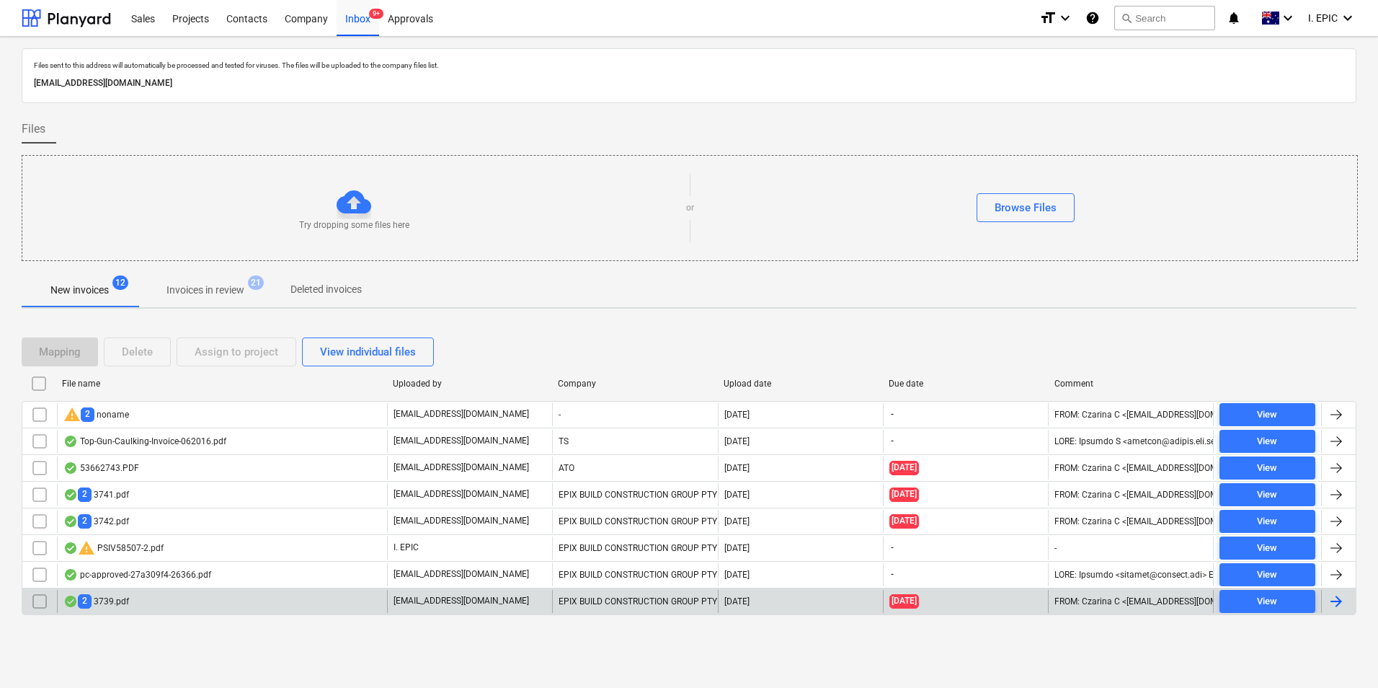
click at [196, 607] on div "2 3739.pdf" at bounding box center [222, 601] width 330 height 23
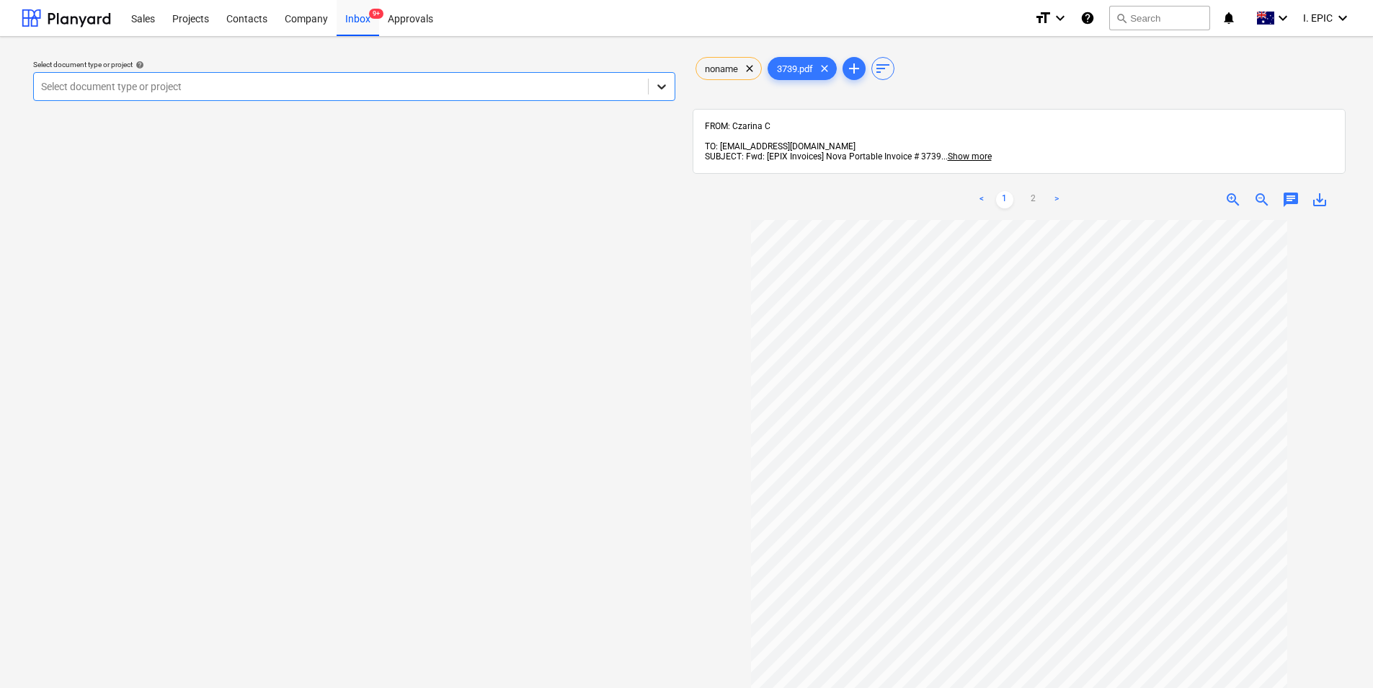
click at [657, 85] on icon at bounding box center [661, 86] width 9 height 5
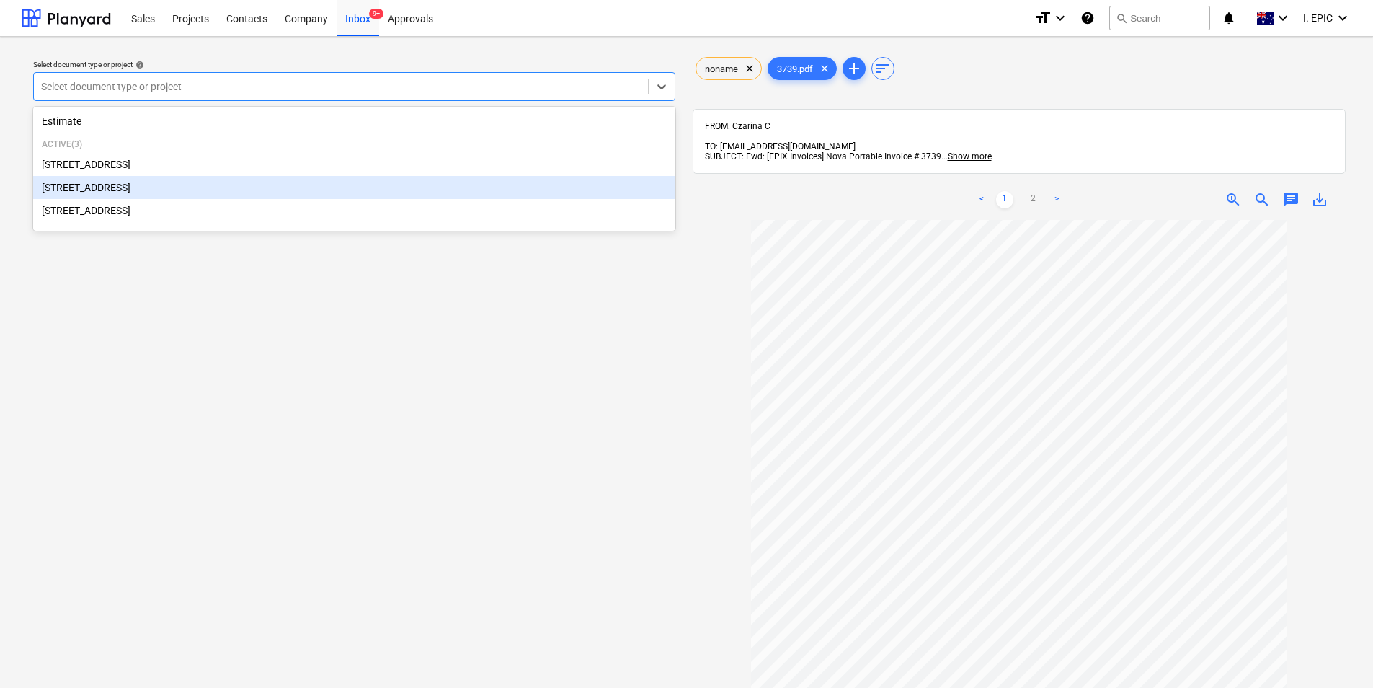
click at [363, 179] on div "[STREET_ADDRESS]" at bounding box center [354, 187] width 642 height 23
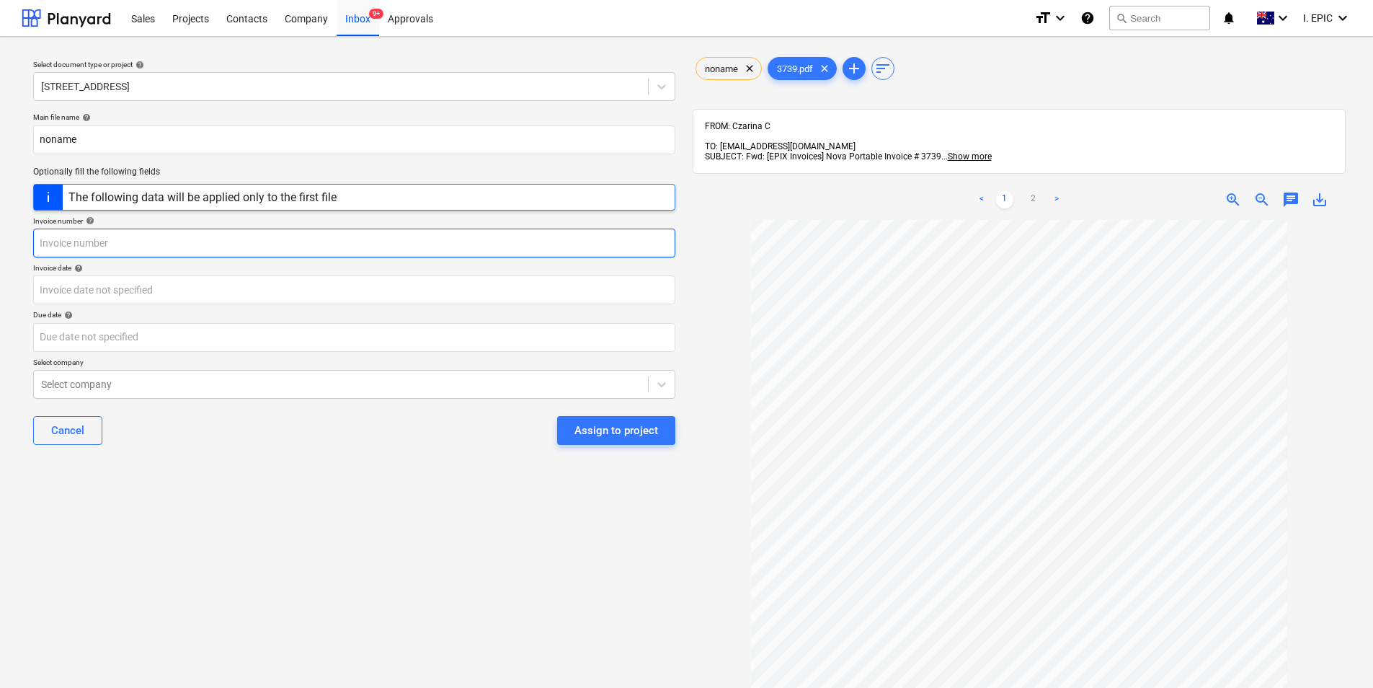
click at [267, 242] on input "text" at bounding box center [354, 243] width 642 height 29
type input "3739"
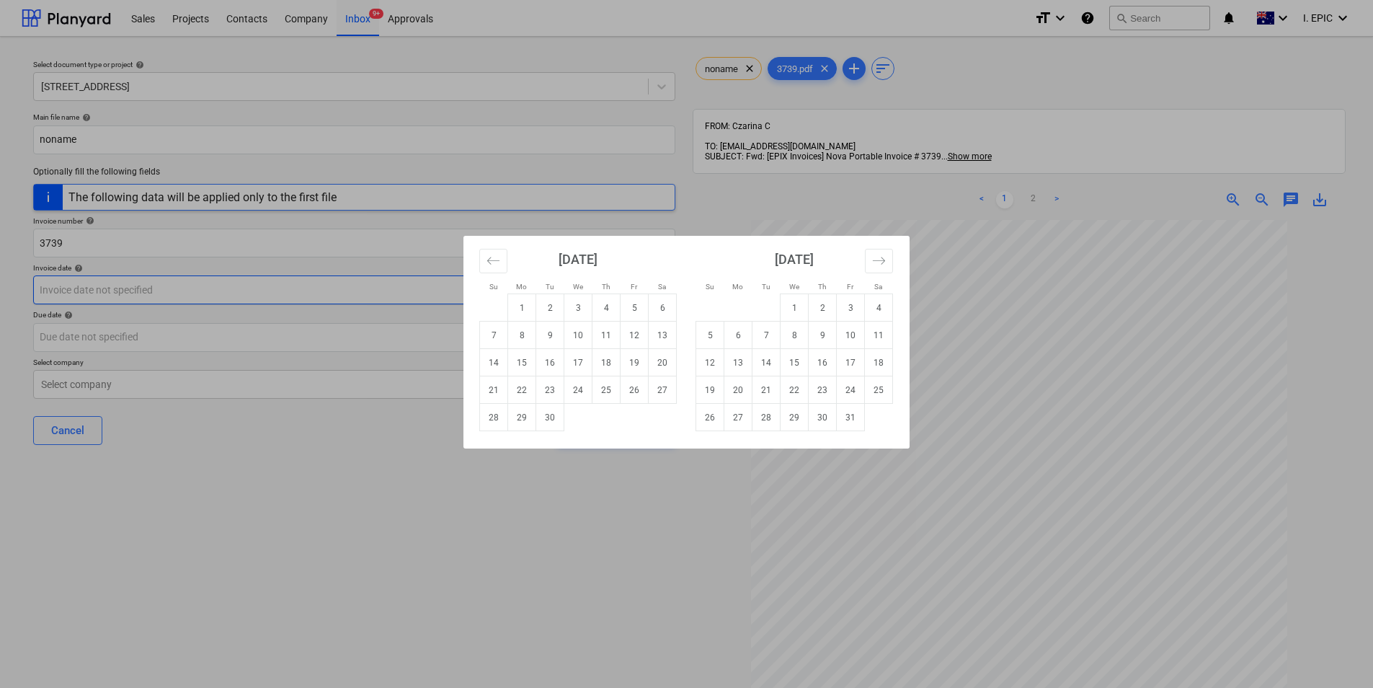
click at [102, 292] on body "Sales Projects Contacts Company Inbox 9+ Approvals format_size keyboard_arrow_d…" at bounding box center [686, 344] width 1373 height 688
drag, startPoint x: 489, startPoint y: 263, endPoint x: 547, endPoint y: 275, distance: 58.8
click at [490, 262] on icon "Move backward to switch to the previous month." at bounding box center [494, 261] width 14 height 14
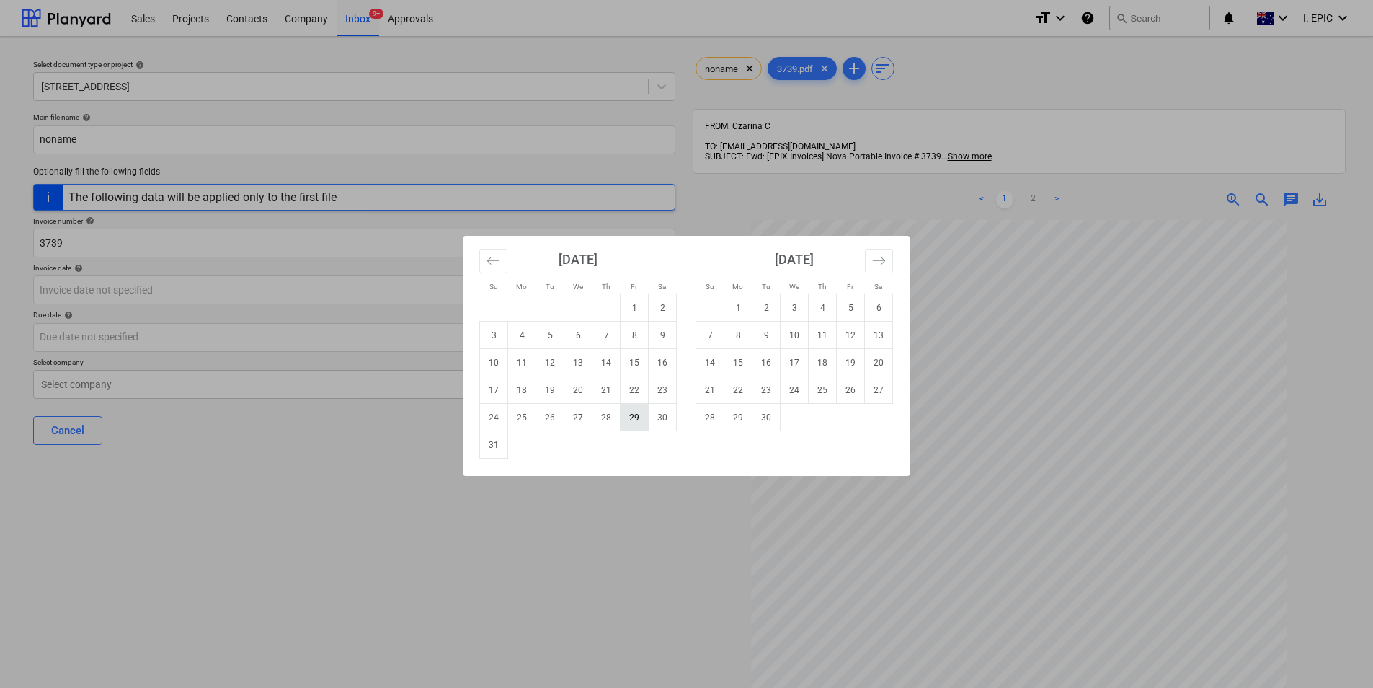
click at [633, 416] on td "29" at bounding box center [635, 417] width 28 height 27
type input "[DATE]"
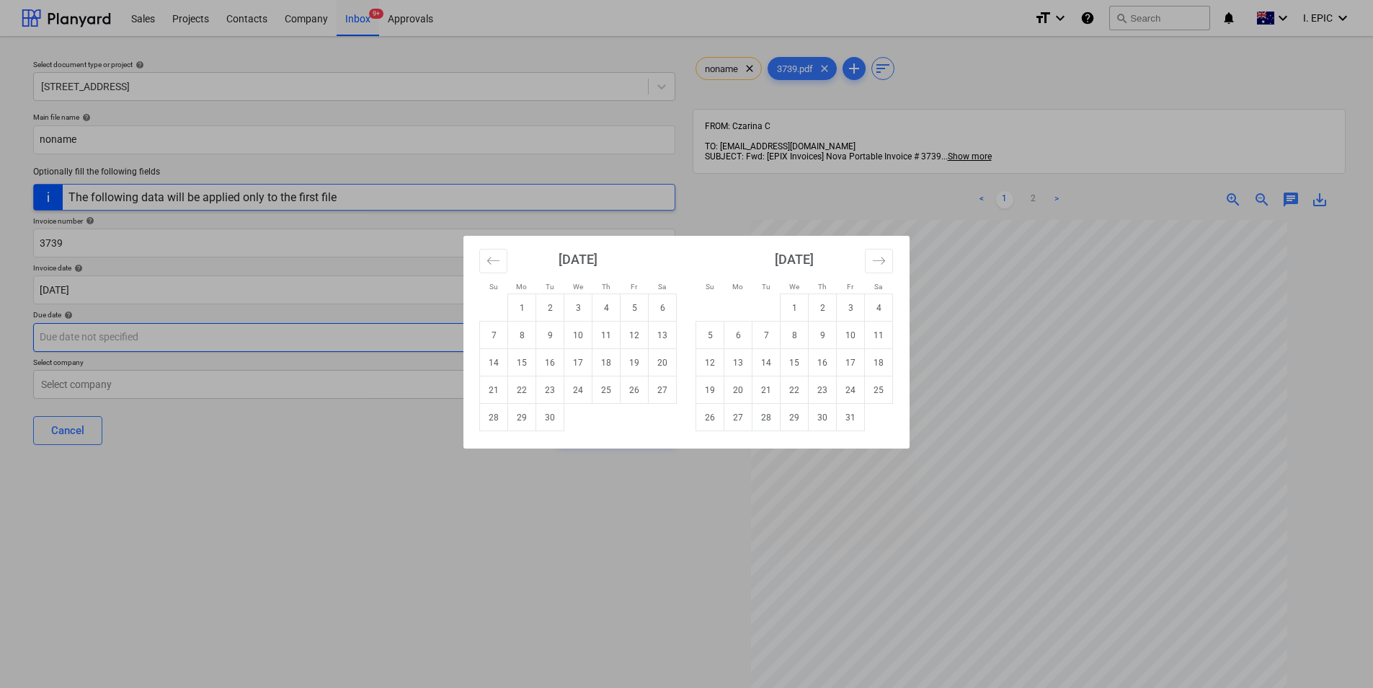
click at [280, 342] on body "Sales Projects Contacts Company Inbox 9+ Approvals format_size keyboard_arrow_d…" at bounding box center [686, 344] width 1373 height 688
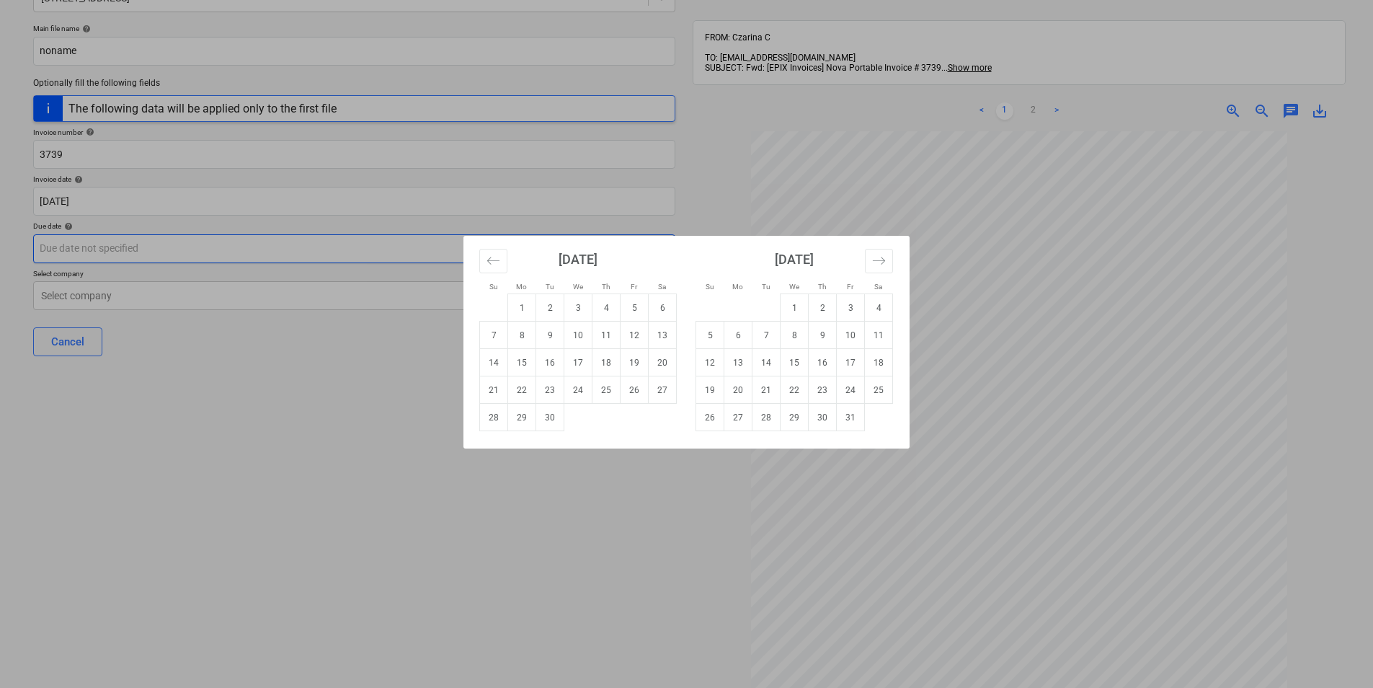
scroll to position [187, 0]
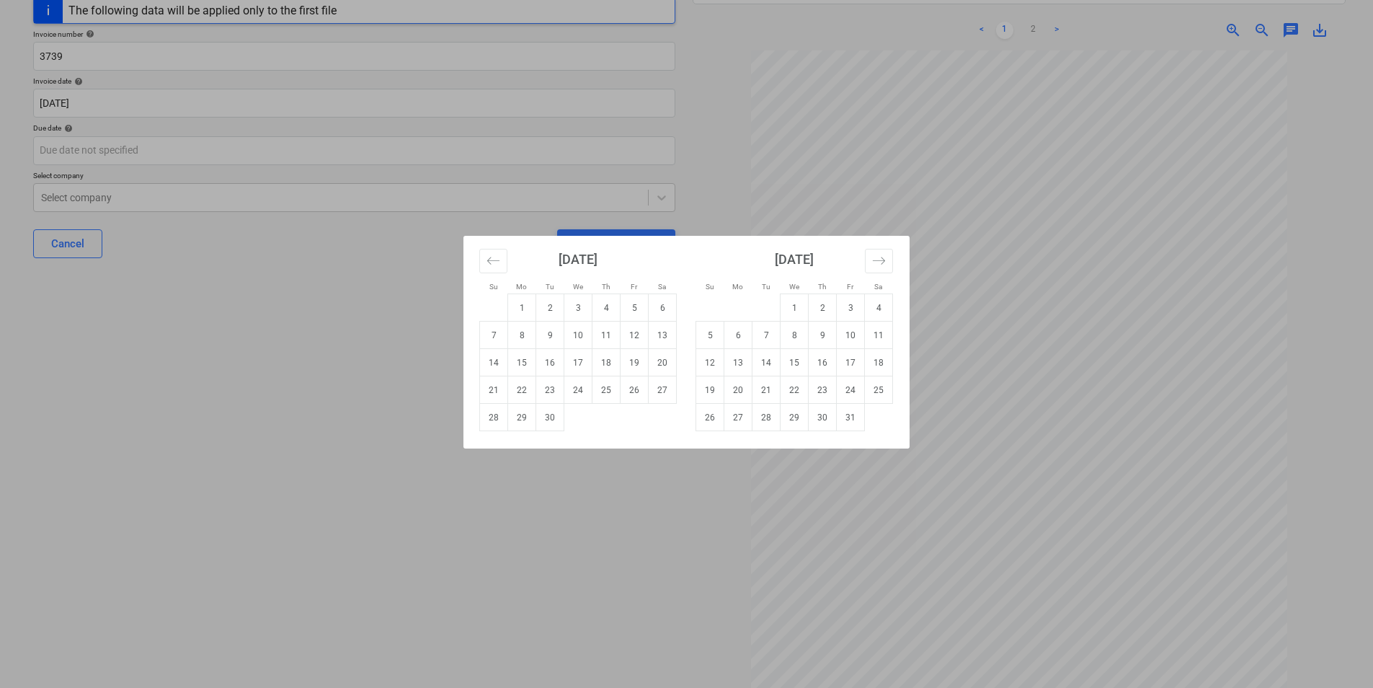
click at [595, 513] on div "Su Mo Tu We Th Fr Sa Su Mo Tu We Th Fr Sa [DATE] 1 2 3 4 5 6 7 8 9 10 11 12 13 …" at bounding box center [686, 344] width 1373 height 688
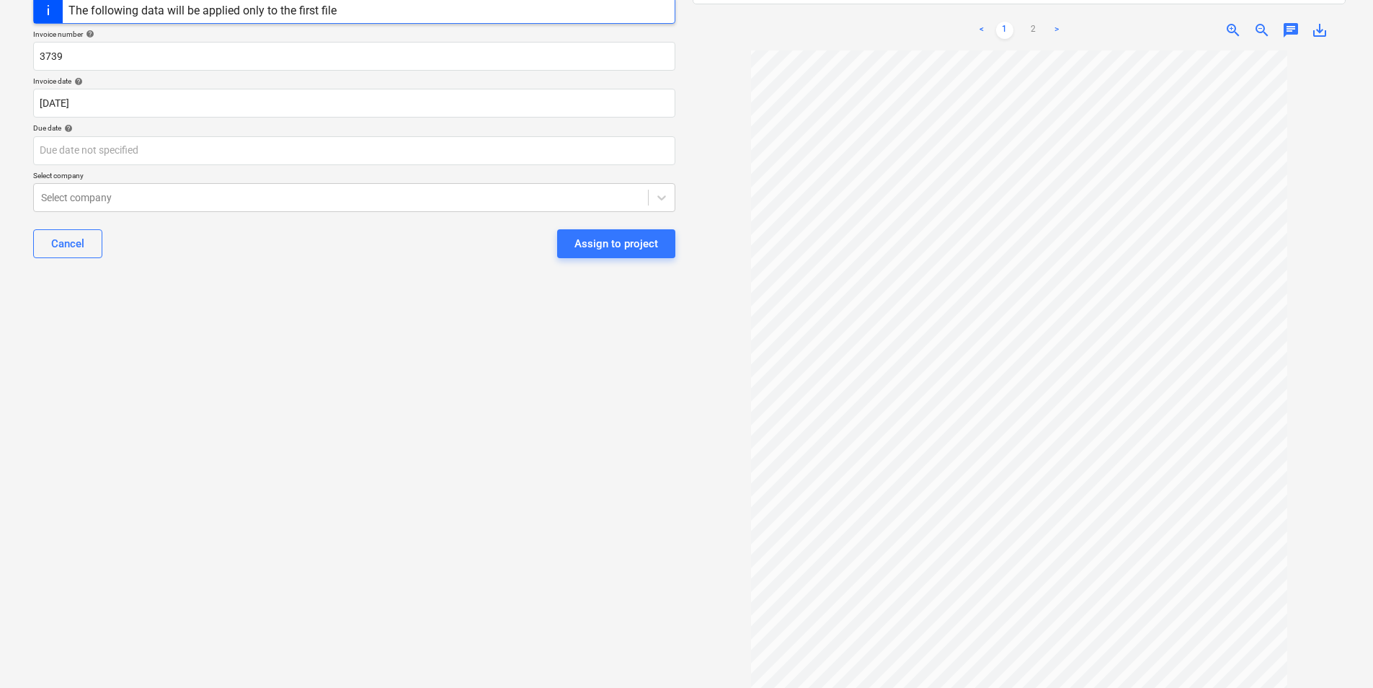
click at [1057, 22] on link ">" at bounding box center [1056, 30] width 17 height 17
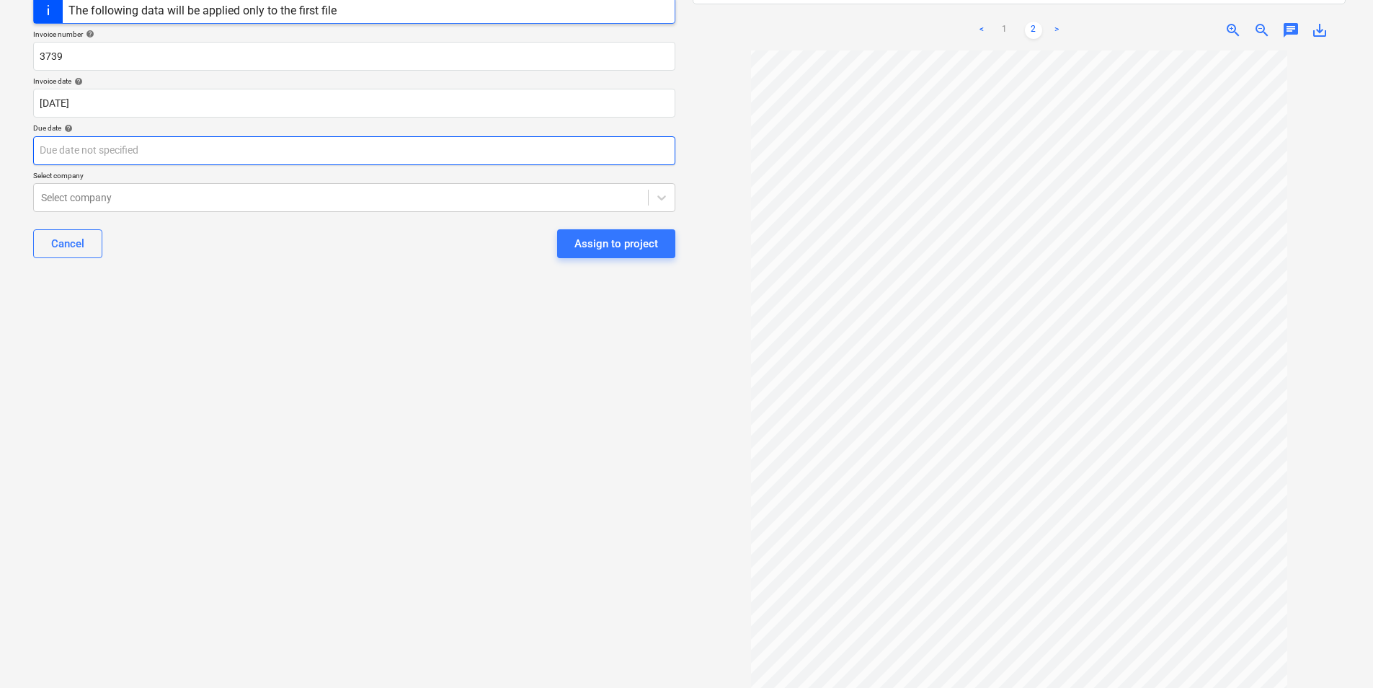
click at [81, 148] on body "Sales Projects Contacts Company Inbox 9+ Approvals format_size keyboard_arrow_d…" at bounding box center [686, 157] width 1373 height 688
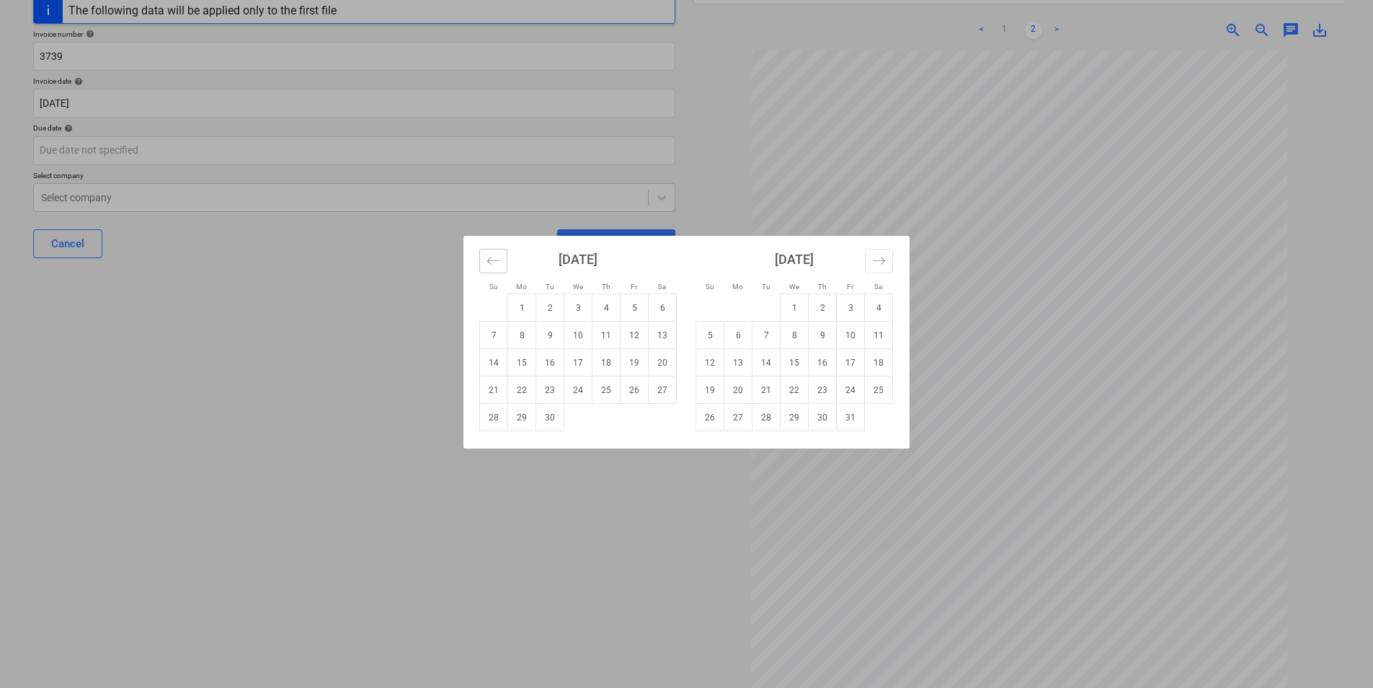
click at [482, 256] on button "Move backward to switch to the previous month." at bounding box center [493, 261] width 28 height 25
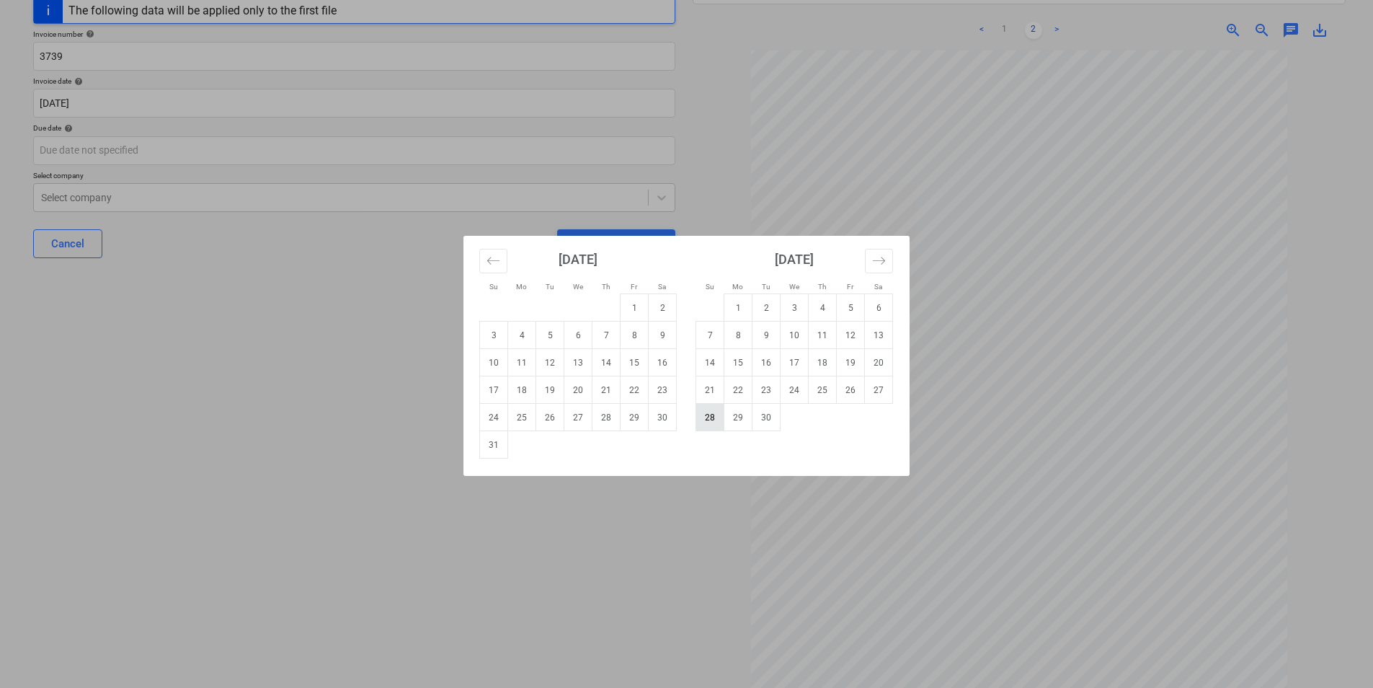
click at [716, 416] on td "28" at bounding box center [710, 417] width 28 height 27
type input "[DATE]"
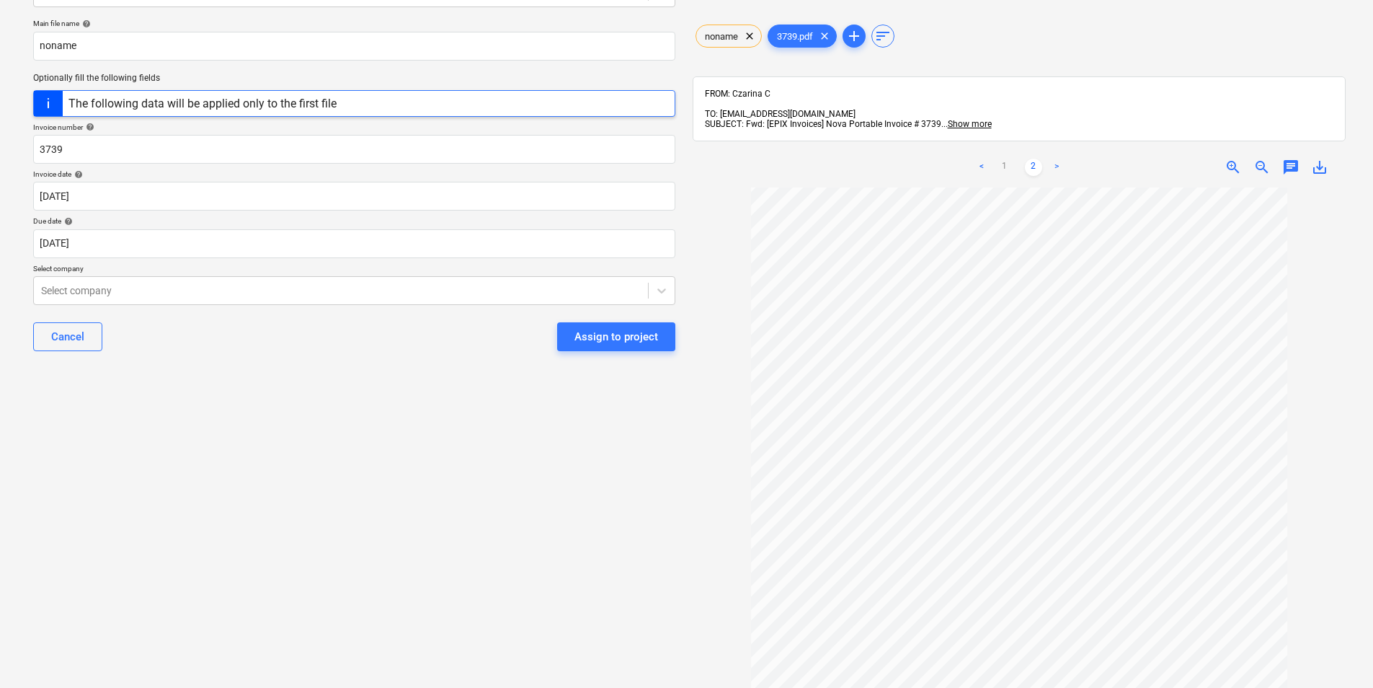
scroll to position [0, 0]
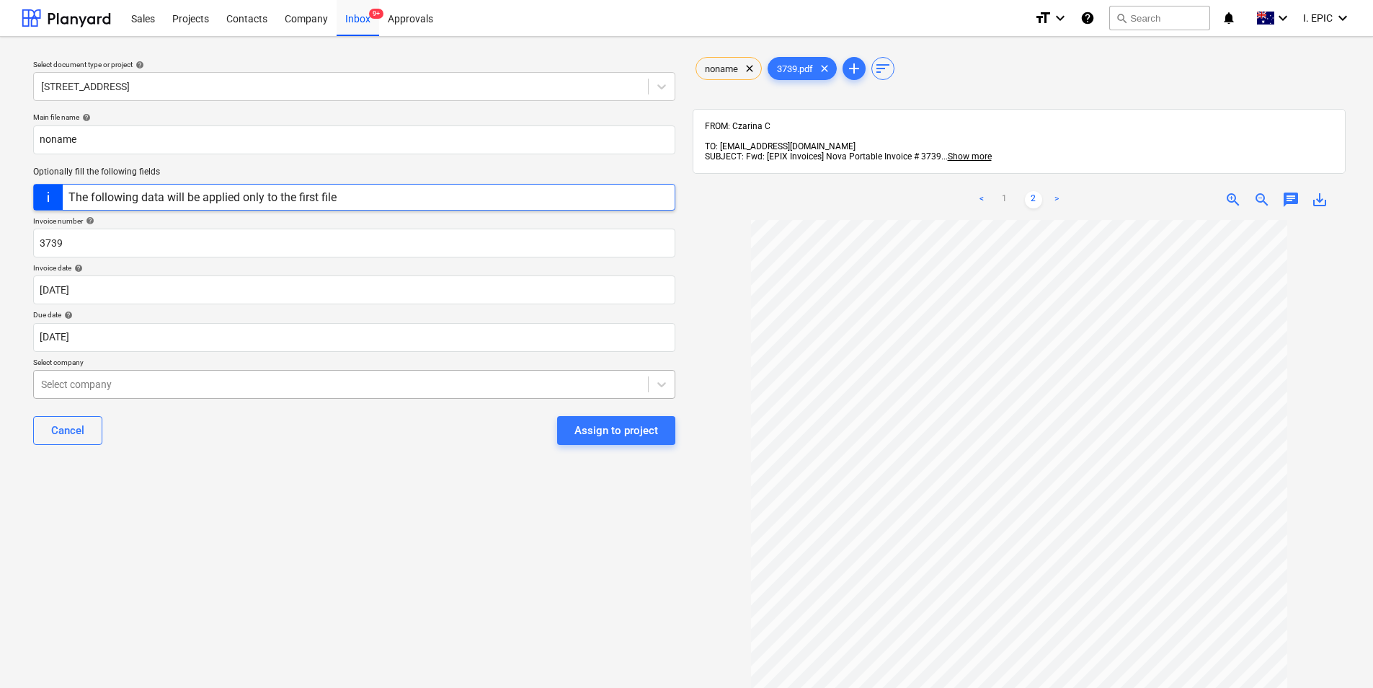
click at [354, 386] on div at bounding box center [341, 384] width 600 height 14
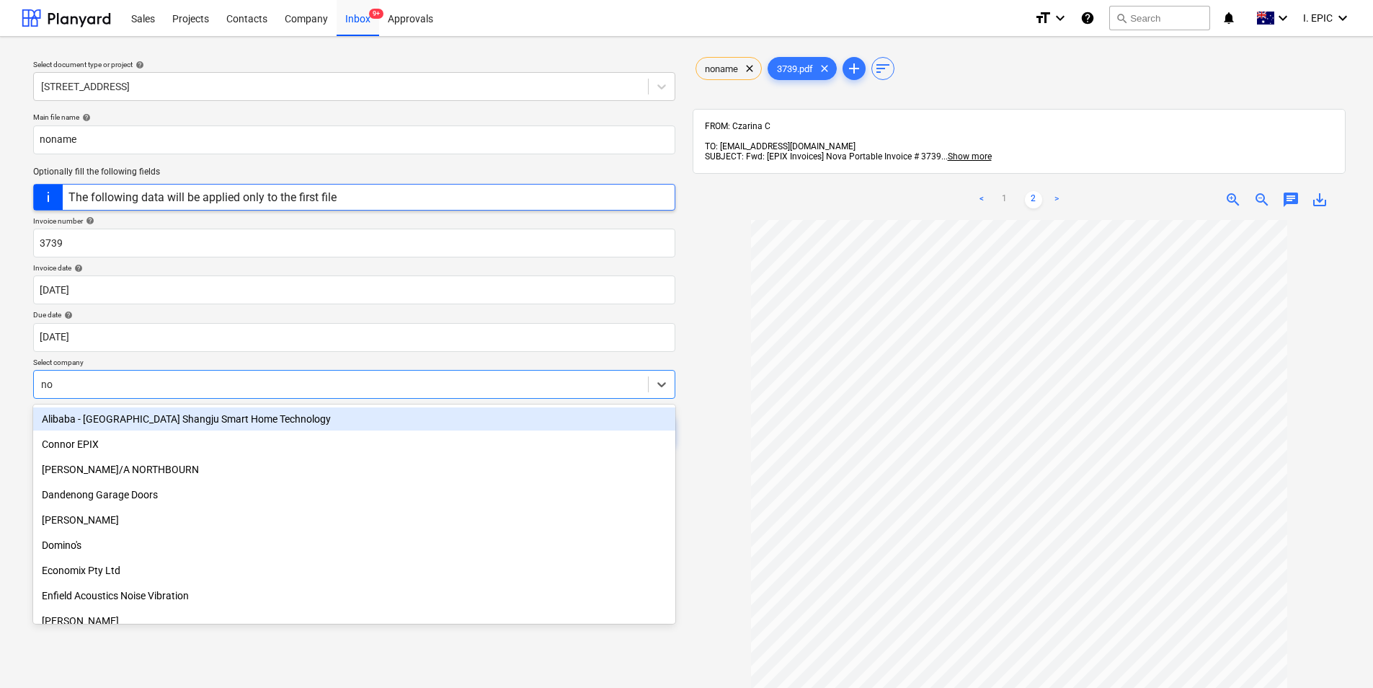
type input "nov"
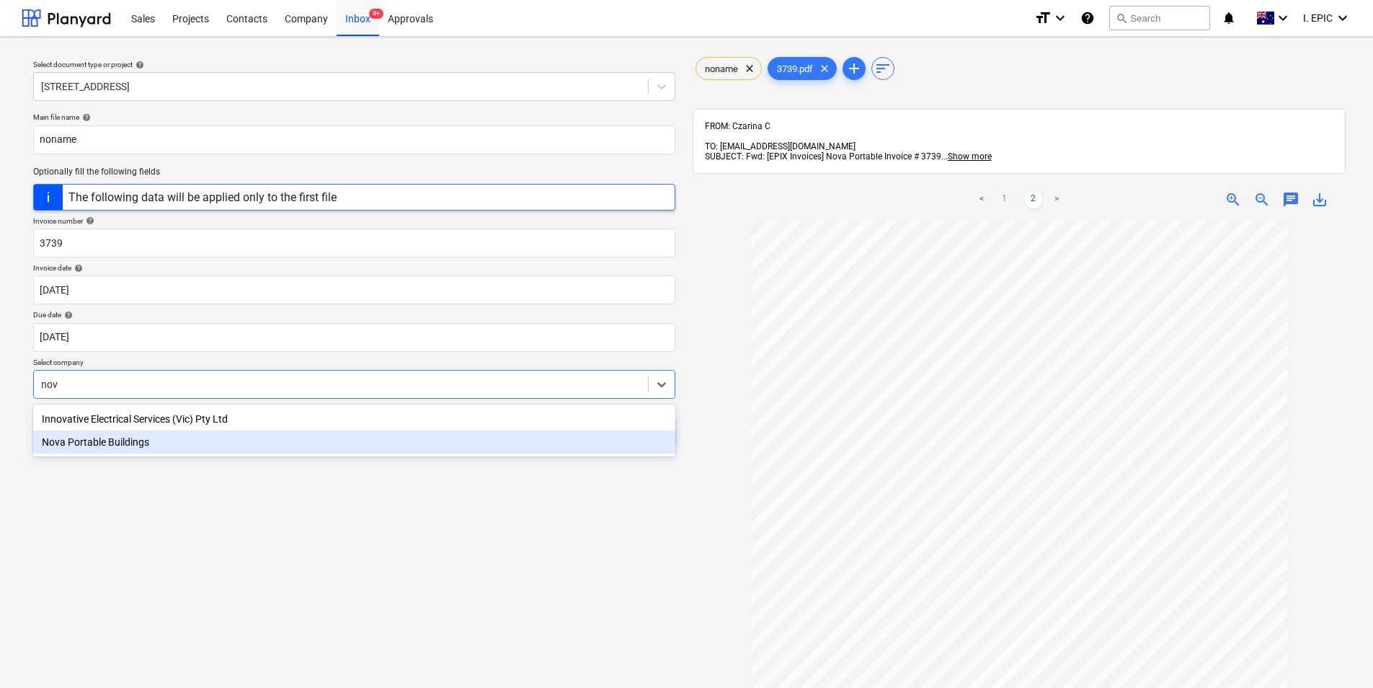
click at [187, 444] on div "Nova Portable Buildings" at bounding box center [354, 441] width 642 height 23
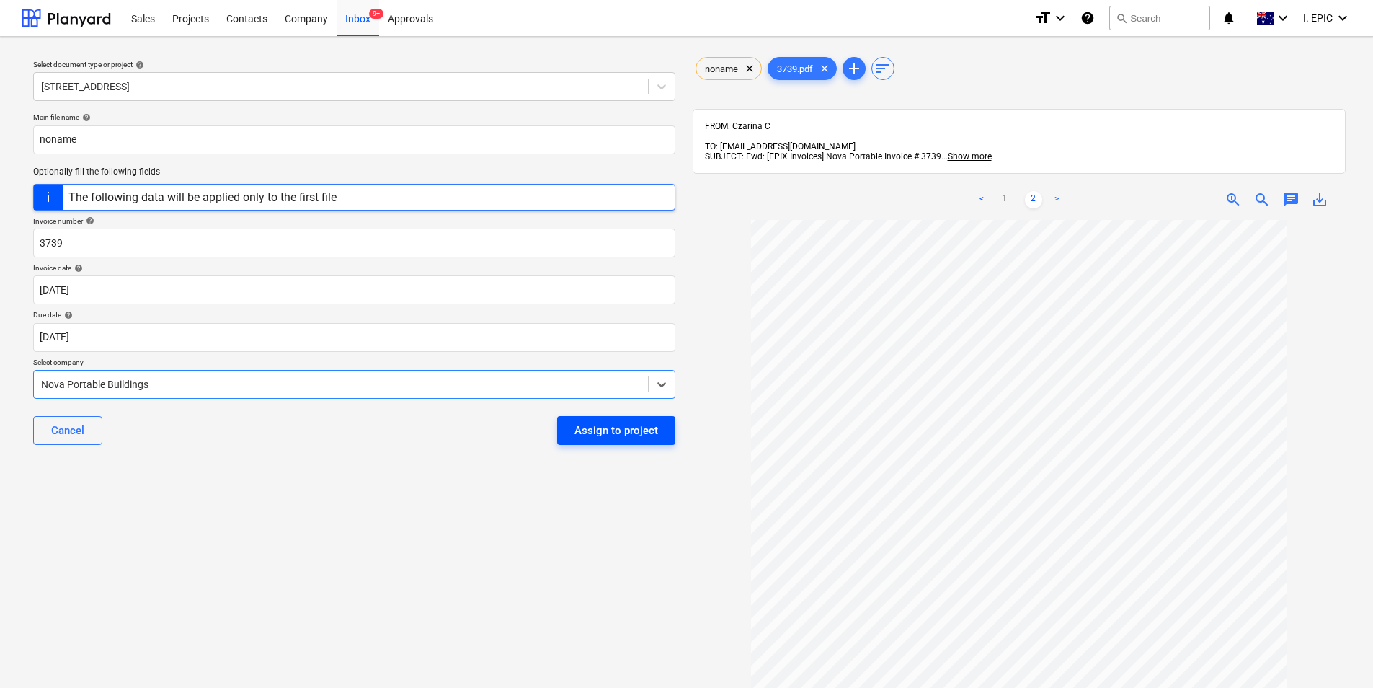
click at [610, 436] on div "Assign to project" at bounding box center [617, 430] width 84 height 19
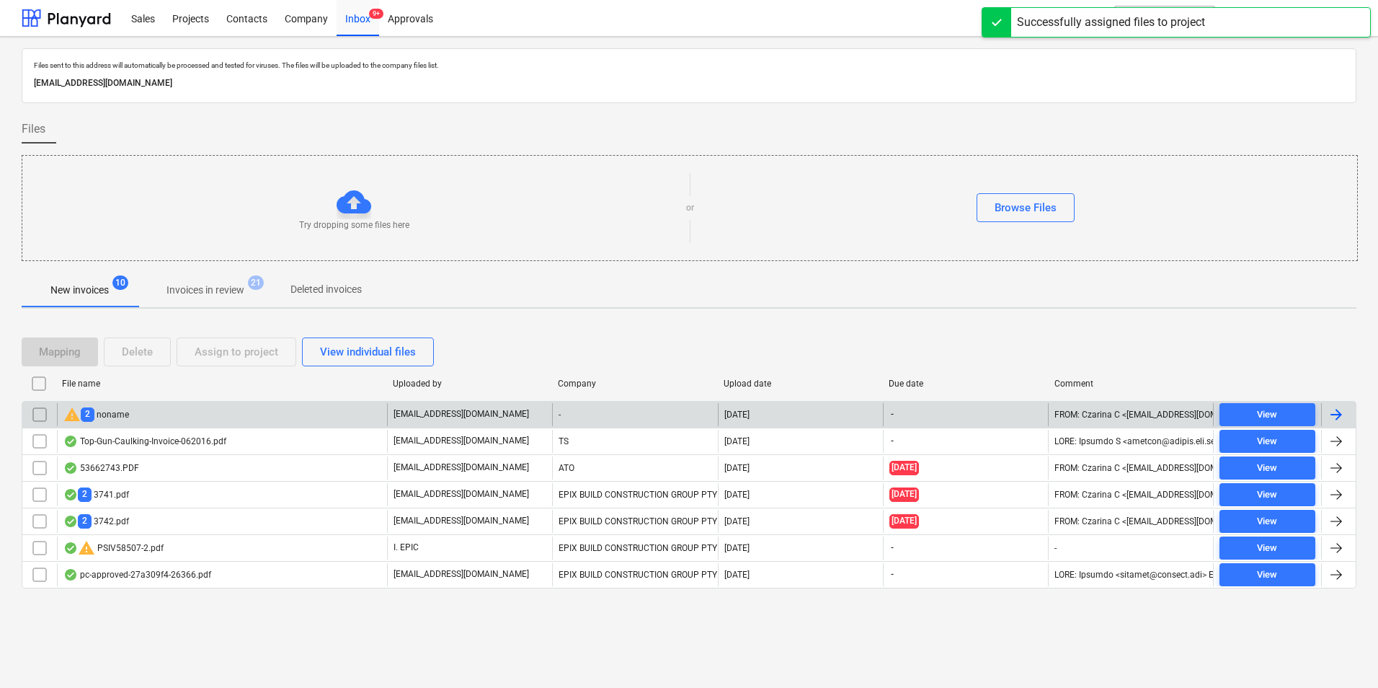
click at [217, 414] on div "warning 2 noname" at bounding box center [222, 414] width 330 height 23
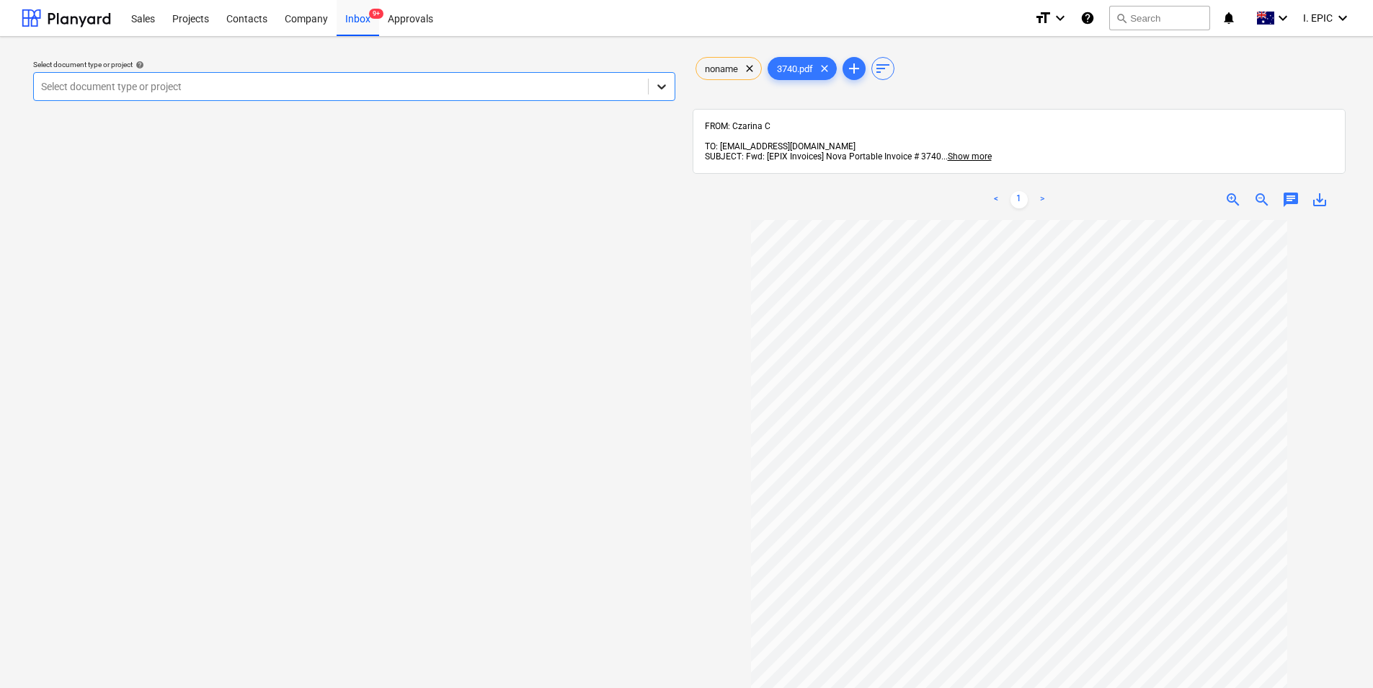
click at [653, 89] on div at bounding box center [662, 87] width 26 height 26
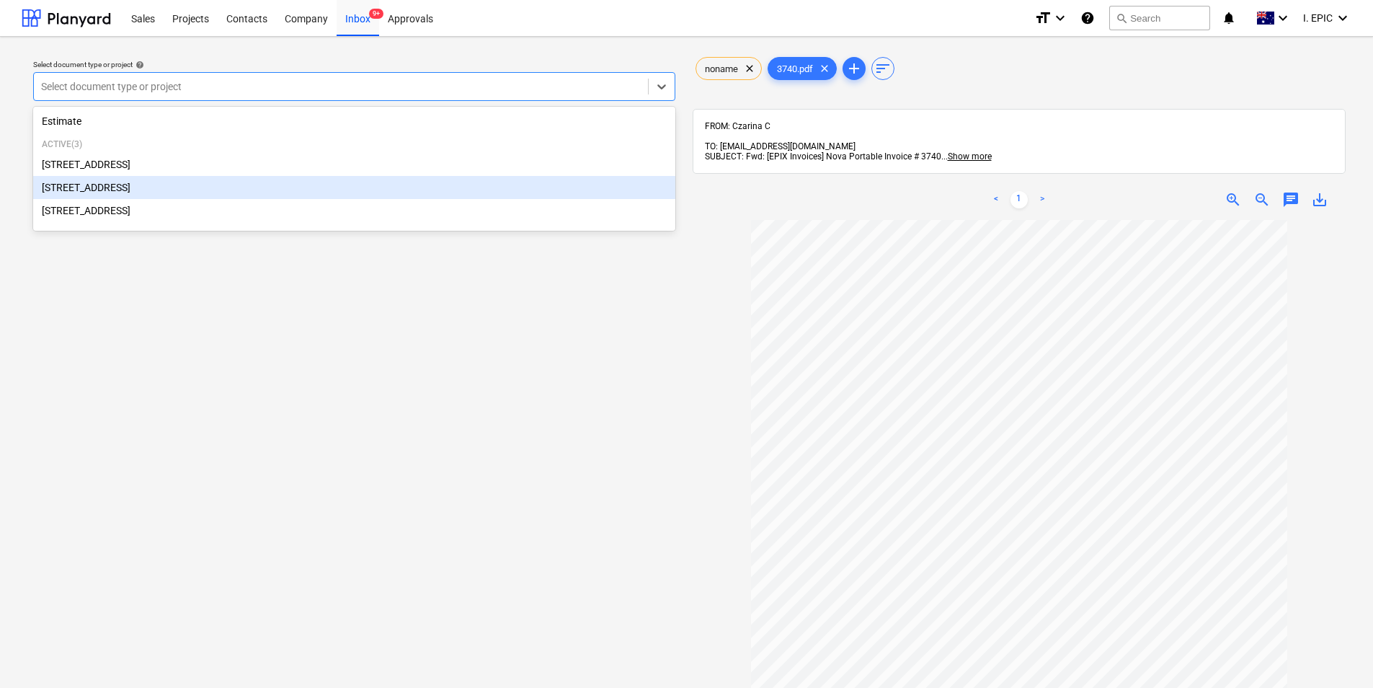
click at [210, 198] on div "[STREET_ADDRESS]" at bounding box center [354, 187] width 642 height 23
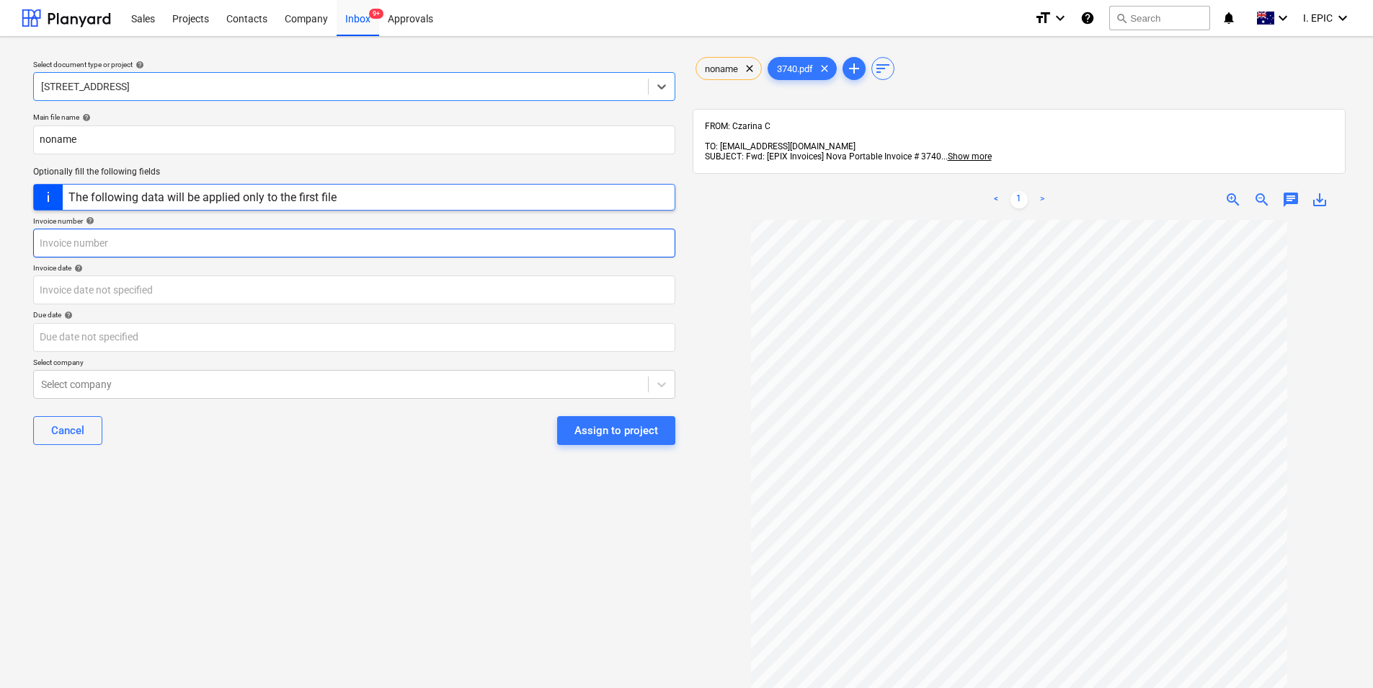
click at [265, 236] on input "text" at bounding box center [354, 243] width 642 height 29
type input "3740"
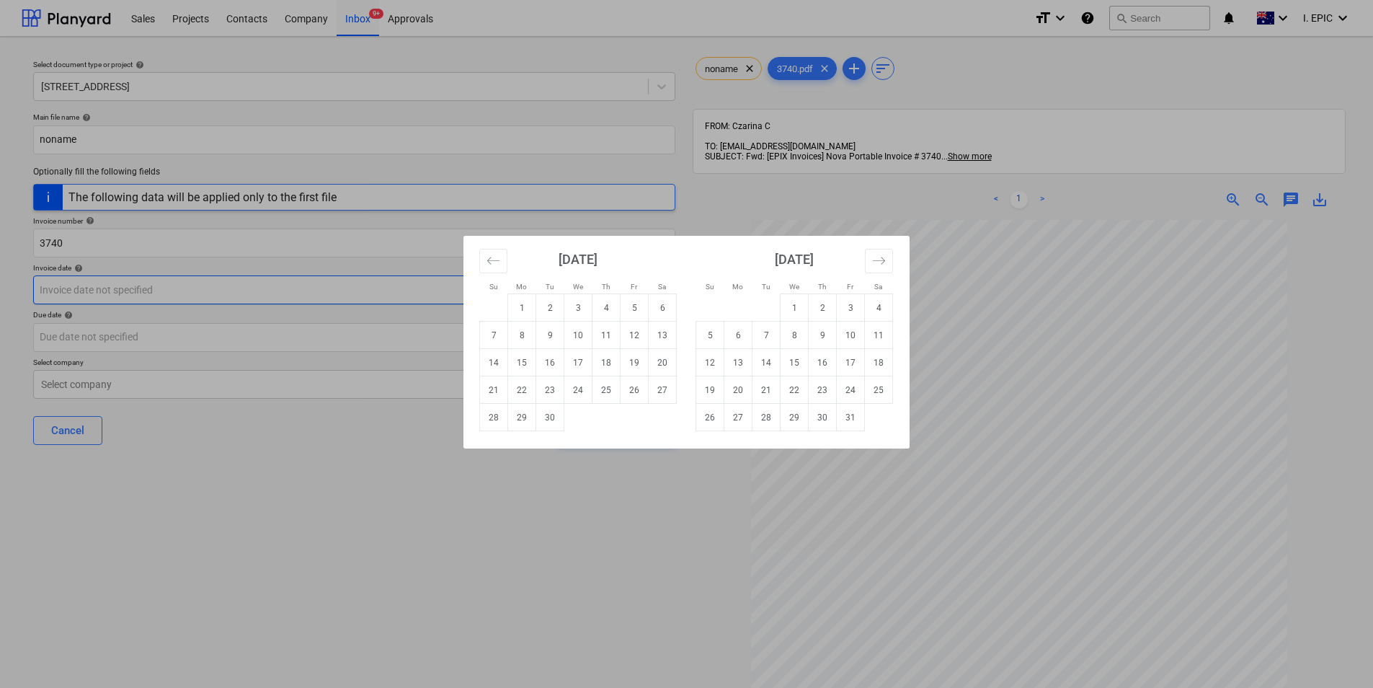
click at [232, 289] on body "Sales Projects Contacts Company Inbox 9+ Approvals format_size keyboard_arrow_d…" at bounding box center [686, 344] width 1373 height 688
click at [496, 256] on icon "Move backward to switch to the previous month." at bounding box center [494, 261] width 14 height 14
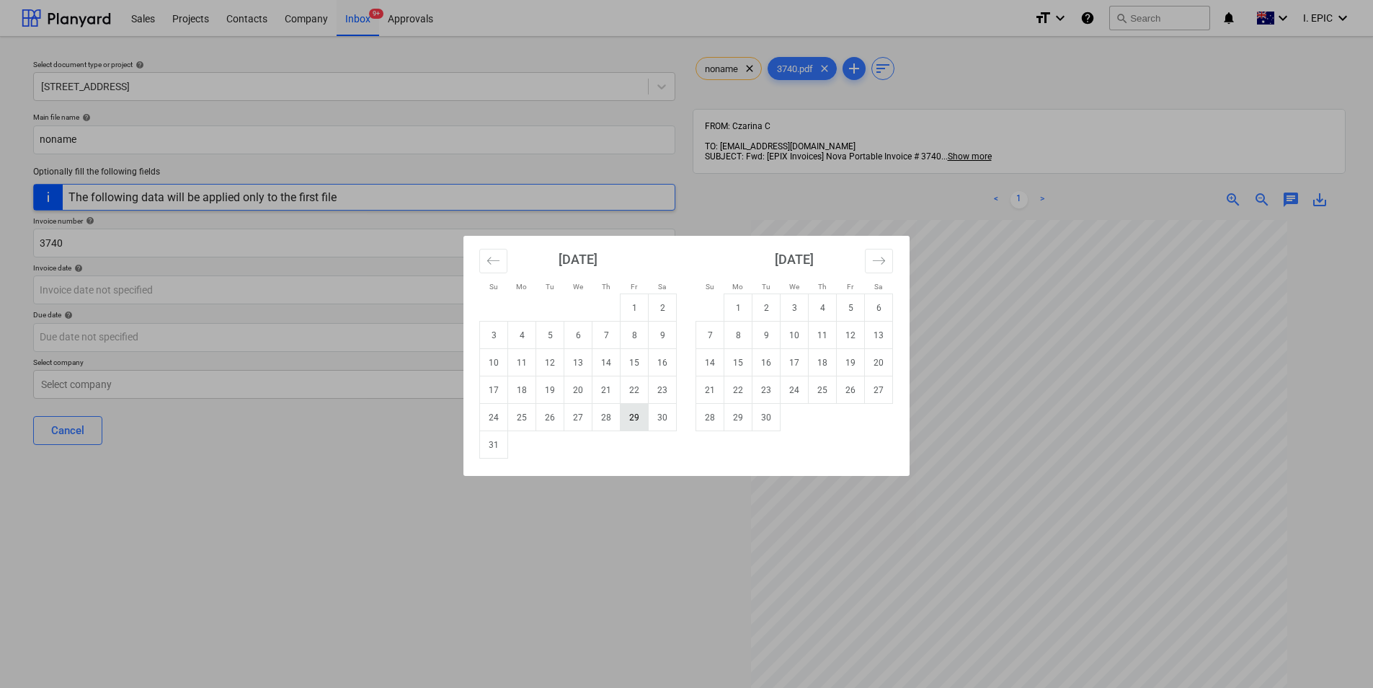
click at [629, 418] on td "29" at bounding box center [635, 417] width 28 height 27
type input "[DATE]"
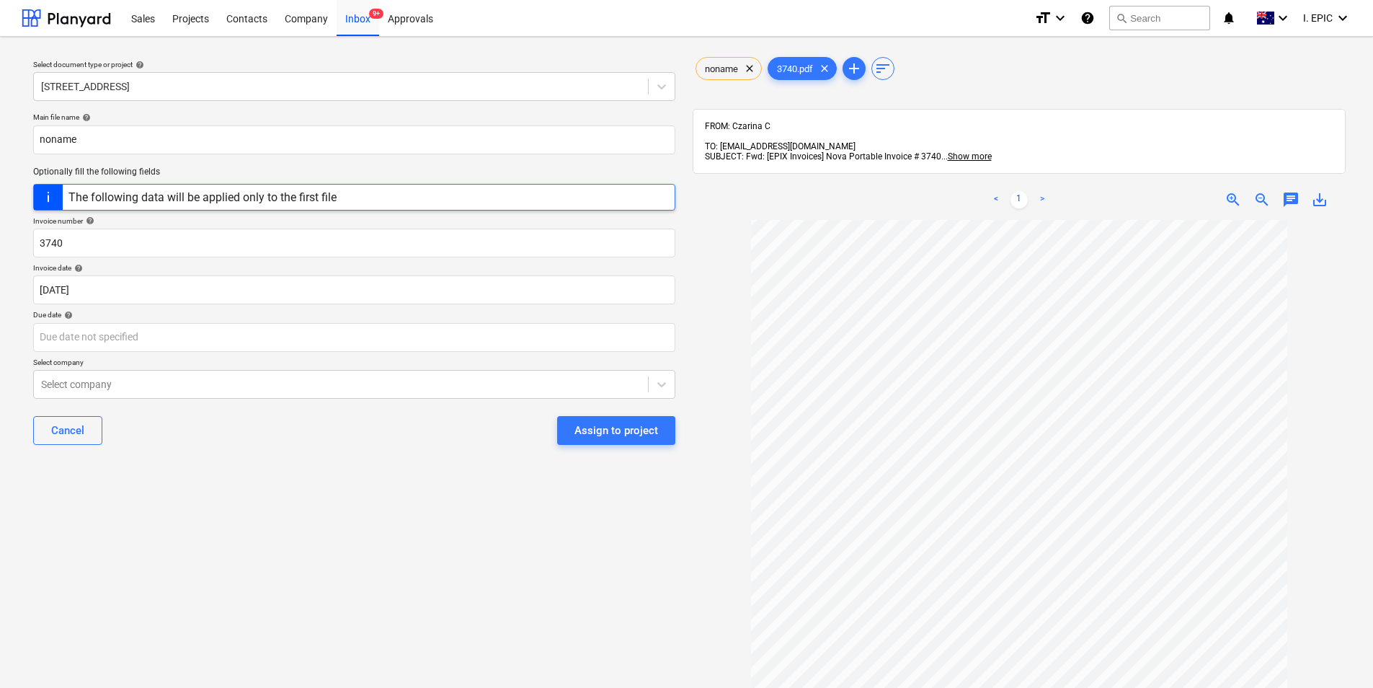
scroll to position [115, 0]
click at [389, 316] on div "Due date help" at bounding box center [354, 314] width 642 height 9
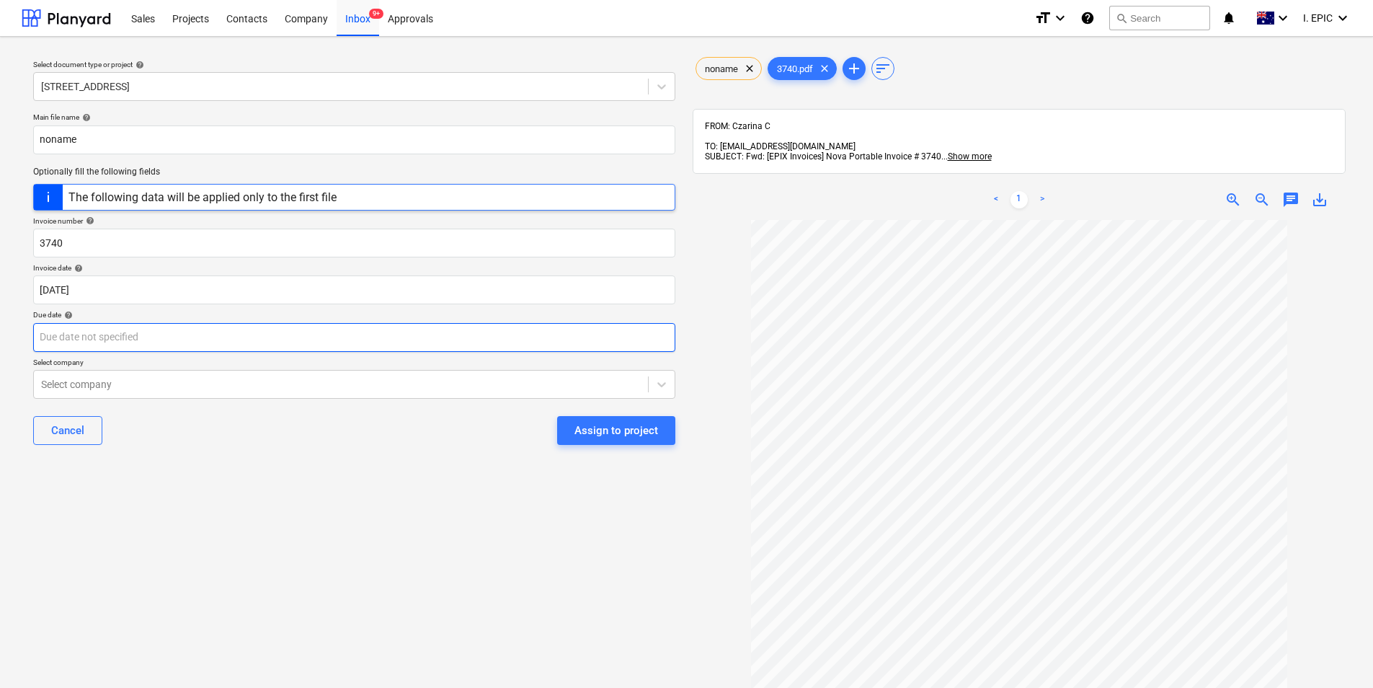
click at [389, 335] on body "Sales Projects Contacts Company Inbox 9+ Approvals format_size keyboard_arrow_d…" at bounding box center [686, 344] width 1373 height 688
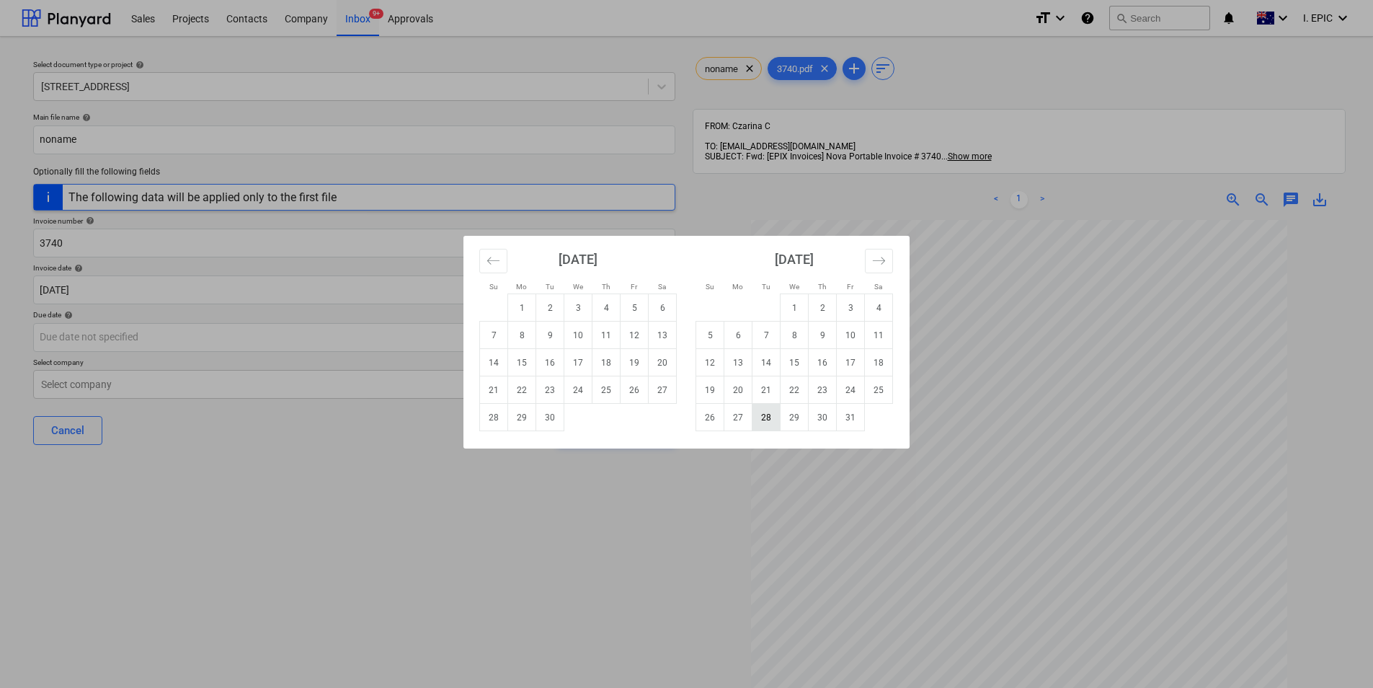
click at [766, 415] on td "28" at bounding box center [767, 417] width 28 height 27
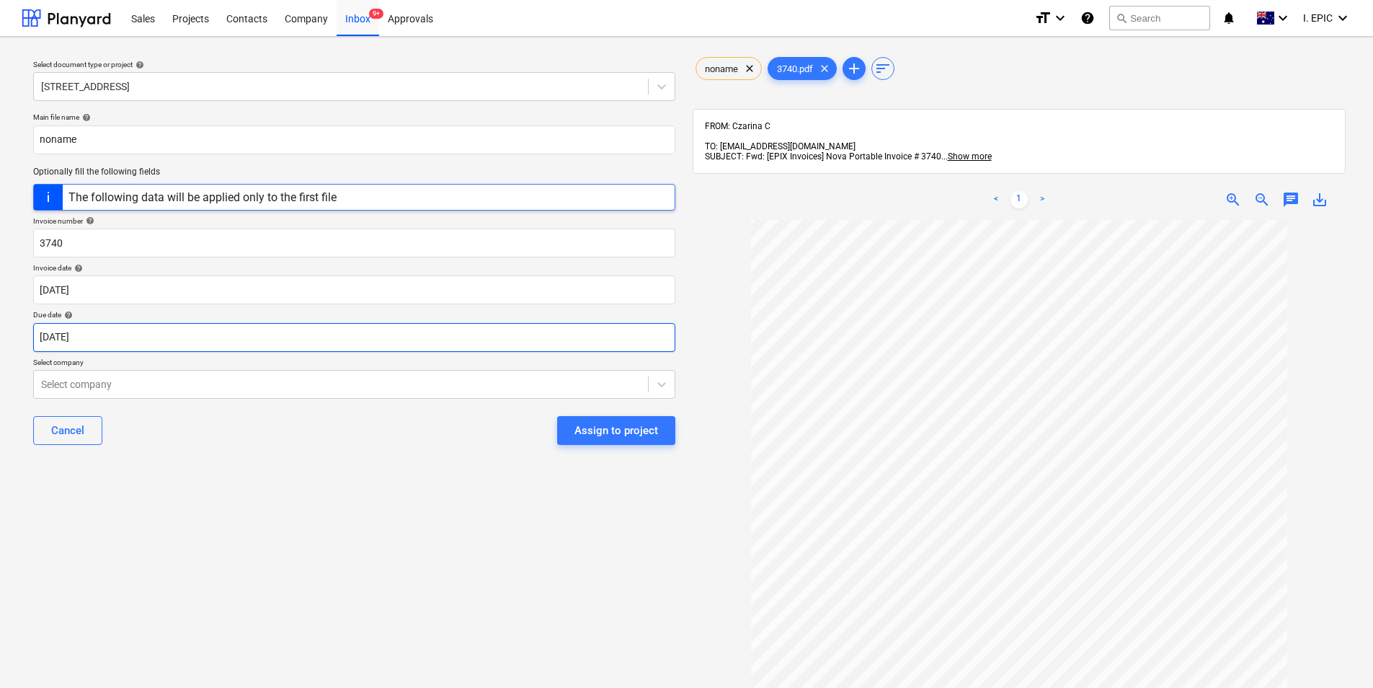
click at [506, 322] on body "Sales Projects Contacts Company Inbox 9+ Approvals format_size keyboard_arrow_d…" at bounding box center [686, 344] width 1373 height 688
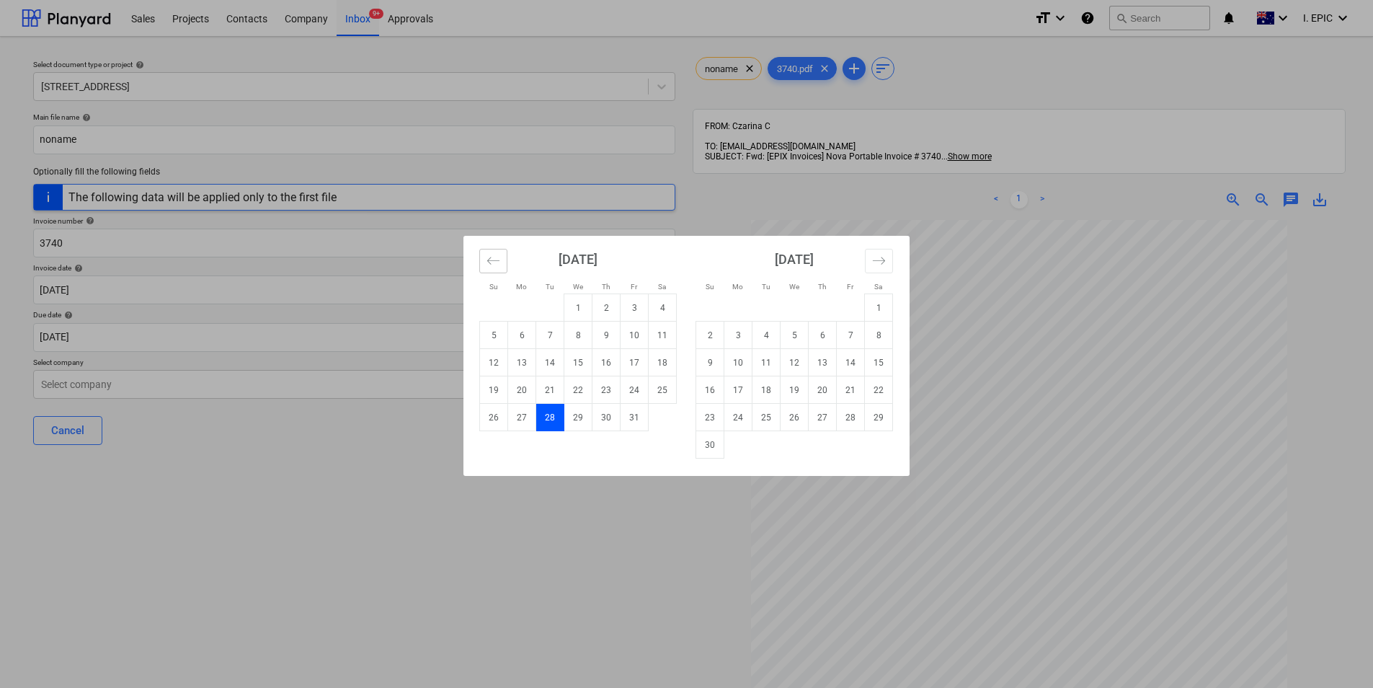
click at [486, 269] on button "Move backward to switch to the previous month." at bounding box center [493, 261] width 28 height 25
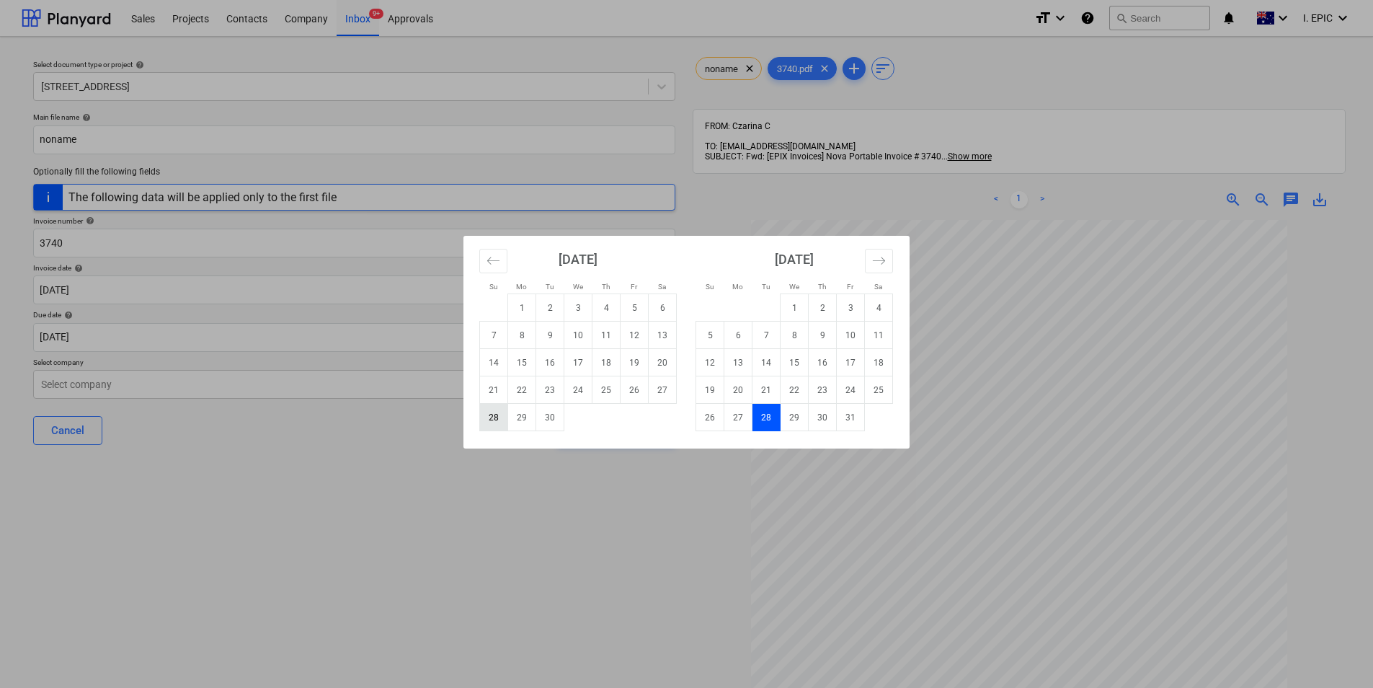
click at [495, 412] on td "28" at bounding box center [494, 417] width 28 height 27
type input "[DATE]"
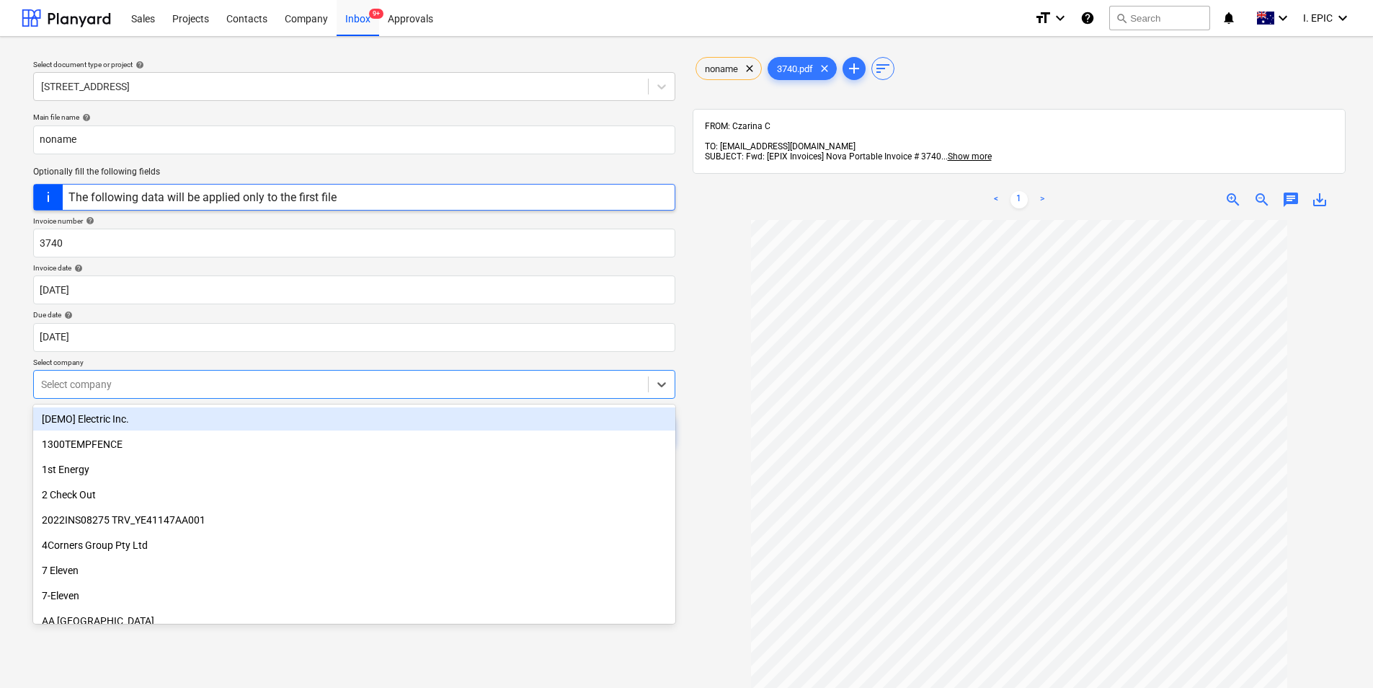
click at [234, 386] on div at bounding box center [341, 384] width 600 height 14
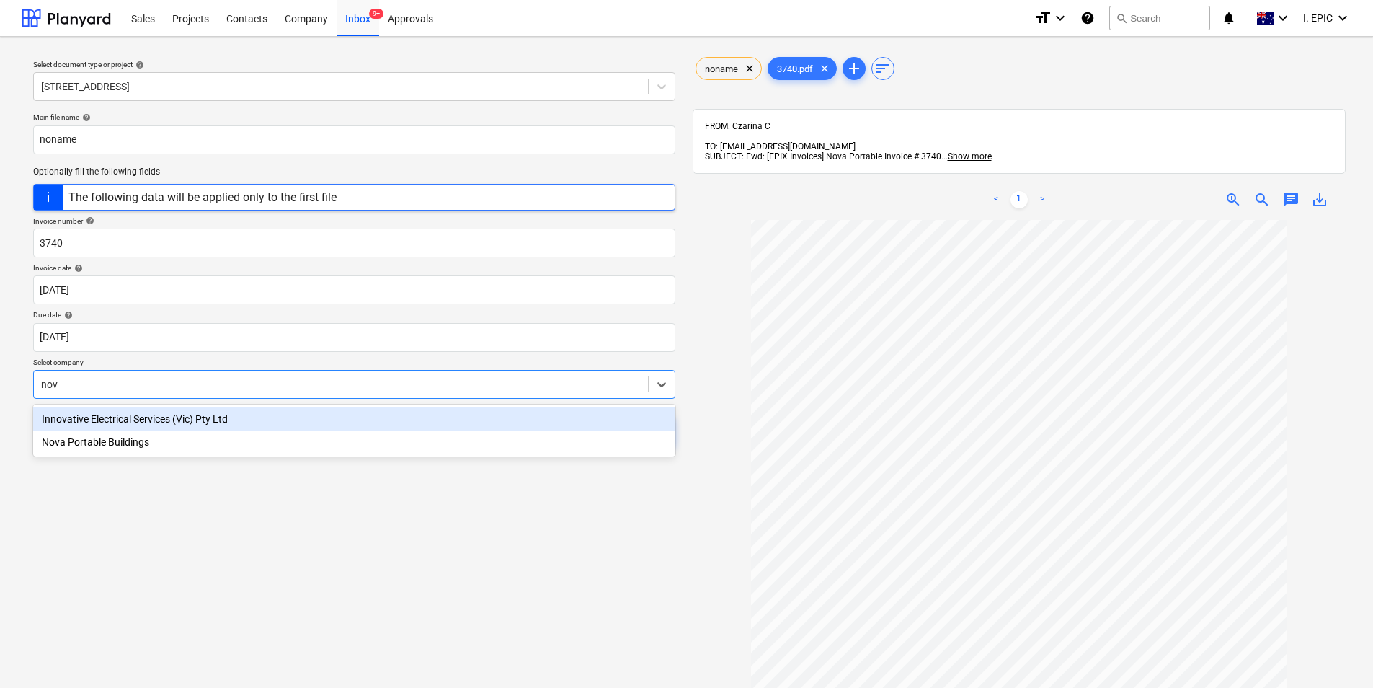
type input "nova"
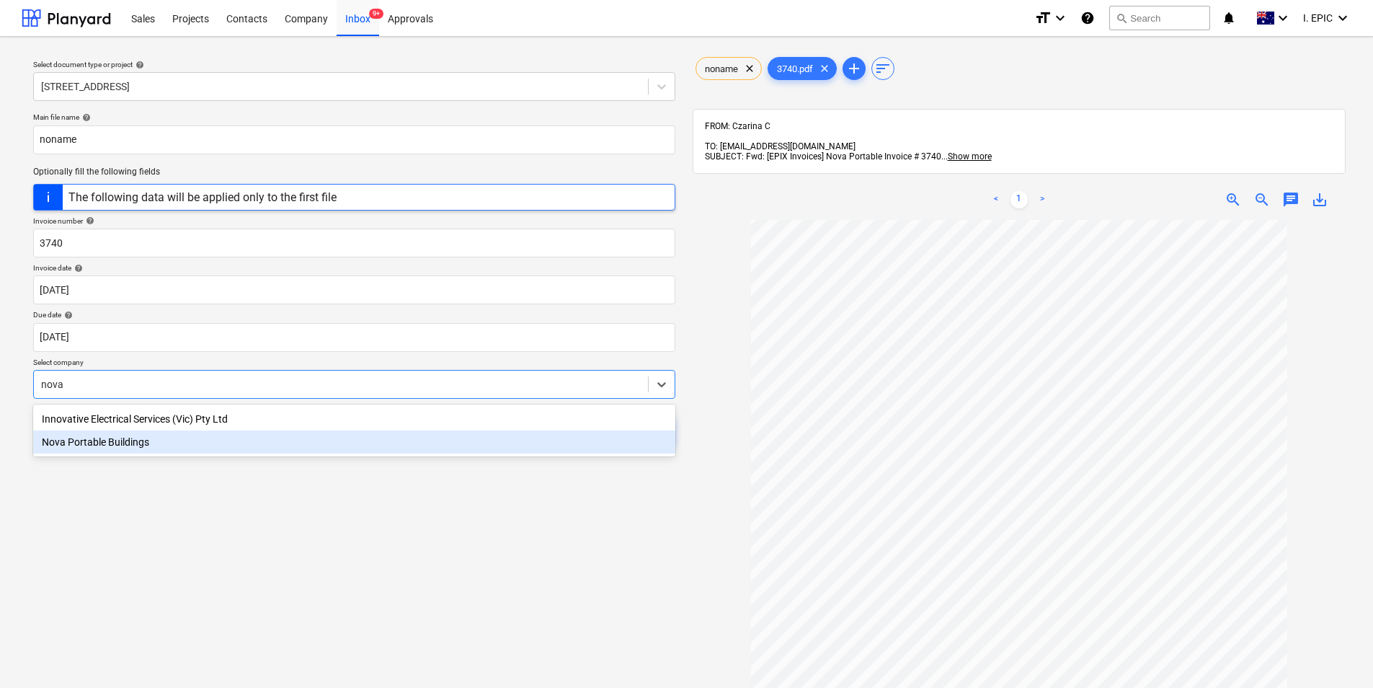
click at [223, 435] on div "Nova Portable Buildings" at bounding box center [354, 441] width 642 height 23
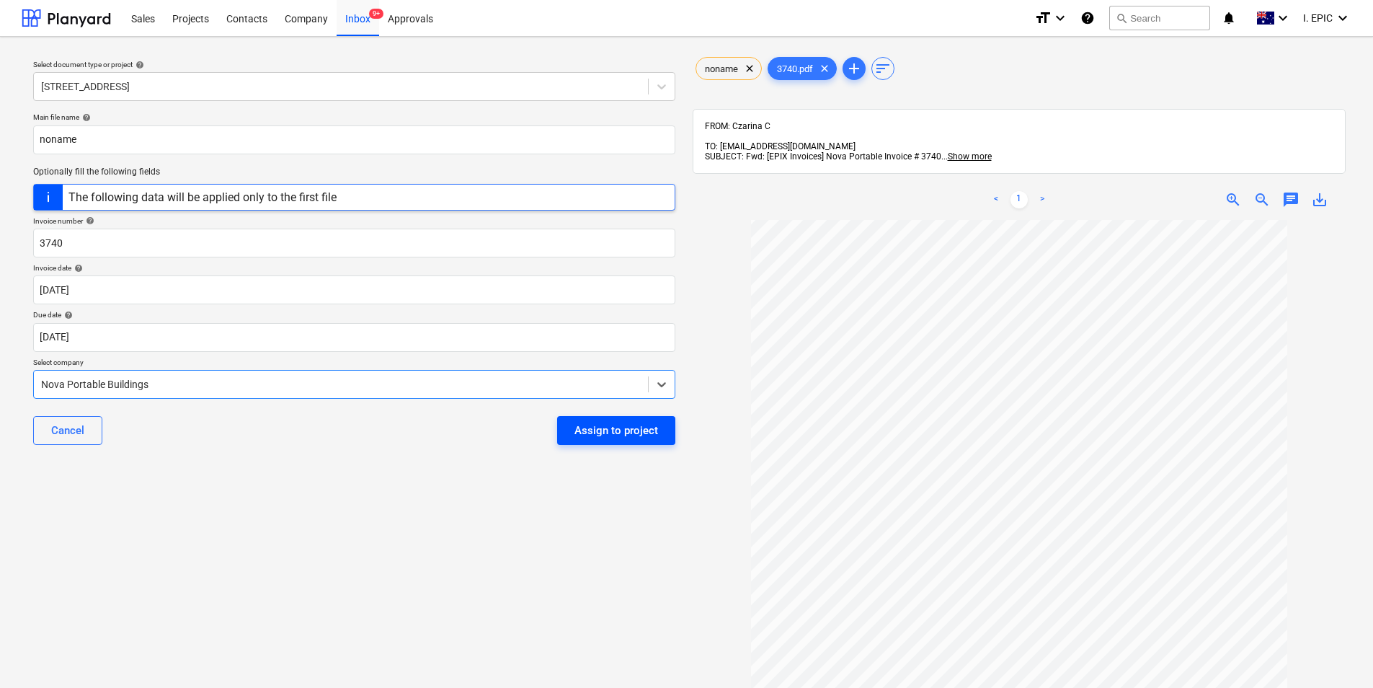
click at [604, 435] on div "Assign to project" at bounding box center [617, 430] width 84 height 19
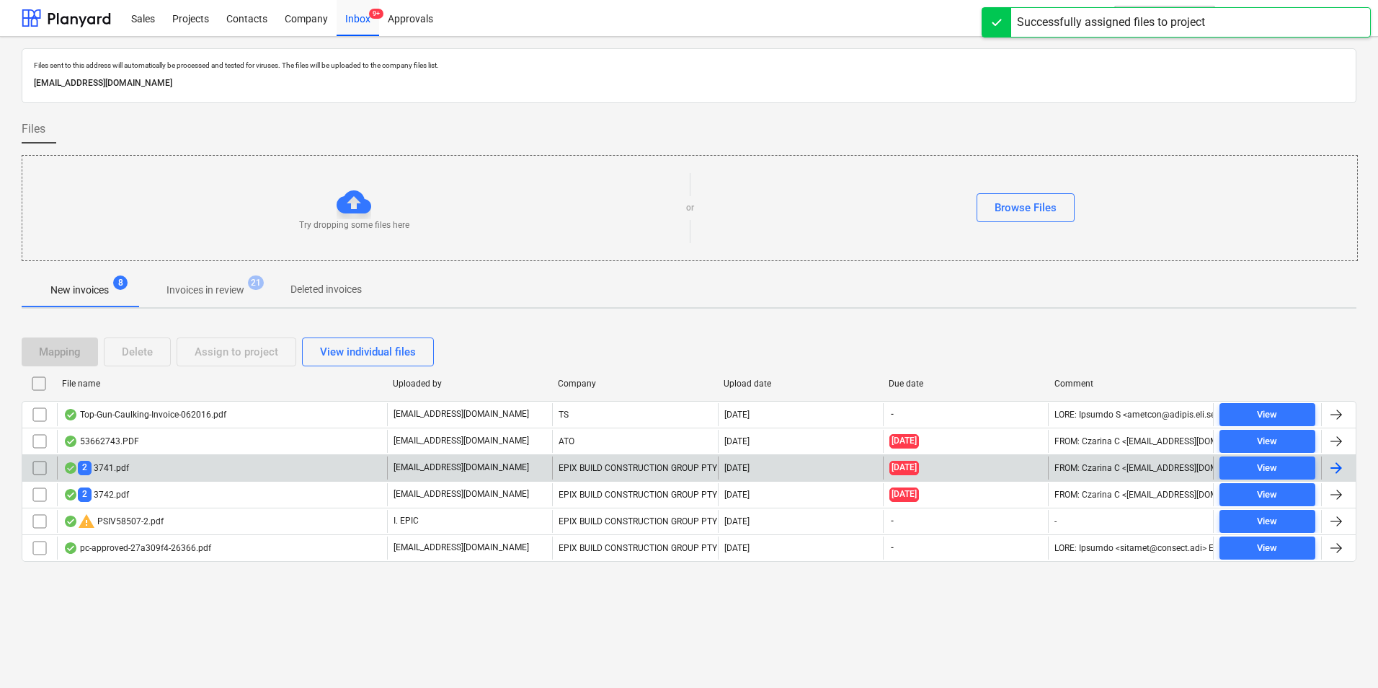
click at [221, 469] on div "2 3741.pdf" at bounding box center [222, 467] width 330 height 23
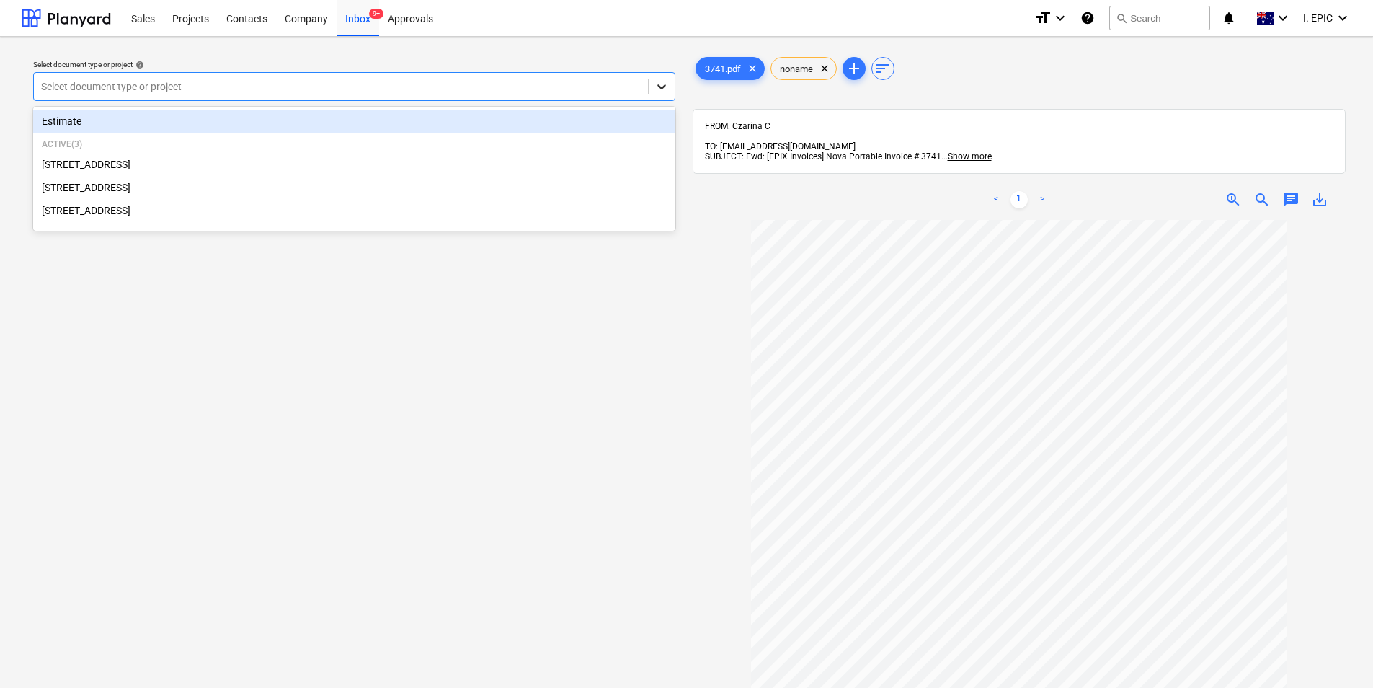
click at [662, 85] on icon at bounding box center [662, 86] width 14 height 14
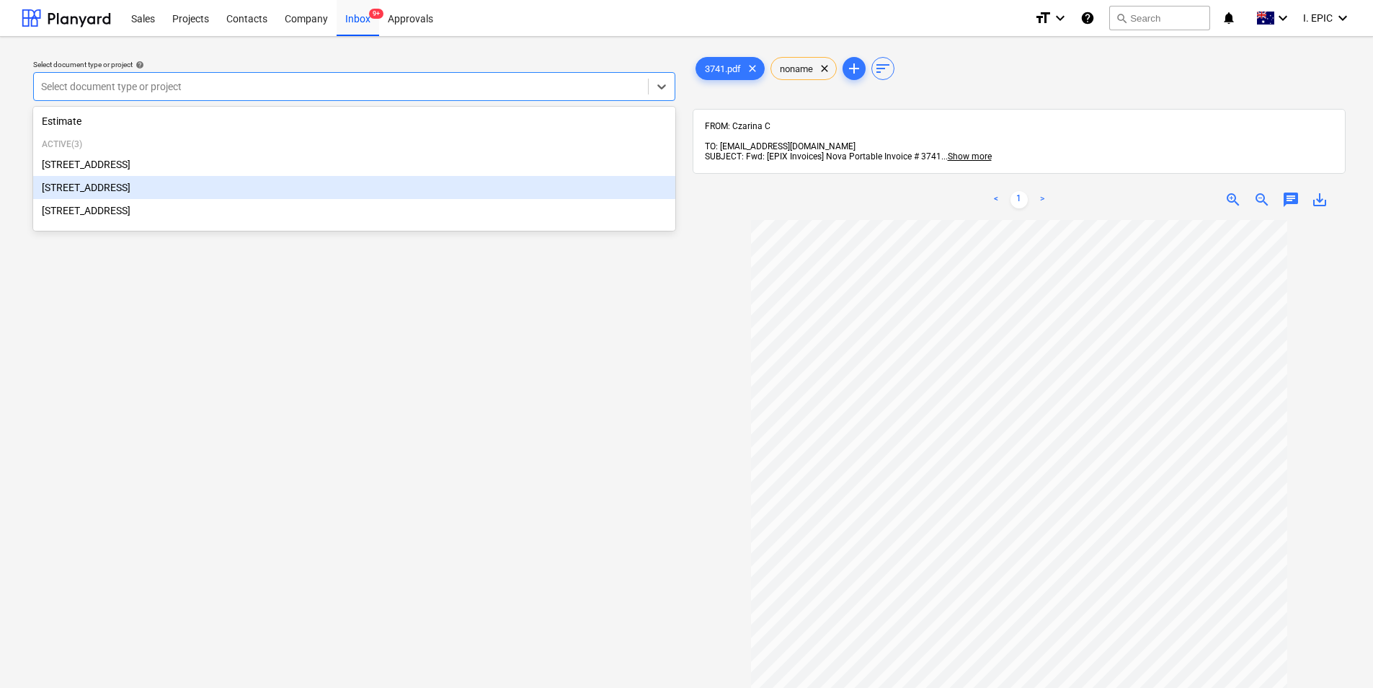
click at [288, 182] on div "[STREET_ADDRESS]" at bounding box center [354, 187] width 642 height 23
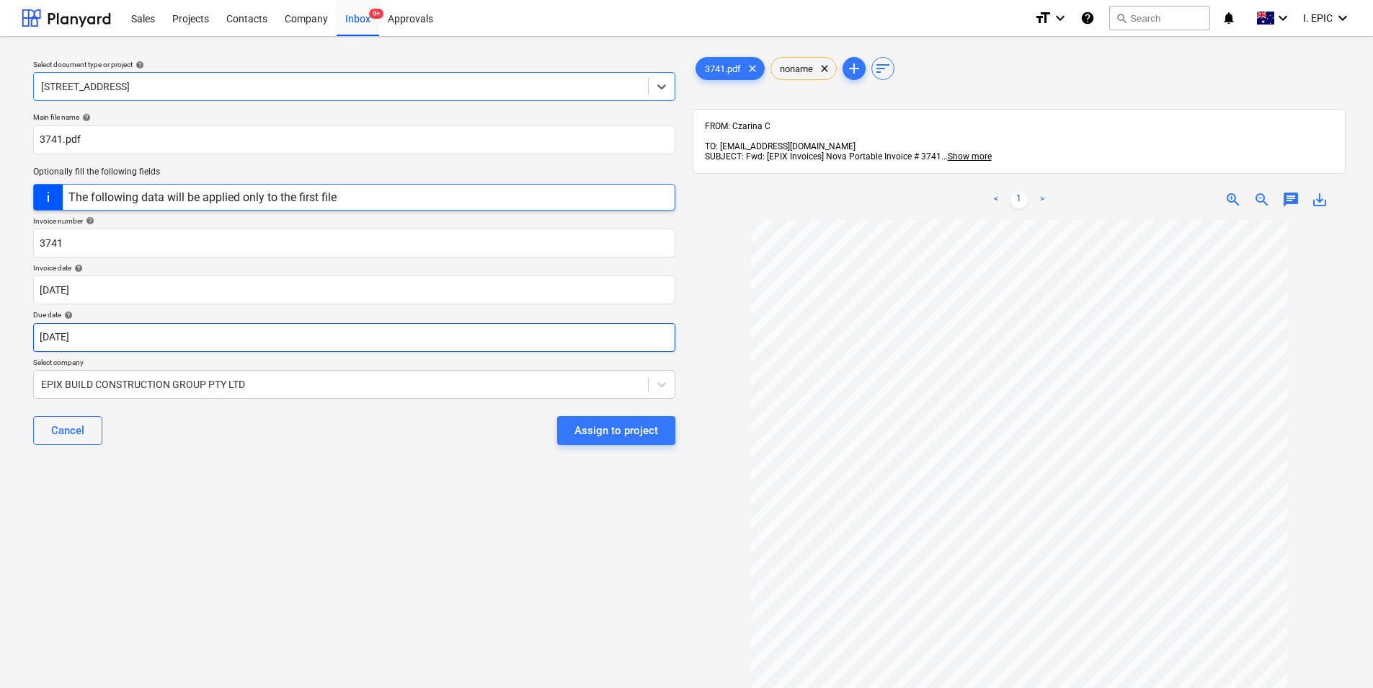
click at [225, 331] on body "Sales Projects Contacts Company Inbox 9+ Approvals format_size keyboard_arrow_d…" at bounding box center [686, 344] width 1373 height 688
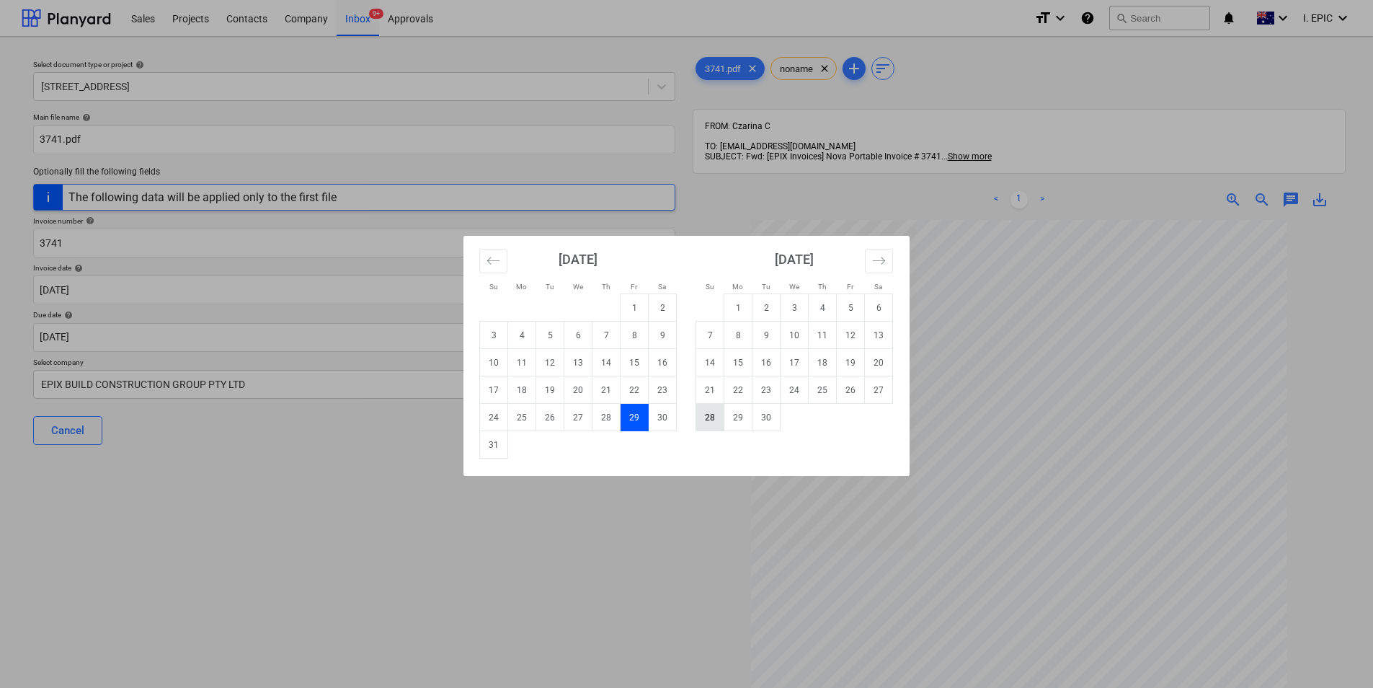
click at [711, 413] on td "28" at bounding box center [710, 417] width 28 height 27
type input "[DATE]"
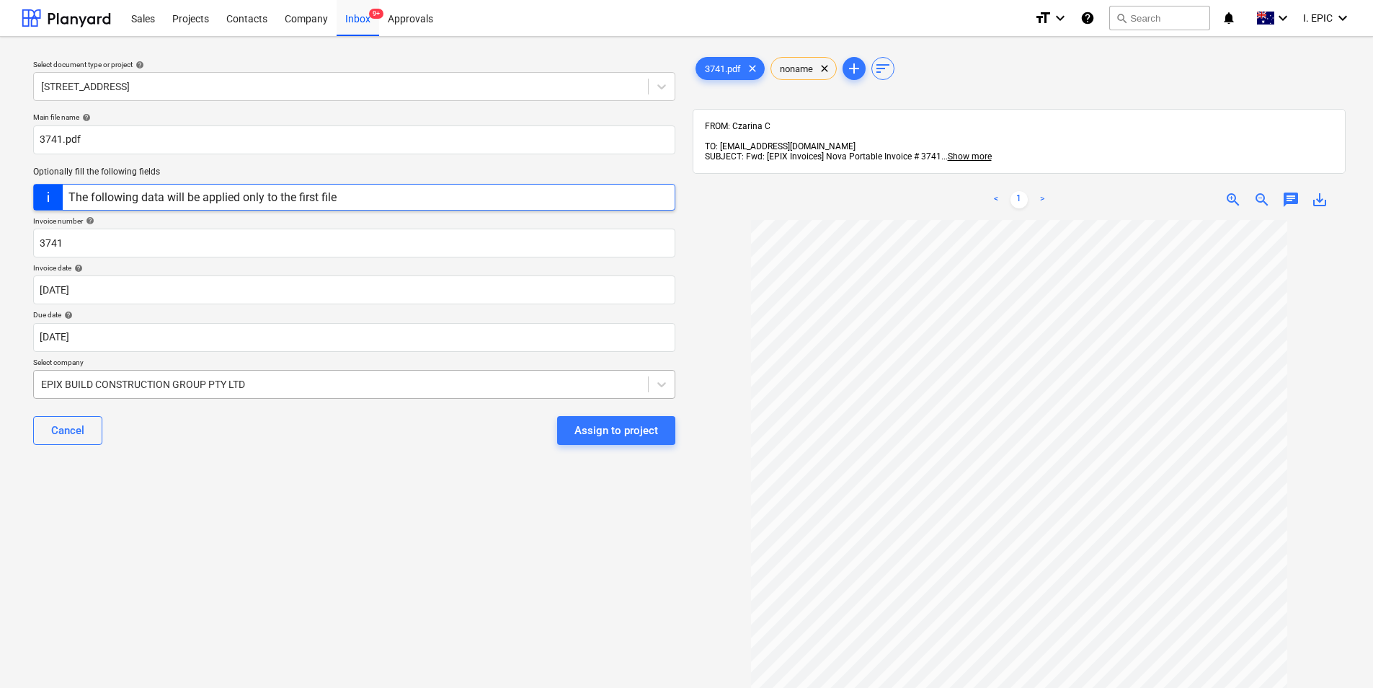
click at [431, 376] on div "EPIX BUILD CONSTRUCTION GROUP PTY LTD" at bounding box center [341, 384] width 614 height 20
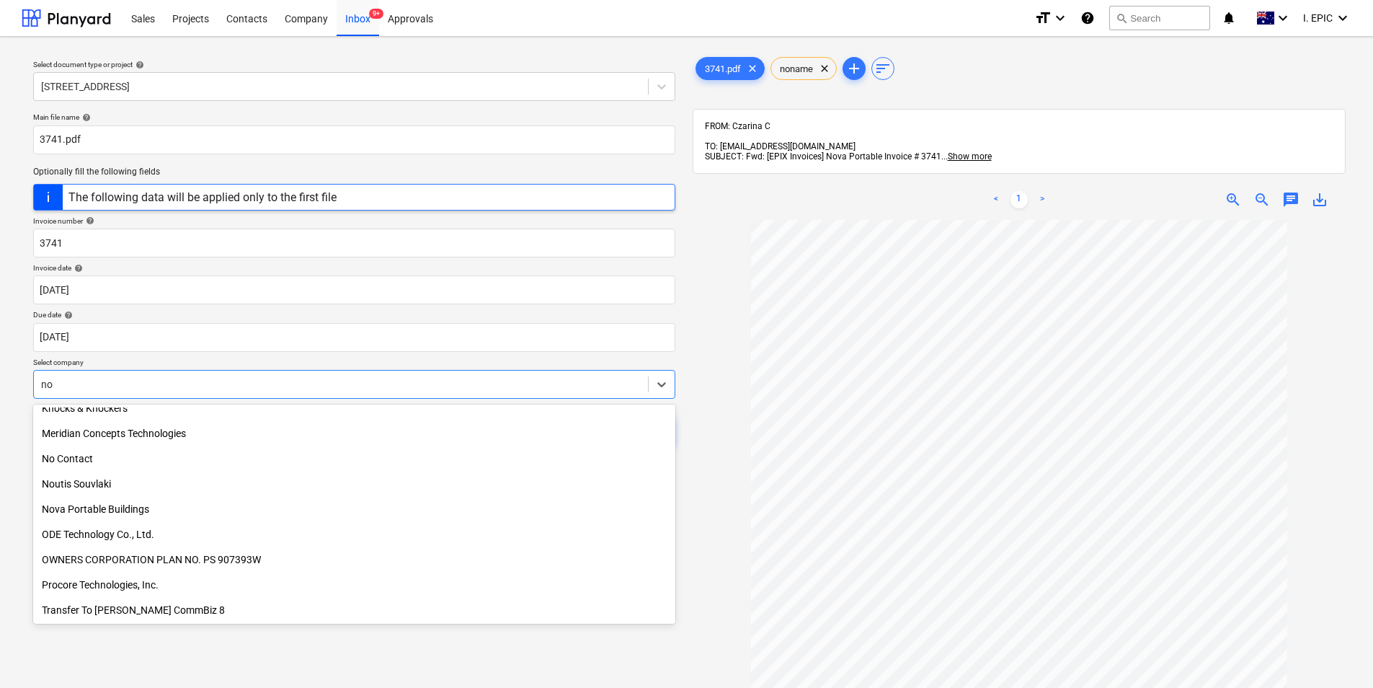
scroll to position [314, 0]
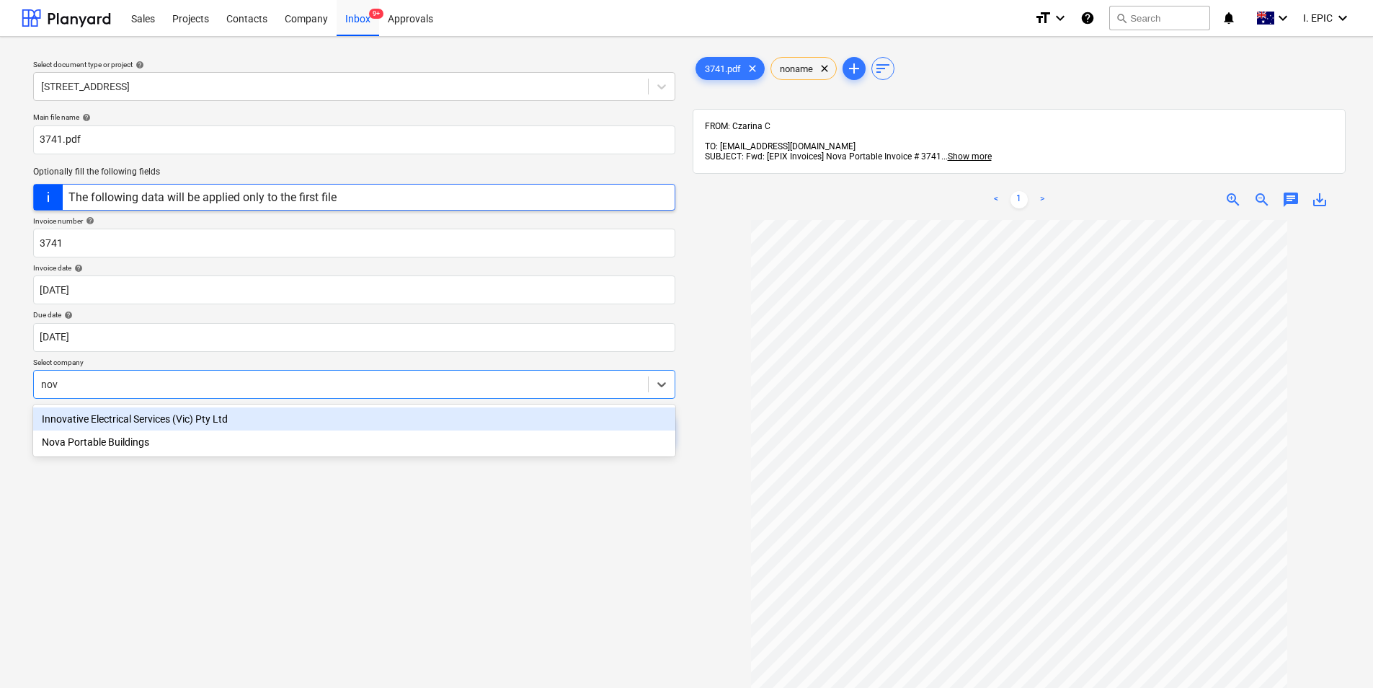
type input "nova"
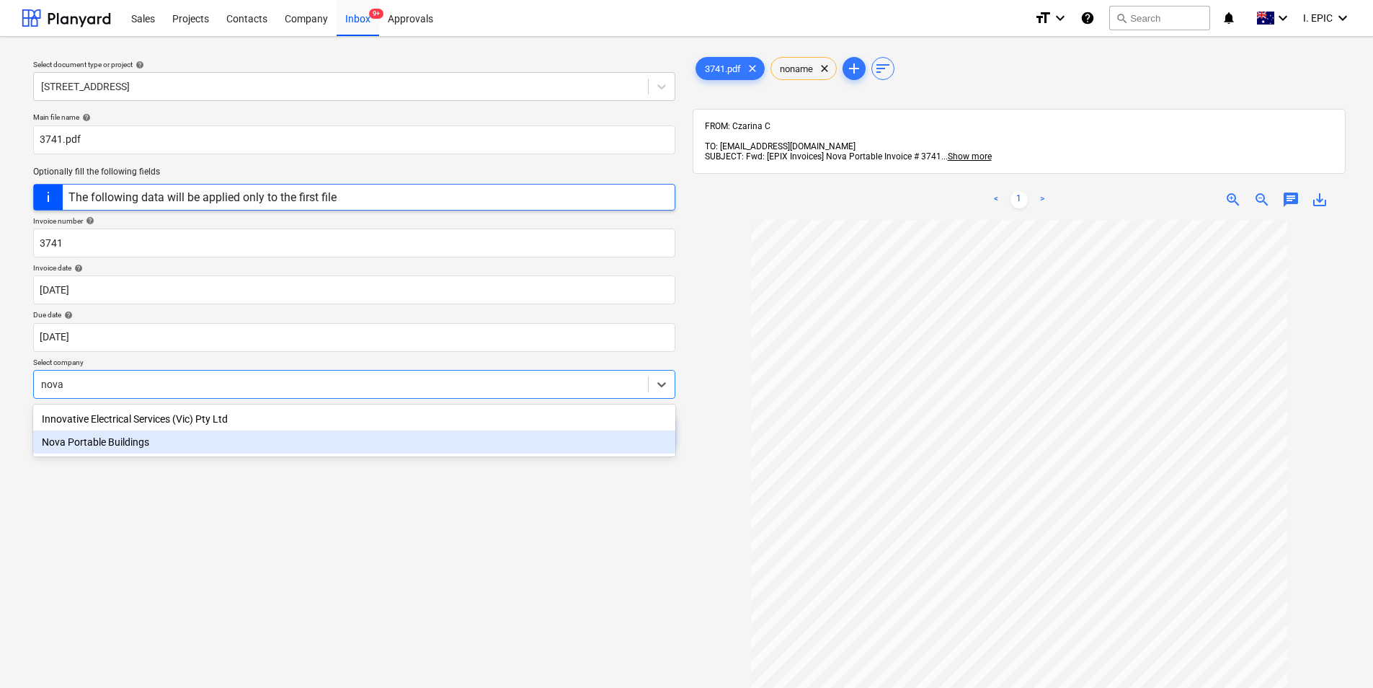
click at [309, 450] on div "Nova Portable Buildings" at bounding box center [354, 441] width 642 height 23
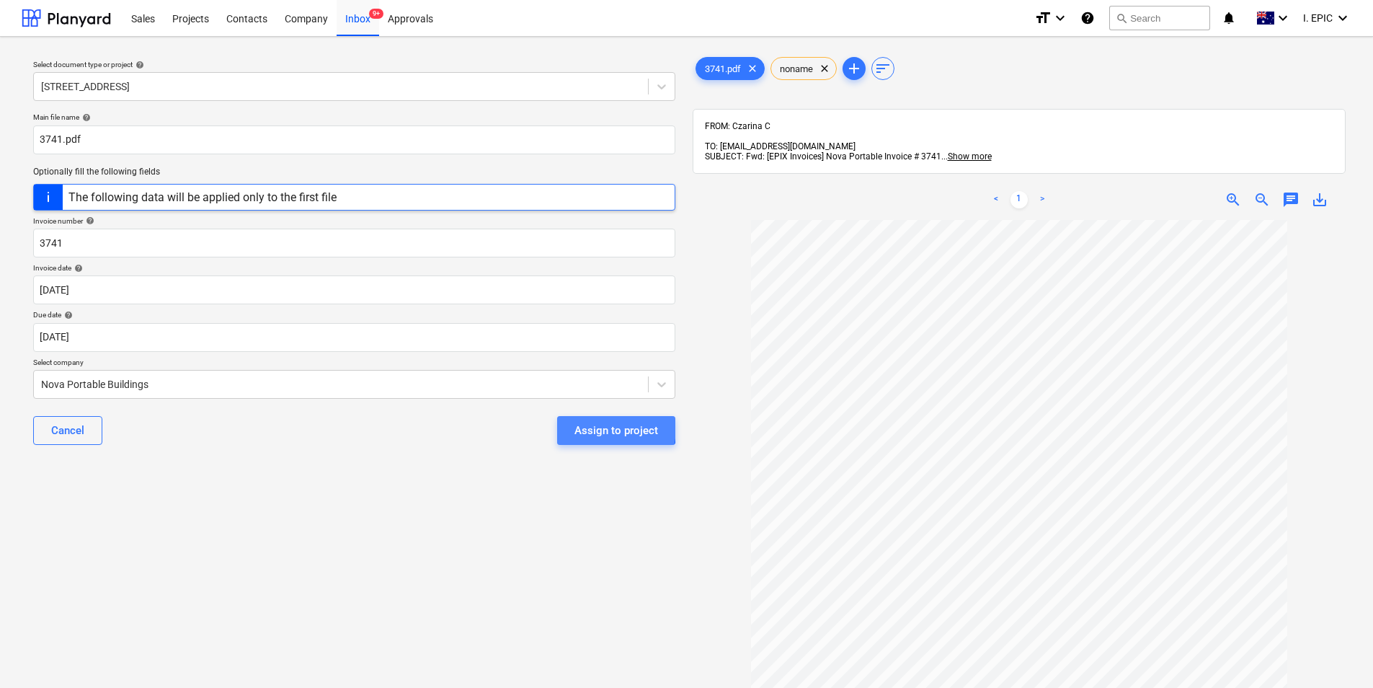
click at [601, 427] on div "Assign to project" at bounding box center [617, 430] width 84 height 19
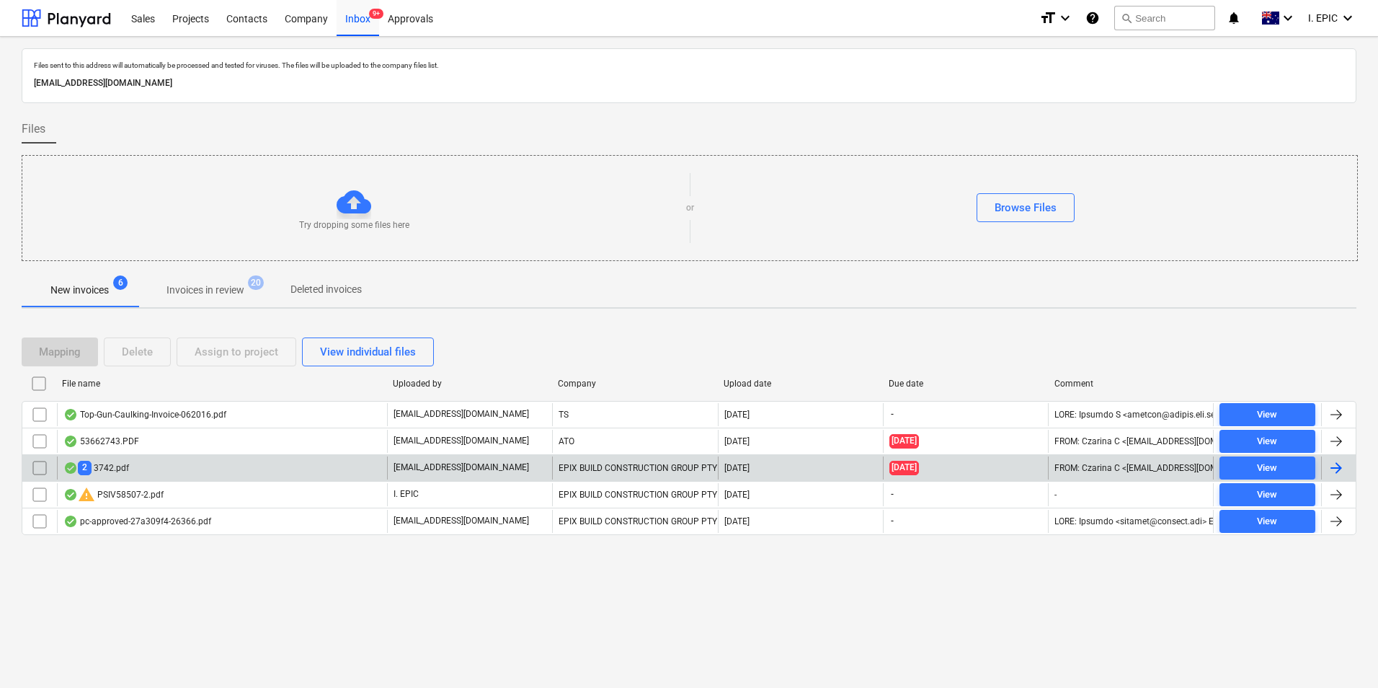
click at [252, 468] on div "2 3742.pdf" at bounding box center [222, 467] width 330 height 23
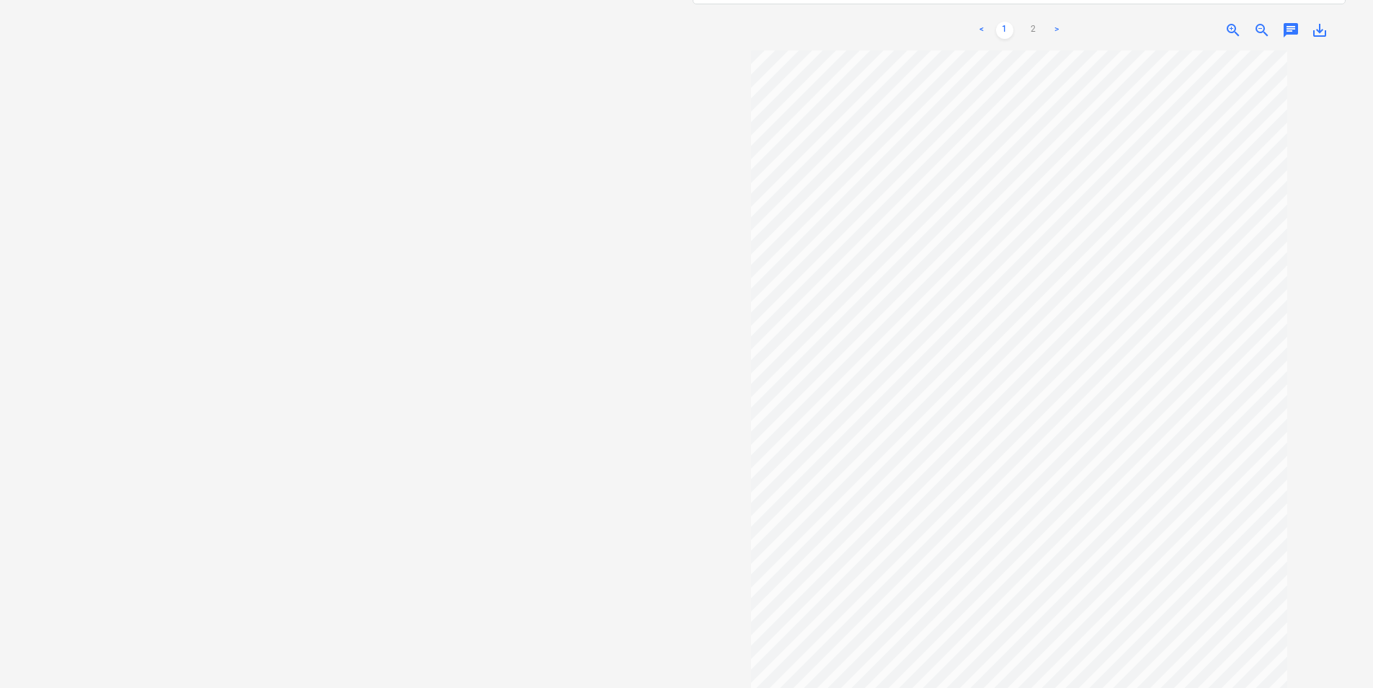
click at [1053, 22] on link ">" at bounding box center [1056, 30] width 17 height 17
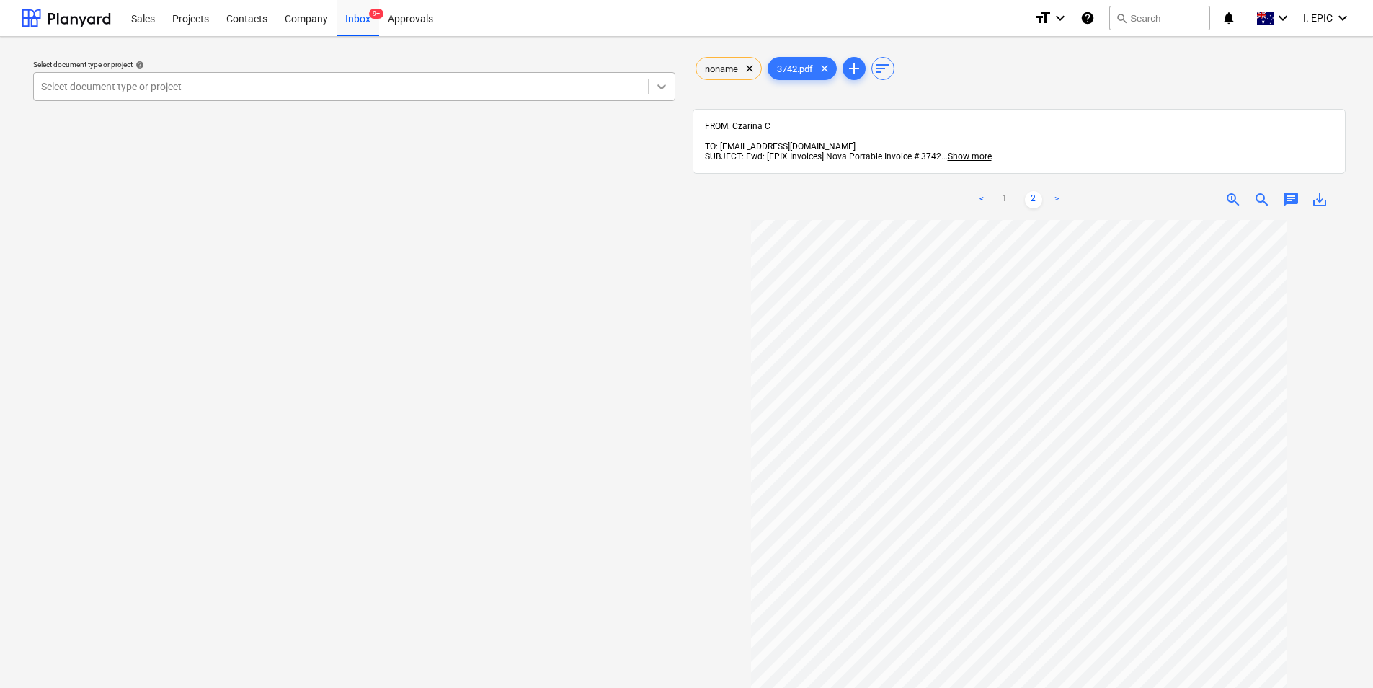
click at [662, 76] on div at bounding box center [662, 87] width 26 height 26
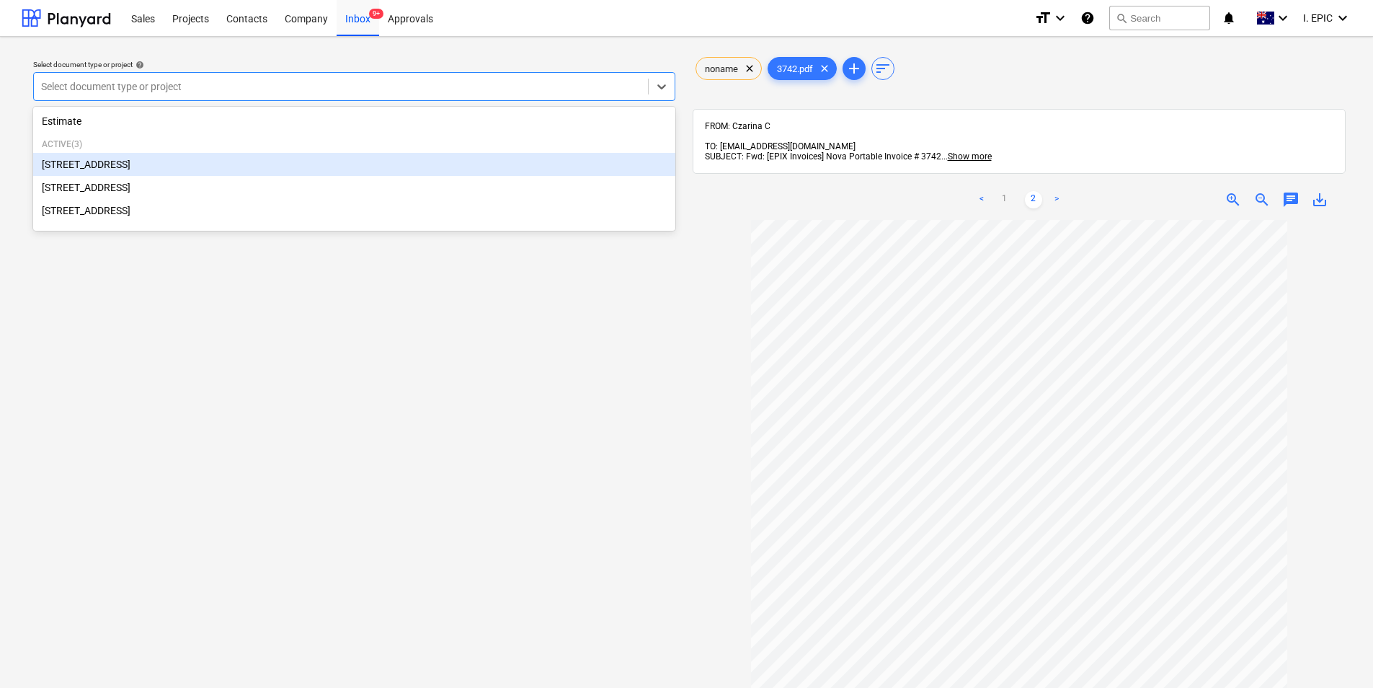
click at [286, 167] on div "[STREET_ADDRESS]" at bounding box center [354, 164] width 642 height 23
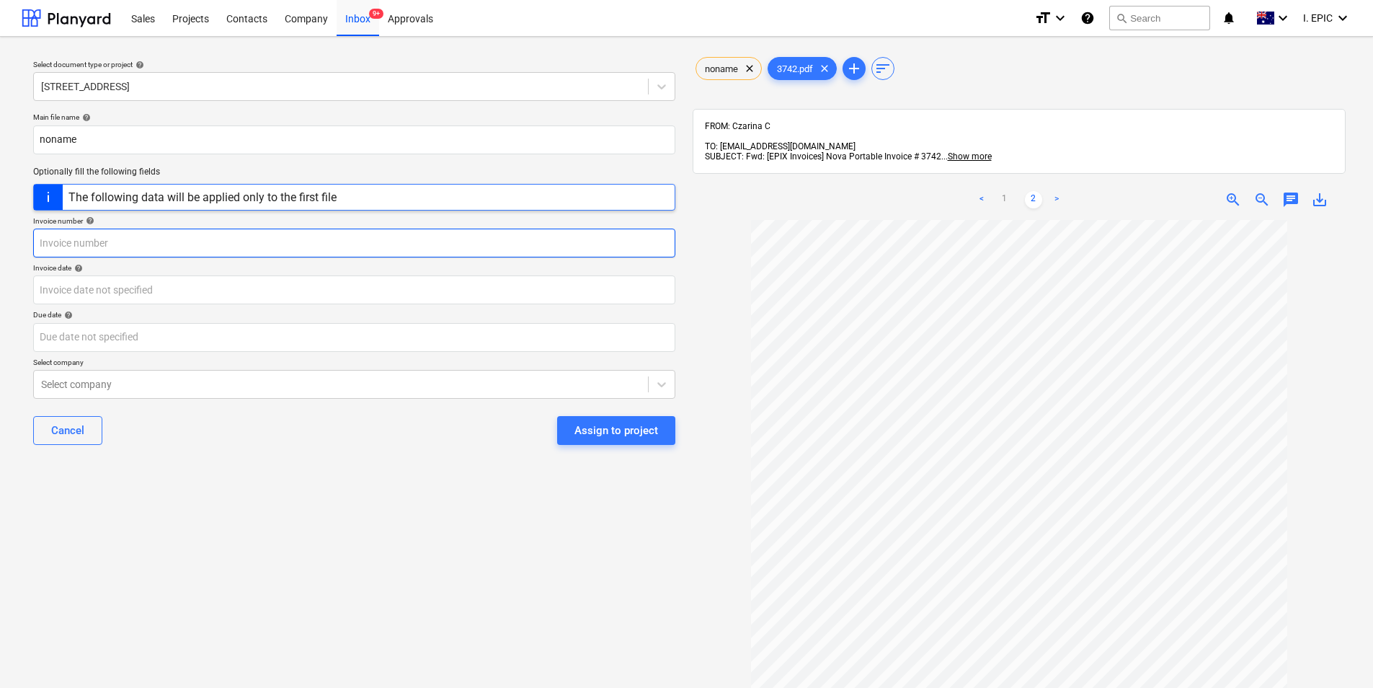
click at [319, 242] on input "text" at bounding box center [354, 243] width 642 height 29
type input "3742"
click at [298, 305] on body "Sales Projects Contacts Company Inbox 9+ Approvals format_size keyboard_arrow_d…" at bounding box center [686, 344] width 1373 height 688
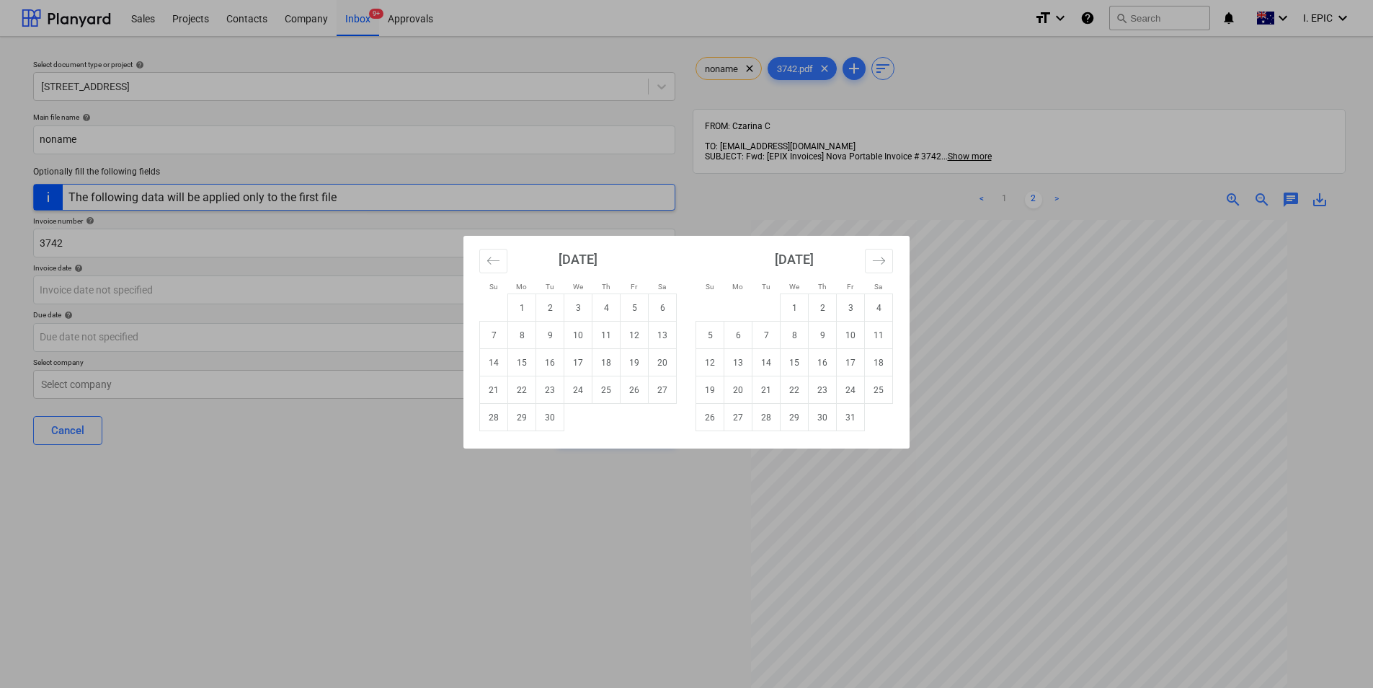
click at [454, 536] on div "Su Mo Tu We Th Fr Sa Su Mo Tu We Th Fr Sa [DATE] 1 2 3 4 5 6 7 8 9 10 11 12 13 …" at bounding box center [686, 344] width 1373 height 688
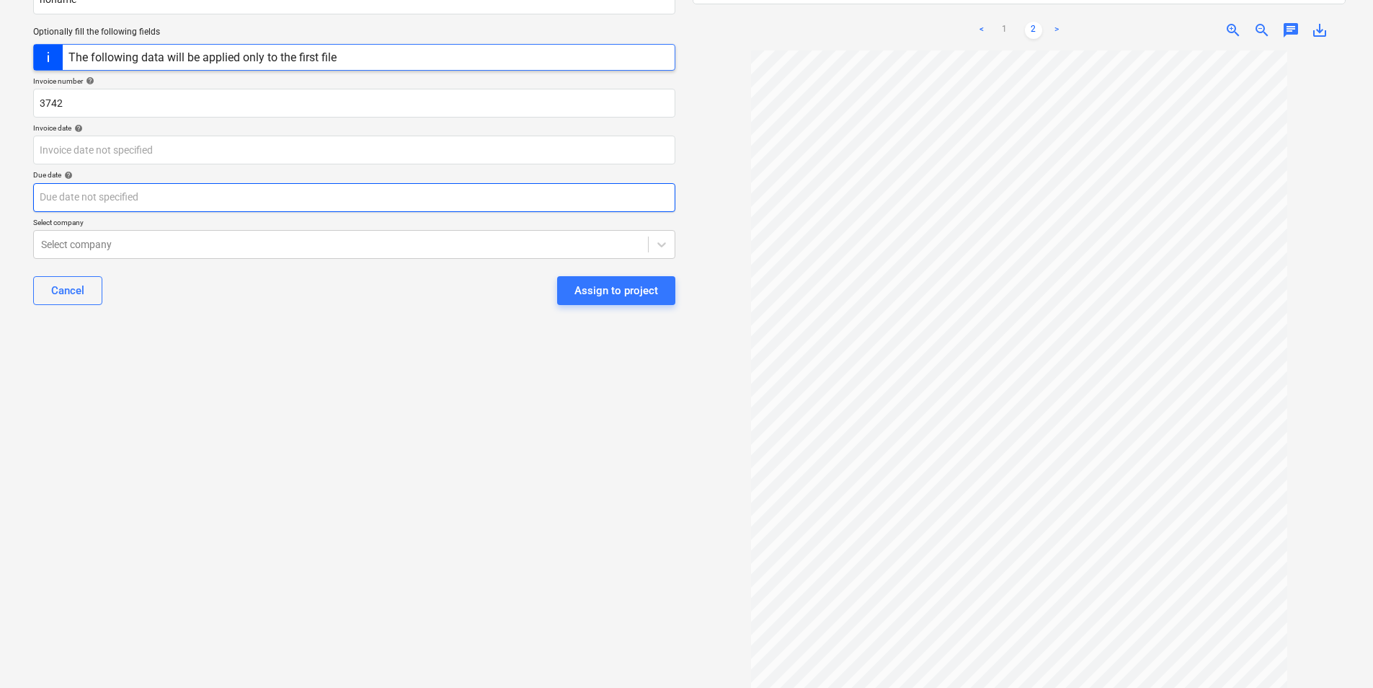
scroll to position [115, 0]
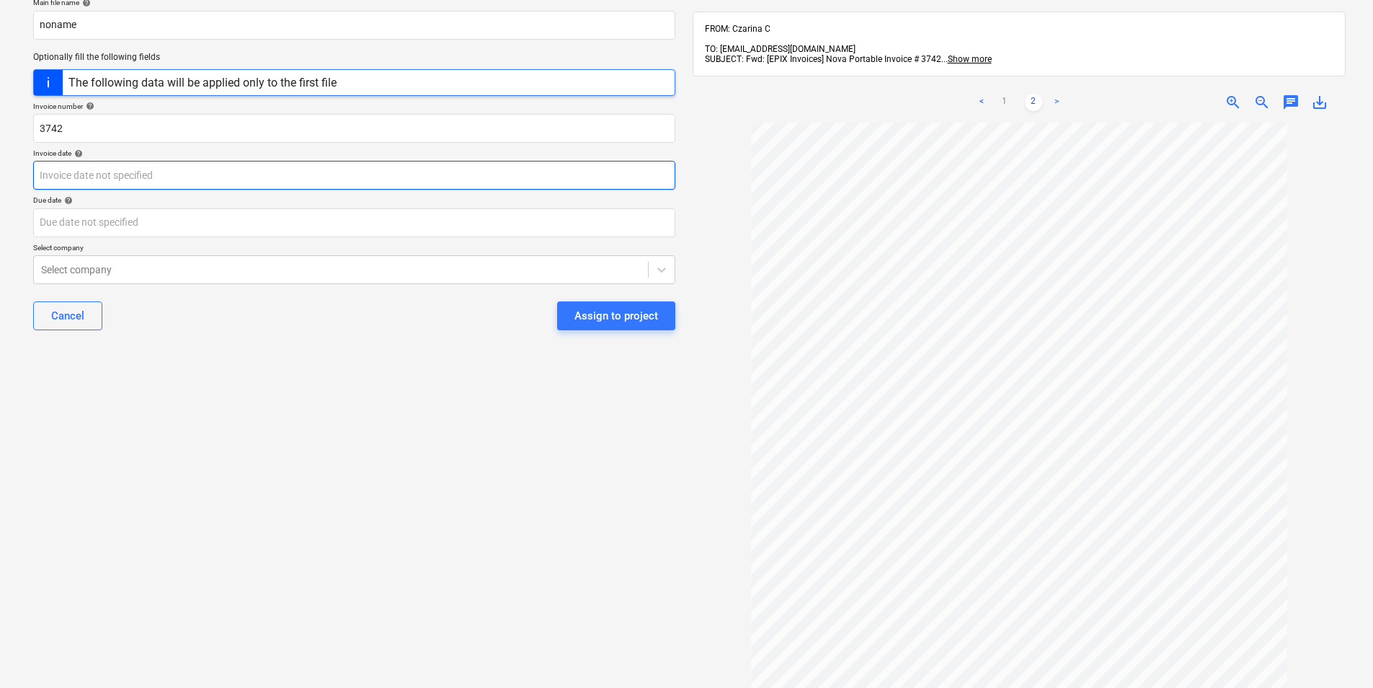
click at [242, 173] on body "Sales Projects Contacts Company Inbox 9+ Approvals format_size keyboard_arrow_d…" at bounding box center [686, 229] width 1373 height 688
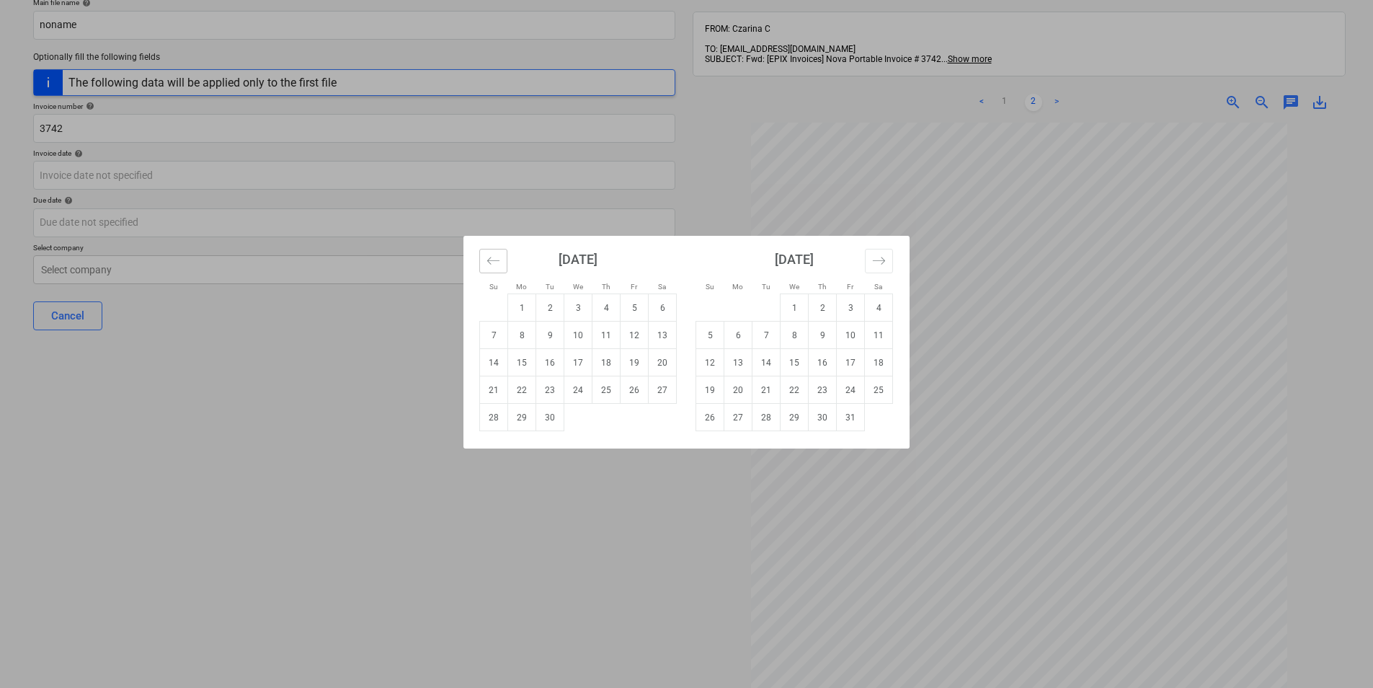
click at [496, 254] on icon "Move backward to switch to the previous month." at bounding box center [494, 261] width 14 height 14
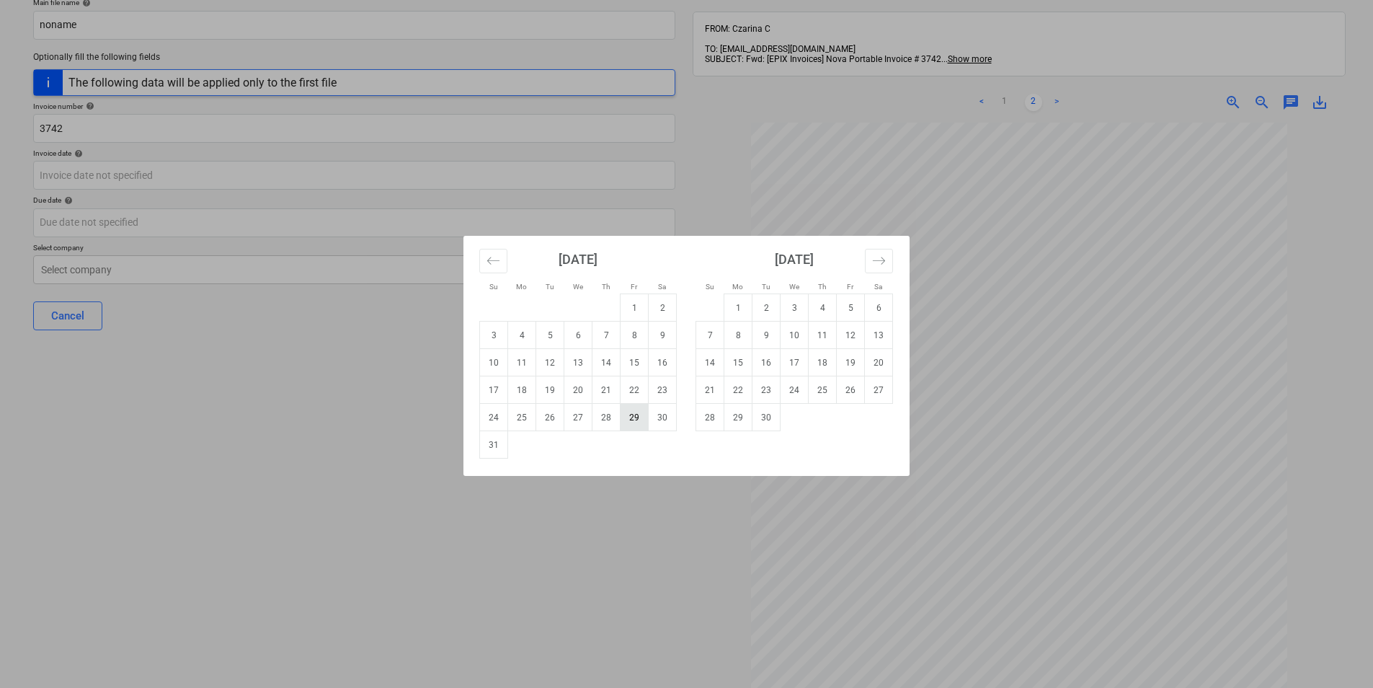
click at [621, 423] on td "29" at bounding box center [635, 417] width 28 height 27
type input "[DATE]"
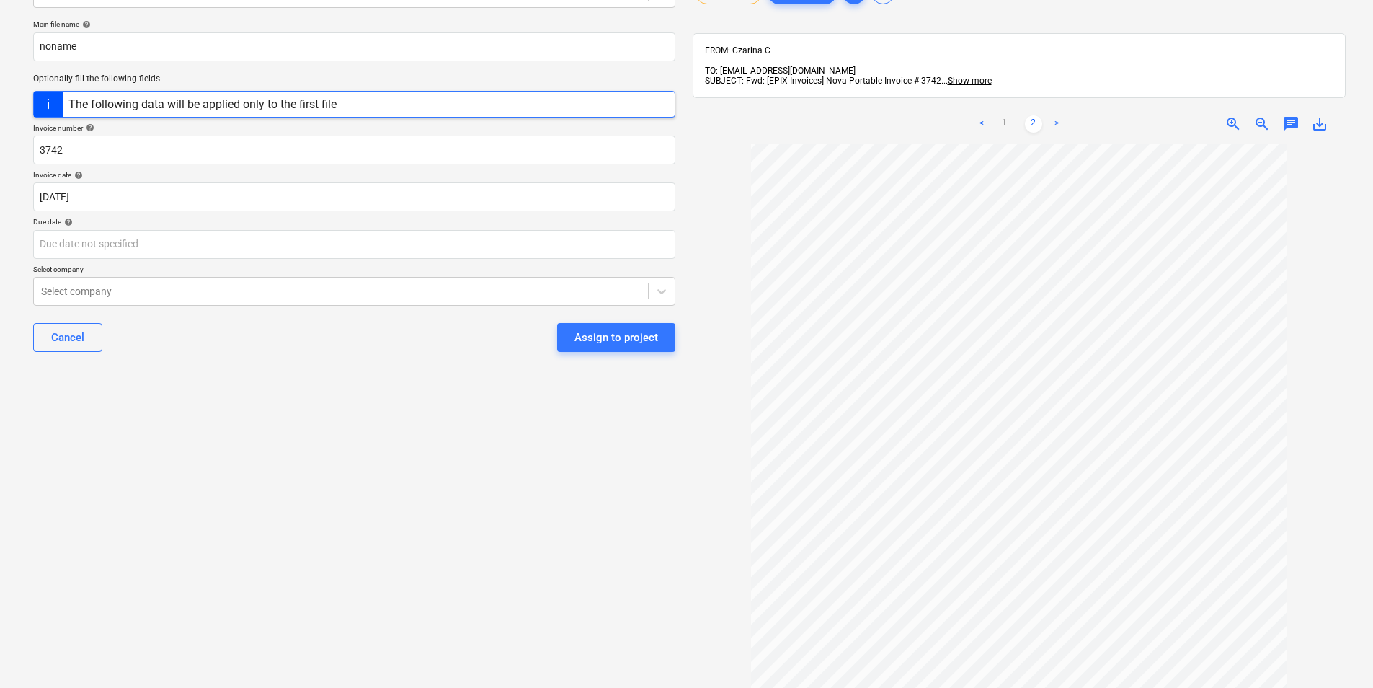
scroll to position [0, 0]
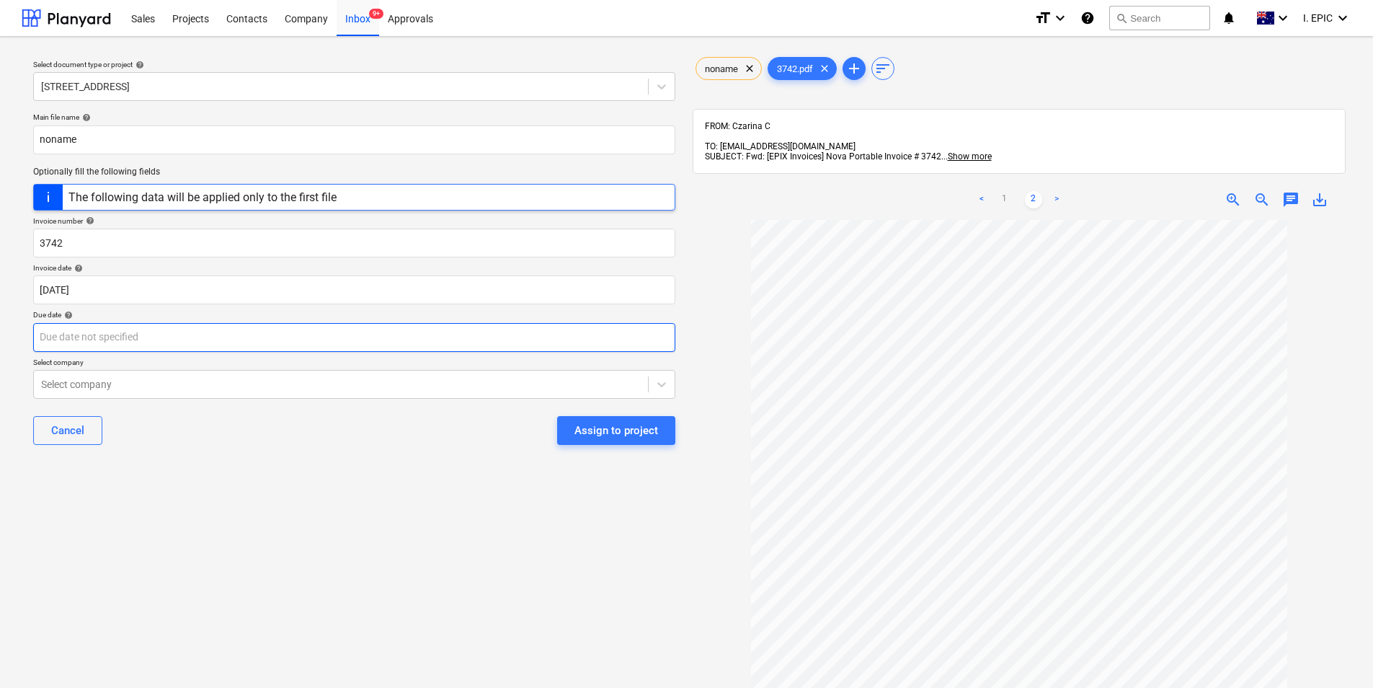
click at [244, 342] on body "Sales Projects Contacts Company Inbox 9+ Approvals format_size keyboard_arrow_d…" at bounding box center [686, 344] width 1373 height 688
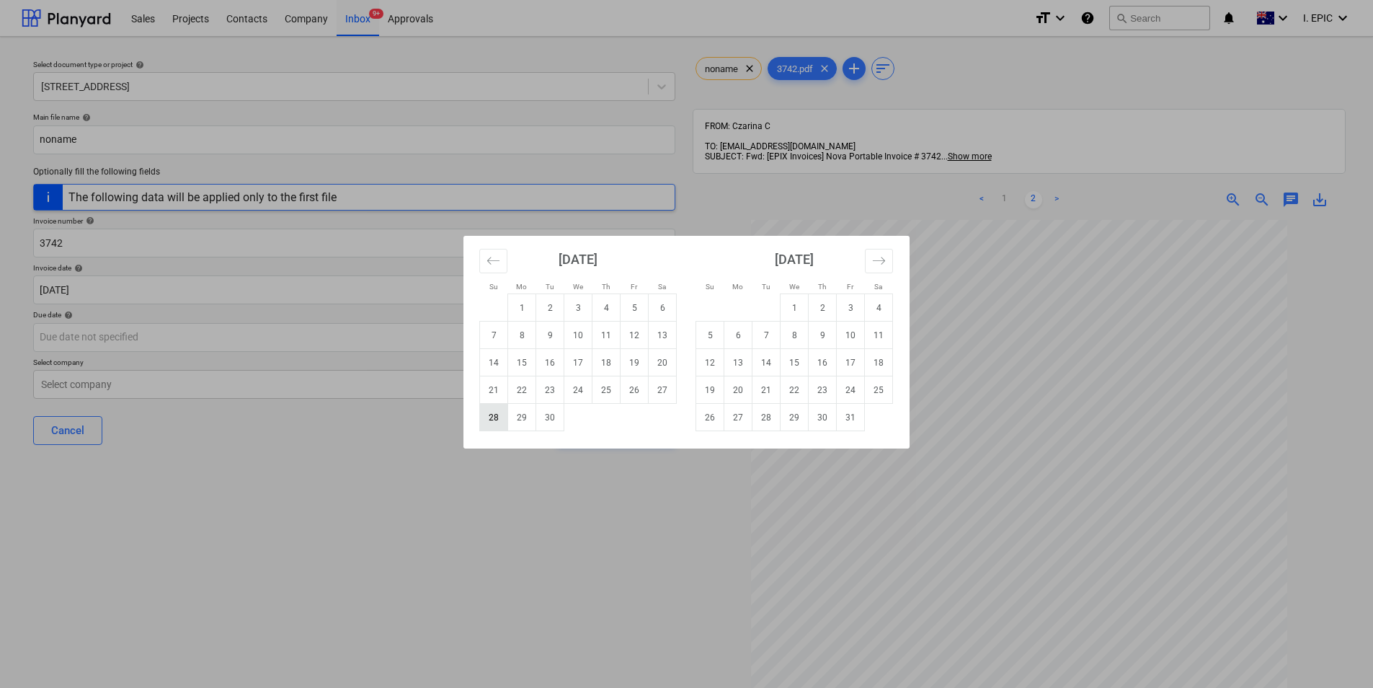
click at [494, 412] on td "28" at bounding box center [494, 417] width 28 height 27
type input "[DATE]"
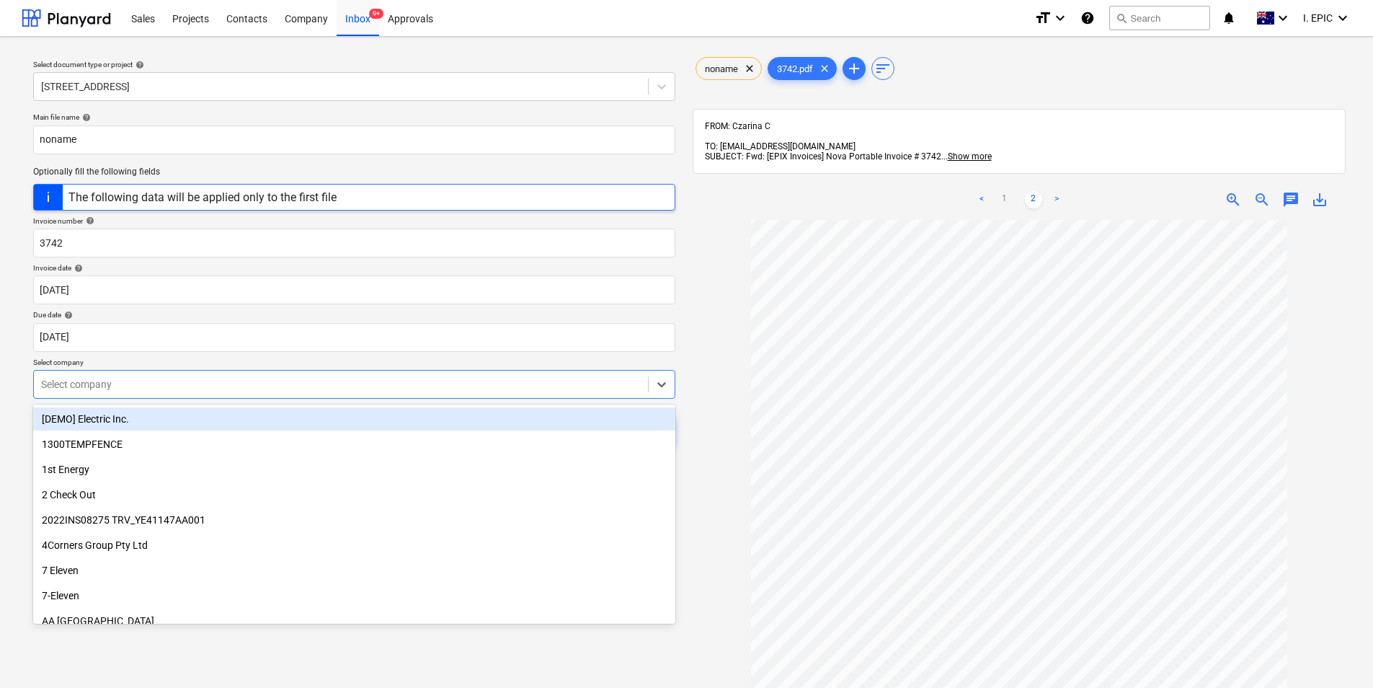
click at [286, 385] on div at bounding box center [341, 384] width 600 height 14
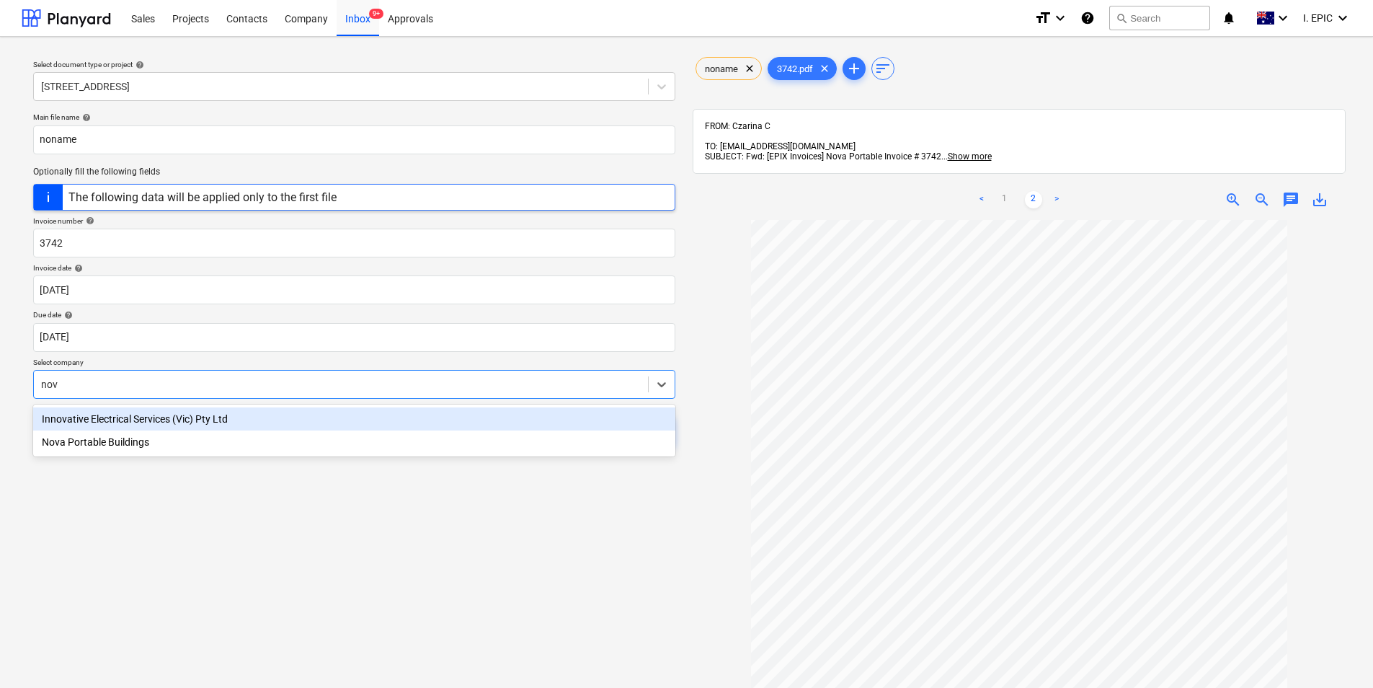
type input "nova"
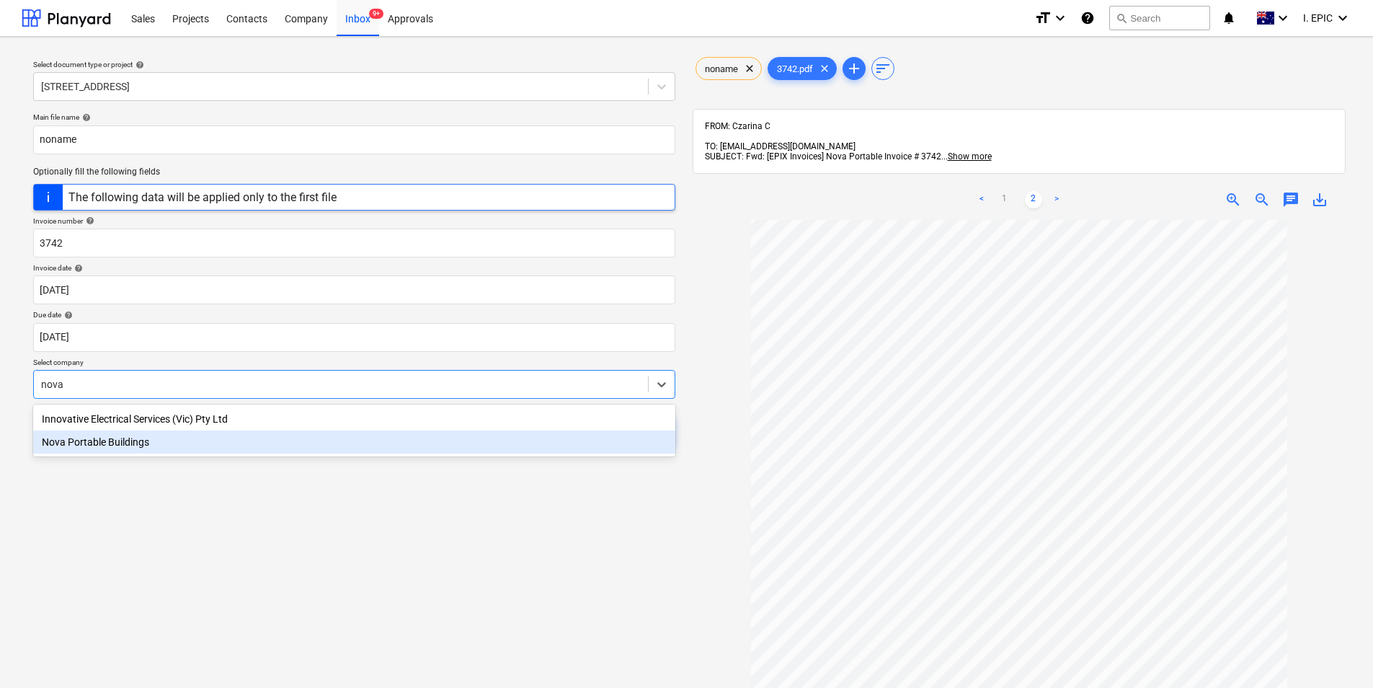
click at [256, 441] on div "Nova Portable Buildings" at bounding box center [354, 441] width 642 height 23
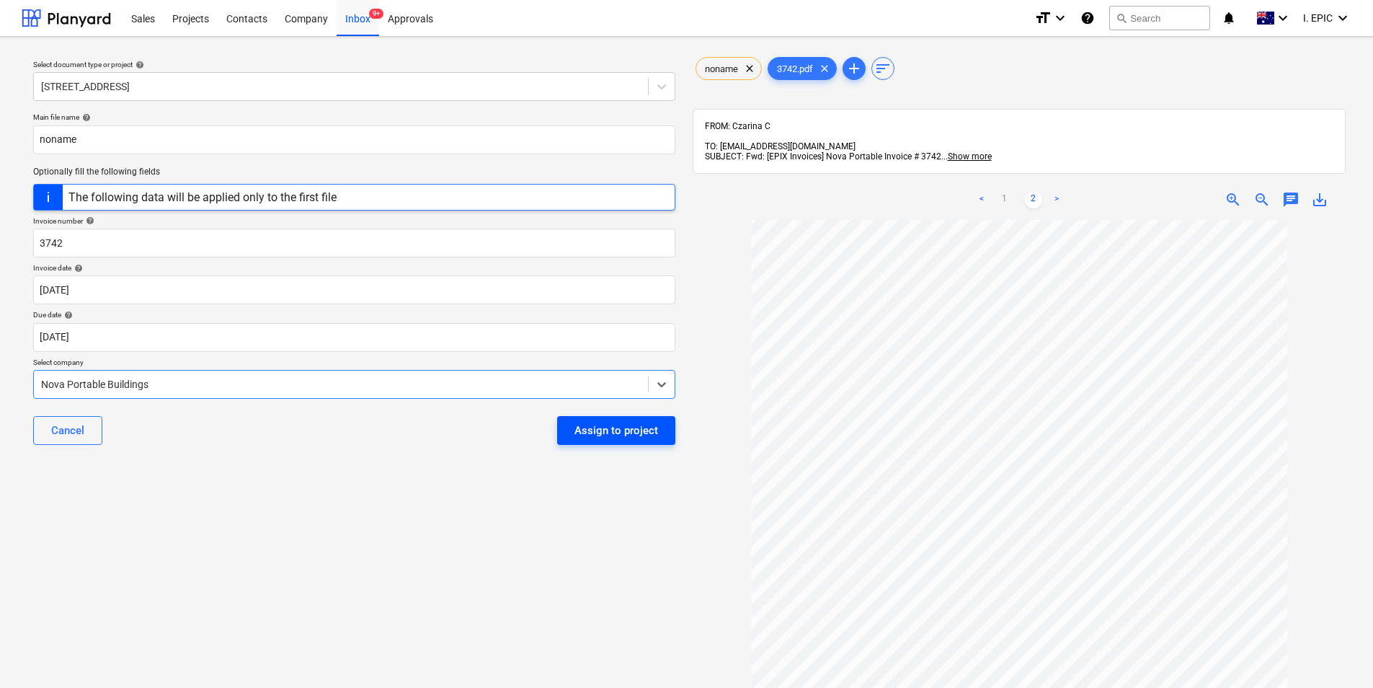
click at [640, 435] on div "Assign to project" at bounding box center [617, 430] width 84 height 19
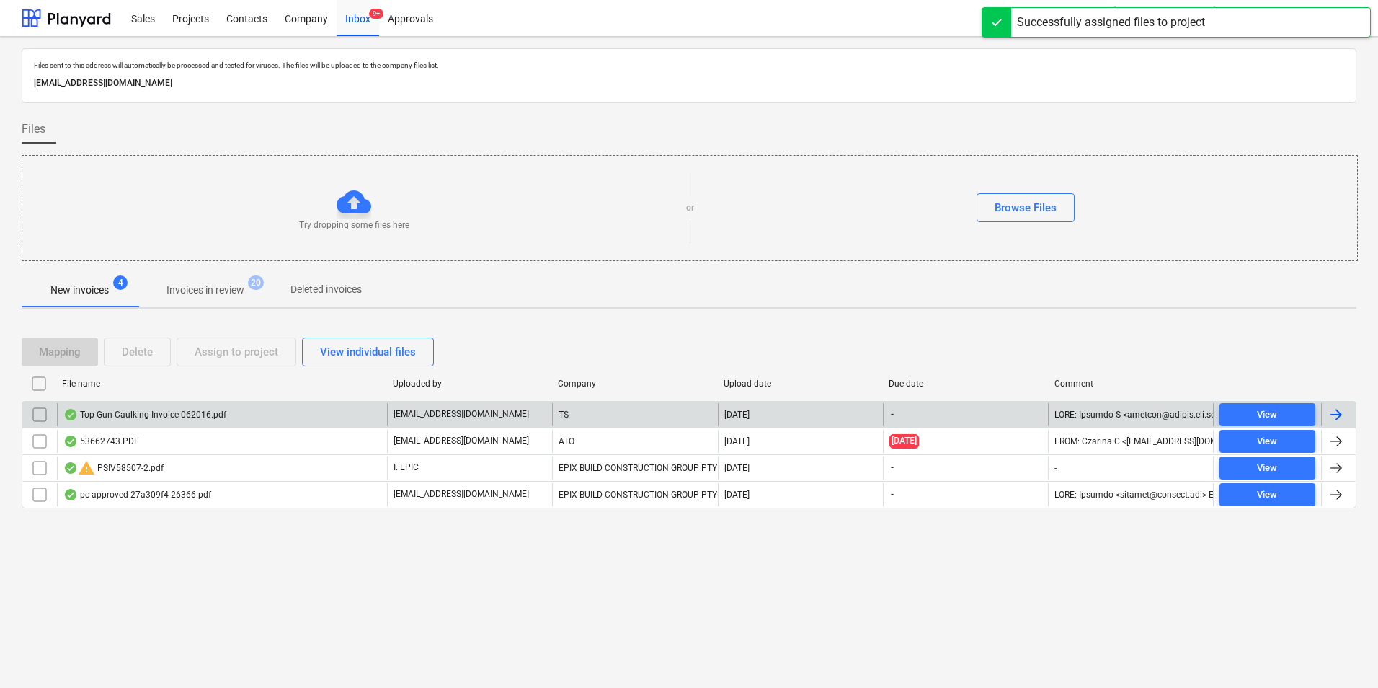
click at [246, 417] on div "Top-Gun-Caulking-Invoice-062016.pdf" at bounding box center [222, 414] width 330 height 23
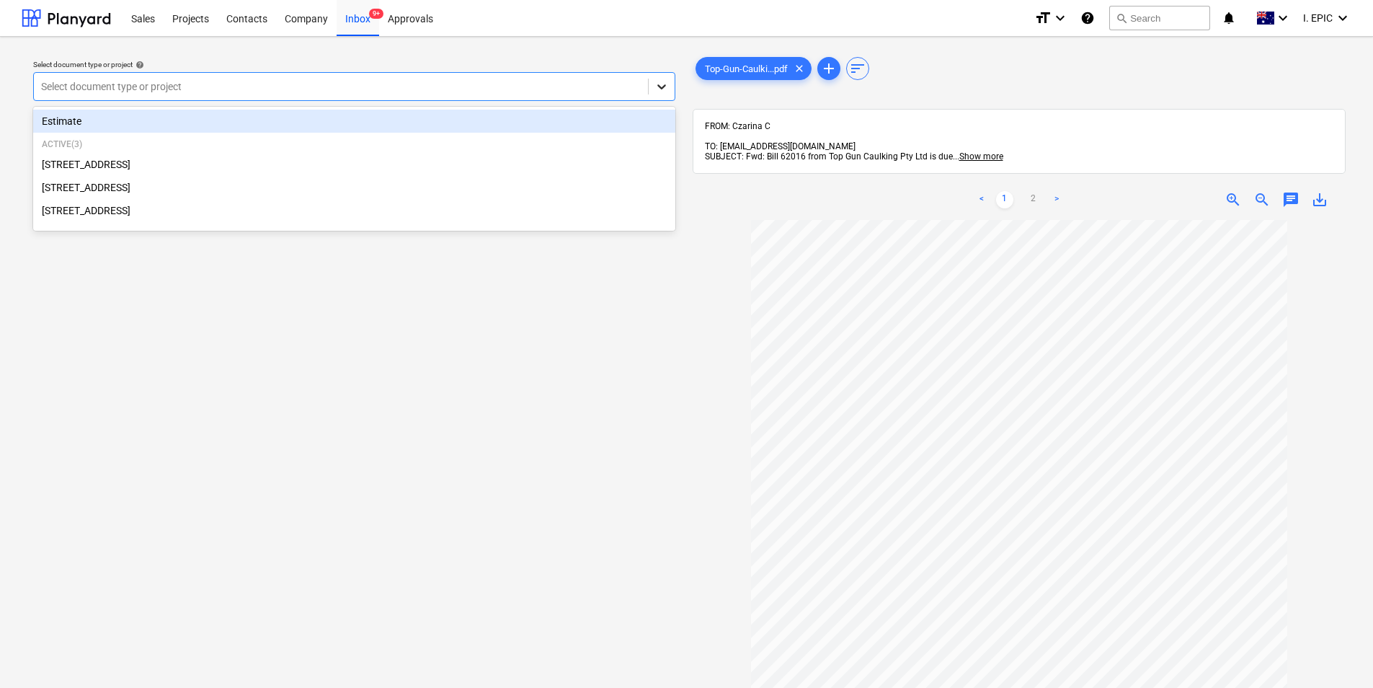
click at [661, 84] on icon at bounding box center [662, 86] width 14 height 14
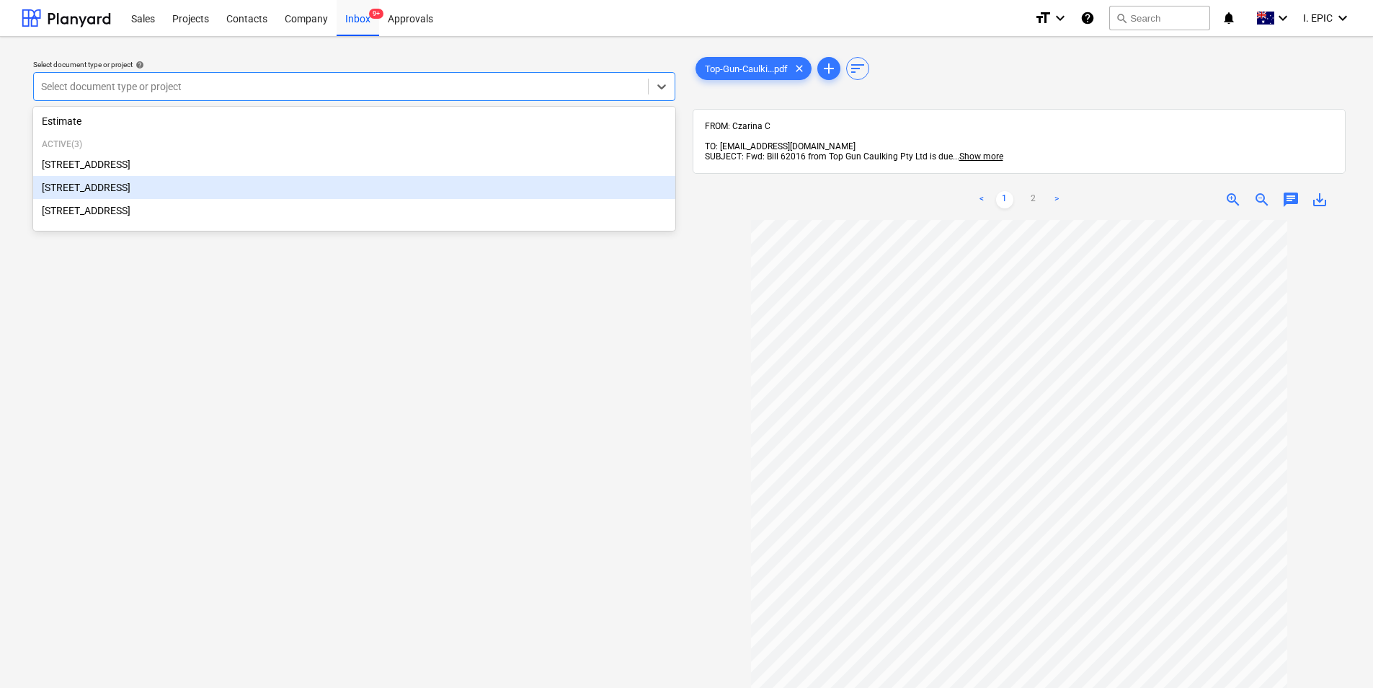
click at [329, 190] on div "[STREET_ADDRESS]" at bounding box center [354, 187] width 642 height 23
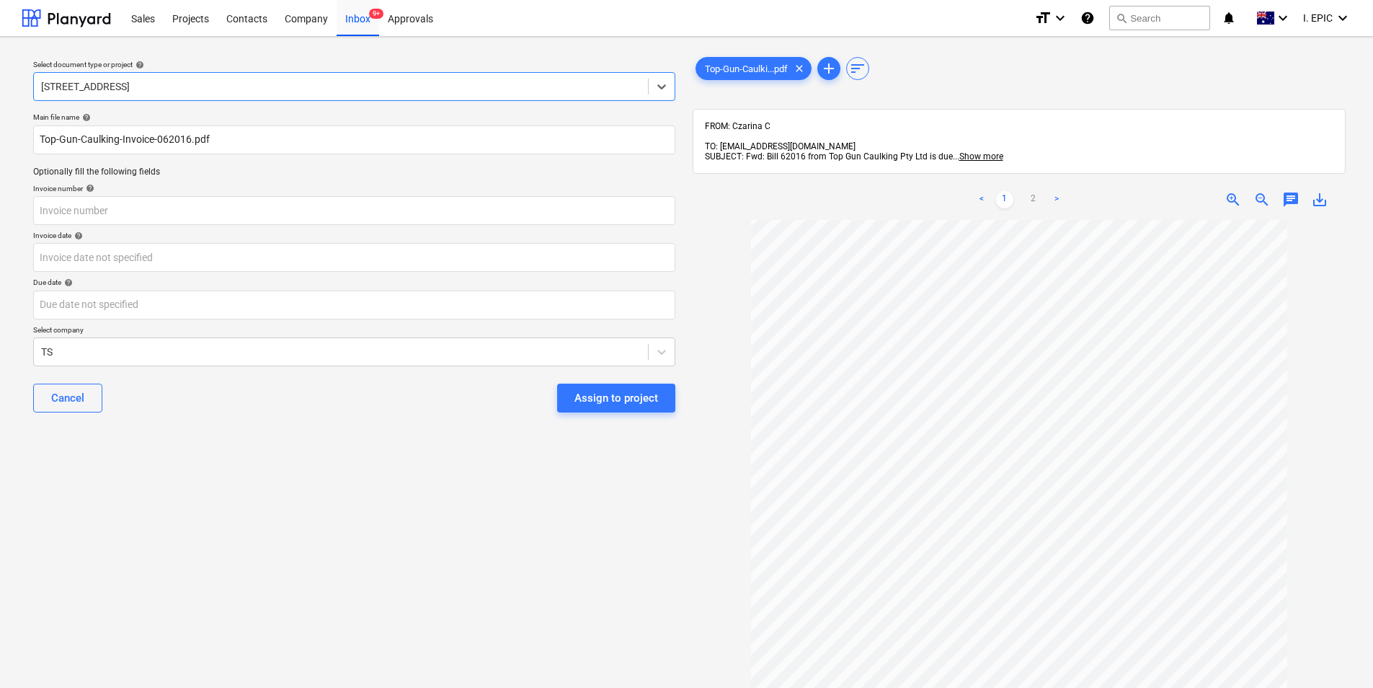
scroll to position [115, 0]
click at [334, 206] on input "text" at bounding box center [354, 210] width 642 height 29
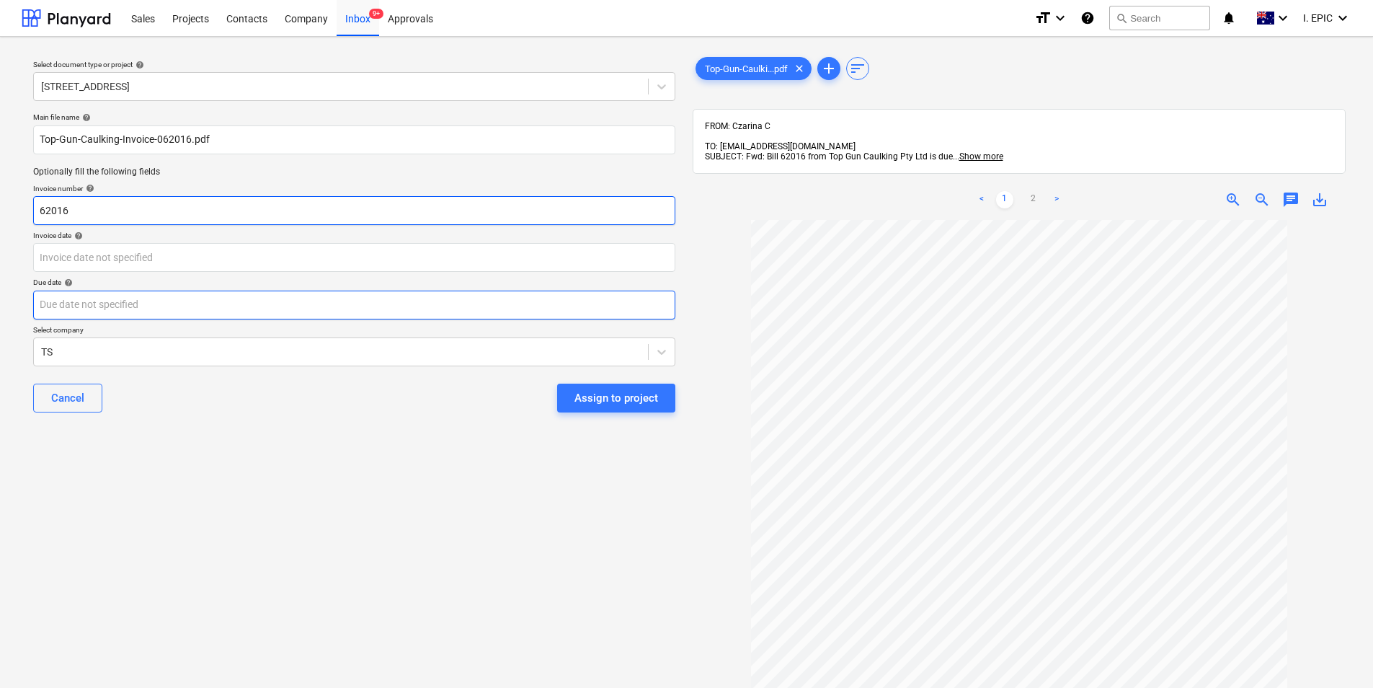
type input "62016"
click at [360, 313] on body "Sales Projects Contacts Company Inbox 9+ Approvals format_size keyboard_arrow_d…" at bounding box center [686, 344] width 1373 height 688
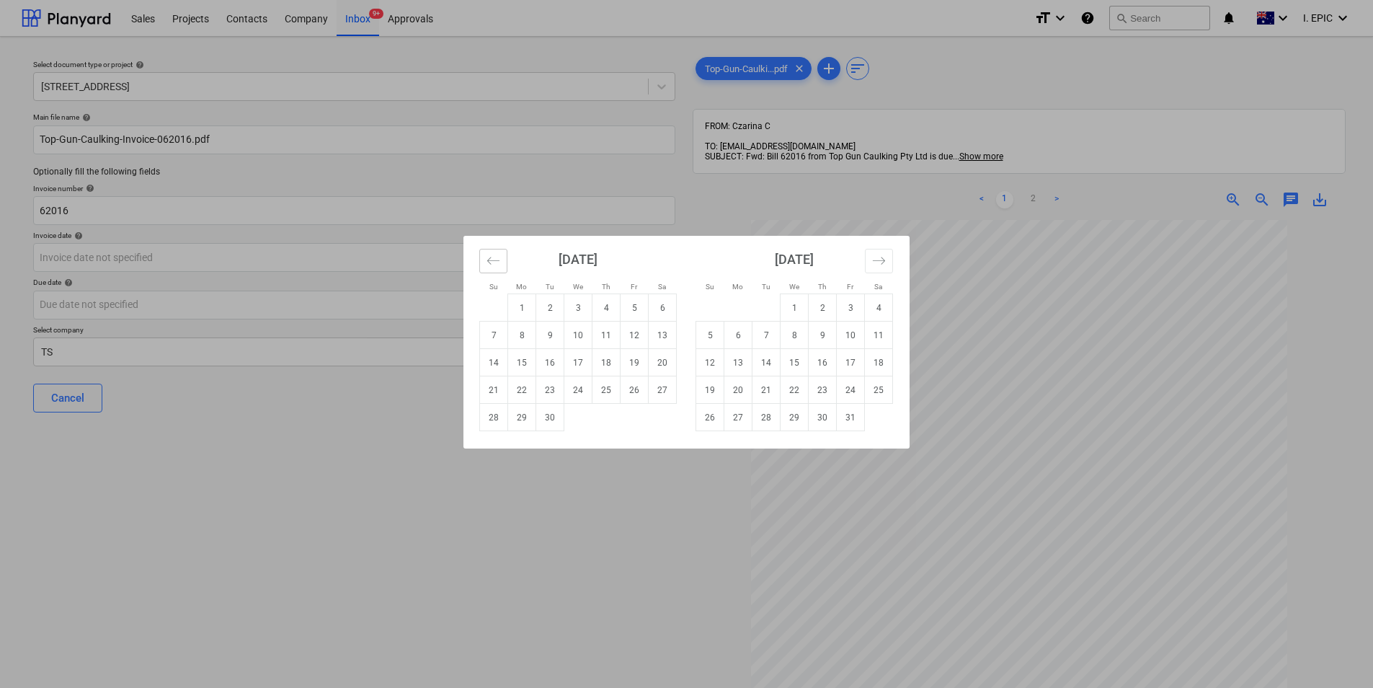
click at [488, 264] on icon "Move backward to switch to the previous month." at bounding box center [494, 261] width 14 height 14
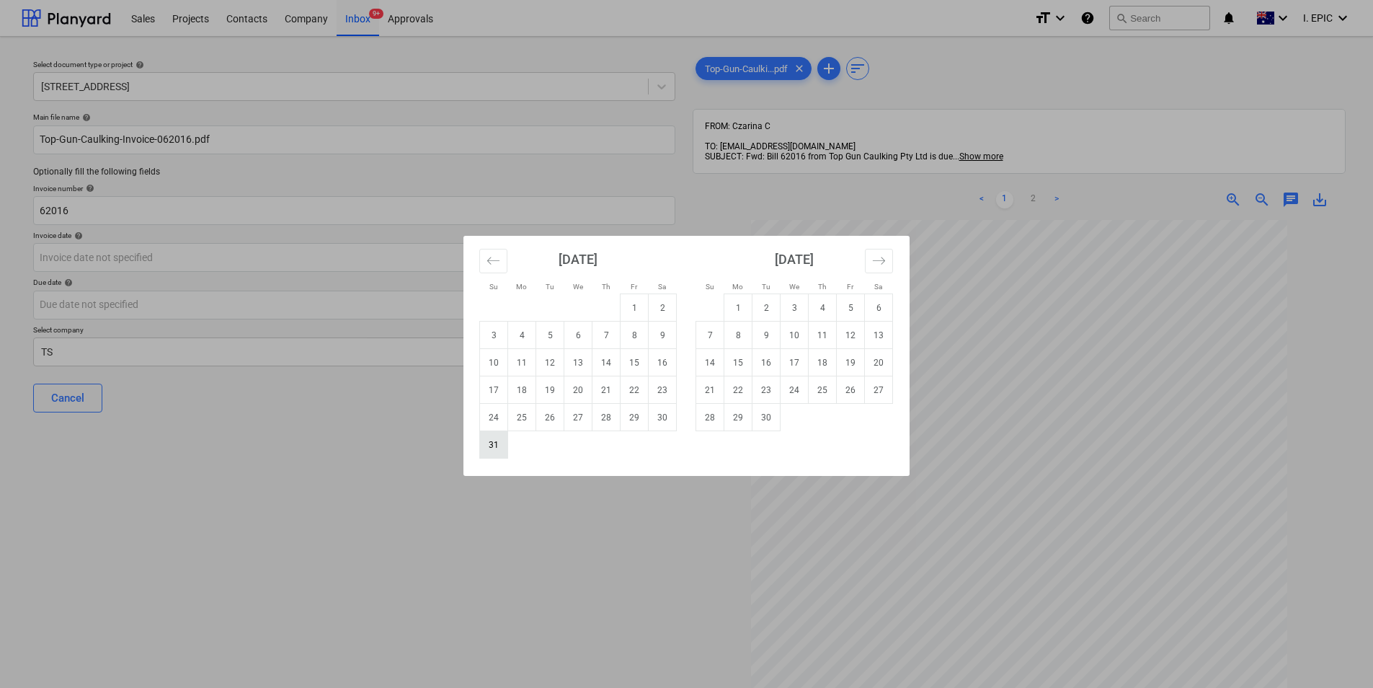
click at [500, 443] on td "31" at bounding box center [494, 444] width 28 height 27
type input "[DATE]"
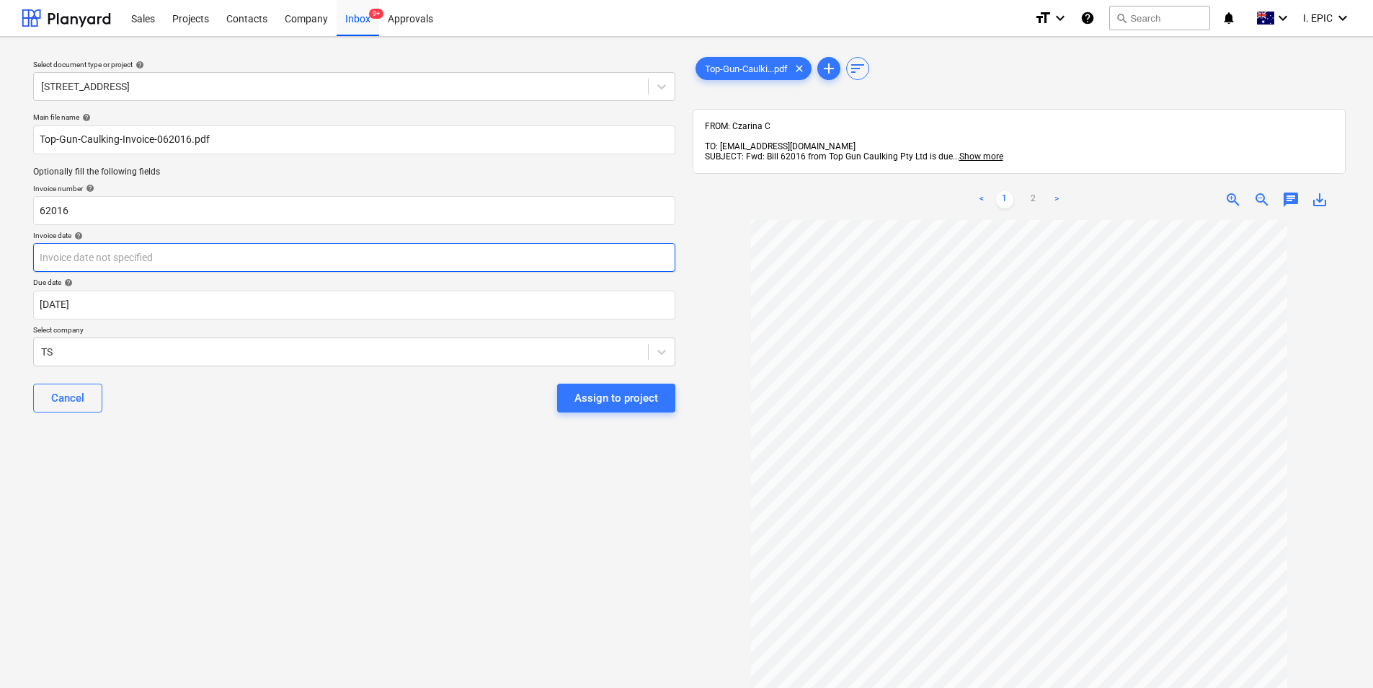
click at [440, 259] on body "Sales Projects Contacts Company Inbox 9+ Approvals format_size keyboard_arrow_d…" at bounding box center [686, 344] width 1373 height 688
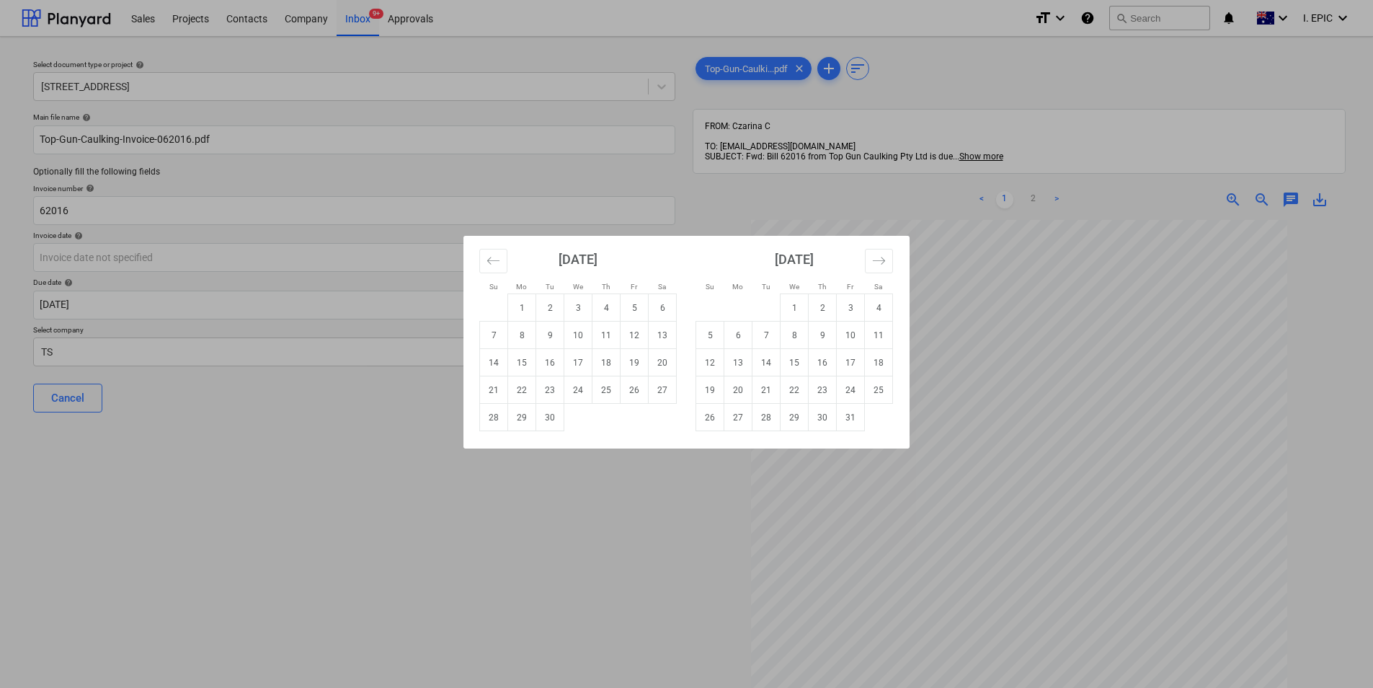
click at [559, 492] on div "Su Mo Tu We Th Fr Sa Su Mo Tu We Th Fr Sa [DATE] 1 2 3 4 5 6 7 8 9 10 11 12 13 …" at bounding box center [686, 344] width 1373 height 688
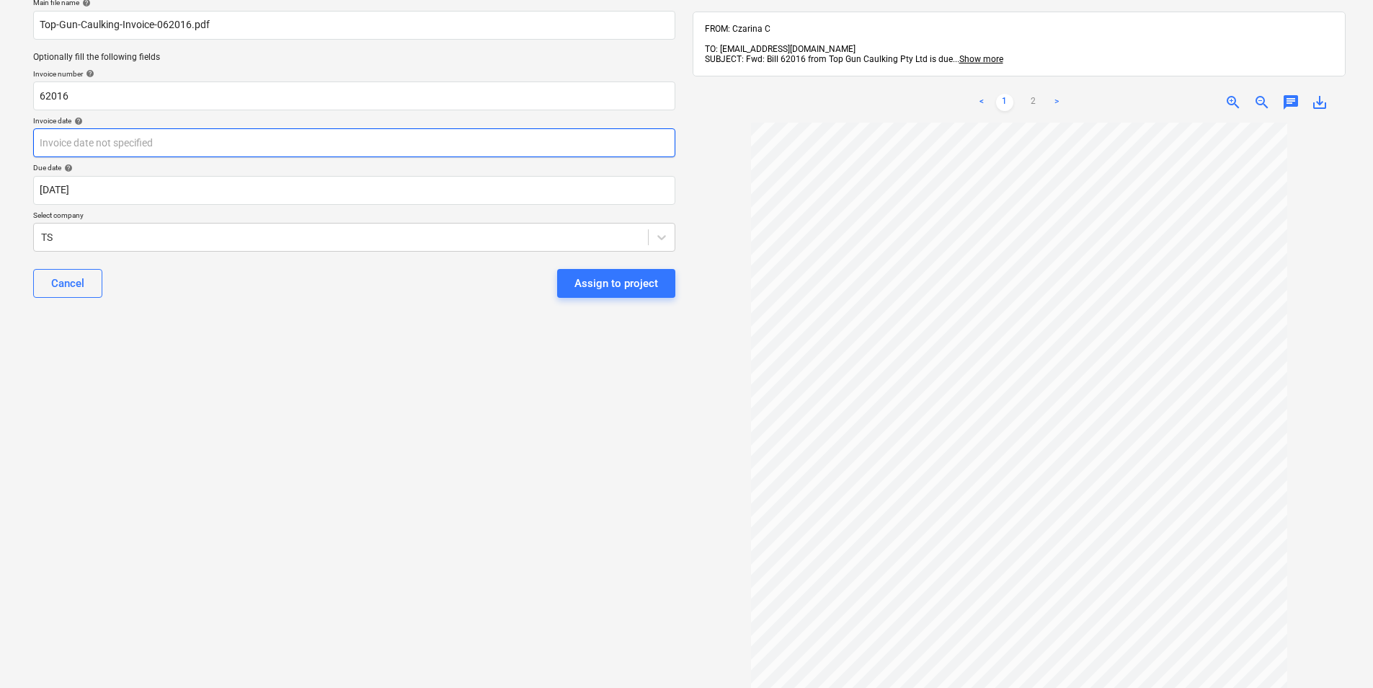
click at [230, 148] on body "Sales Projects Contacts Company Inbox 9+ Approvals format_size keyboard_arrow_d…" at bounding box center [686, 229] width 1373 height 688
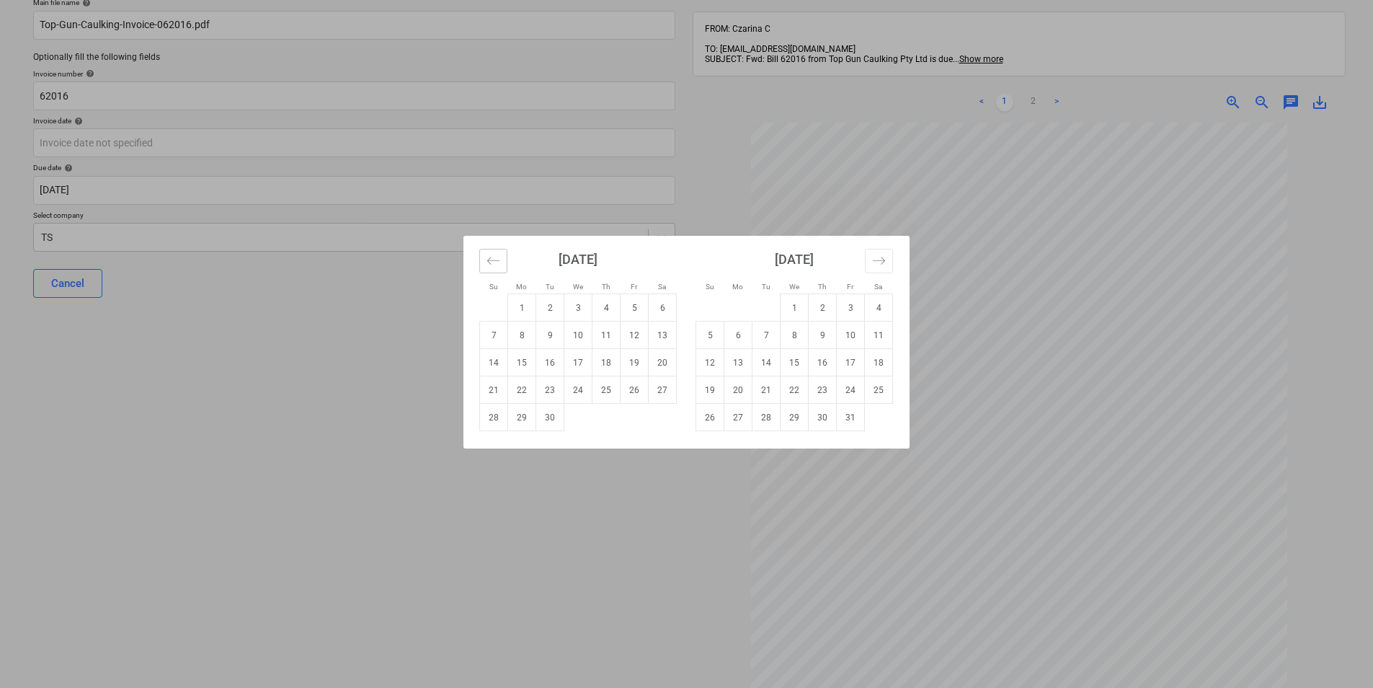
click at [495, 262] on icon "Move backward to switch to the previous month." at bounding box center [494, 261] width 14 height 14
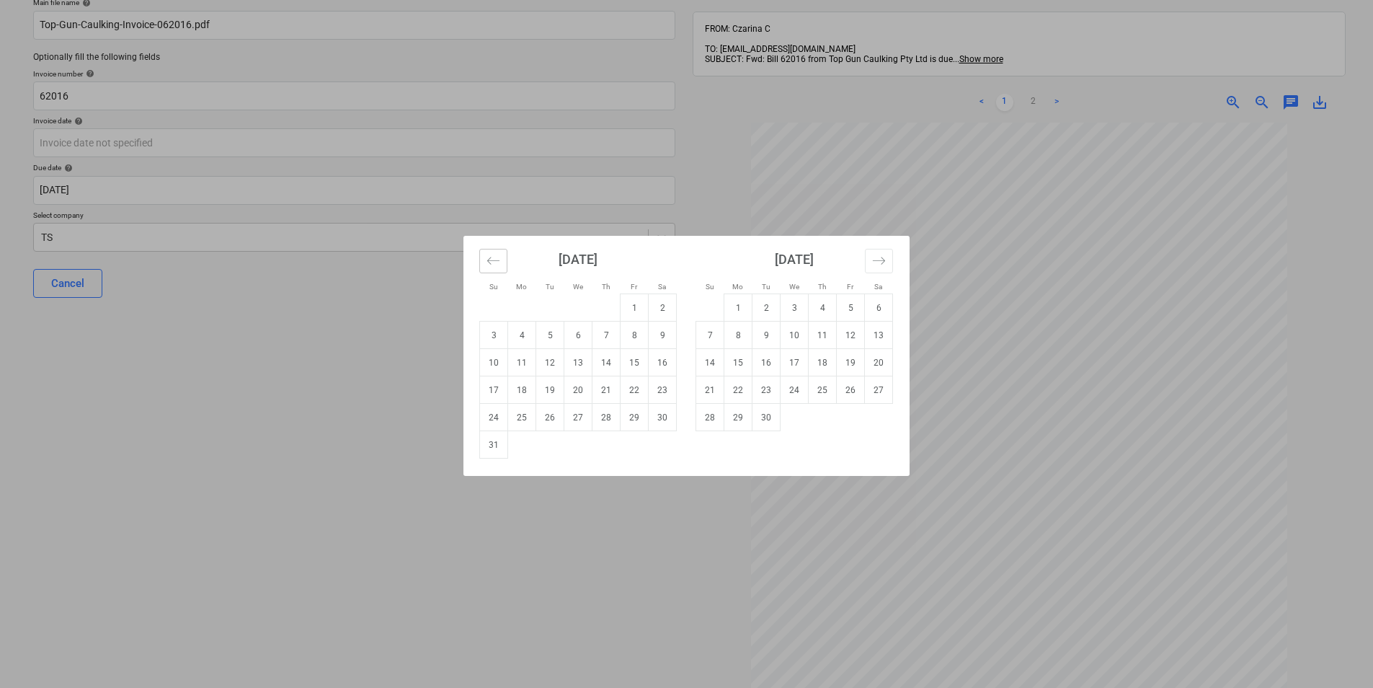
click at [497, 267] on icon "Move backward to switch to the previous month." at bounding box center [494, 261] width 14 height 14
click at [580, 391] on td "23" at bounding box center [578, 389] width 28 height 27
type input "[DATE]"
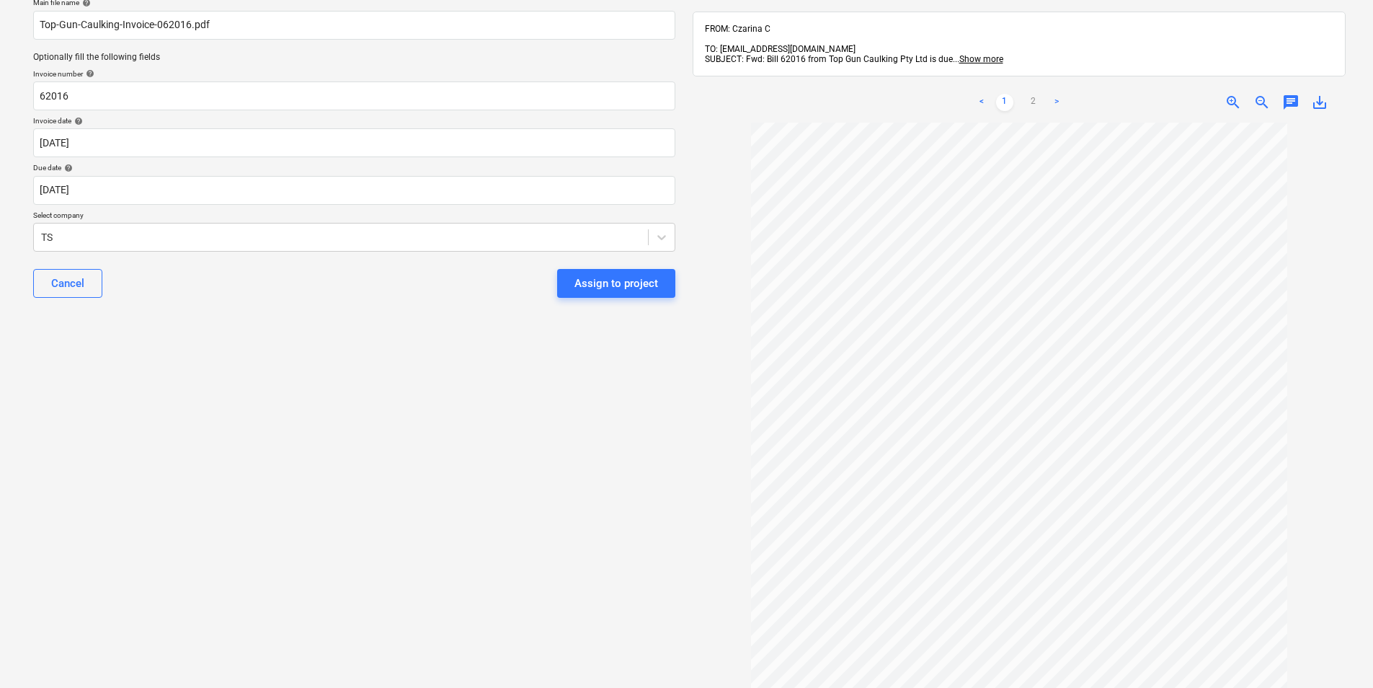
click at [502, 362] on div "Select document type or project help [STREET_ADDRESS] file name help Top-Gun-Ca…" at bounding box center [354, 341] width 665 height 815
click at [511, 244] on div at bounding box center [341, 237] width 600 height 14
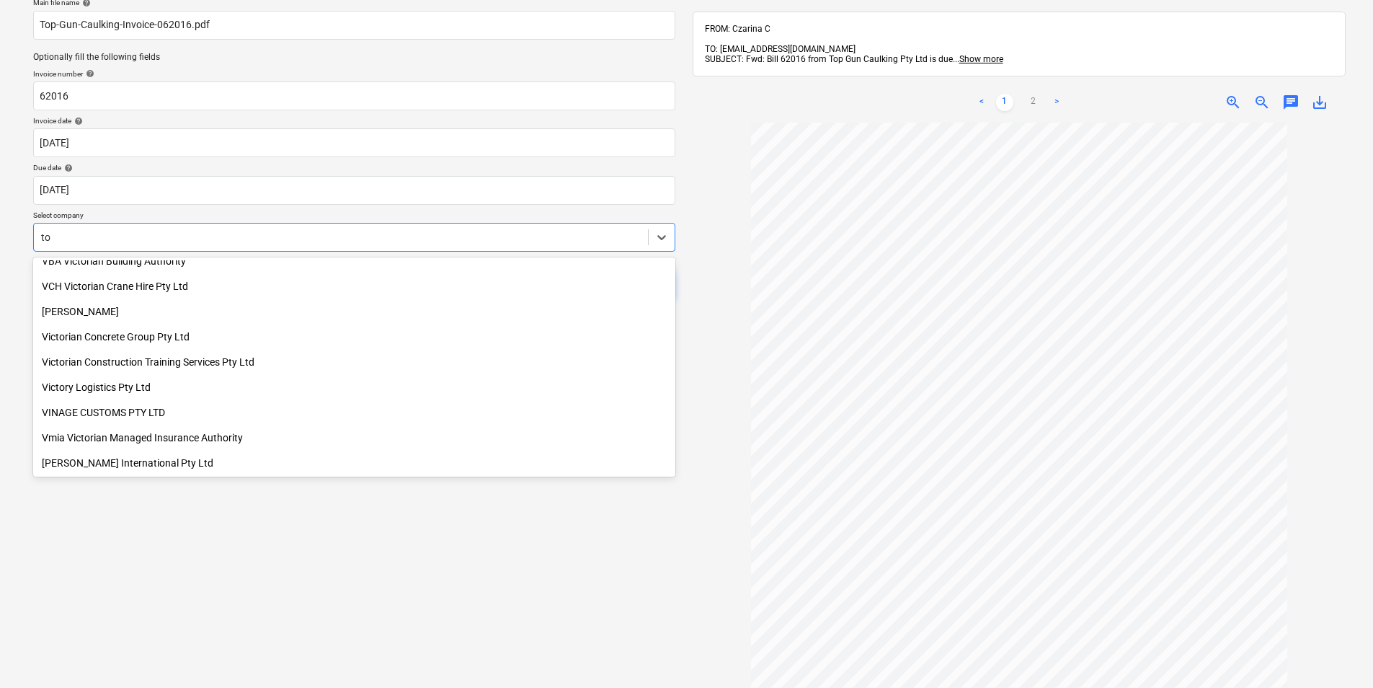
scroll to position [1979, 0]
type input "top"
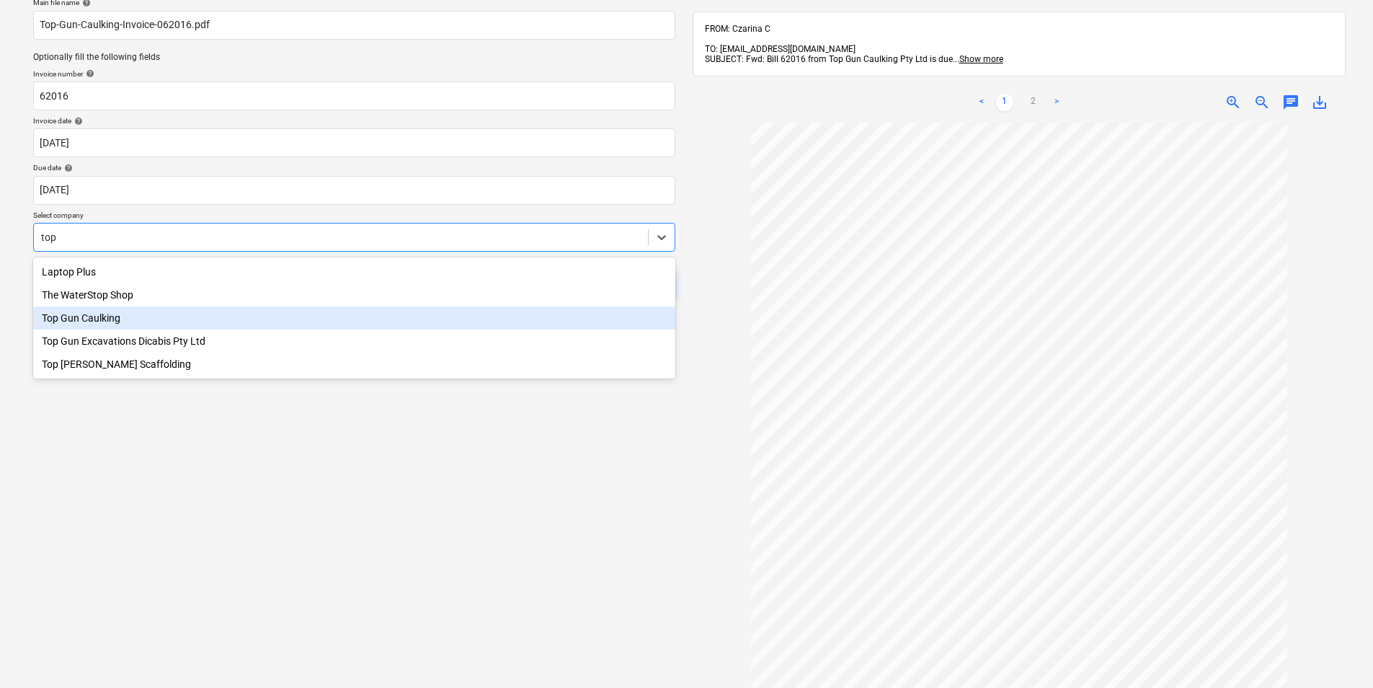
click at [103, 325] on div "Top Gun Caulking" at bounding box center [354, 317] width 642 height 23
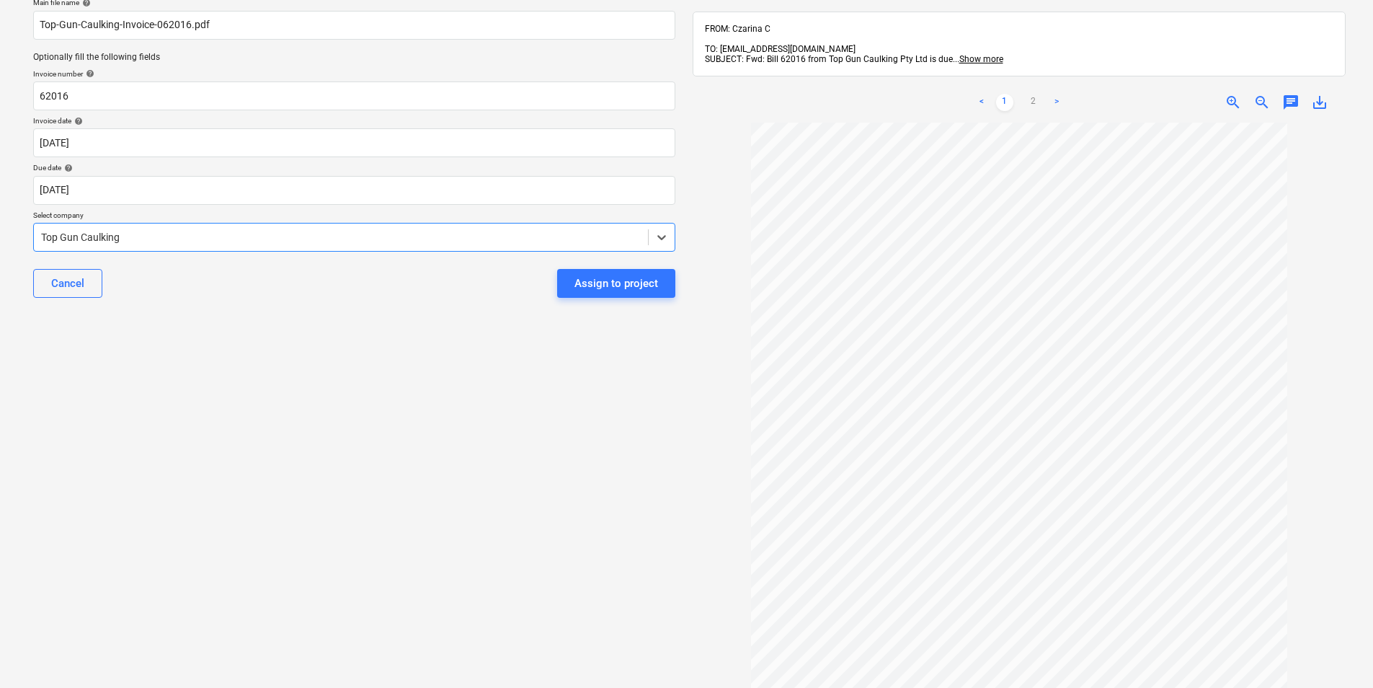
scroll to position [0, 0]
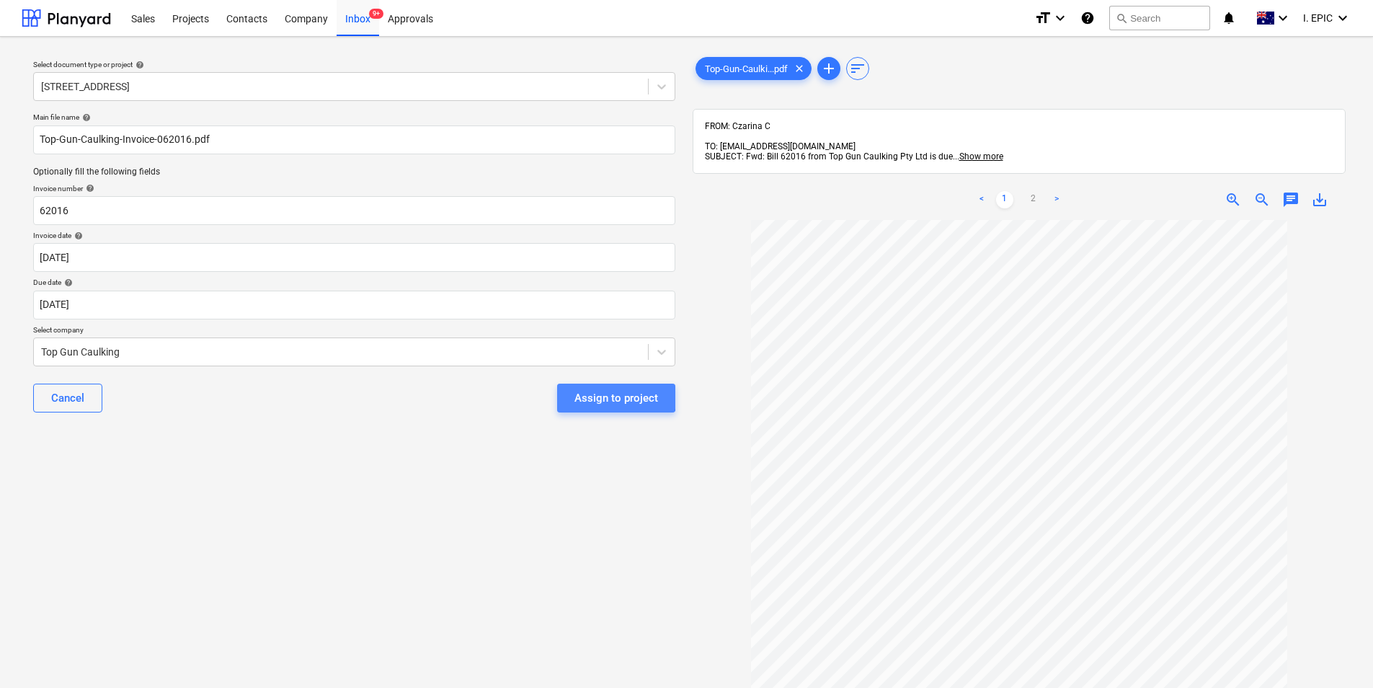
click at [582, 396] on div "Assign to project" at bounding box center [617, 398] width 84 height 19
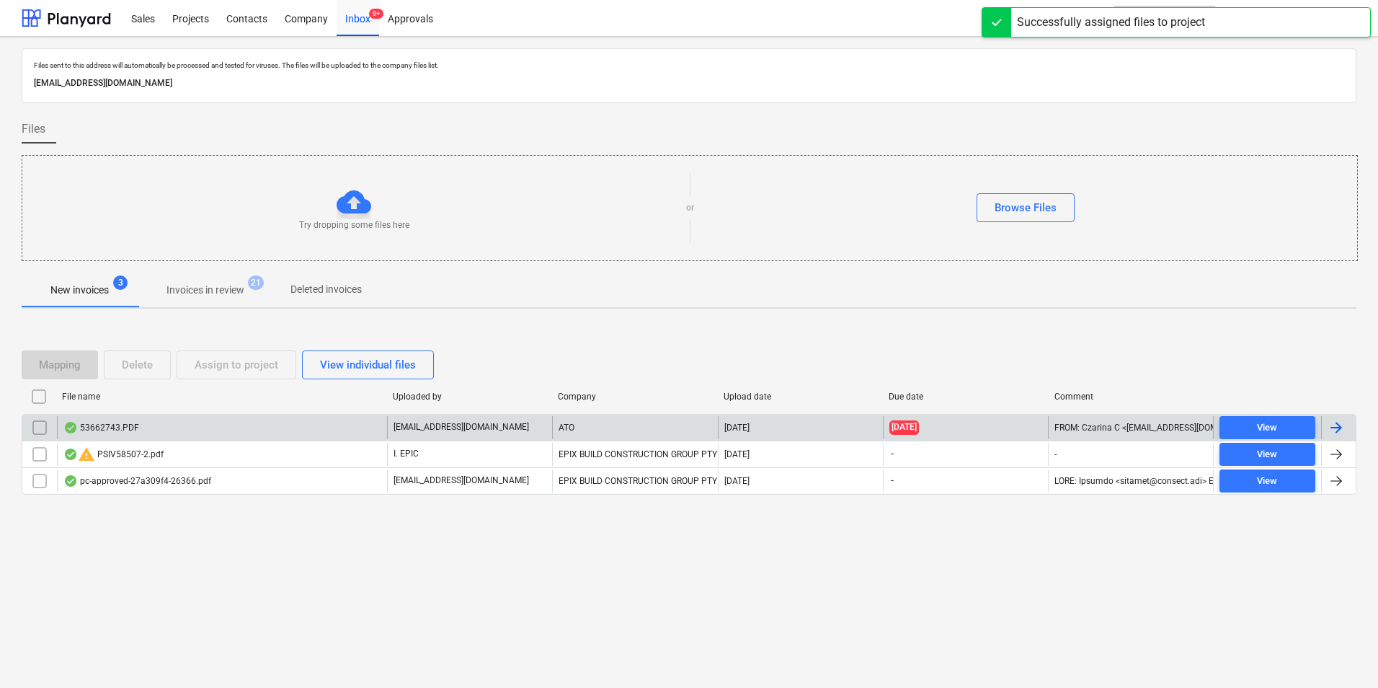
click at [249, 433] on div "53662743.PDF" at bounding box center [222, 427] width 330 height 23
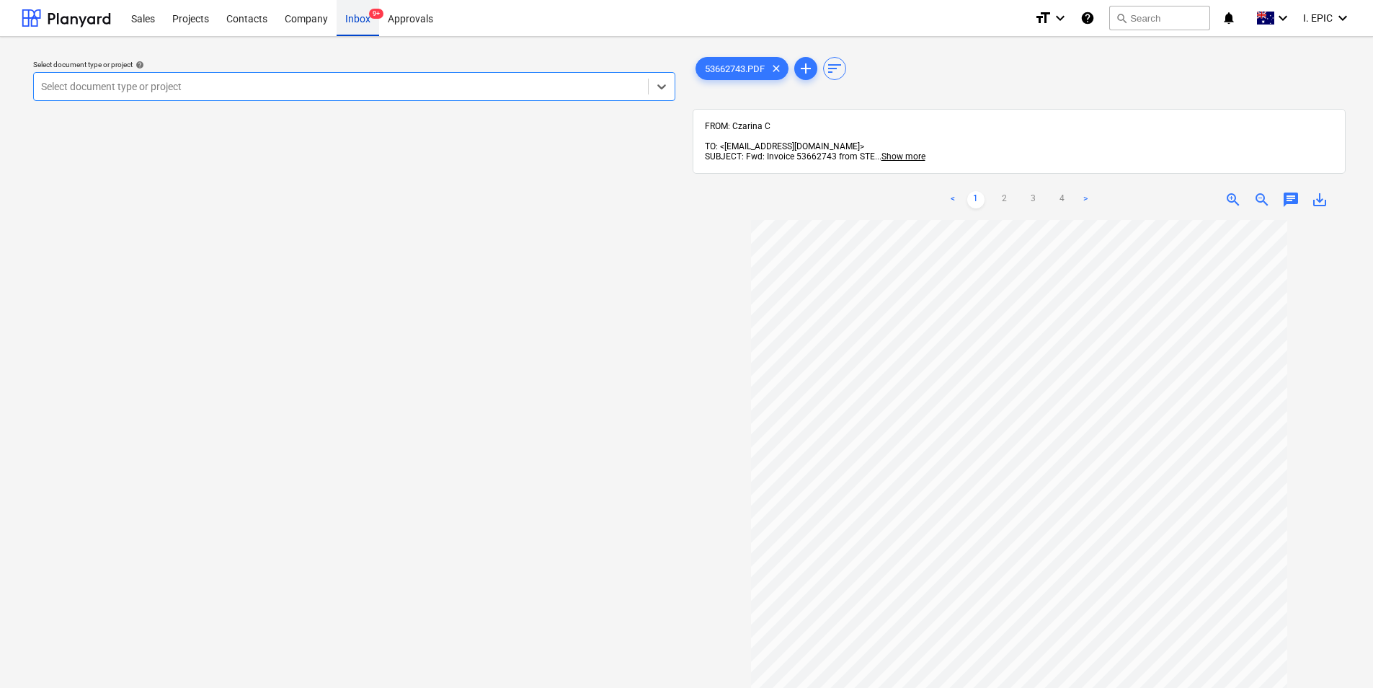
click at [368, 21] on div "Inbox 9+" at bounding box center [358, 17] width 43 height 37
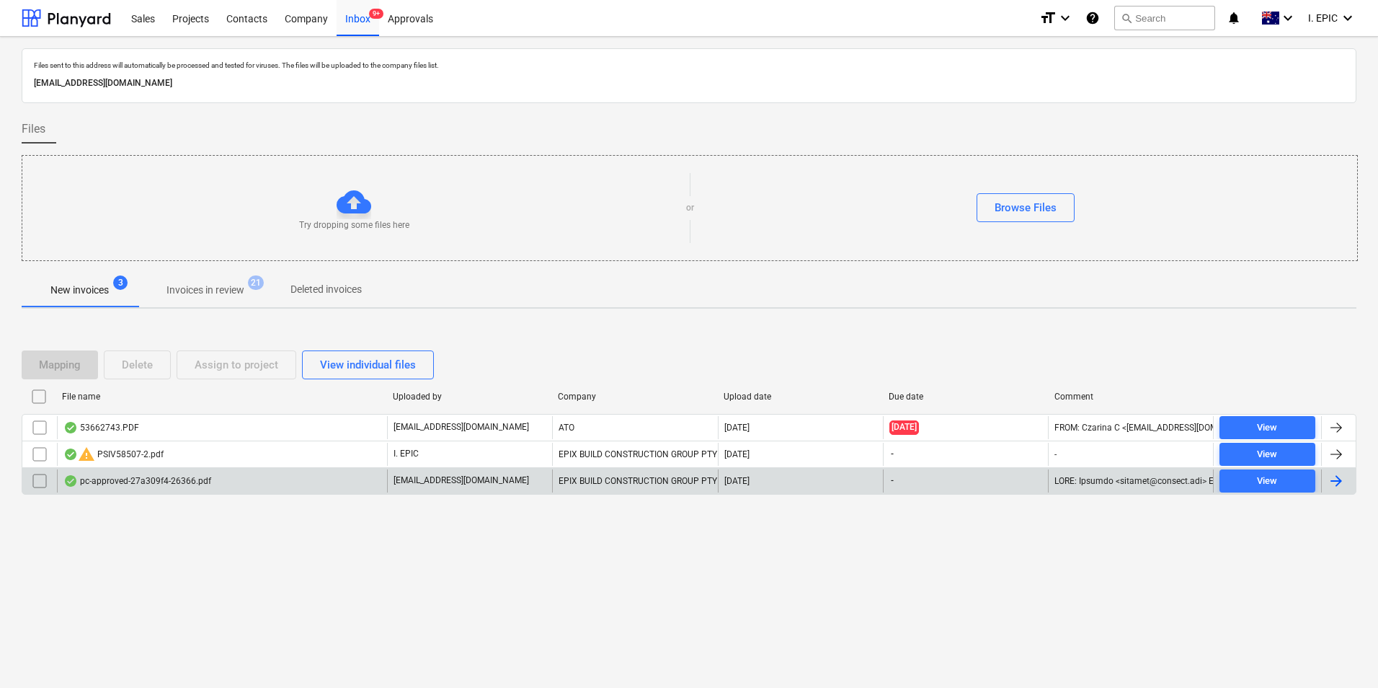
click at [207, 478] on div "pc-approved-27a309f4-26366.pdf" at bounding box center [137, 481] width 148 height 12
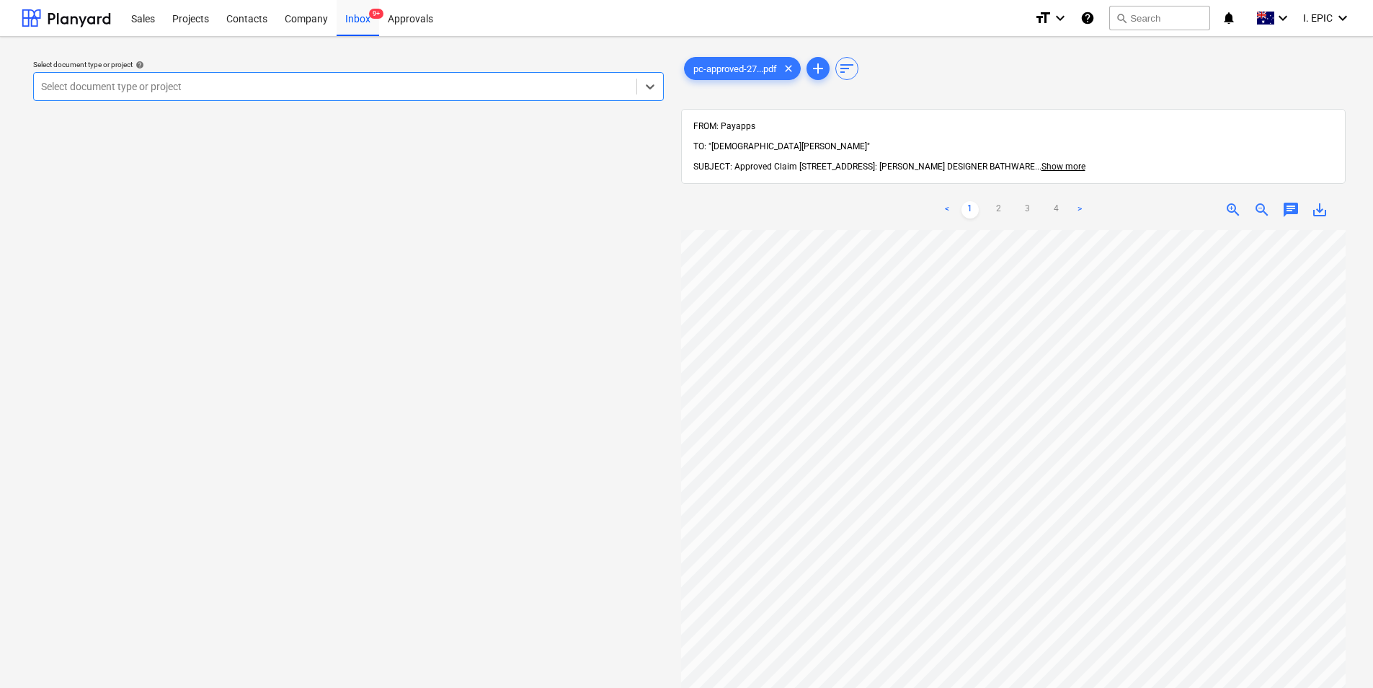
click at [1234, 201] on span "zoom_in" at bounding box center [1233, 209] width 17 height 17
click at [341, 17] on div "Inbox 9+" at bounding box center [358, 17] width 43 height 37
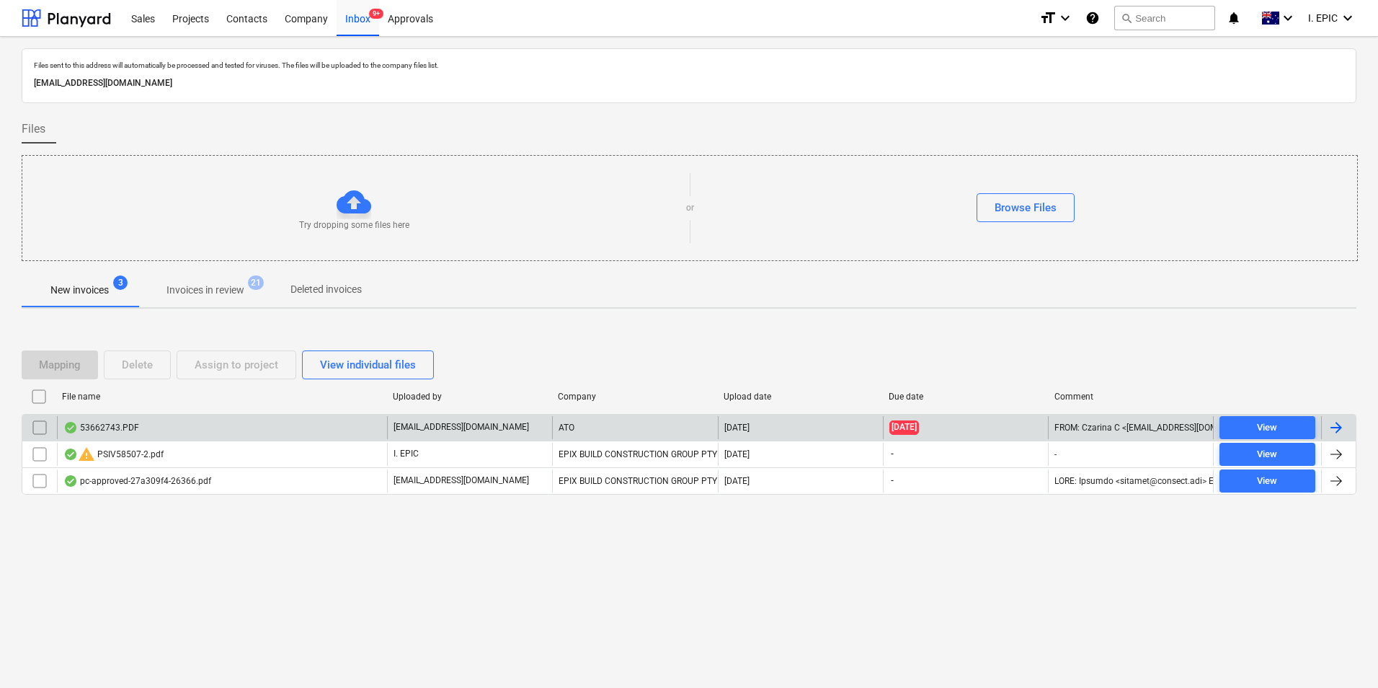
click at [268, 434] on div "53662743.PDF" at bounding box center [222, 427] width 330 height 23
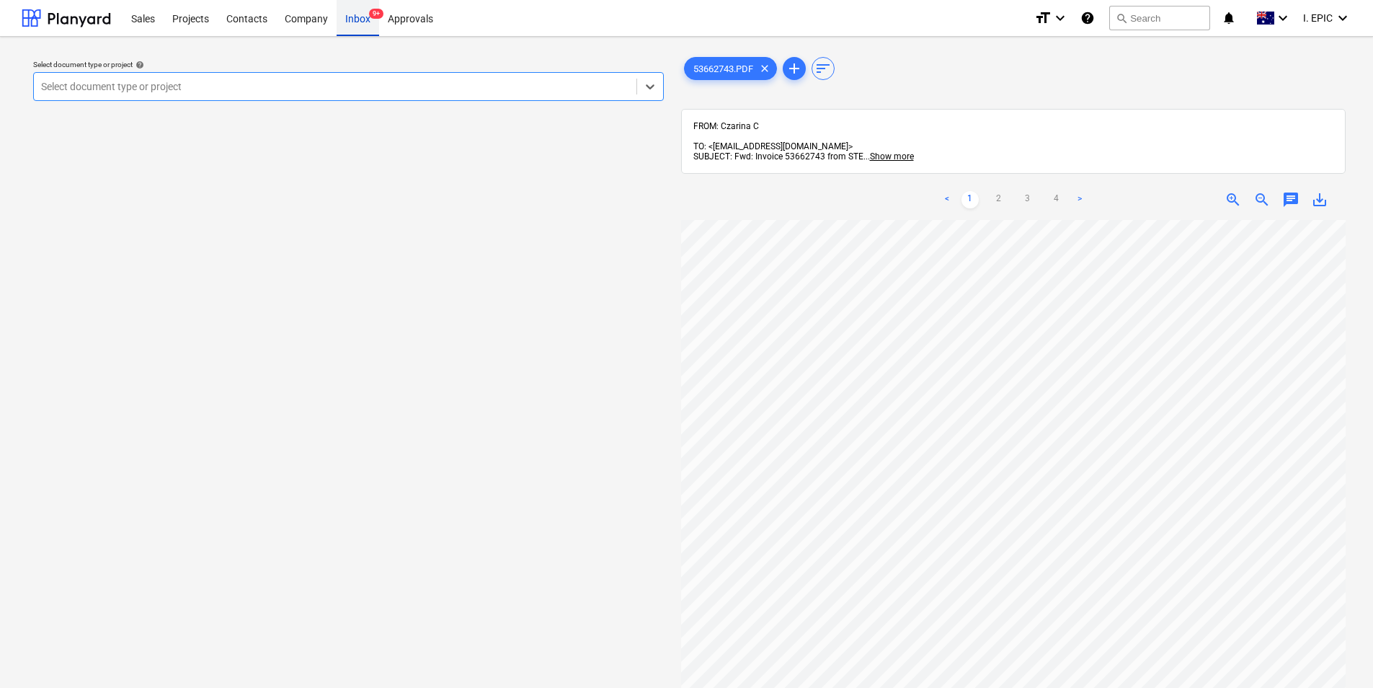
click at [366, 10] on div "Inbox 9+" at bounding box center [358, 17] width 43 height 37
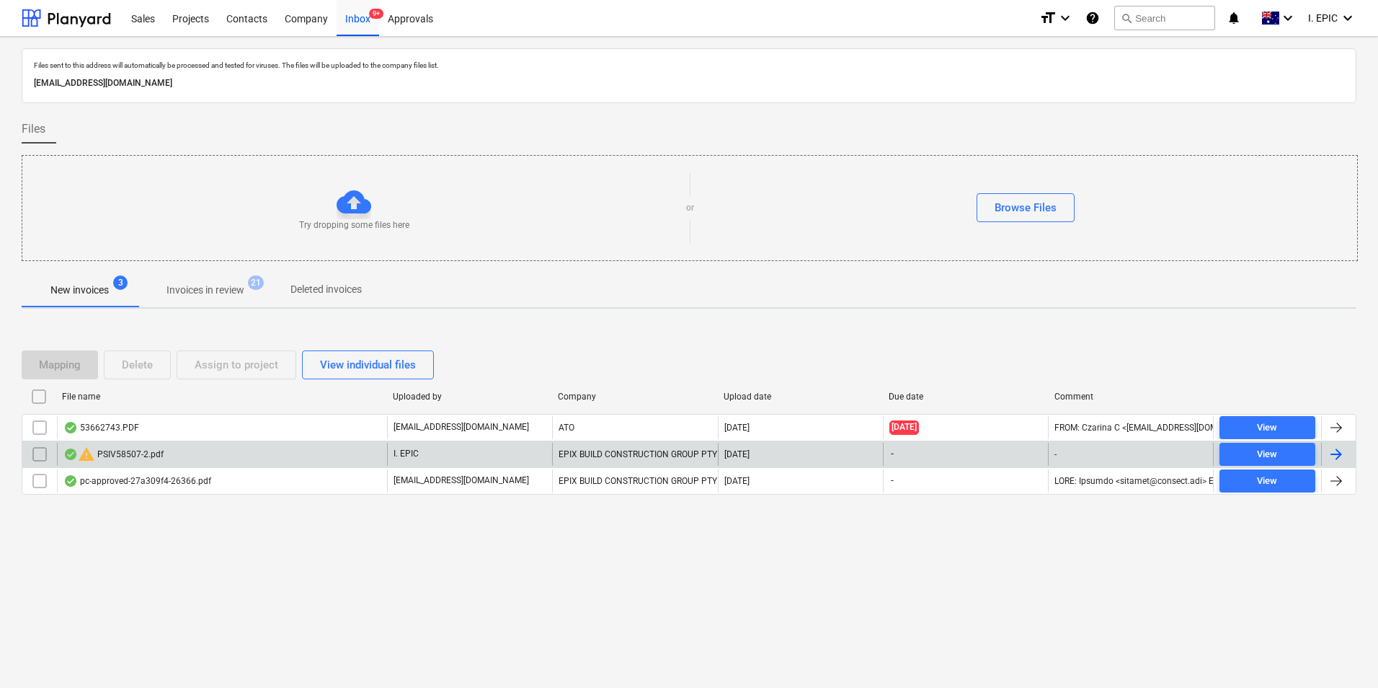
click at [241, 454] on div "warning PSIV58507-2.pdf" at bounding box center [222, 454] width 330 height 23
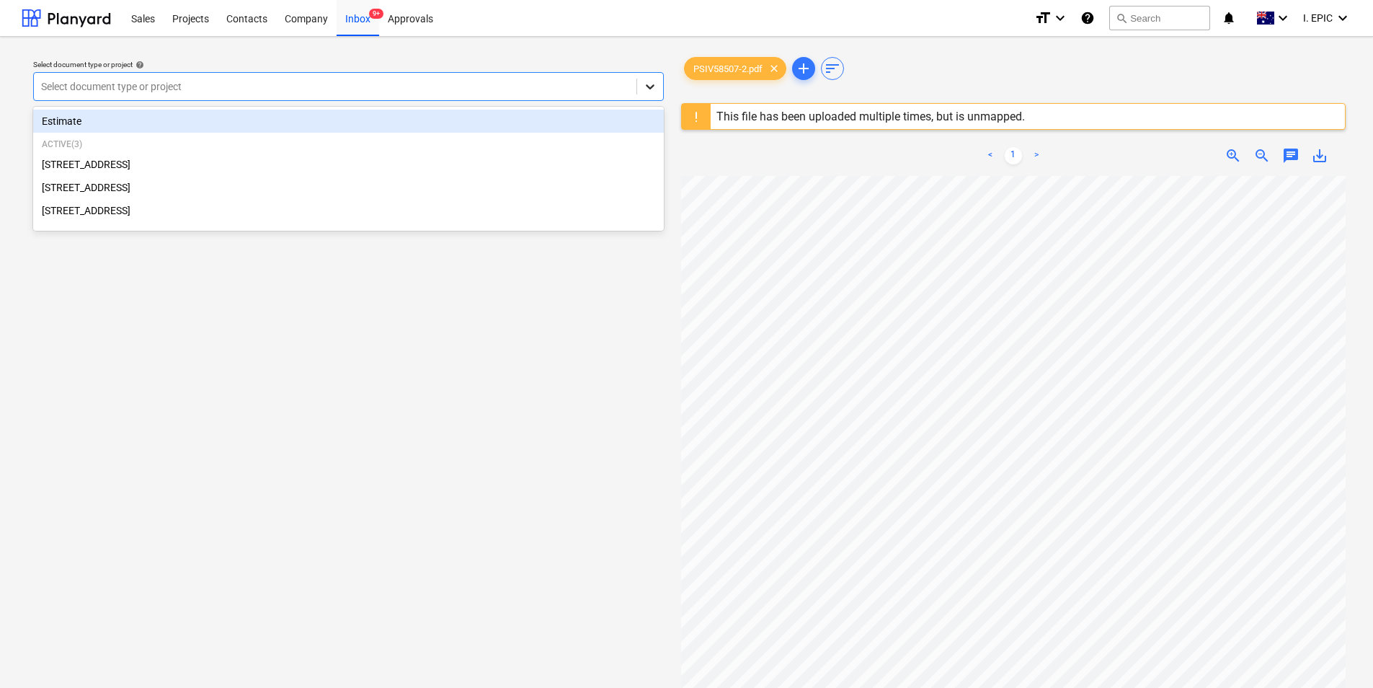
click at [652, 89] on icon at bounding box center [650, 86] width 14 height 14
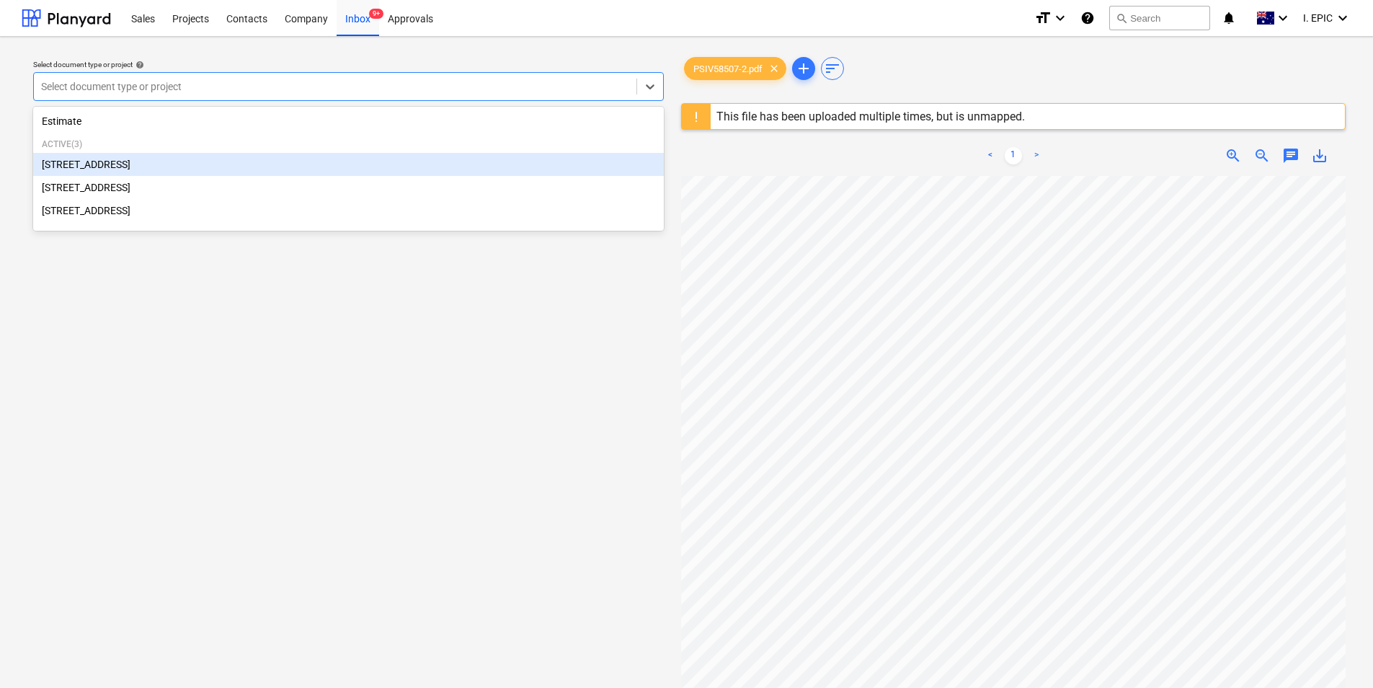
click at [328, 164] on div "[STREET_ADDRESS]" at bounding box center [348, 164] width 631 height 23
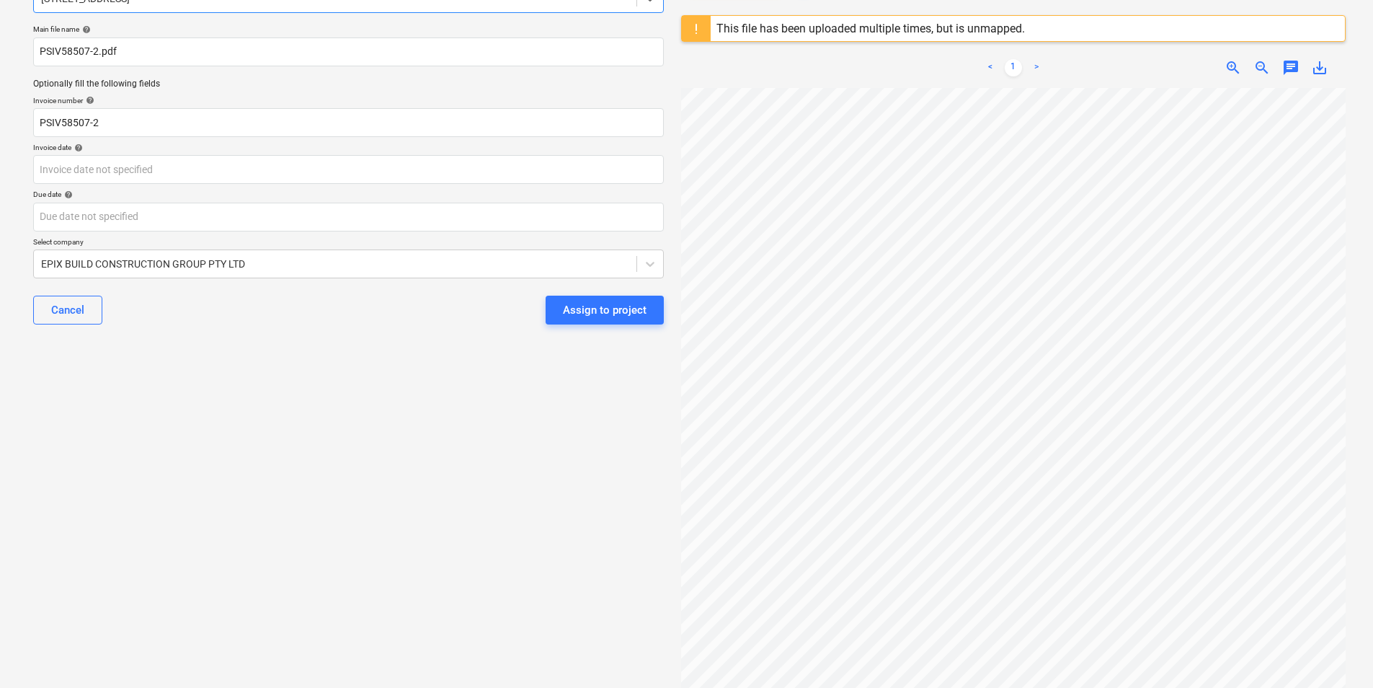
scroll to position [9, 0]
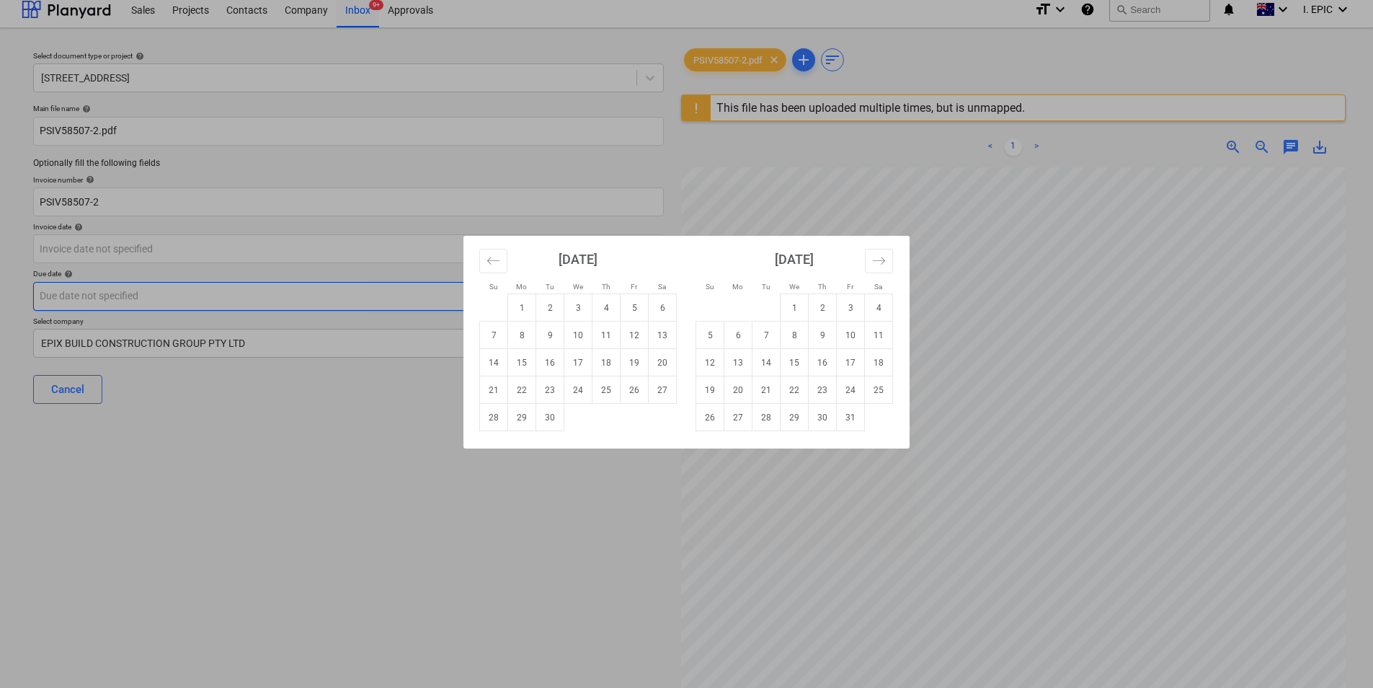
click at [179, 284] on body "Sales Projects Contacts Company Inbox 9+ Approvals format_size keyboard_arrow_d…" at bounding box center [686, 335] width 1373 height 688
click at [497, 252] on button "Move backward to switch to the previous month." at bounding box center [493, 261] width 28 height 25
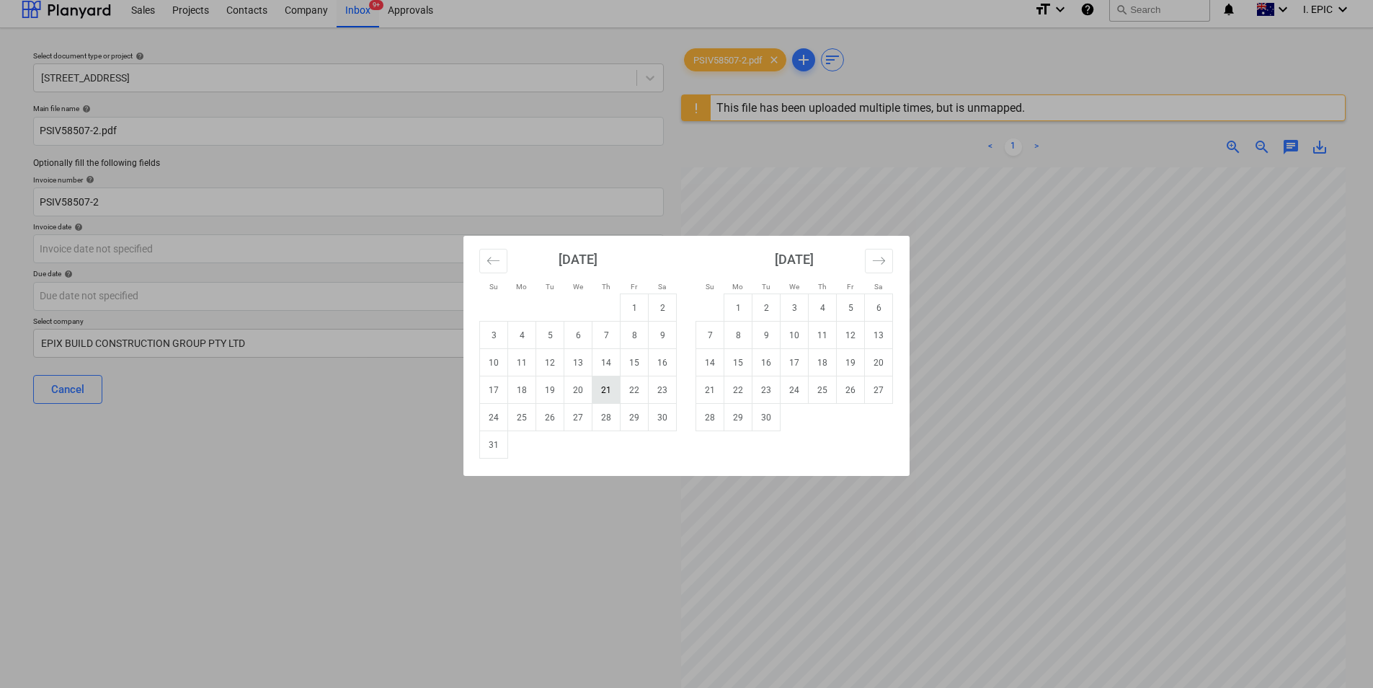
click at [595, 393] on td "21" at bounding box center [607, 389] width 28 height 27
type input "[DATE]"
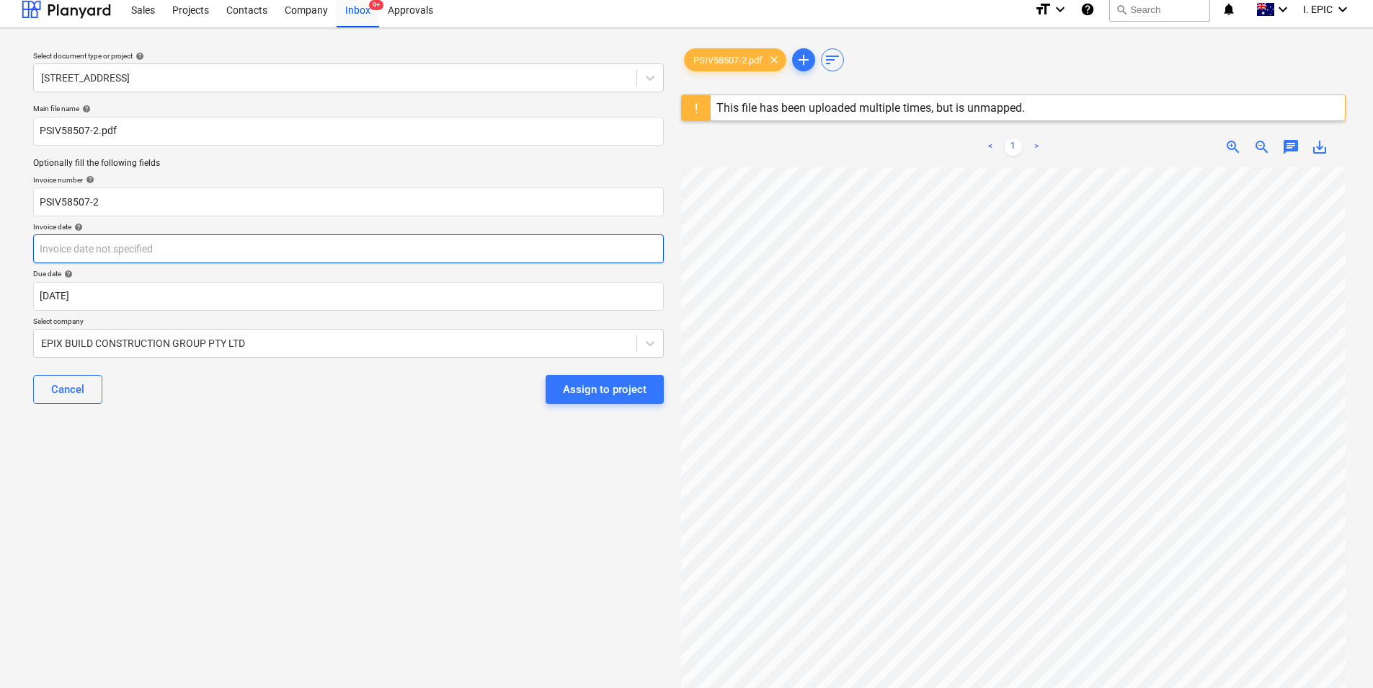
click at [361, 253] on body "Sales Projects Contacts Company Inbox 9+ Approvals format_size keyboard_arrow_d…" at bounding box center [686, 335] width 1373 height 688
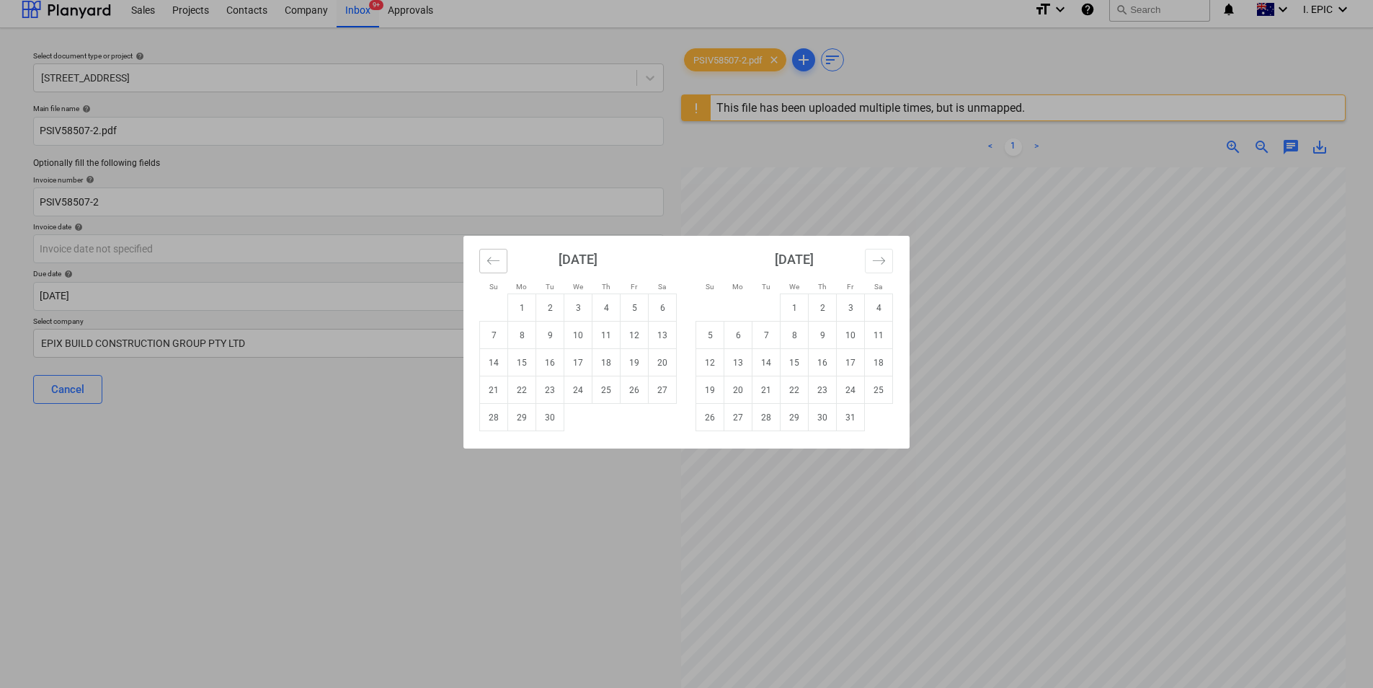
click at [492, 264] on icon "Move backward to switch to the previous month." at bounding box center [494, 261] width 14 height 14
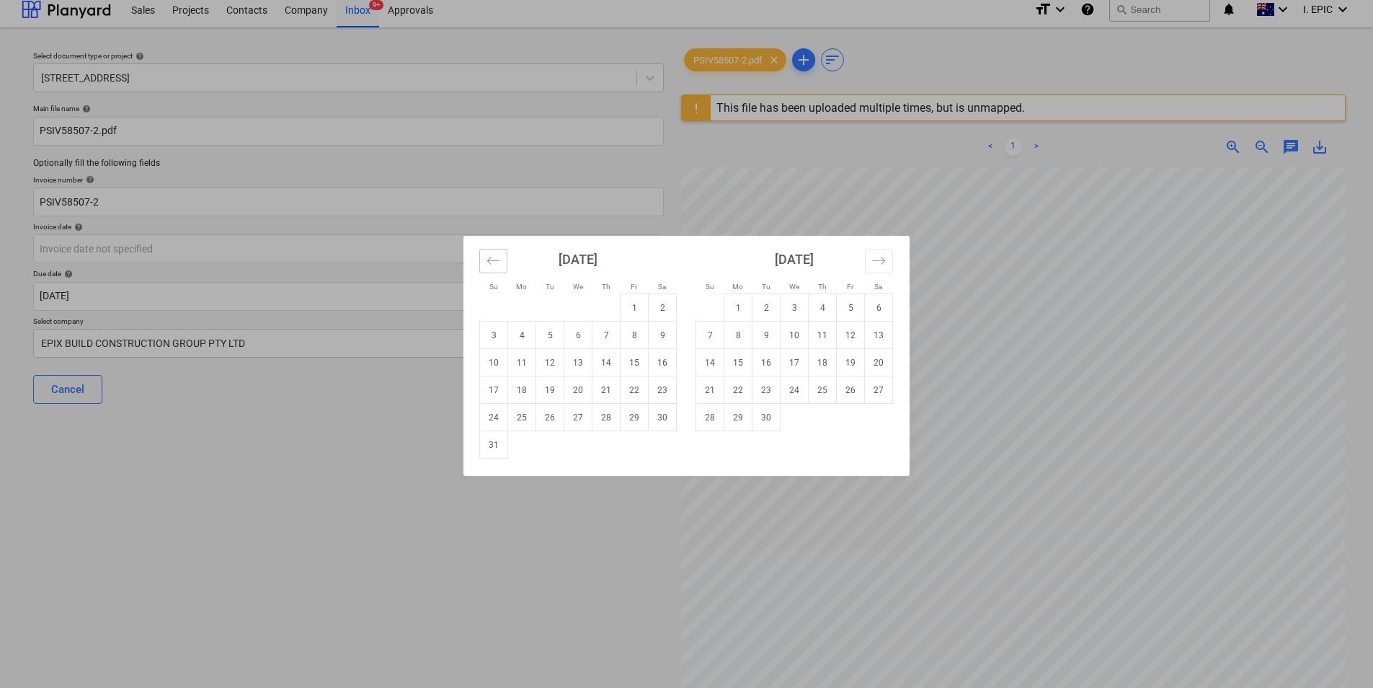
click at [490, 259] on icon "Move backward to switch to the previous month." at bounding box center [494, 261] width 14 height 14
click at [607, 422] on td "31" at bounding box center [607, 417] width 28 height 27
type input "[DATE]"
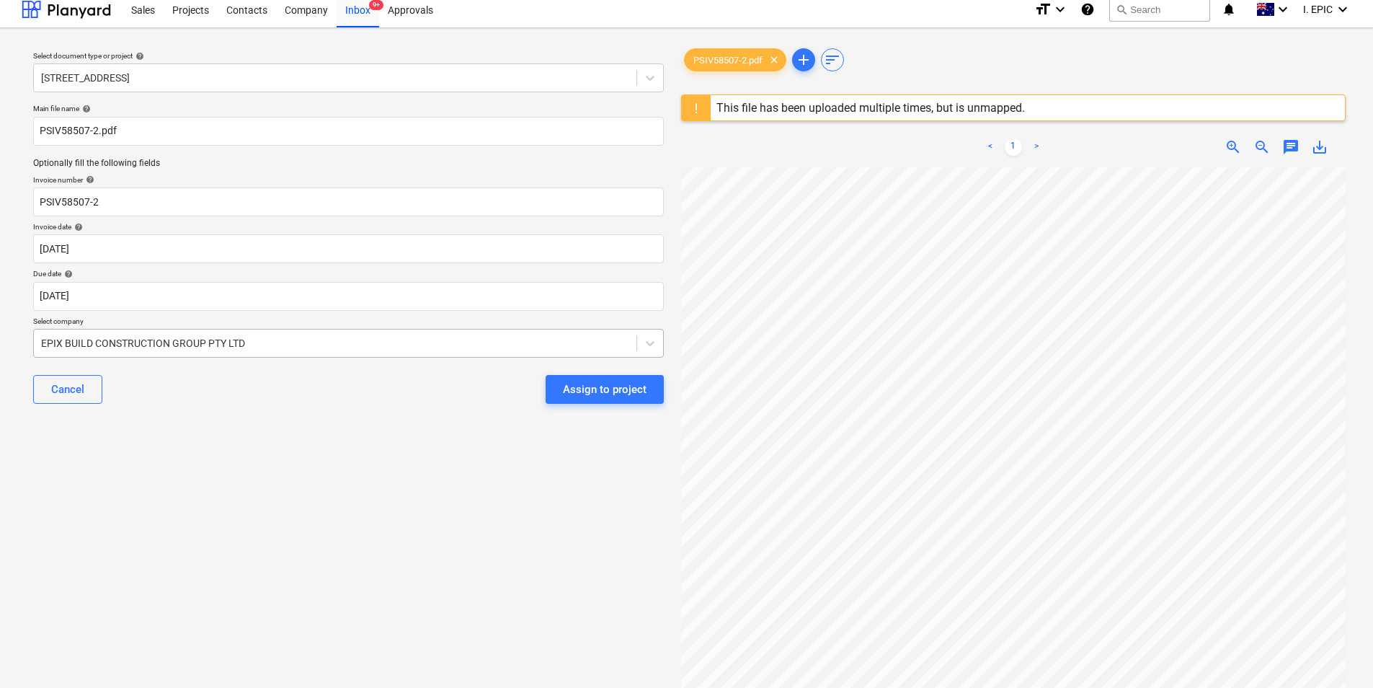
click at [390, 343] on div at bounding box center [335, 343] width 588 height 14
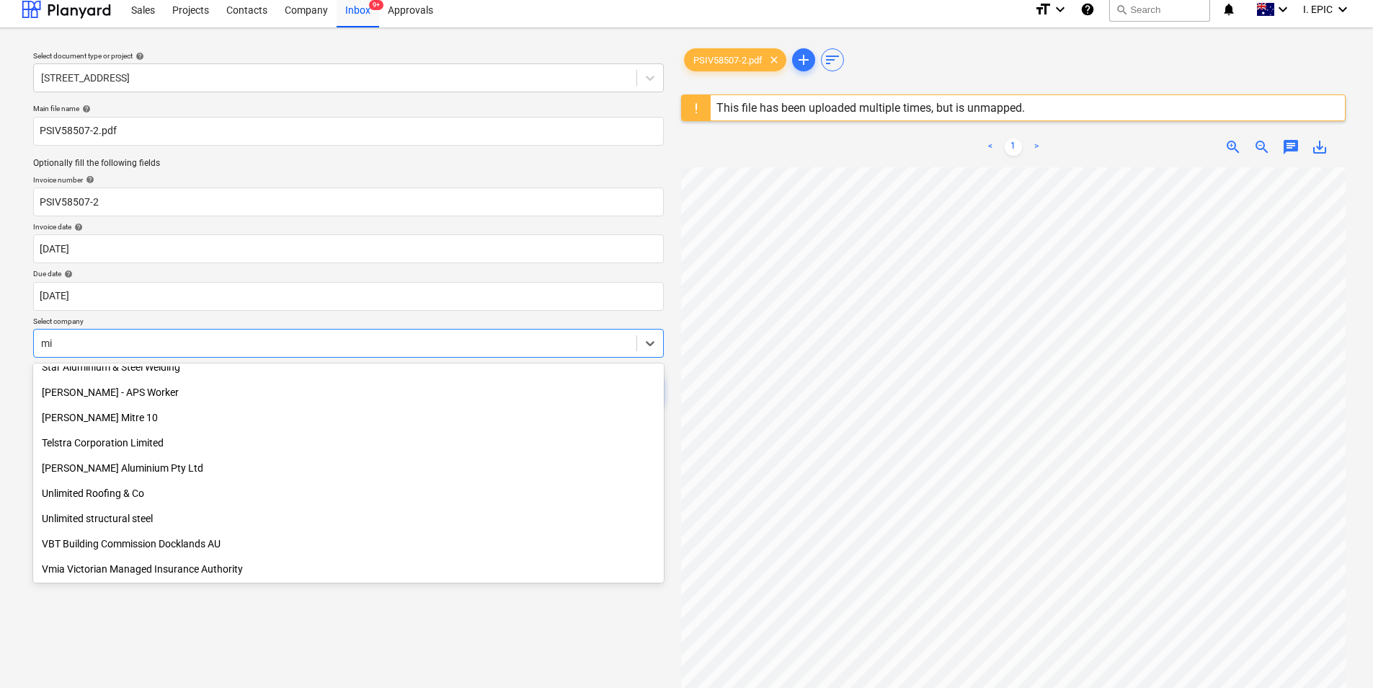
scroll to position [995, 0]
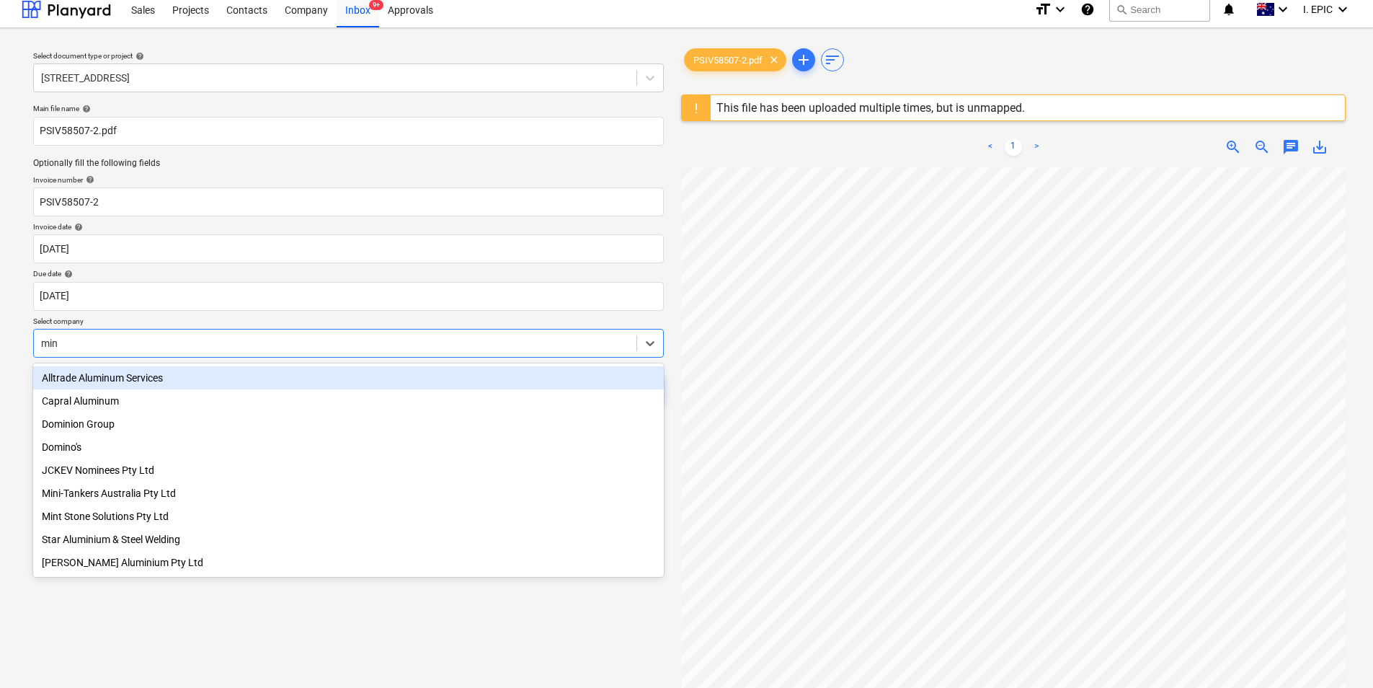
type input "mini"
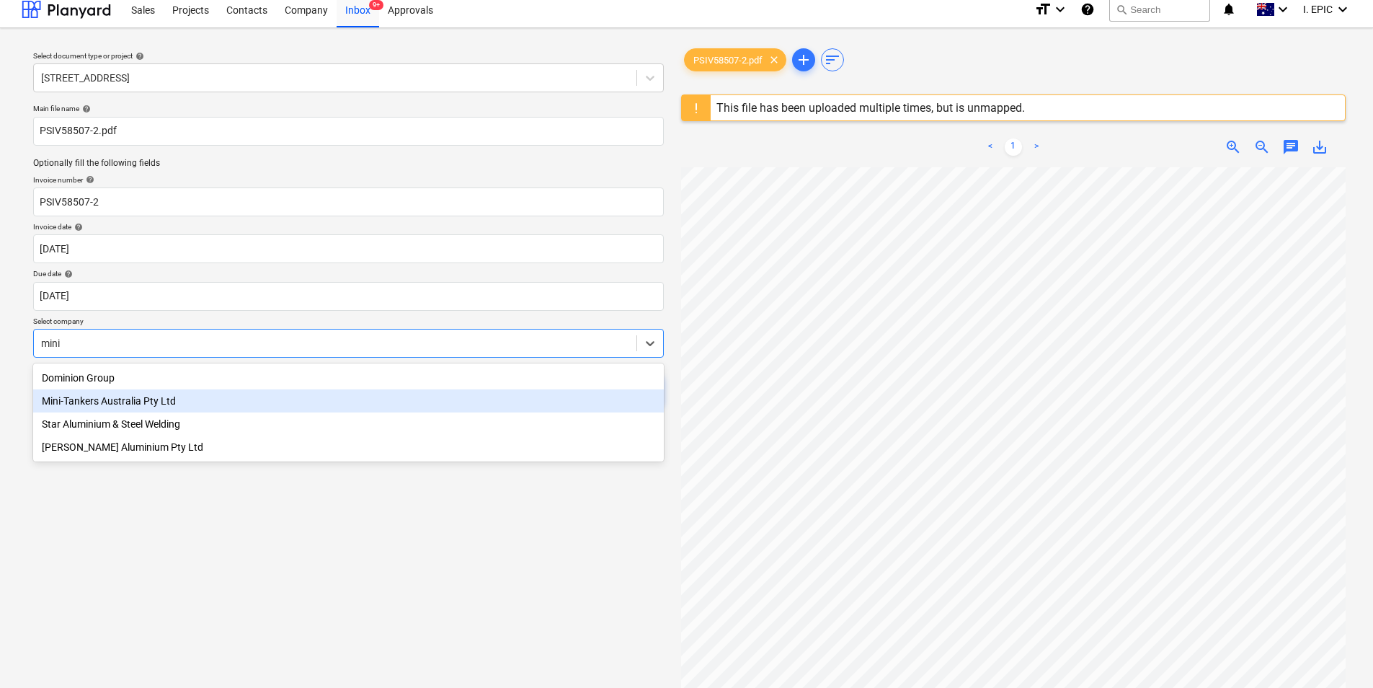
click at [256, 391] on div "Mini-Tankers Australia Pty Ltd" at bounding box center [348, 400] width 631 height 23
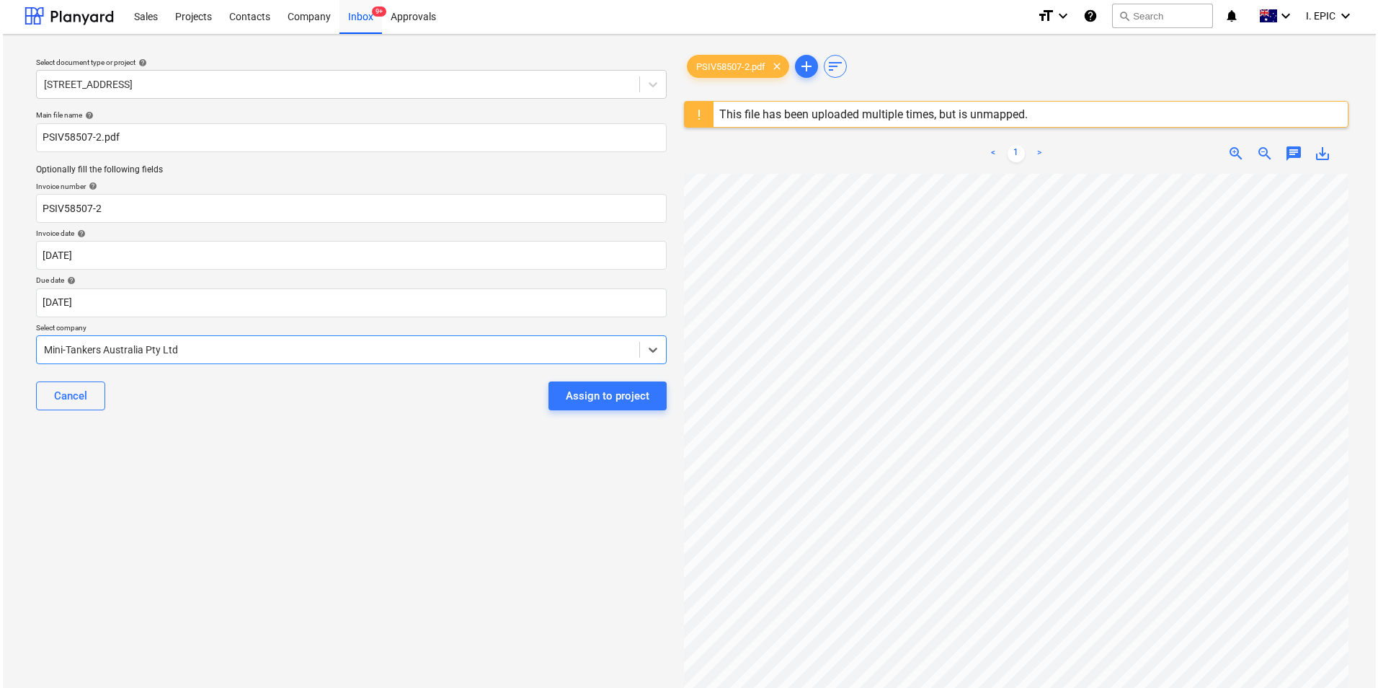
scroll to position [0, 0]
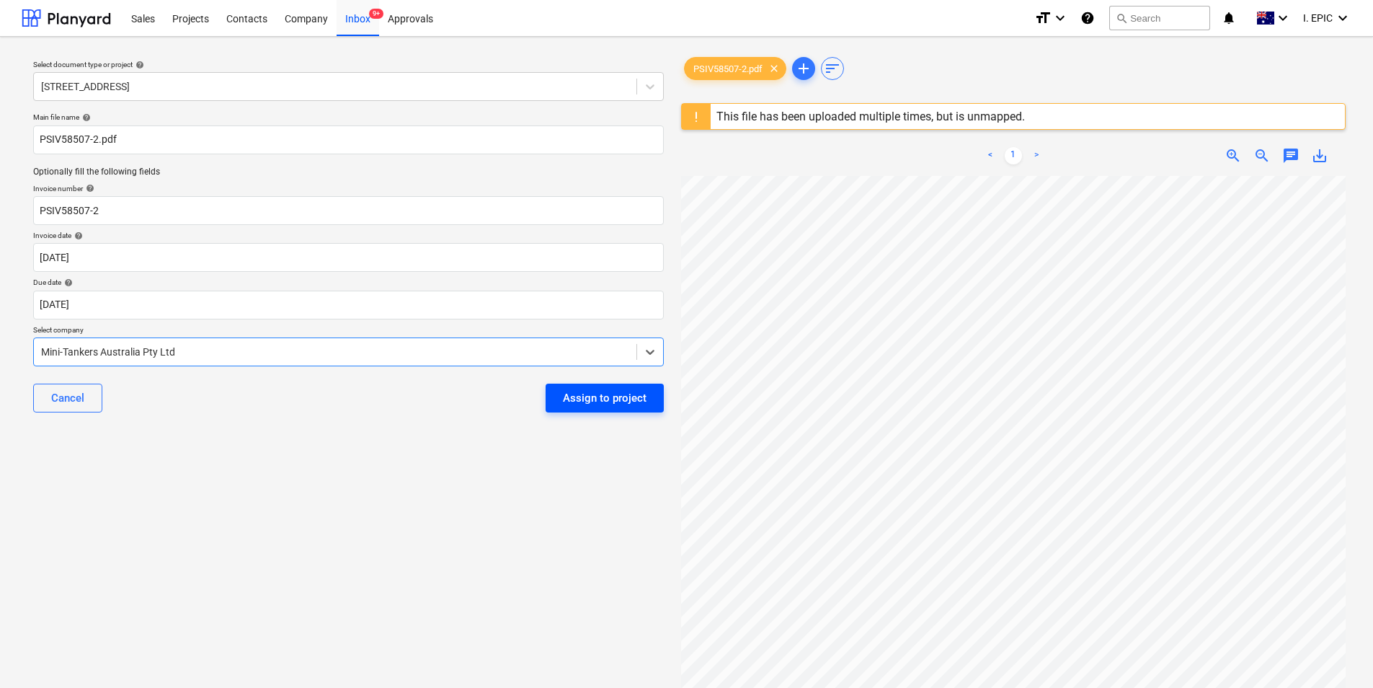
click at [616, 396] on div "Assign to project" at bounding box center [605, 398] width 84 height 19
